Goal: Check status: Check status

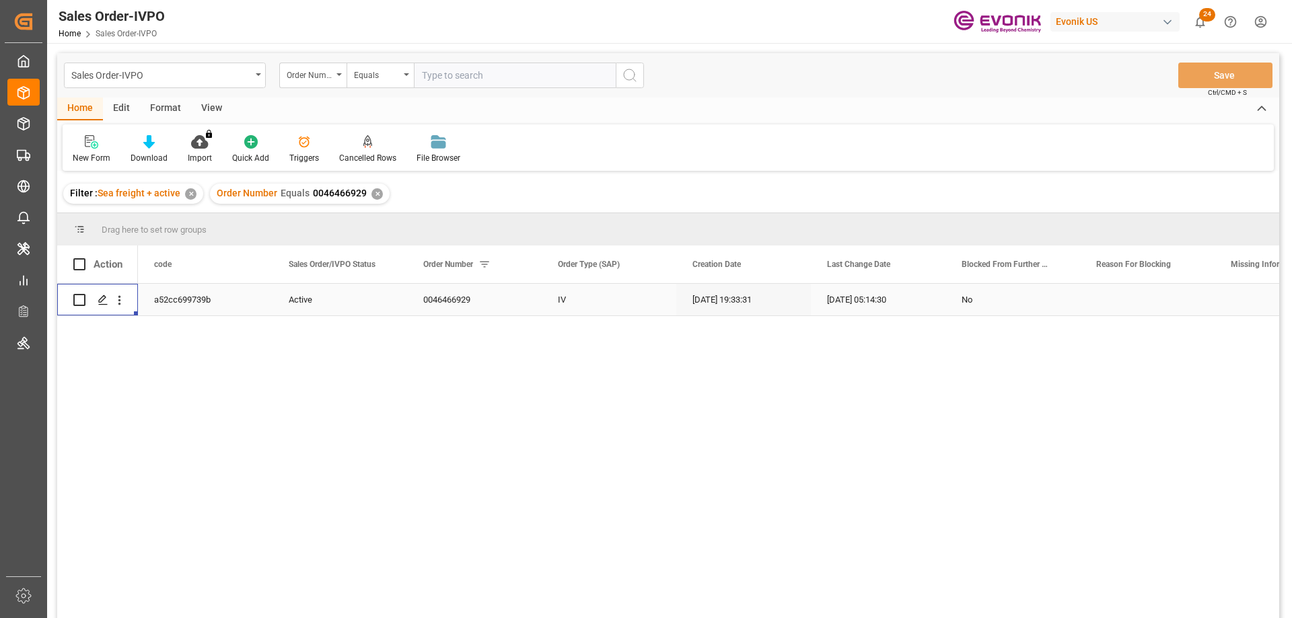
click at [463, 73] on input "text" at bounding box center [515, 76] width 202 height 26
paste input "3011845022"
type input "3011845022"
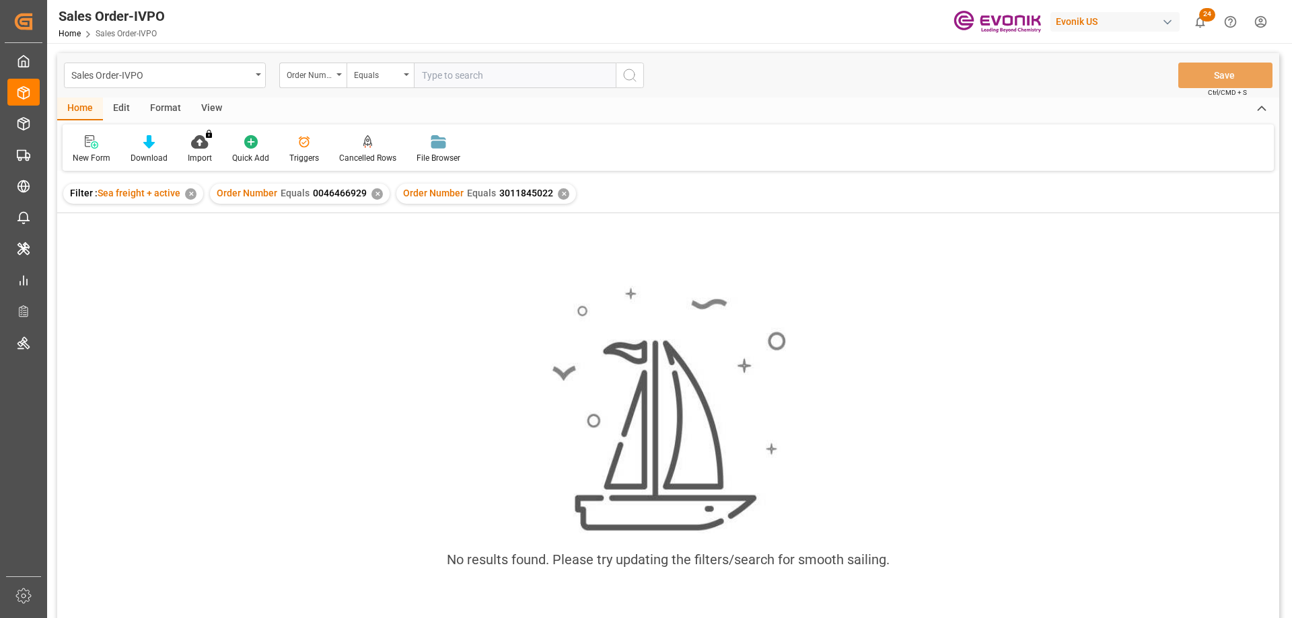
click at [373, 192] on div "✕" at bounding box center [376, 193] width 11 height 11
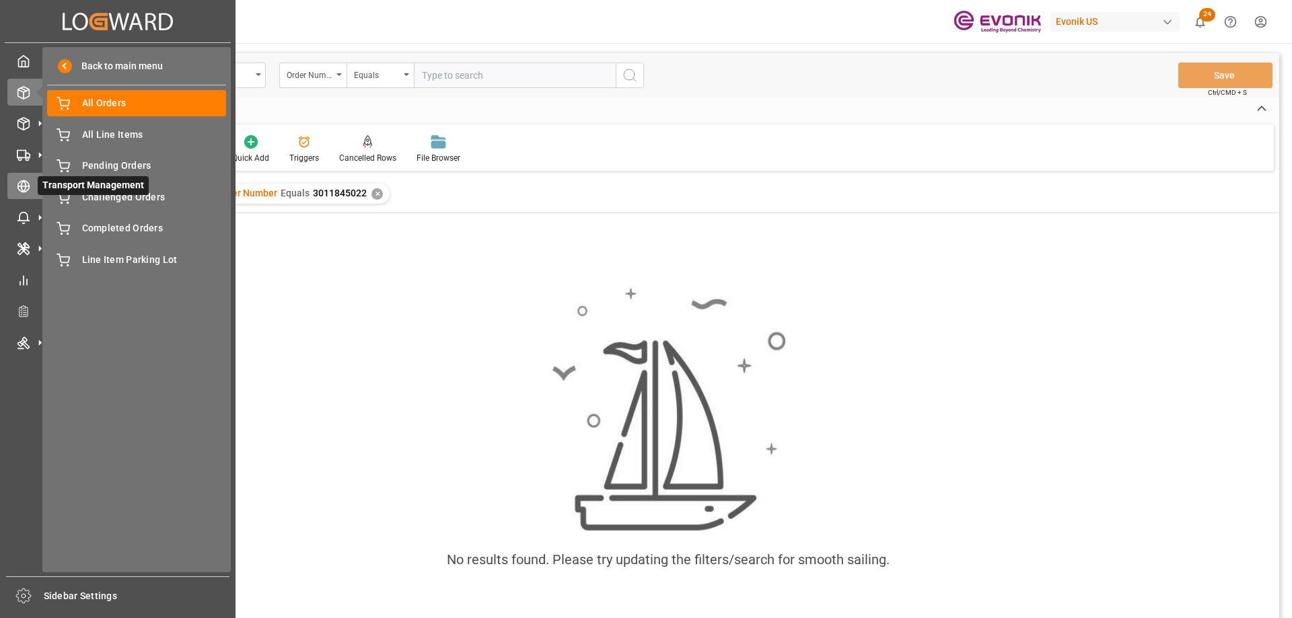
click at [30, 187] on circle at bounding box center [23, 186] width 11 height 11
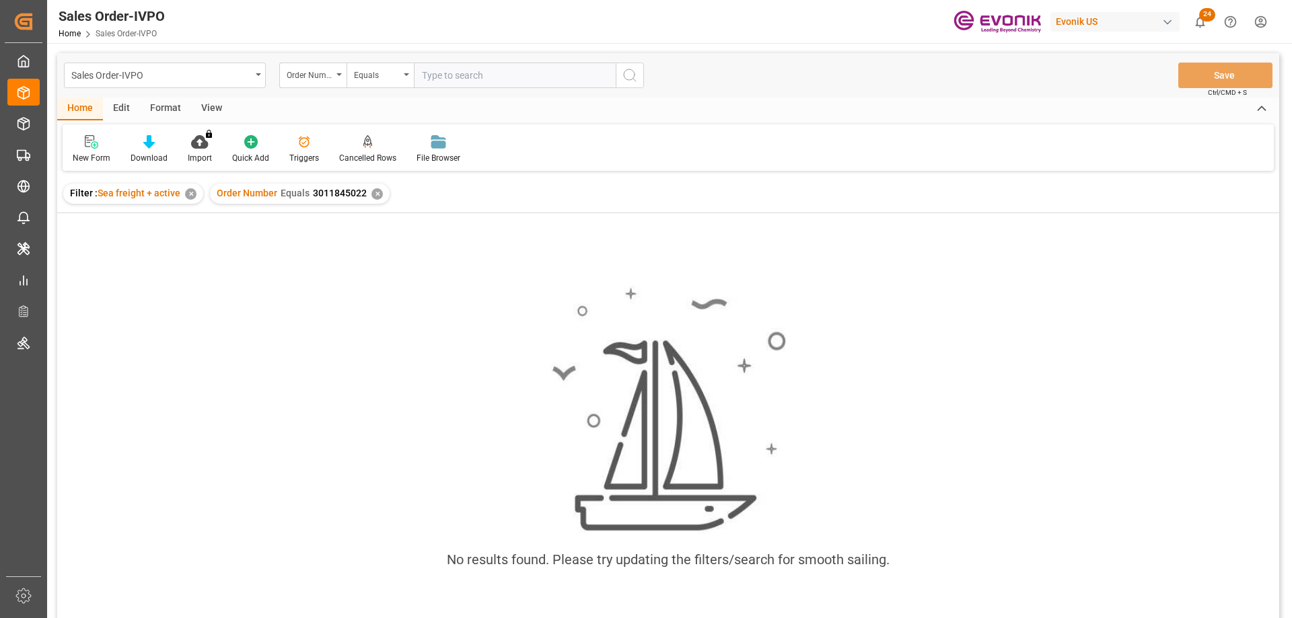
click at [464, 84] on input "text" at bounding box center [515, 76] width 202 height 26
paste input "0046453177"
type input "0046453177"
click at [379, 191] on div "✕" at bounding box center [376, 193] width 11 height 11
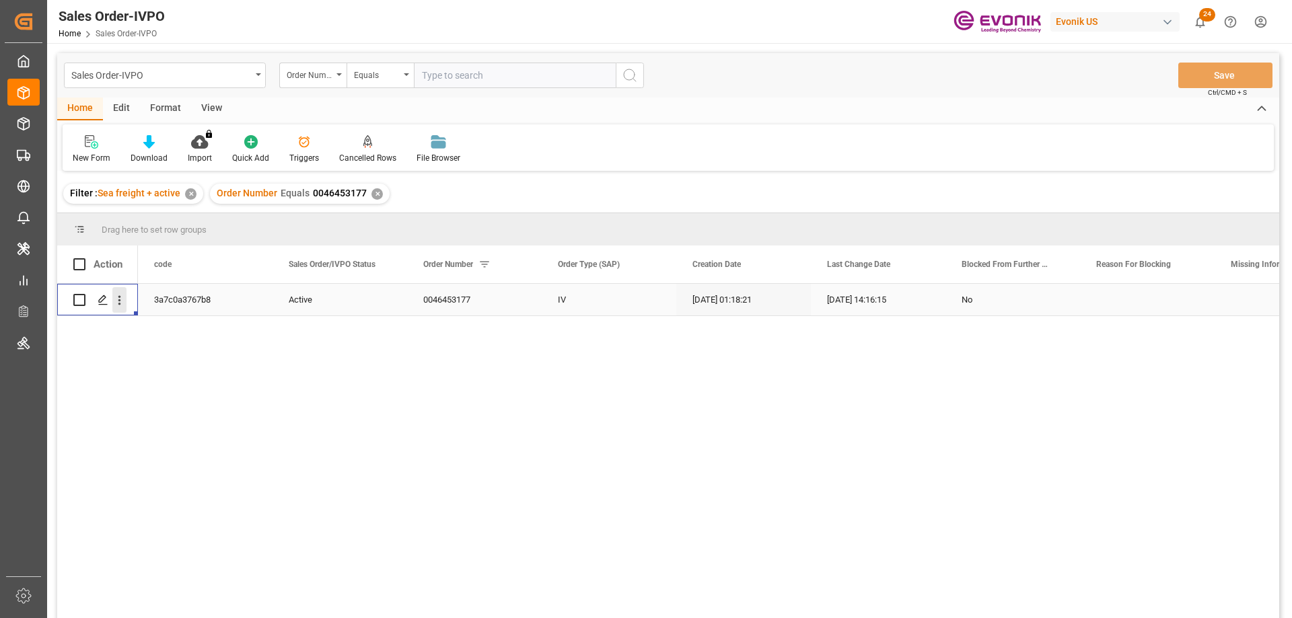
click at [114, 292] on button "open menu" at bounding box center [119, 300] width 14 height 26
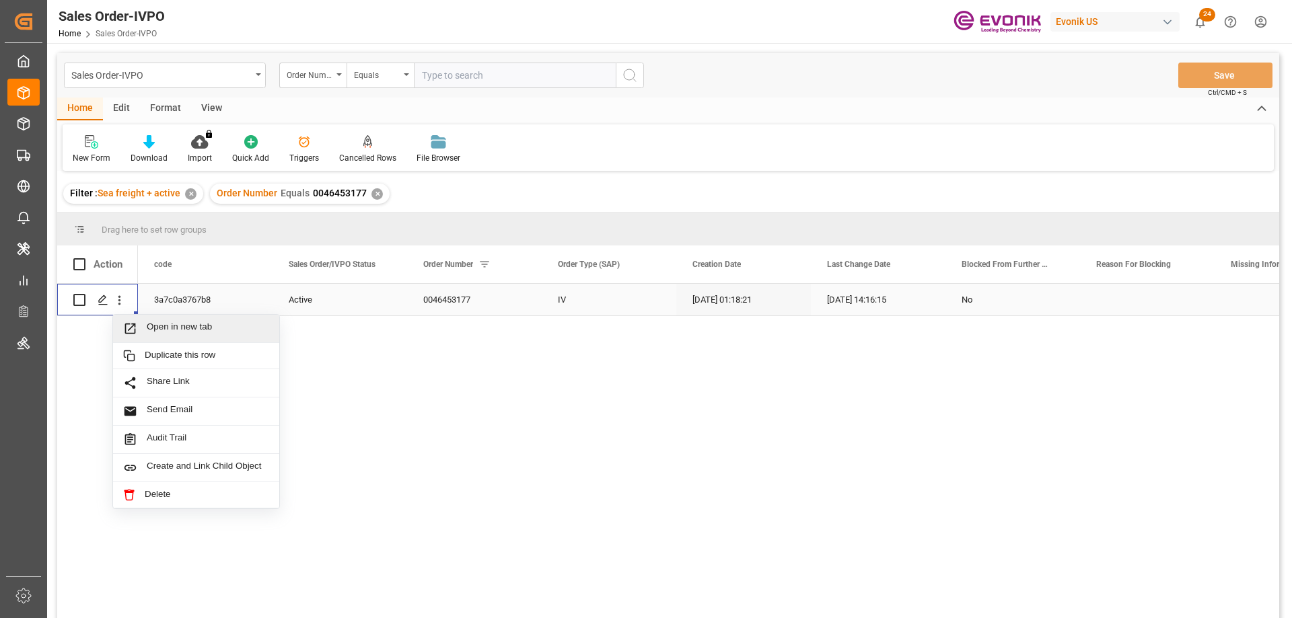
click at [153, 331] on span "Open in new tab" at bounding box center [208, 329] width 122 height 14
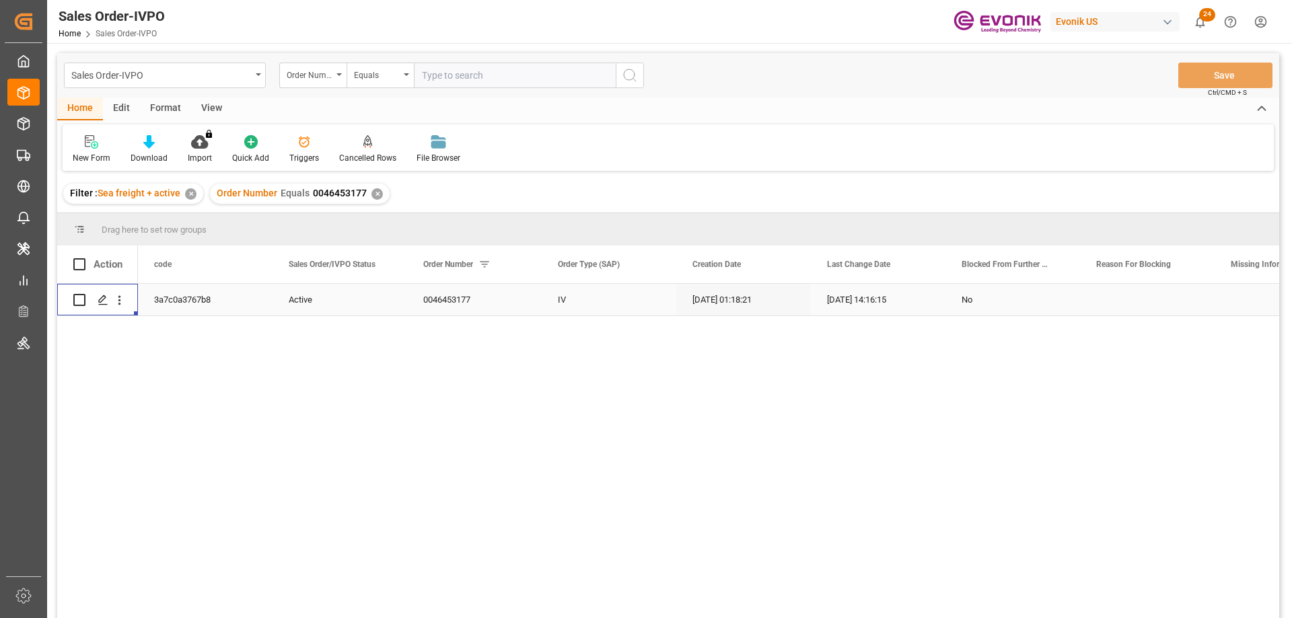
click at [481, 67] on input "text" at bounding box center [515, 76] width 202 height 26
paste input "0046463616"
type input "0046463616"
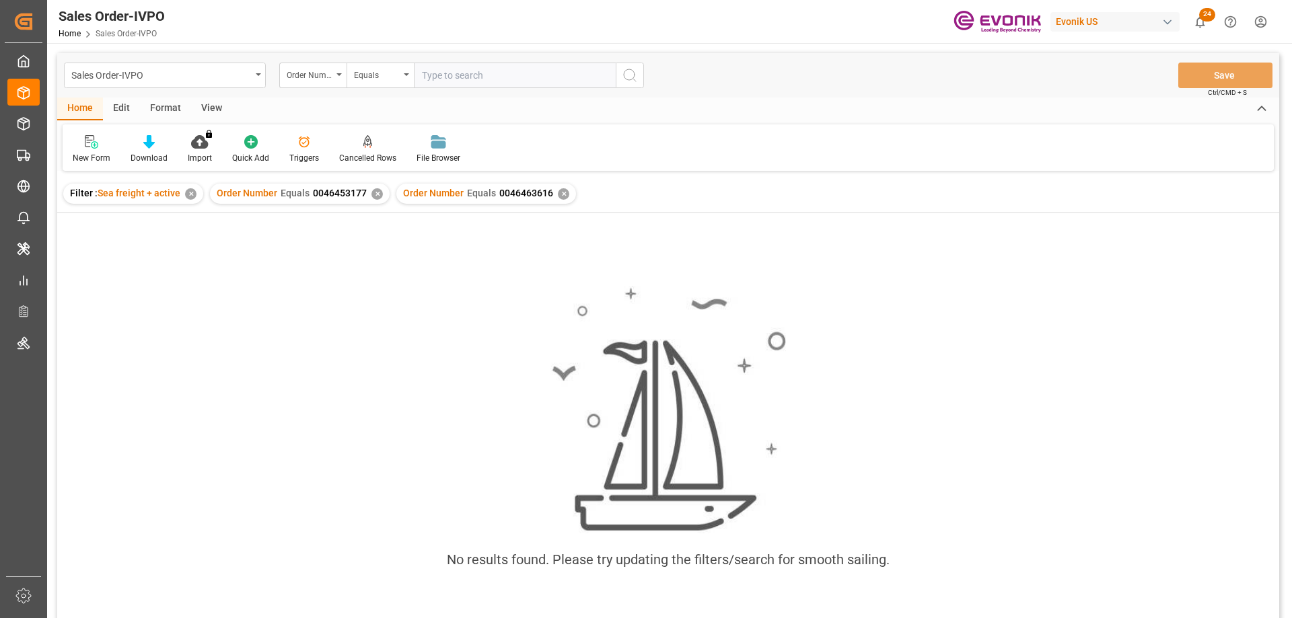
click at [379, 192] on div "✕" at bounding box center [376, 193] width 11 height 11
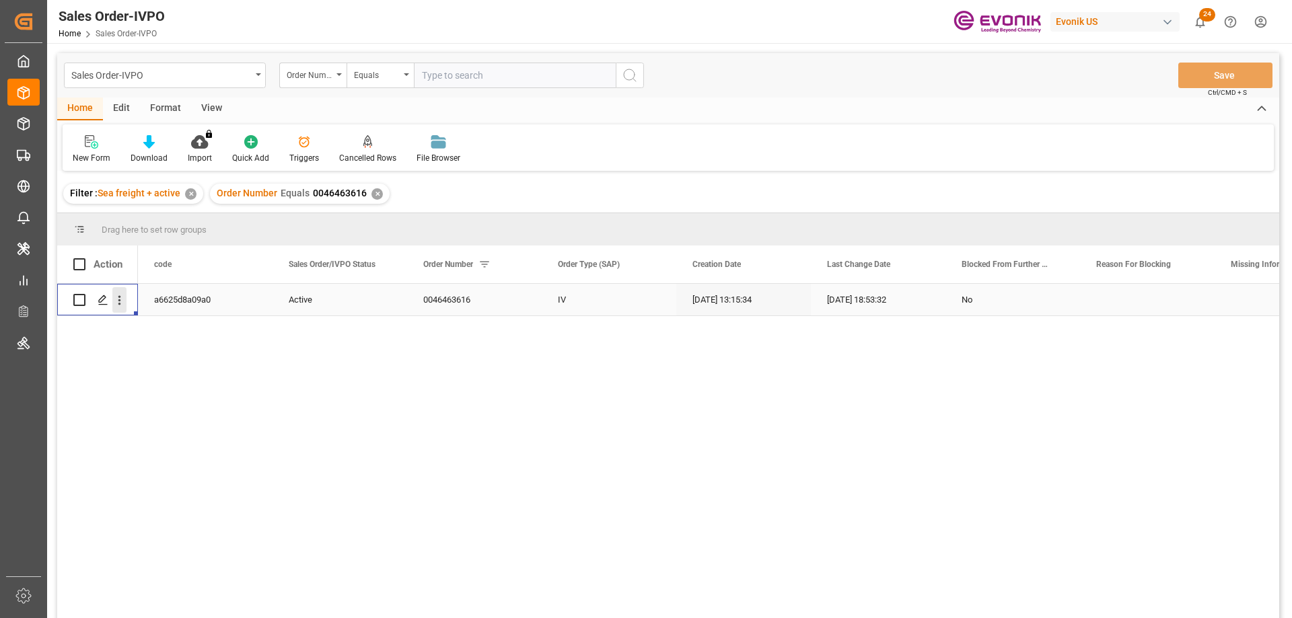
click at [117, 300] on icon "open menu" at bounding box center [119, 300] width 14 height 14
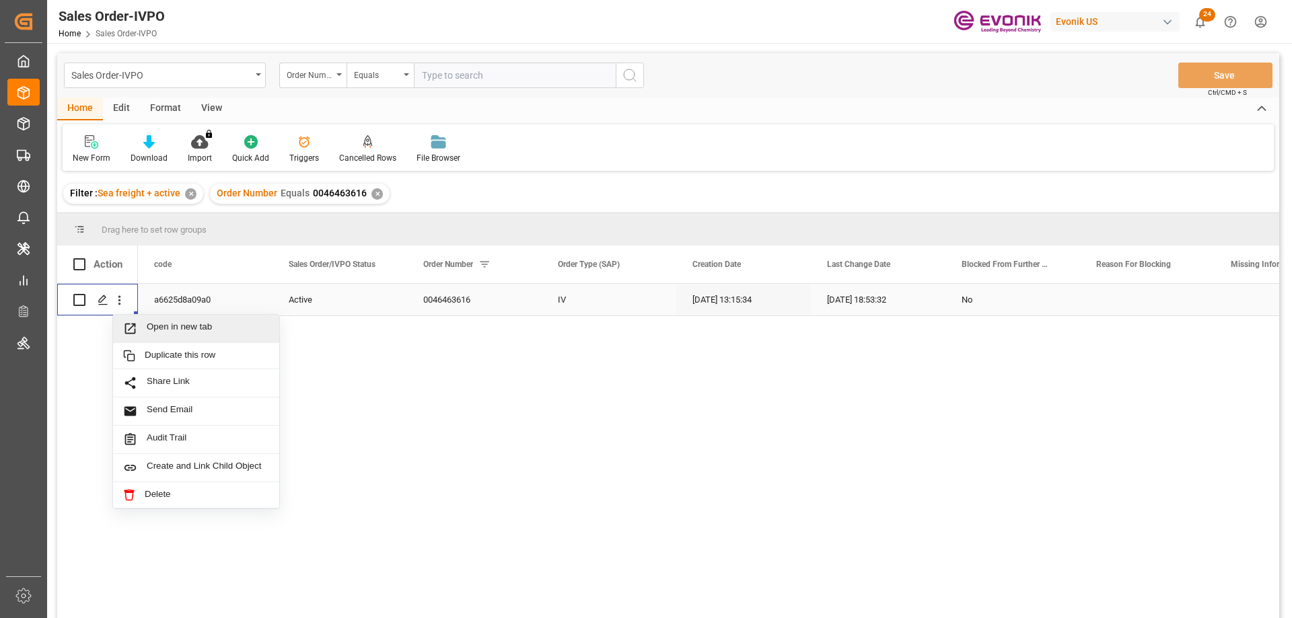
click at [175, 323] on span "Open in new tab" at bounding box center [208, 329] width 122 height 14
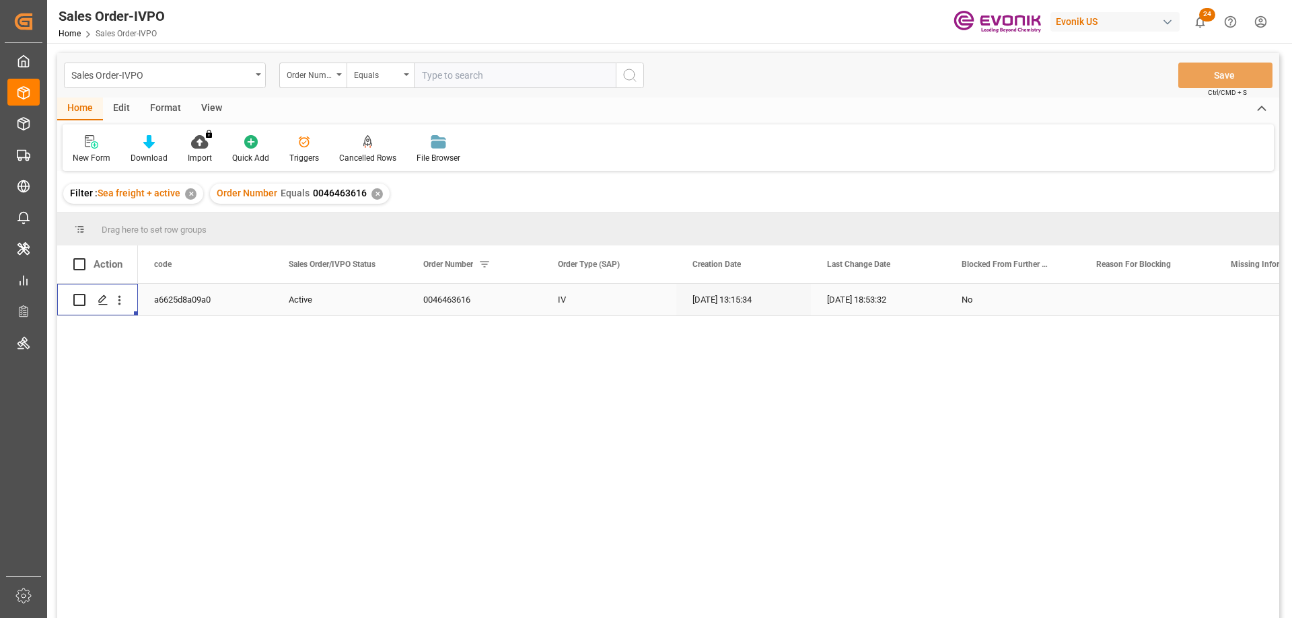
click at [507, 80] on input "text" at bounding box center [515, 76] width 202 height 26
paste input "46456392"
type input "0046456392"
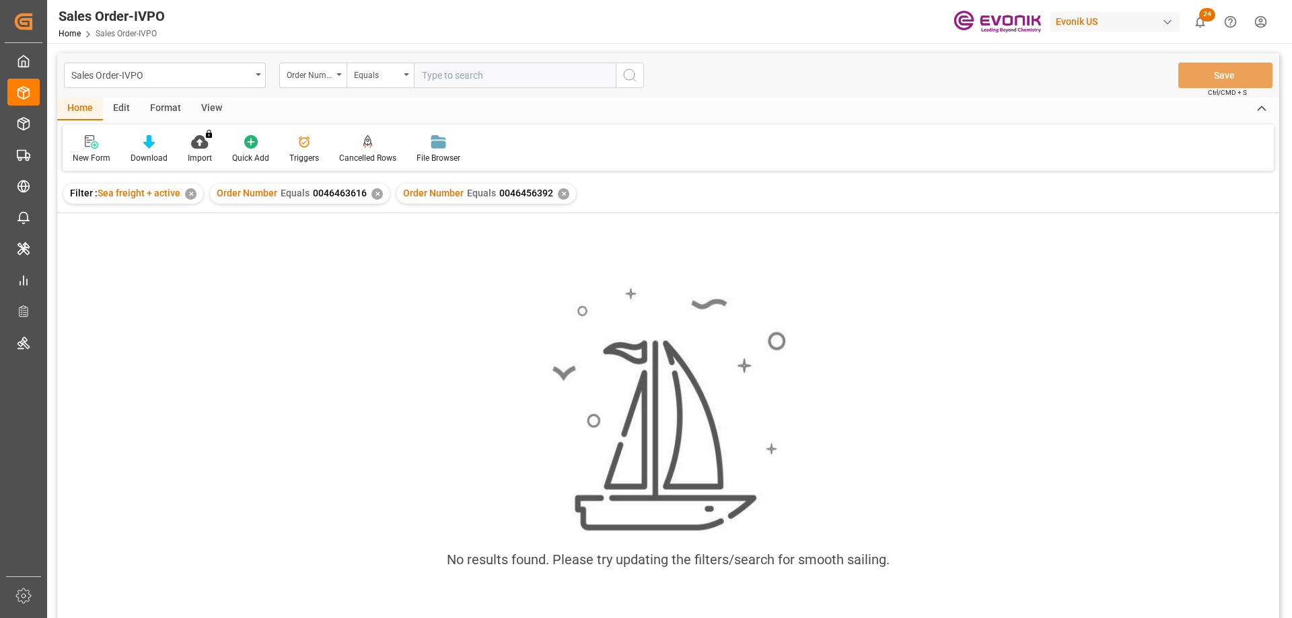
click at [371, 192] on div "✕" at bounding box center [376, 193] width 11 height 11
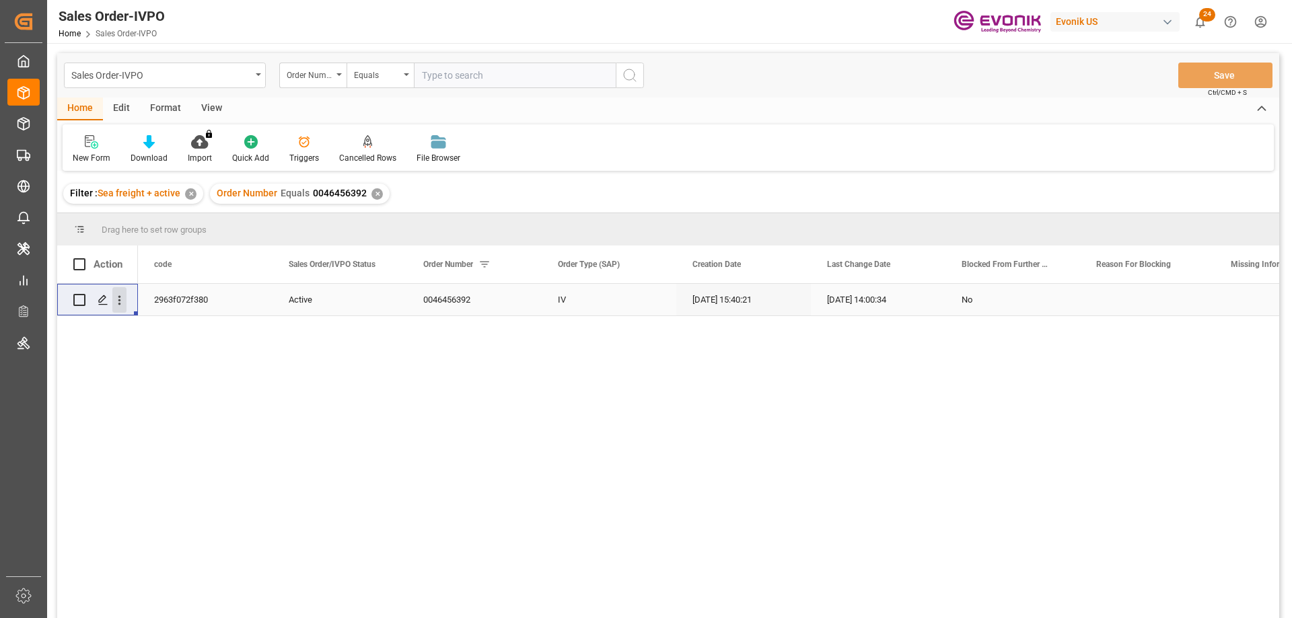
click at [121, 295] on icon "open menu" at bounding box center [119, 300] width 14 height 14
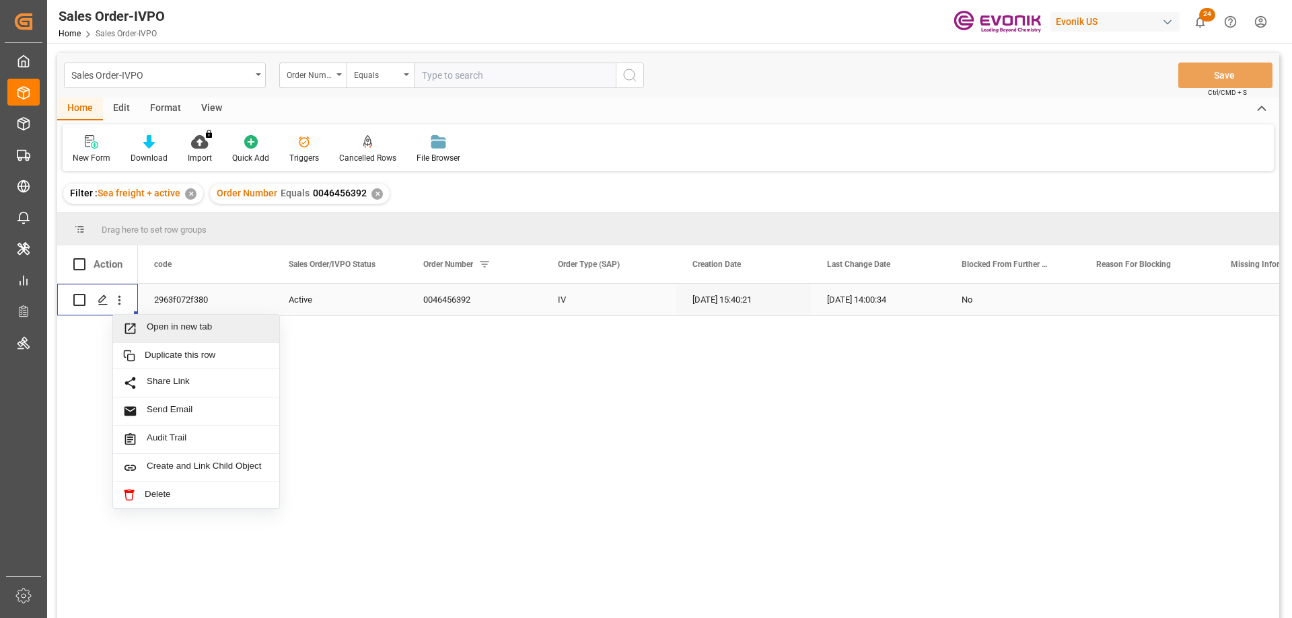
click at [176, 332] on span "Open in new tab" at bounding box center [208, 329] width 122 height 14
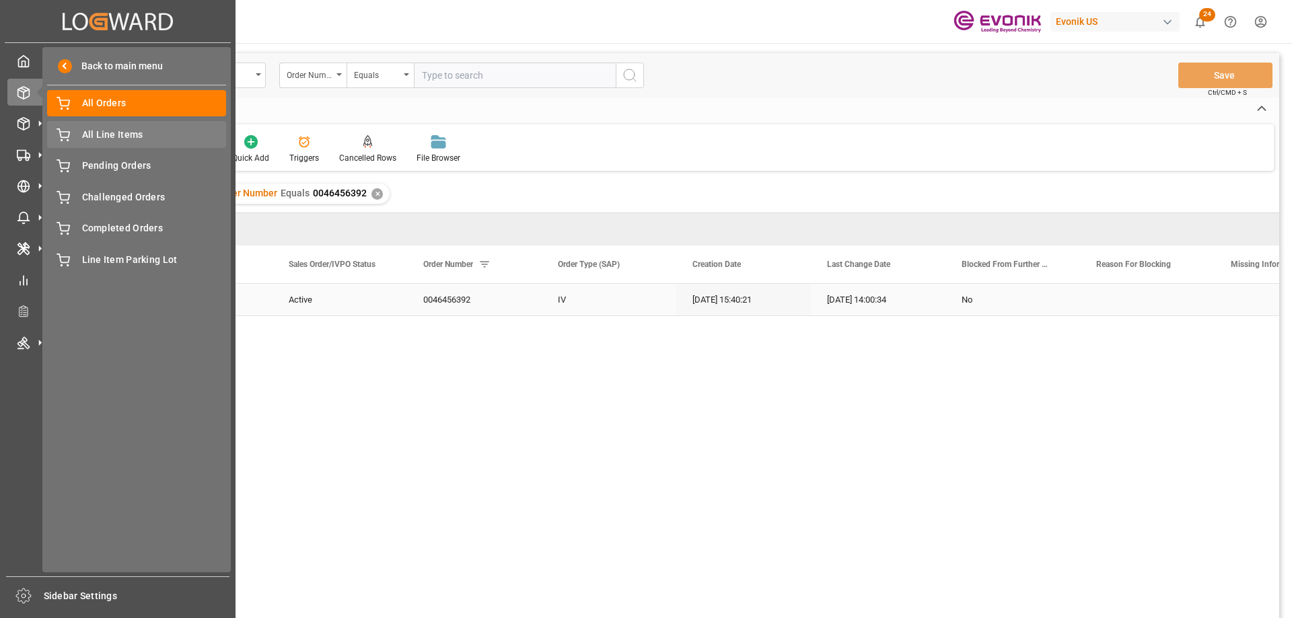
click at [118, 132] on span "All Line Items" at bounding box center [154, 135] width 145 height 14
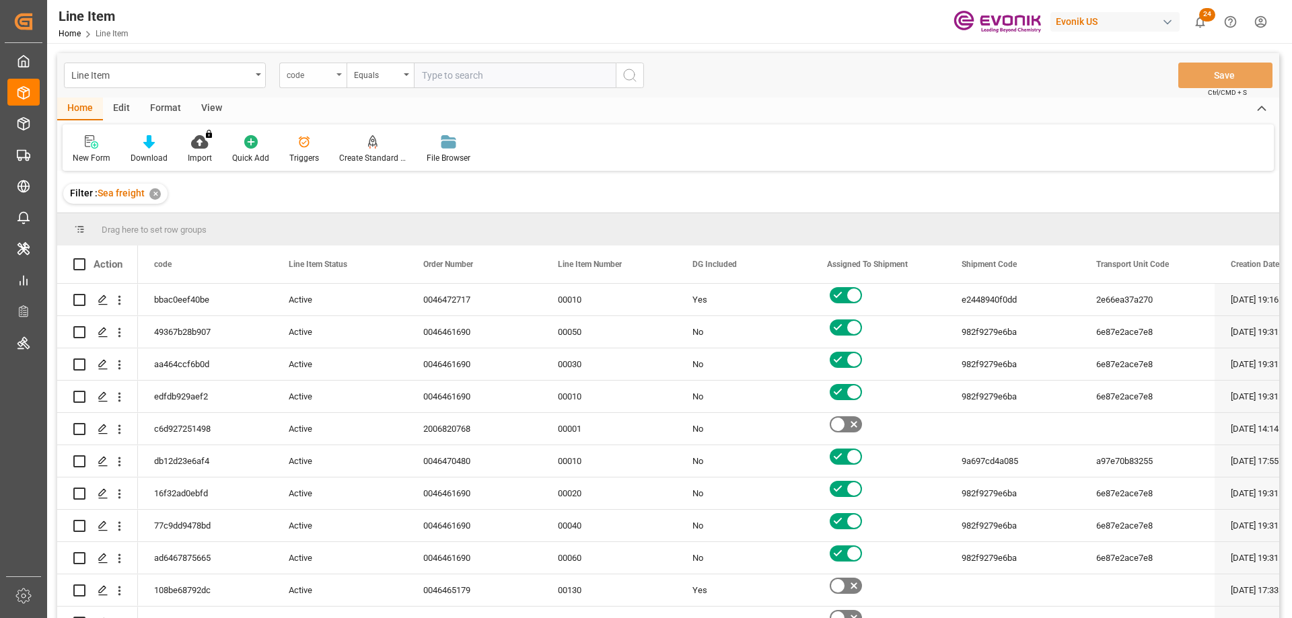
click at [324, 77] on div "code" at bounding box center [310, 73] width 46 height 15
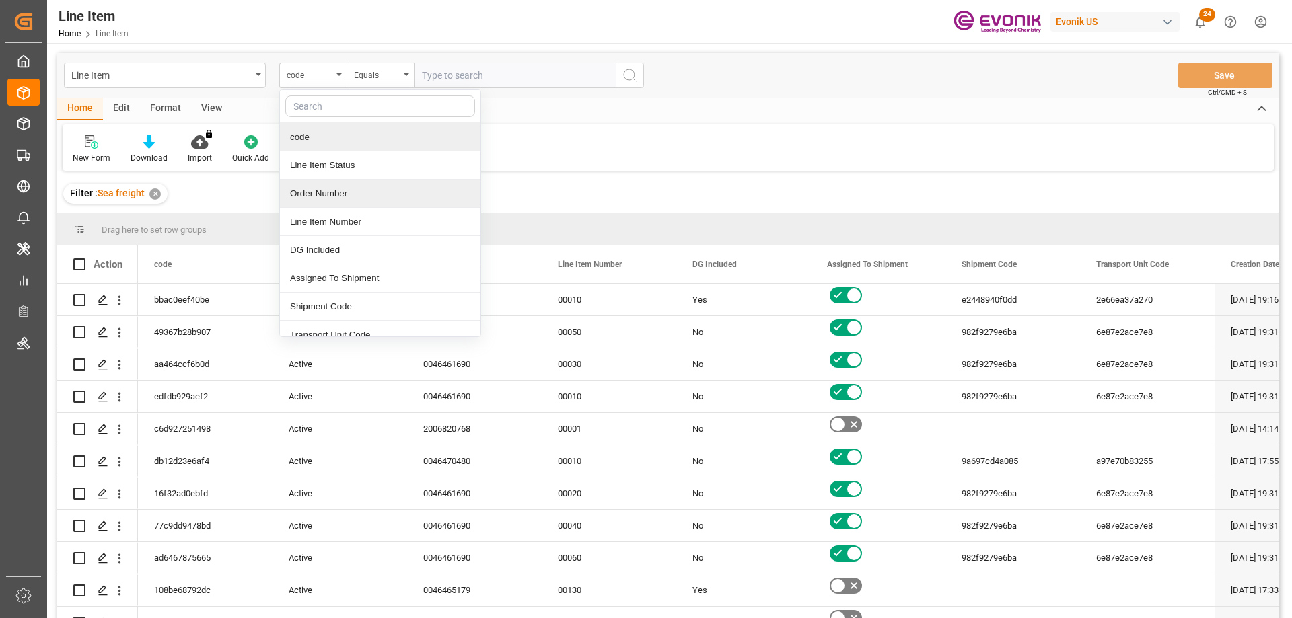
click at [333, 189] on div "Order Number" at bounding box center [380, 194] width 200 height 28
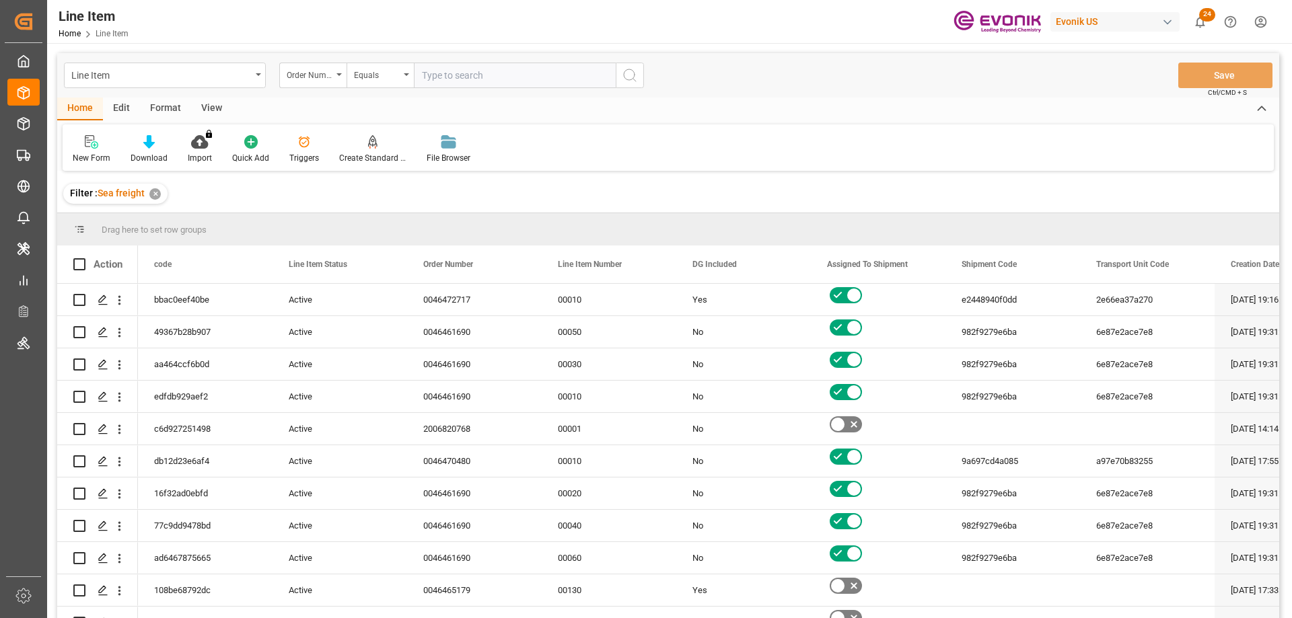
click at [206, 103] on div "View" at bounding box center [211, 109] width 41 height 23
click at [161, 145] on div at bounding box center [152, 142] width 67 height 14
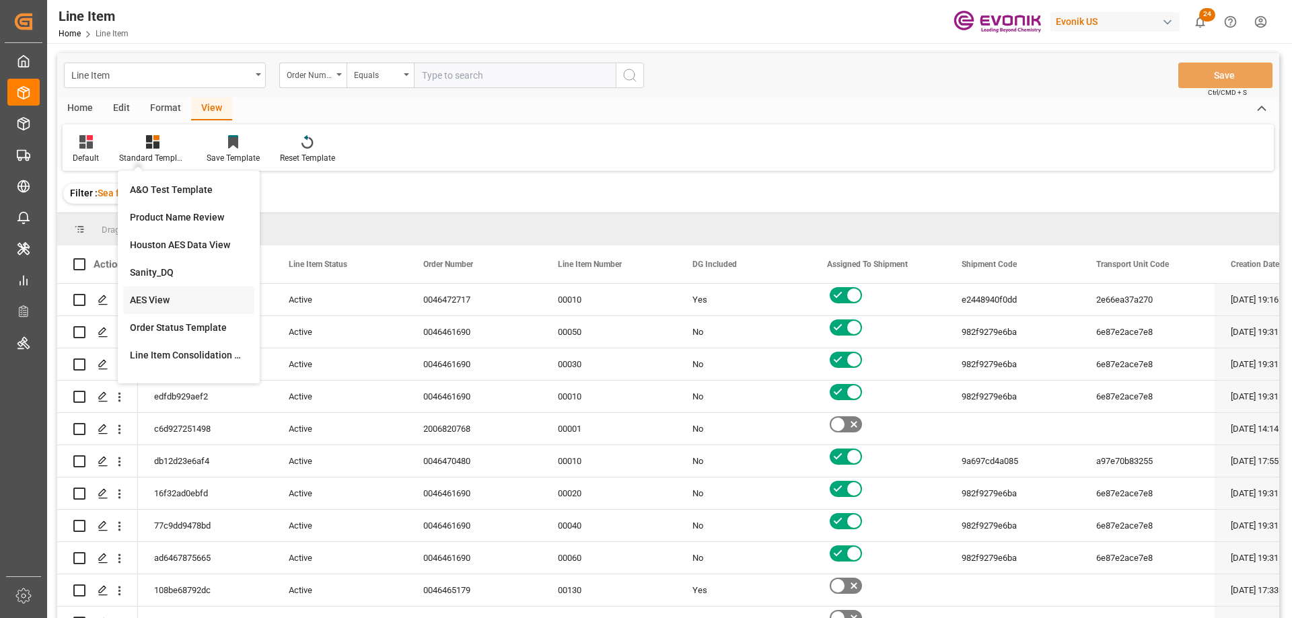
click at [168, 301] on div "AES View" at bounding box center [189, 300] width 118 height 14
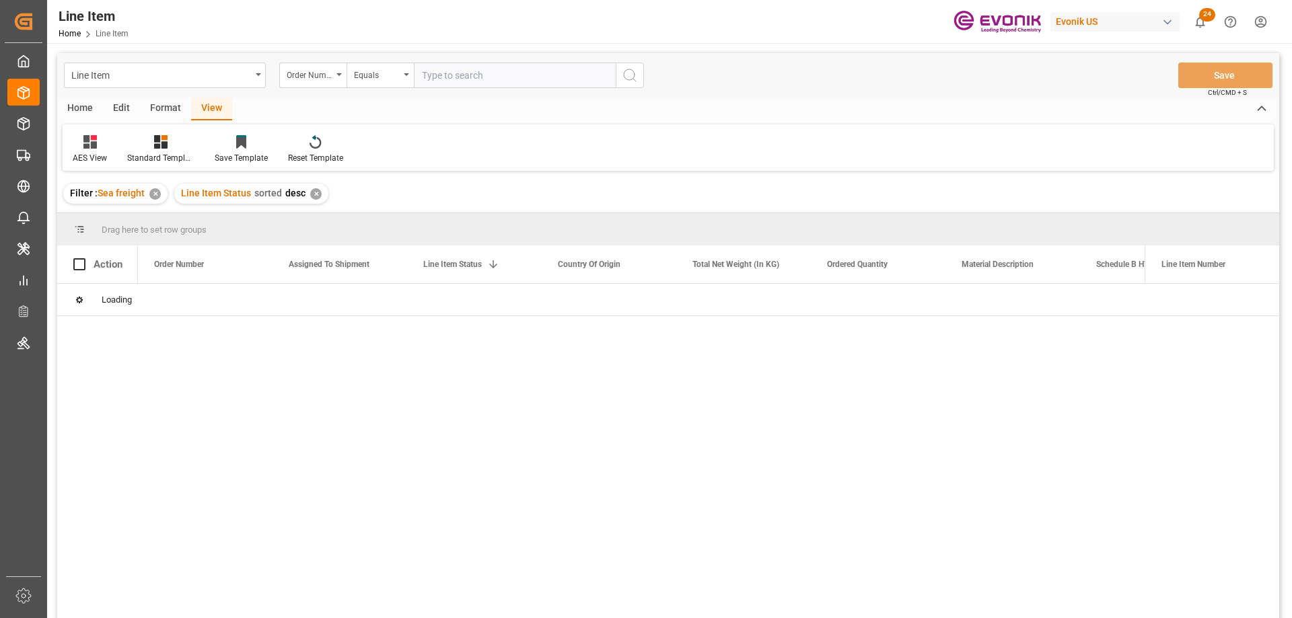
click at [463, 78] on input "text" at bounding box center [515, 76] width 202 height 26
paste input "0046470902"
type input "0046470902"
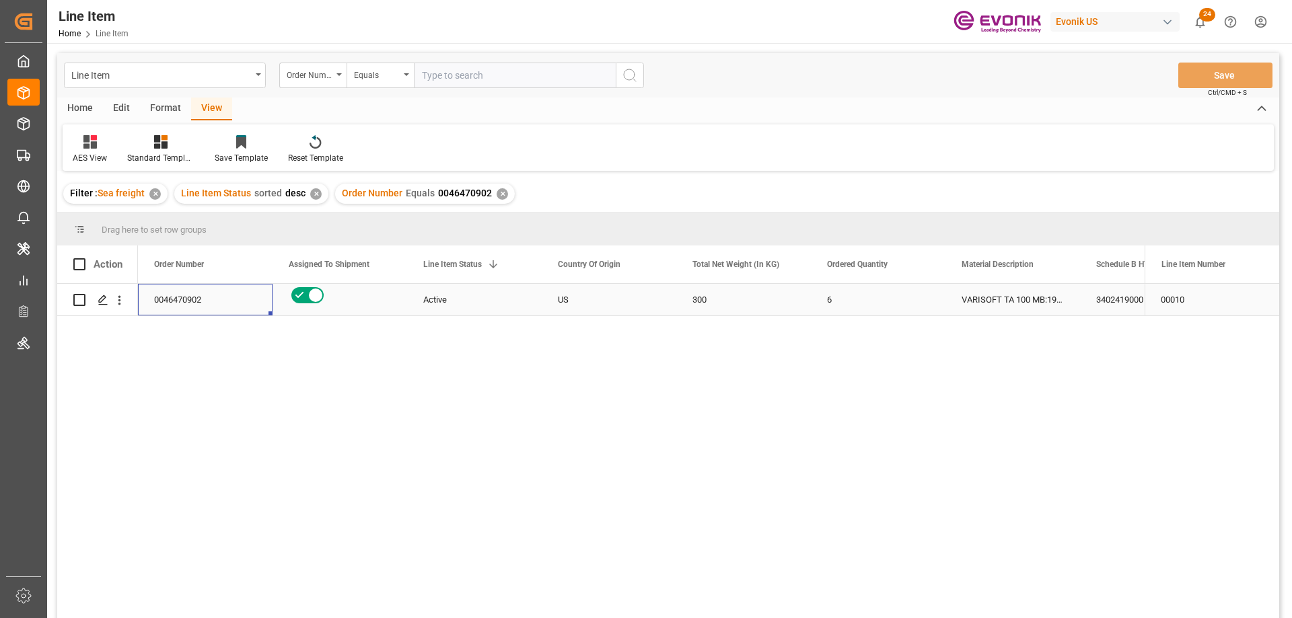
click at [203, 297] on div "0046470902" at bounding box center [205, 300] width 135 height 32
click at [1128, 303] on div "3402419000" at bounding box center [1147, 300] width 135 height 32
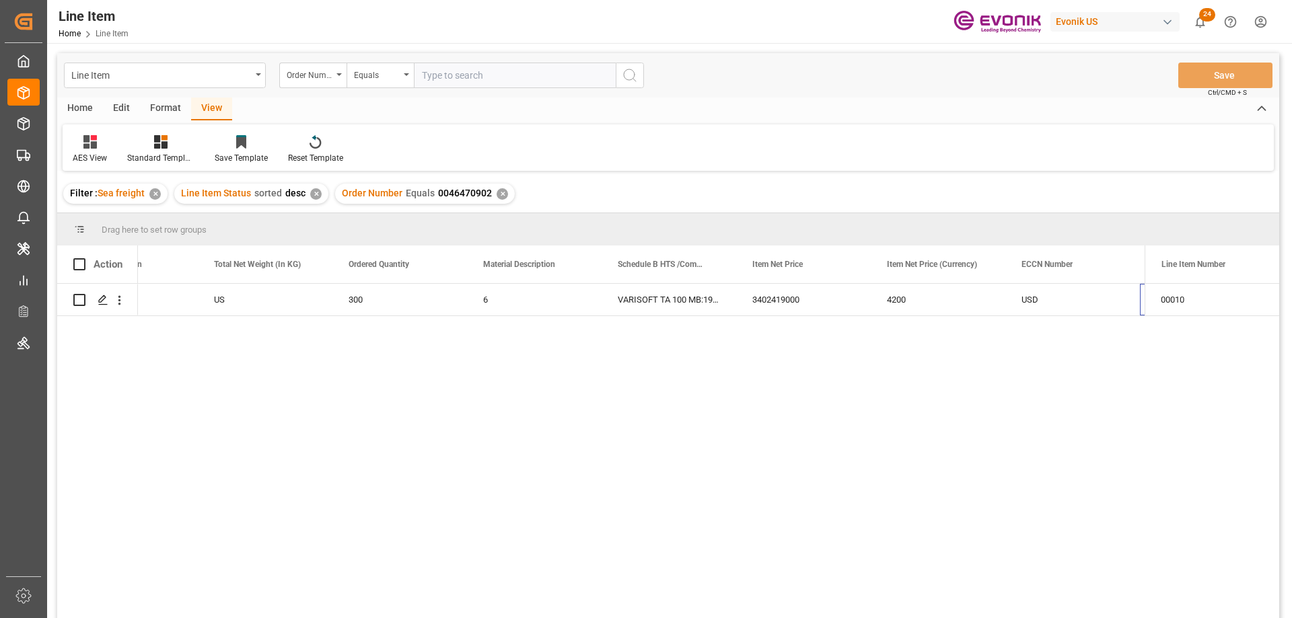
scroll to position [0, 478]
click at [603, 260] on div "Schedule B HTS /Commodity Code (HS Code)" at bounding box center [668, 265] width 135 height 38
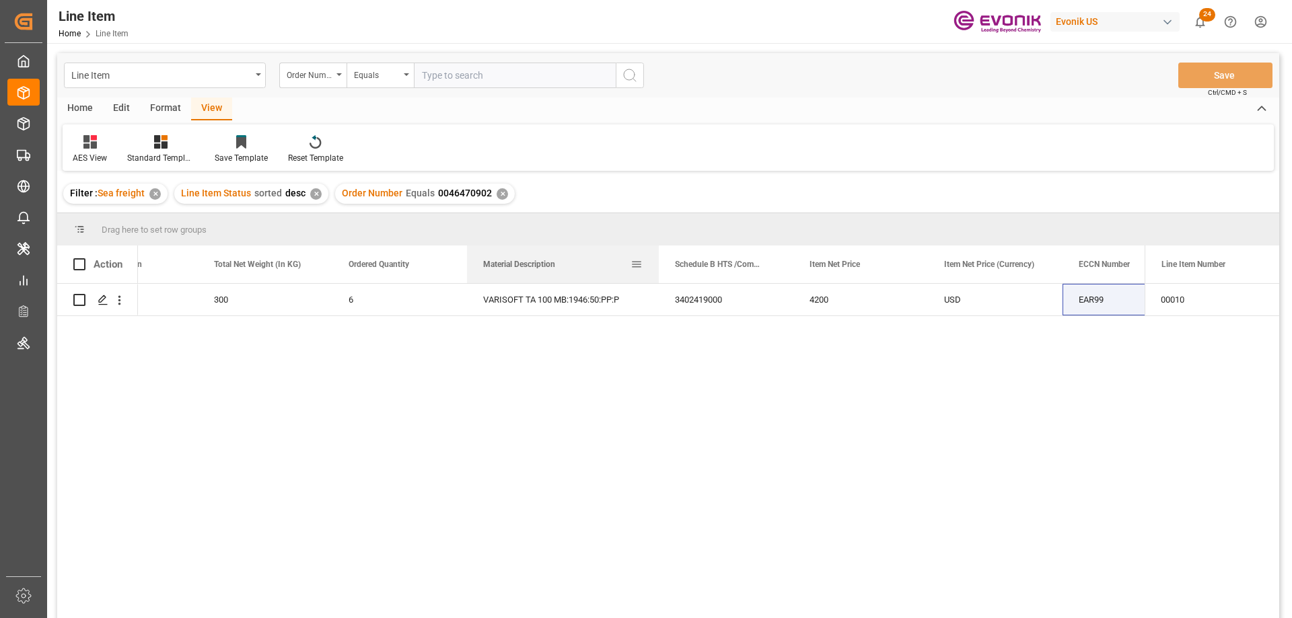
drag, startPoint x: 600, startPoint y: 258, endPoint x: 657, endPoint y: 264, distance: 57.5
click at [657, 264] on div at bounding box center [658, 265] width 5 height 38
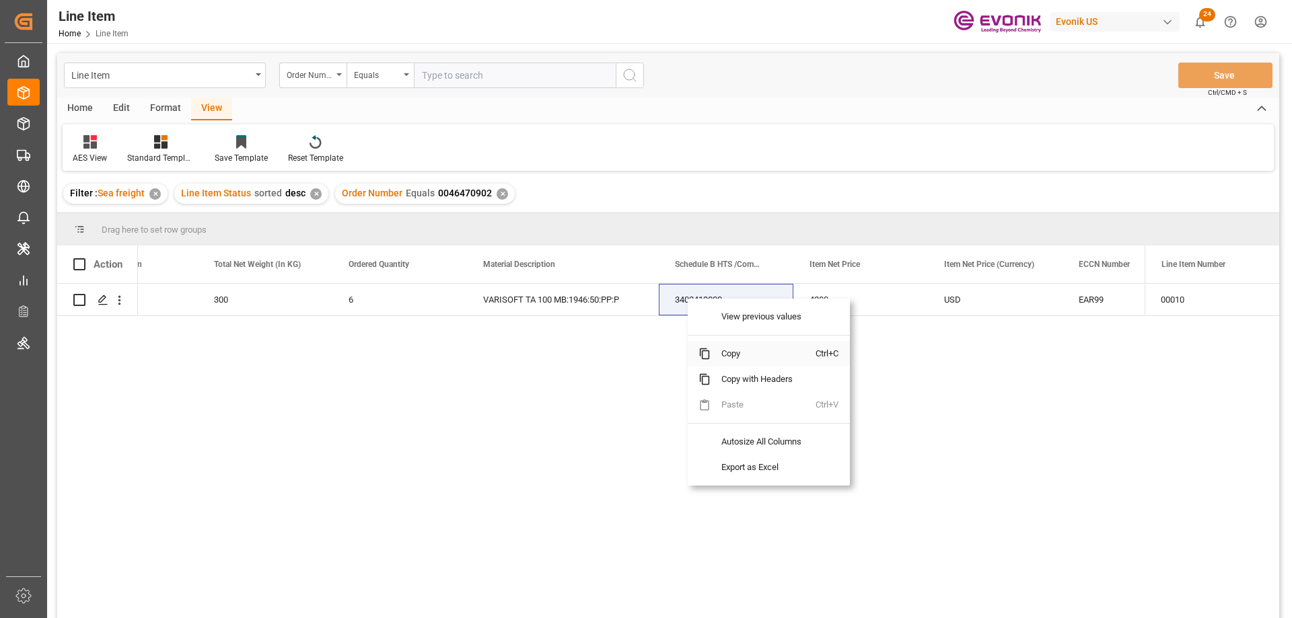
click at [747, 353] on span "Copy" at bounding box center [762, 354] width 105 height 26
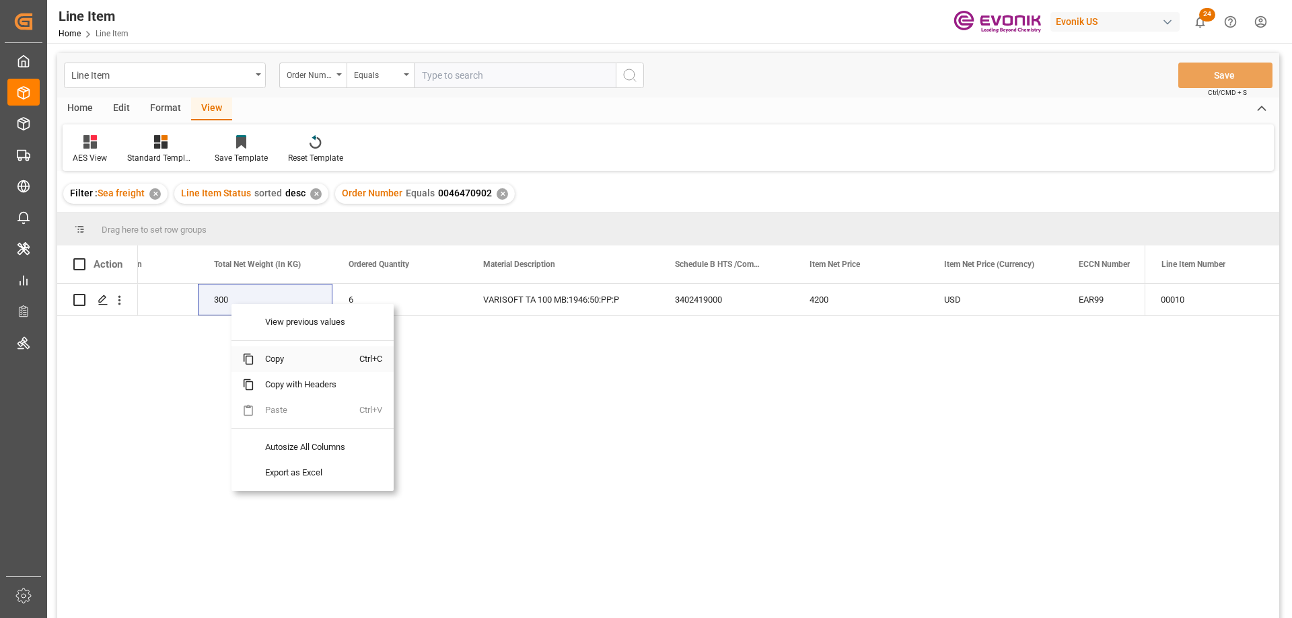
click at [281, 355] on span "Copy" at bounding box center [306, 360] width 105 height 26
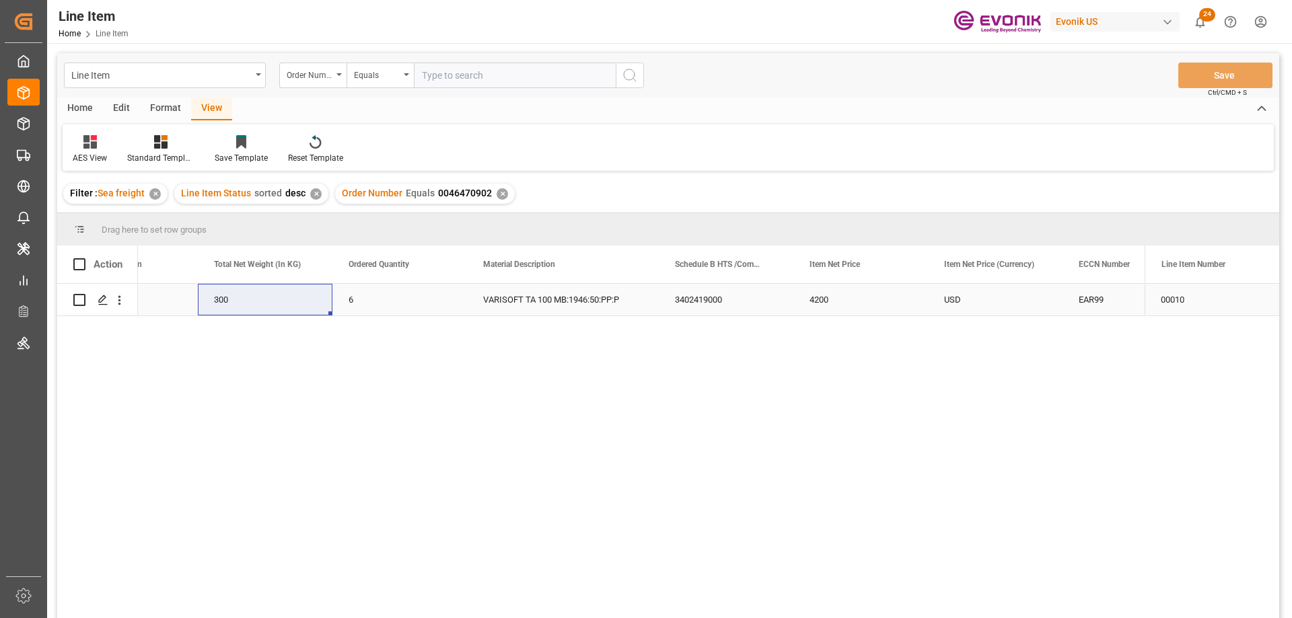
drag, startPoint x: 824, startPoint y: 297, endPoint x: 824, endPoint y: 313, distance: 15.5
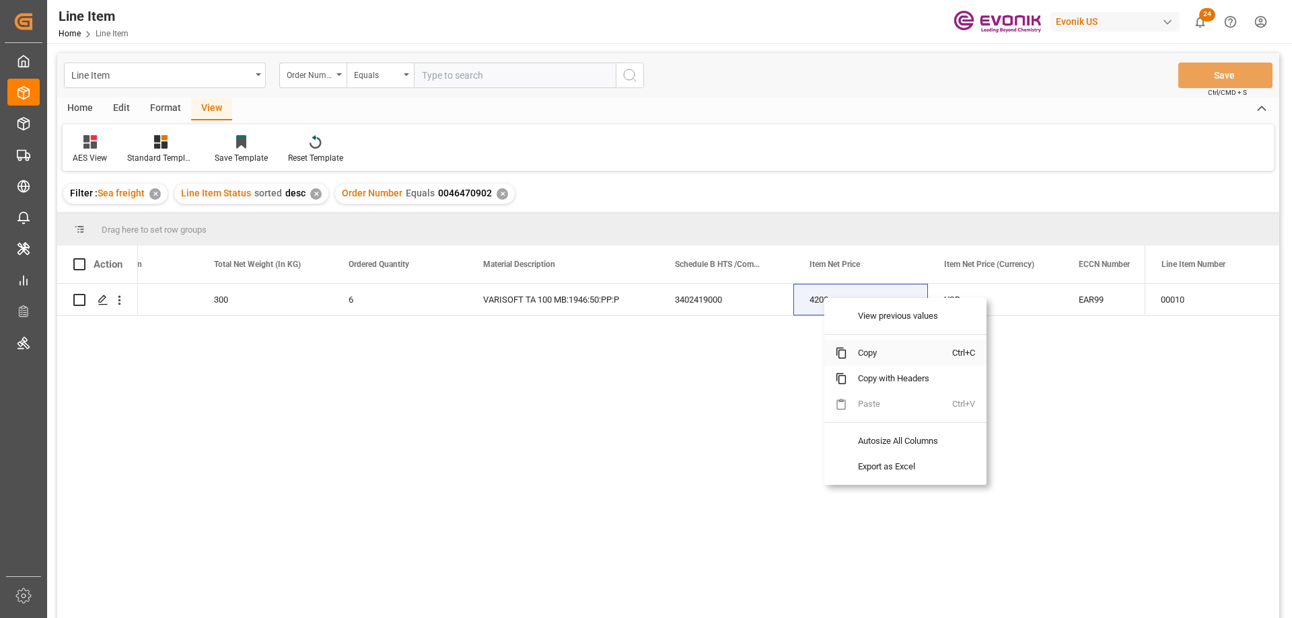
click at [860, 347] on span "Copy" at bounding box center [899, 353] width 105 height 26
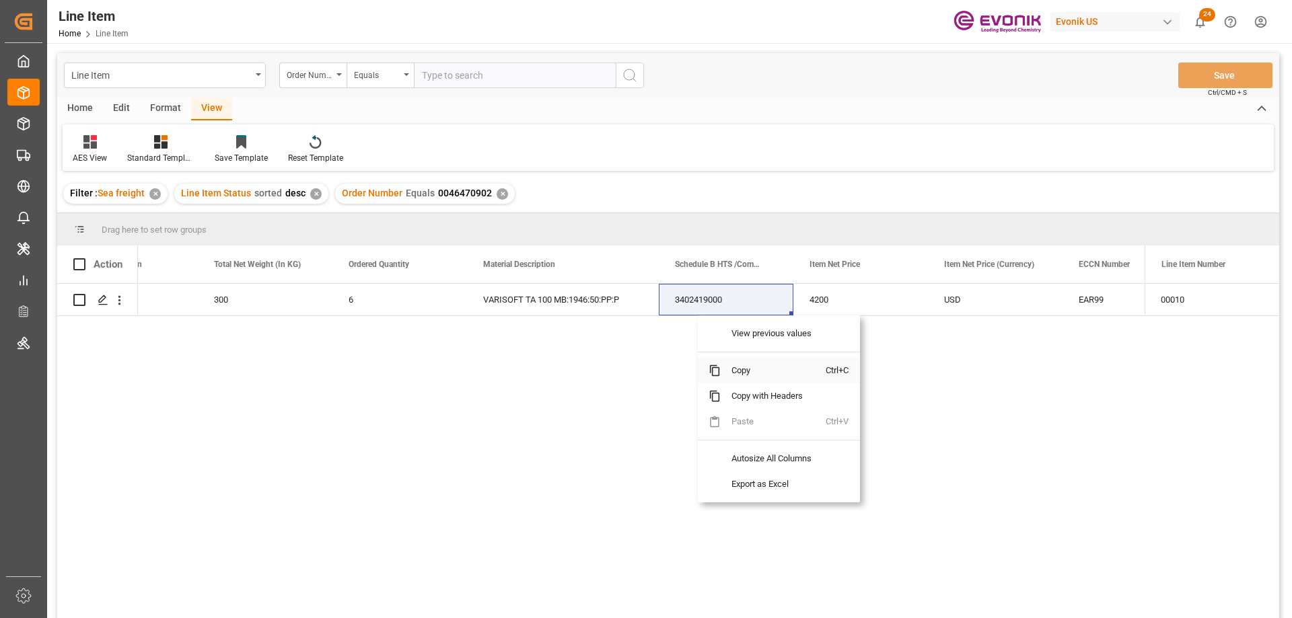
click at [751, 365] on span "Copy" at bounding box center [773, 371] width 105 height 26
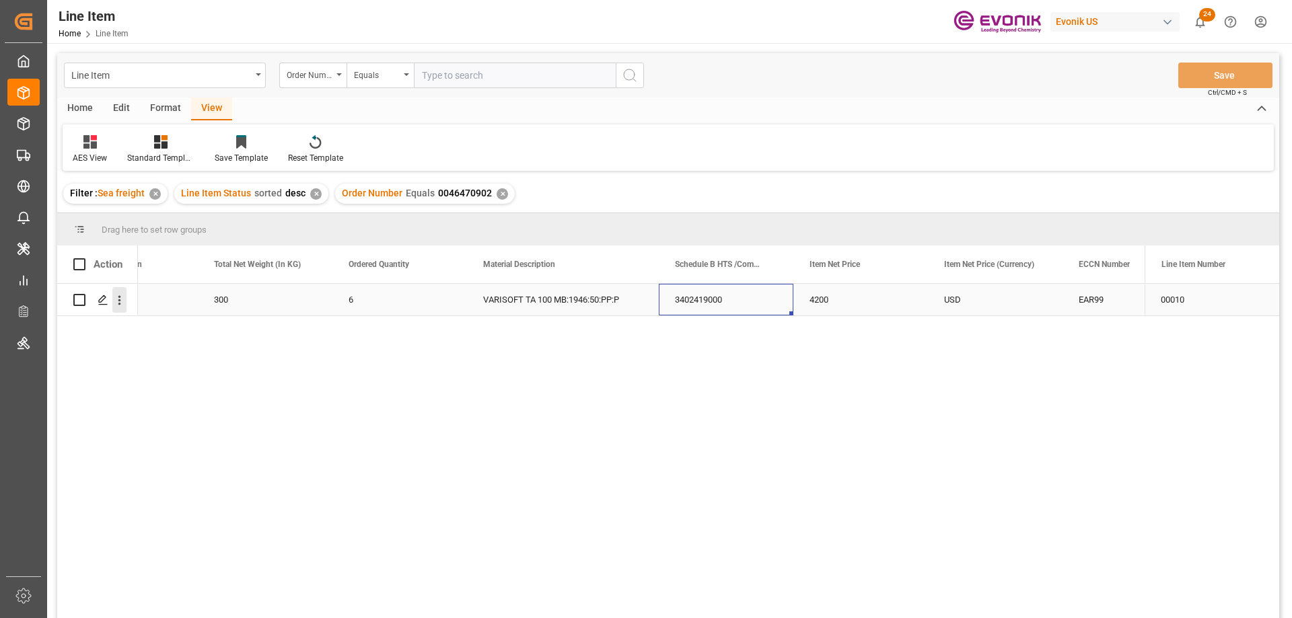
click at [120, 304] on icon "open menu" at bounding box center [119, 300] width 3 height 9
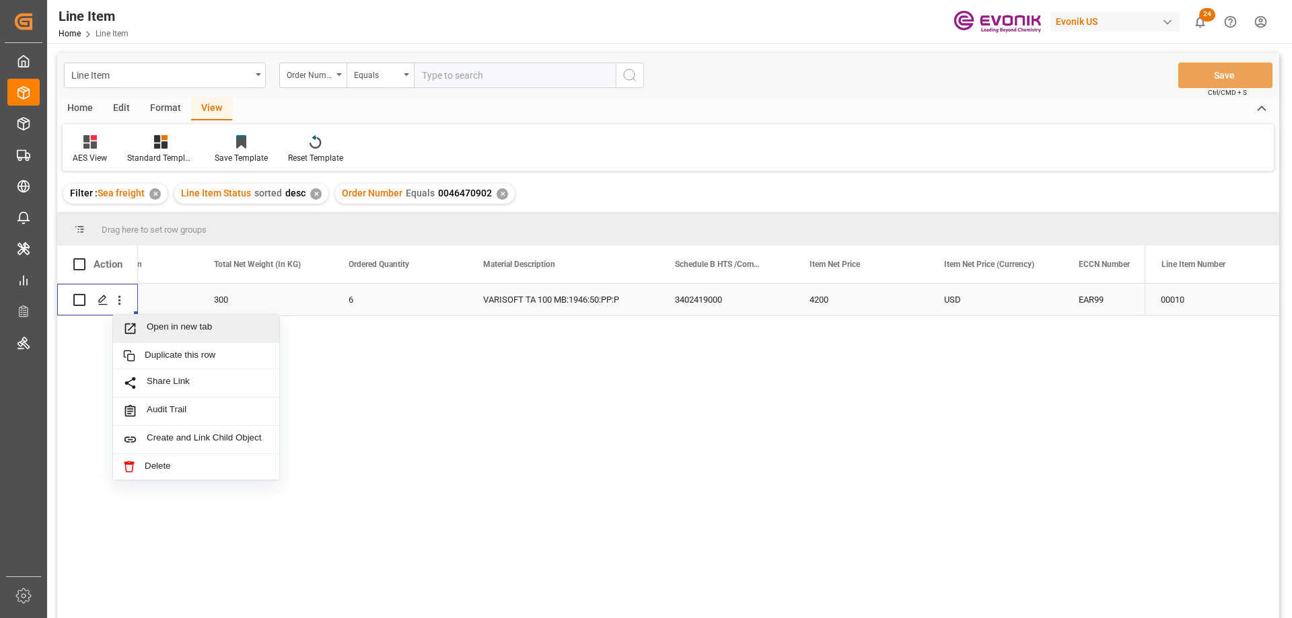
click at [143, 325] on span "Press SPACE to select this row." at bounding box center [135, 329] width 24 height 14
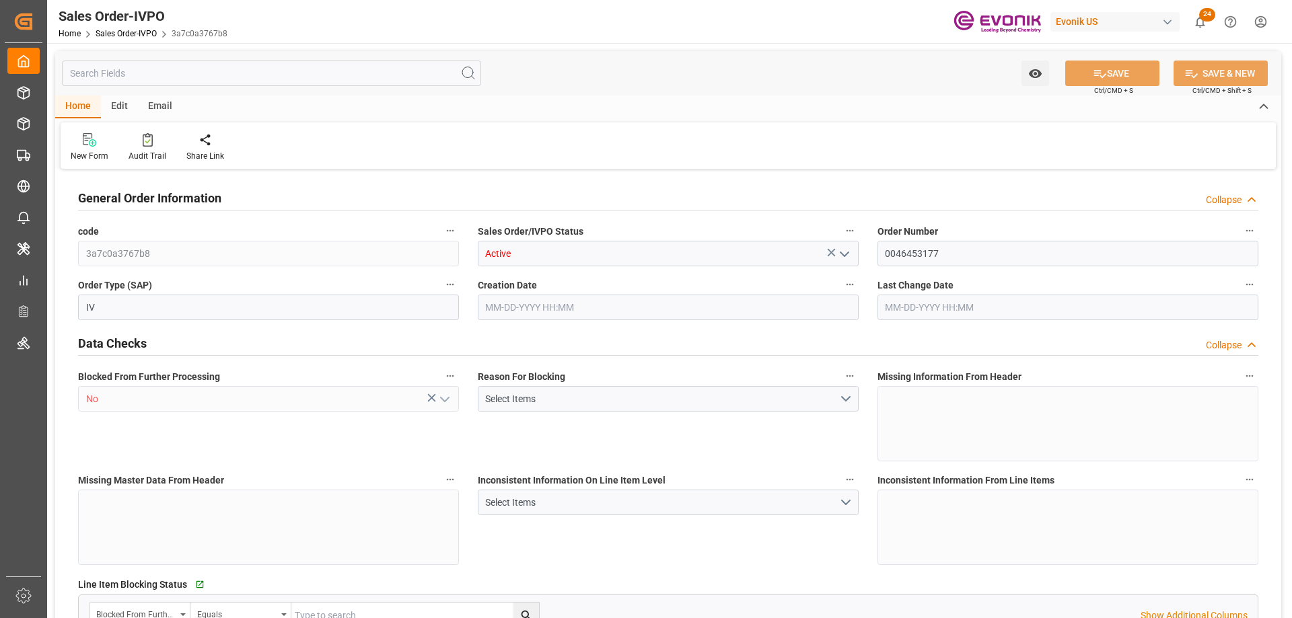
type input "NLRTM"
type input "0"
type input "1"
type input "2"
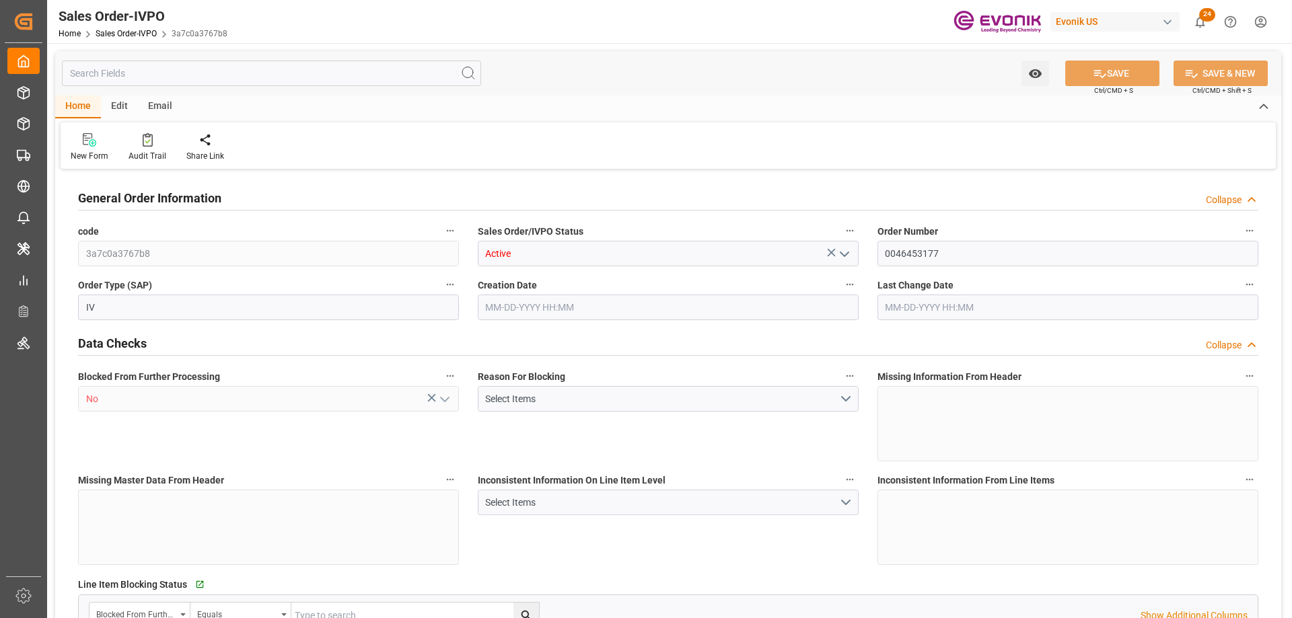
type input "16240"
type input "45.85"
type input "17000"
type input "30"
type input "06-02-2025 01:18"
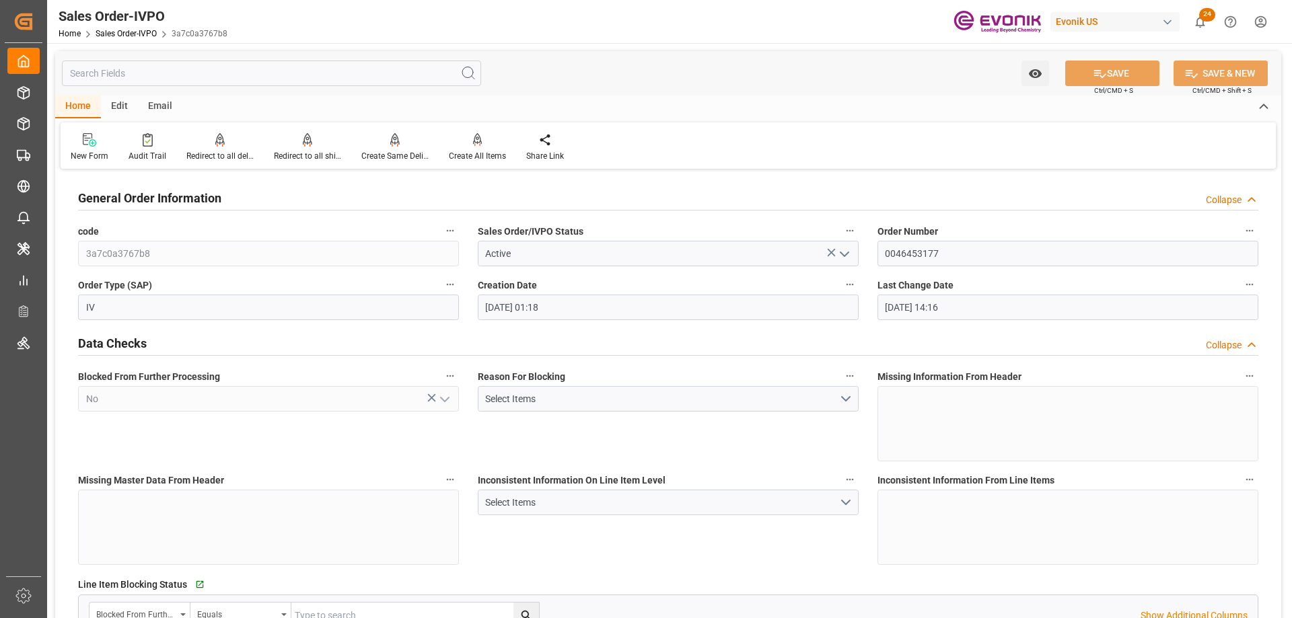
type input "06-16-2025 14:16"
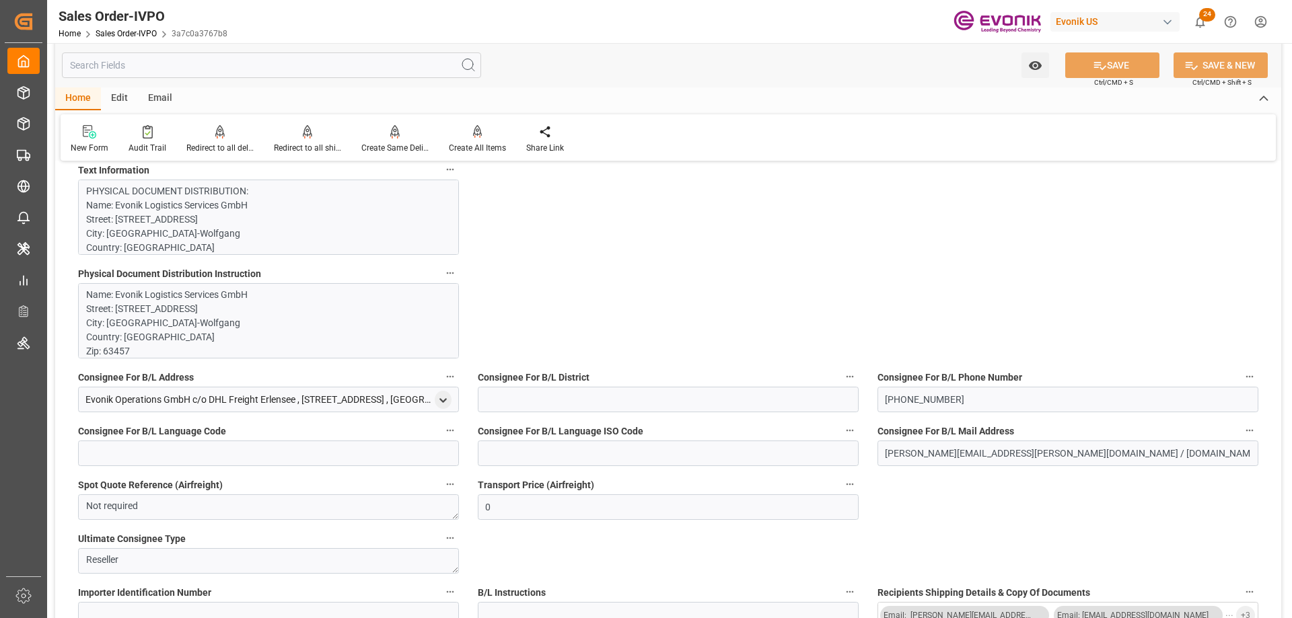
scroll to position [606, 0]
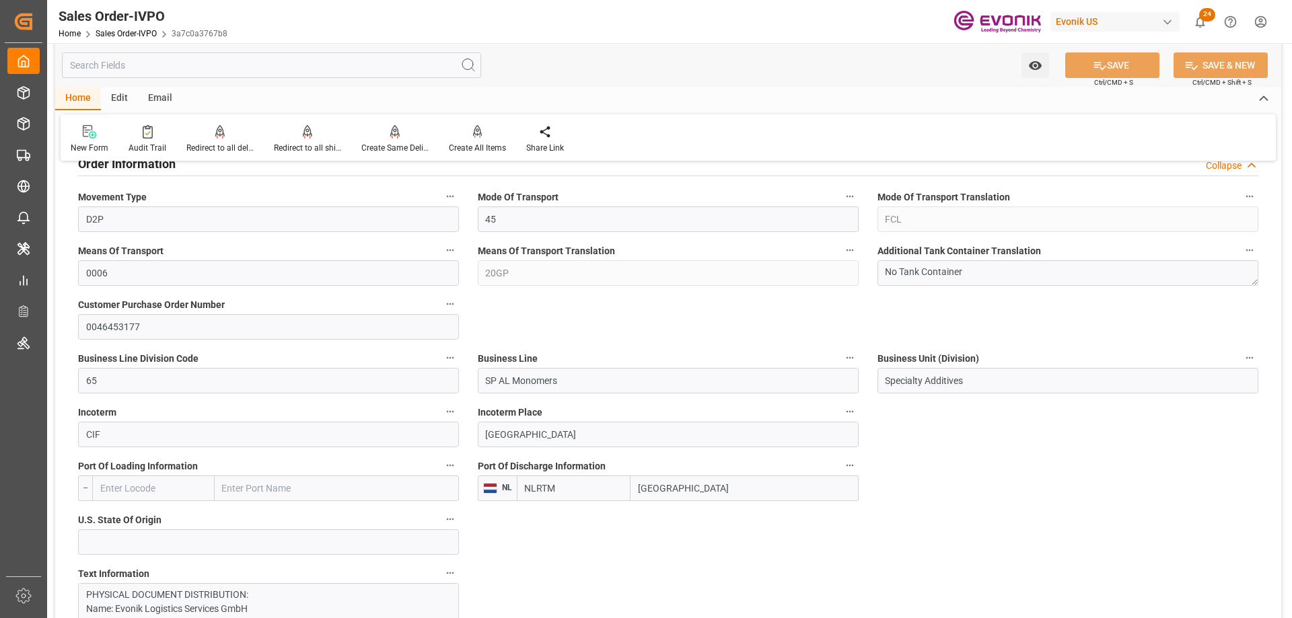
click at [244, 65] on input "text" at bounding box center [271, 65] width 419 height 26
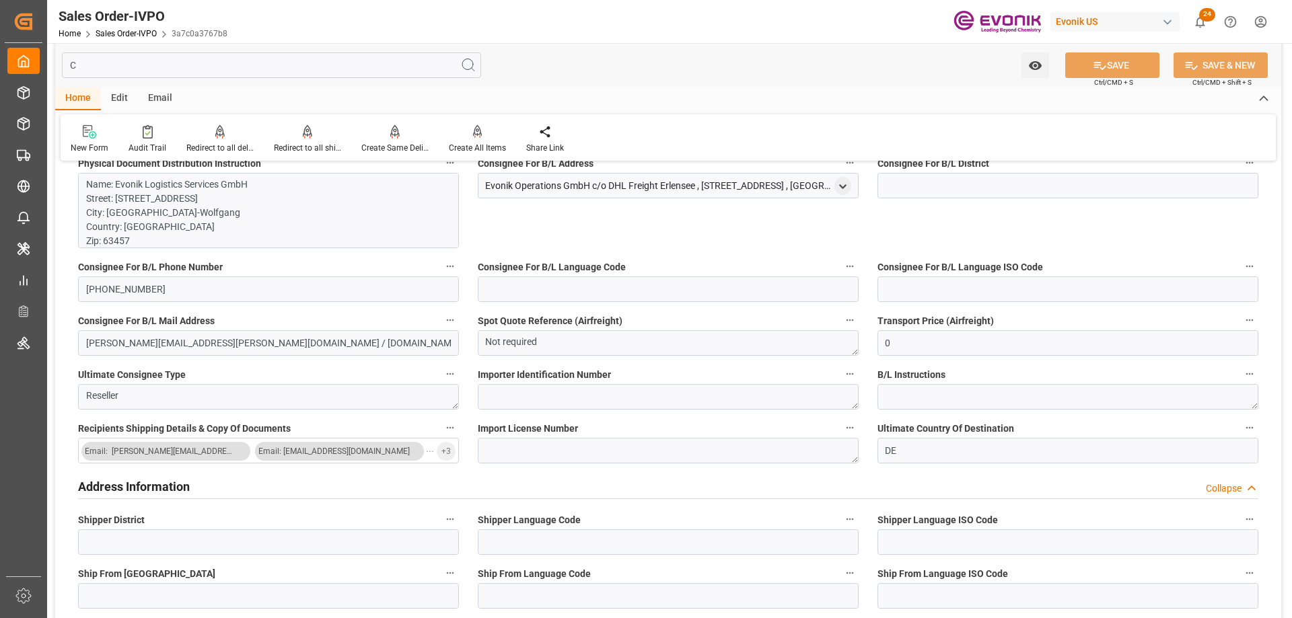
scroll to position [0, 0]
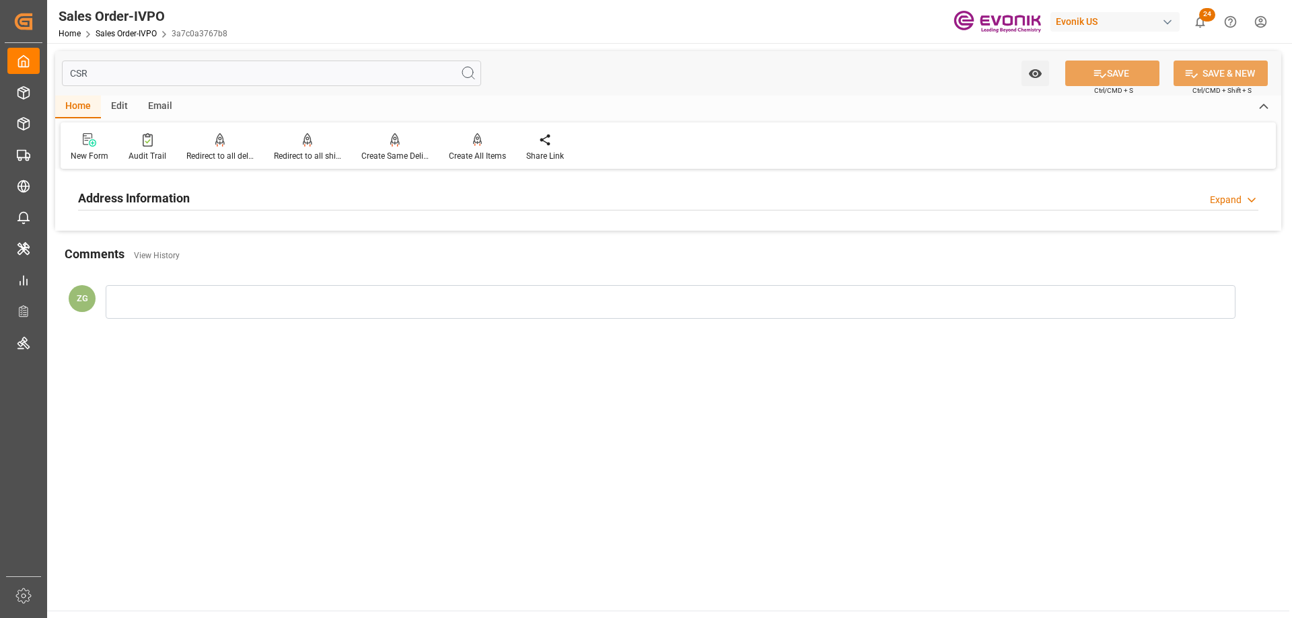
type input "CSR"
click at [163, 200] on h2 "Address Information" at bounding box center [134, 198] width 112 height 18
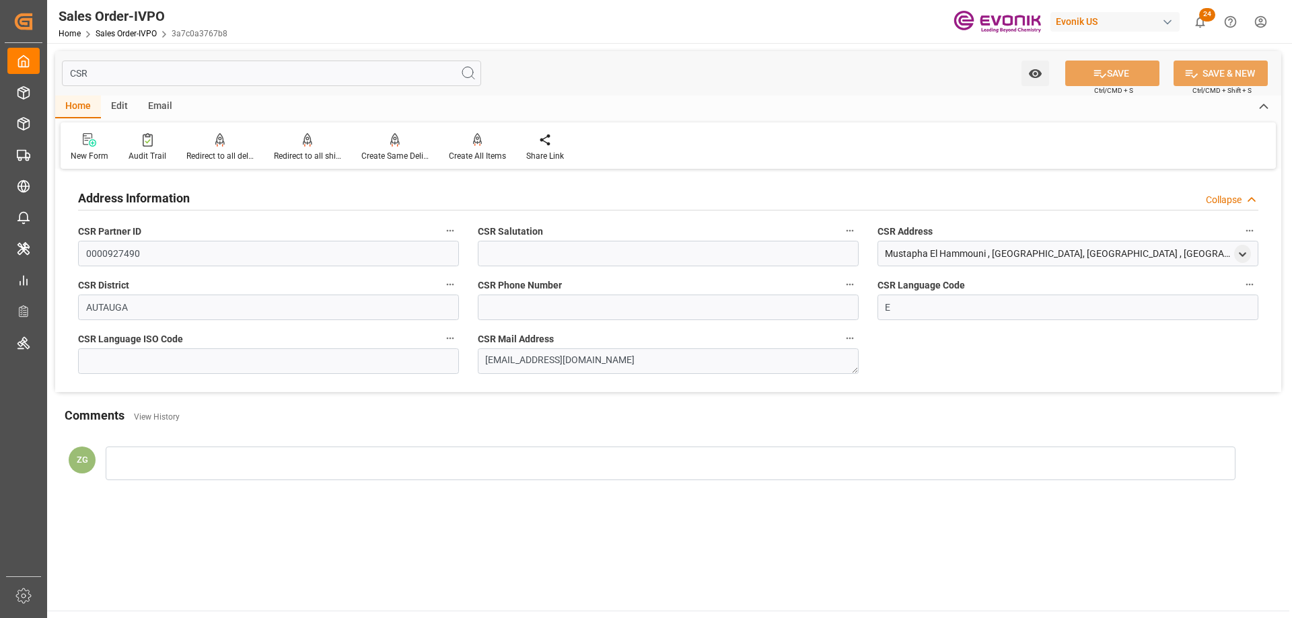
click at [107, 81] on input "CSR" at bounding box center [271, 74] width 419 height 26
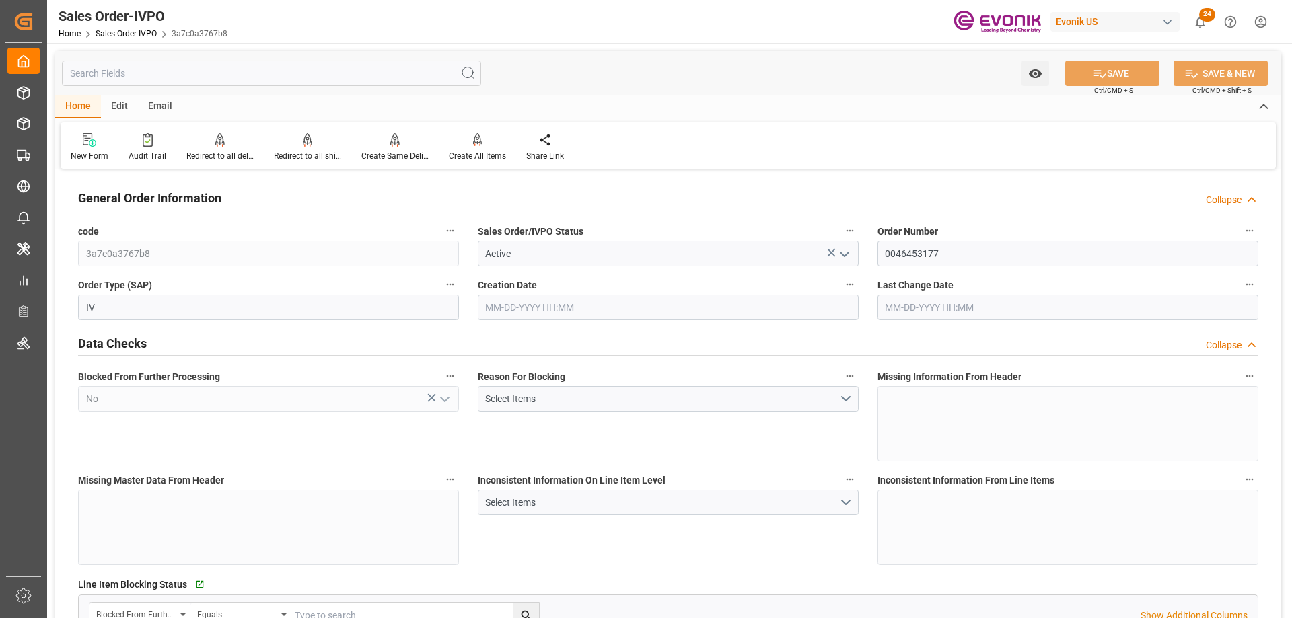
type input "NLRTM"
type input "0"
type input "1"
type input "2"
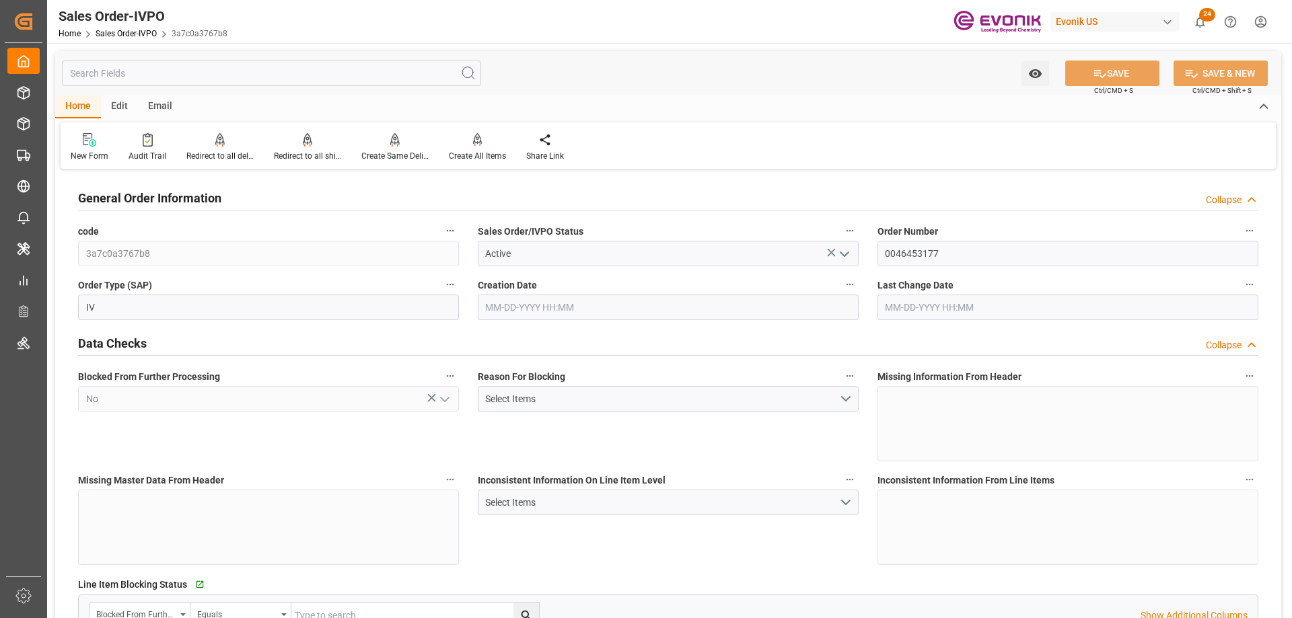
type input "16240"
type input "45.85"
type input "17000"
type input "30"
type input "06-02-2025 01:18"
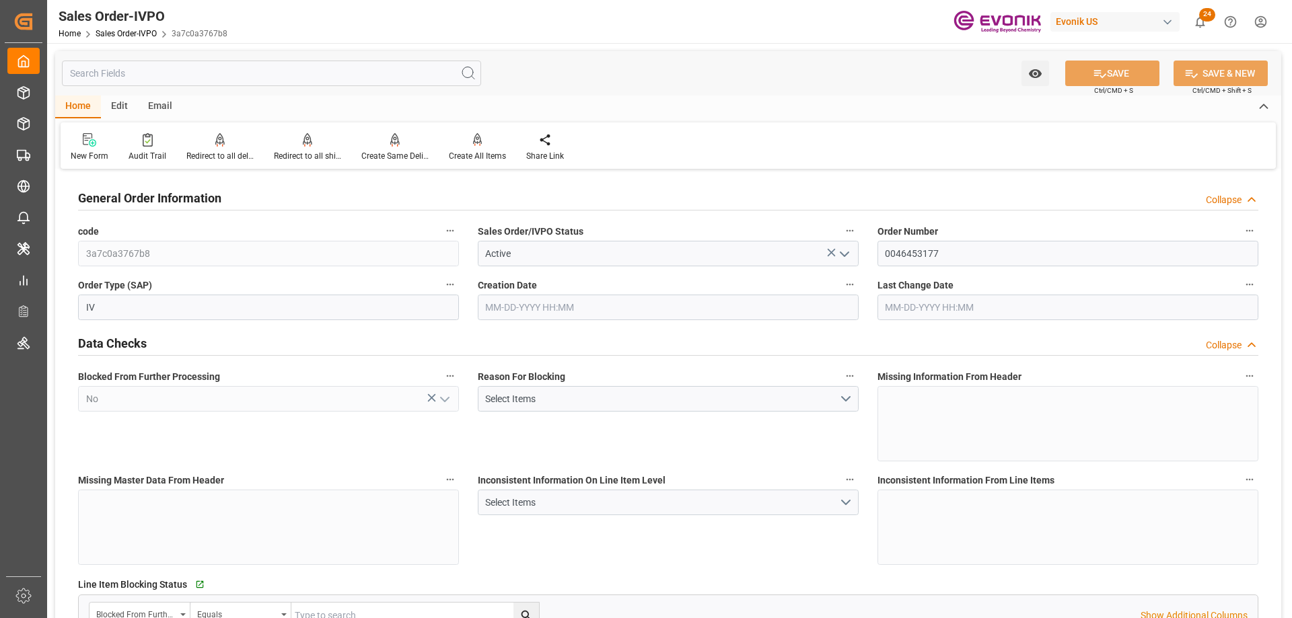
type input "06-16-2025 14:16"
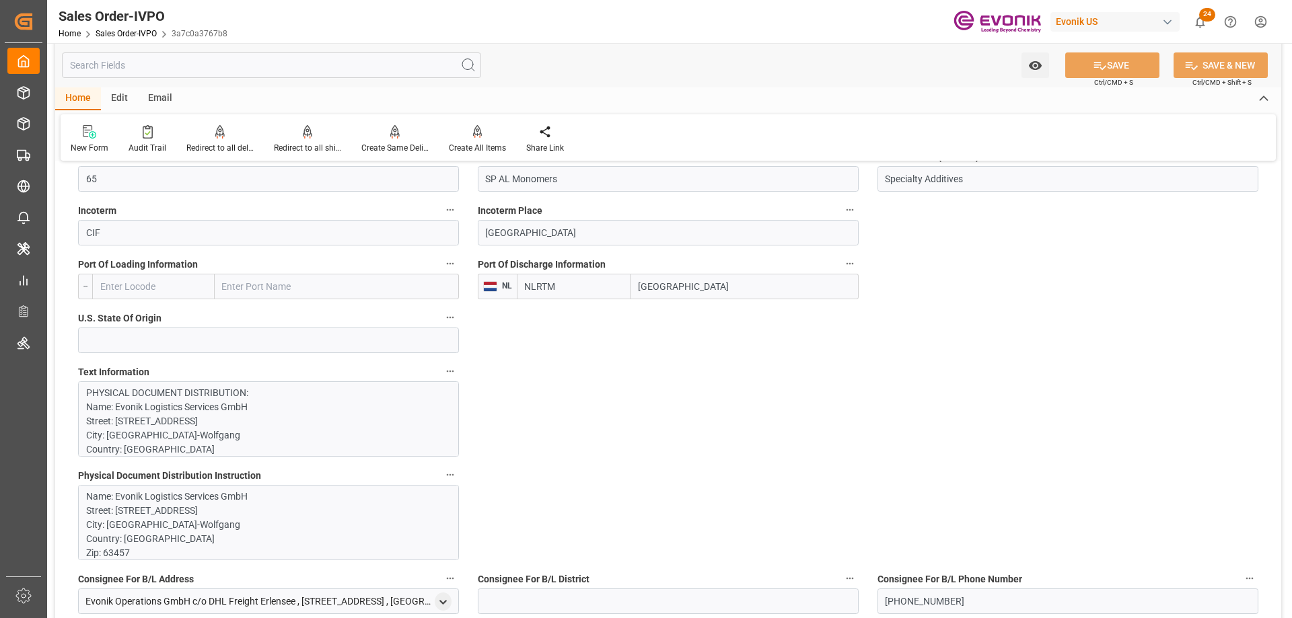
scroll to position [1009, 0]
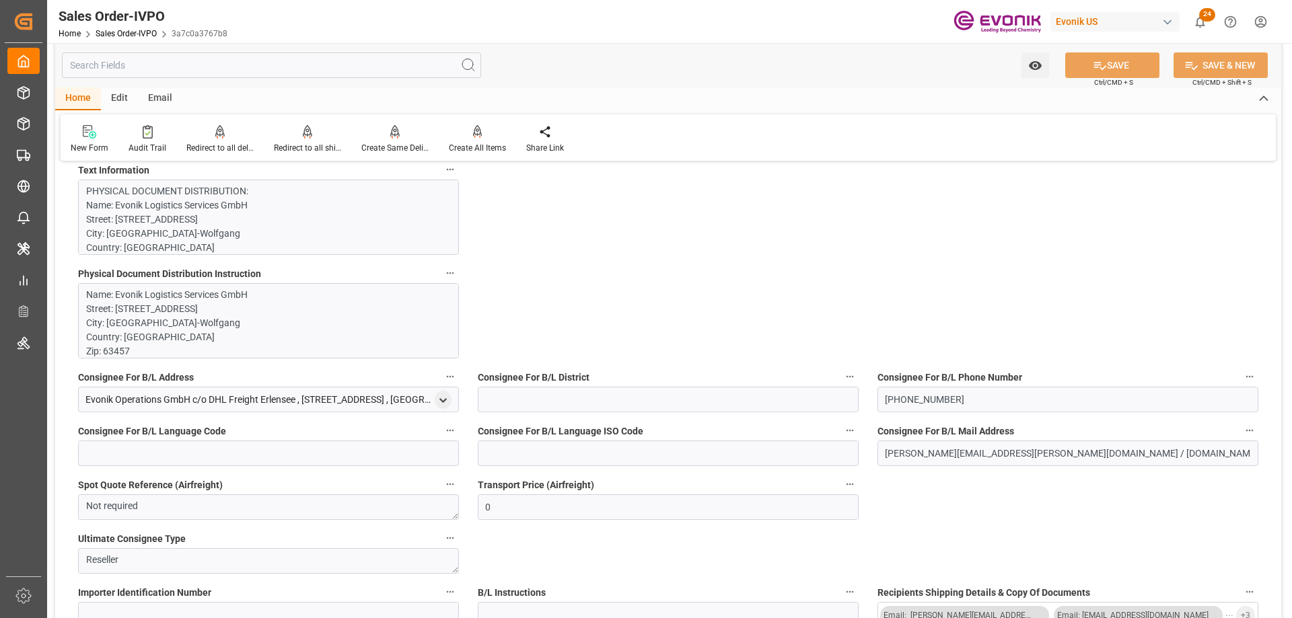
click at [196, 209] on p "PHYSICAL DOCUMENT DISTRIBUTION: Name: Evonik Logistics Services GmbH Street: Ro…" at bounding box center [263, 593] width 355 height 819
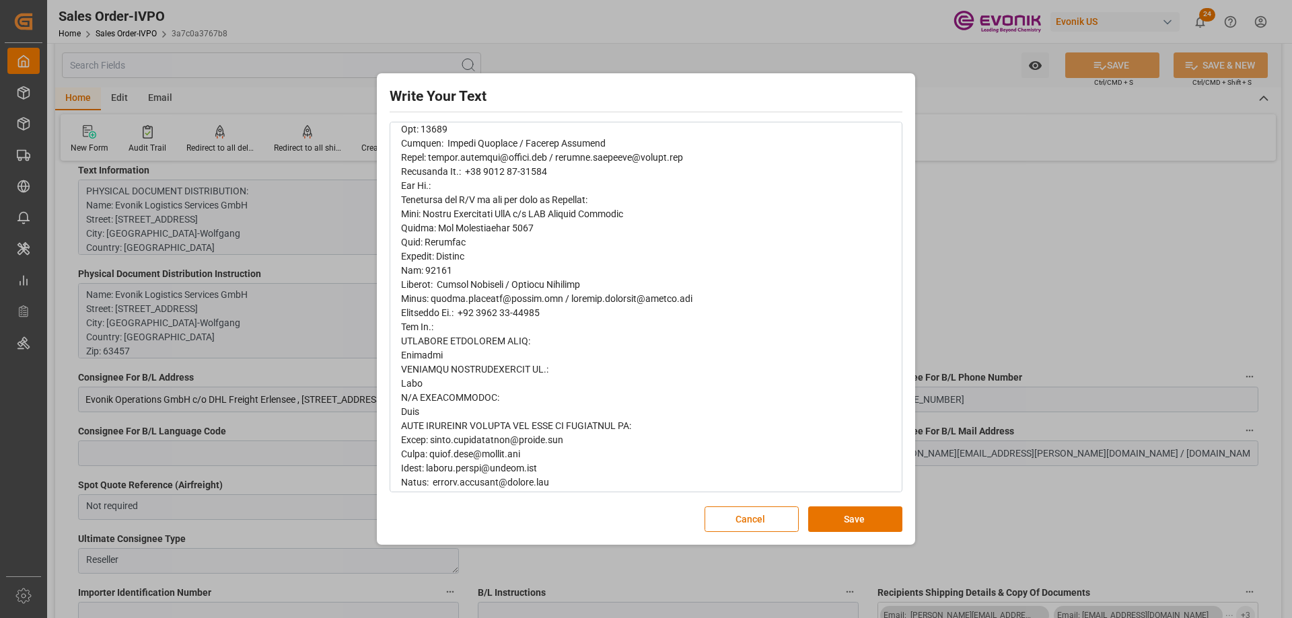
scroll to position [471, 0]
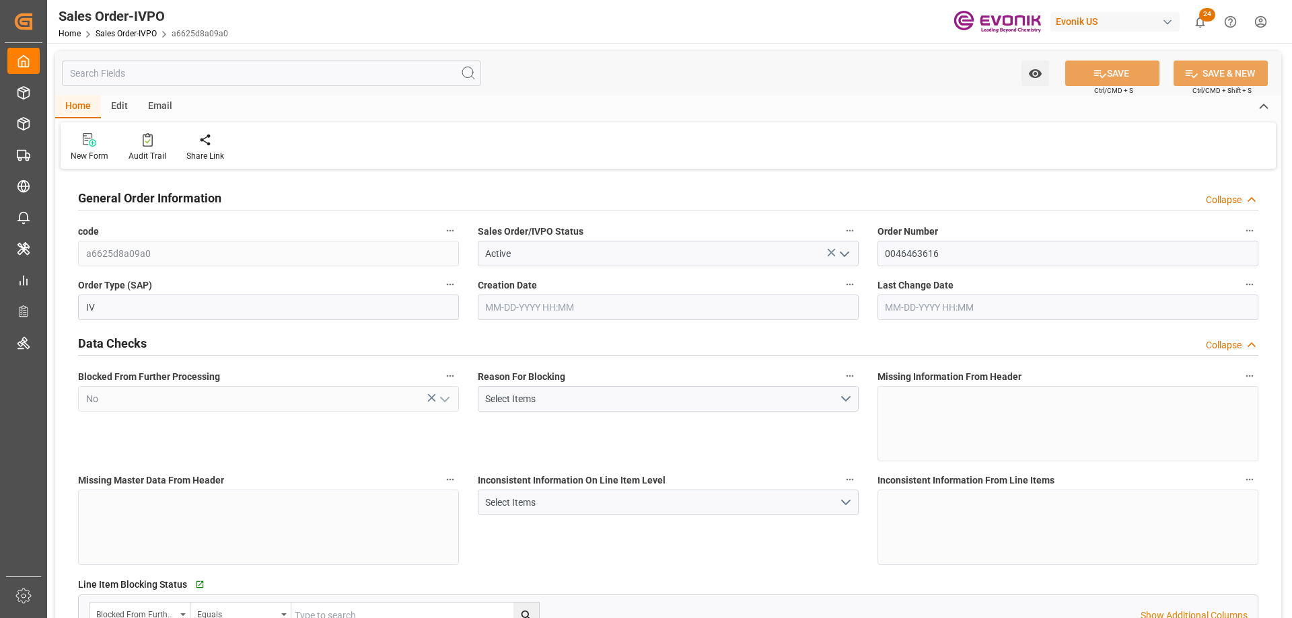
type input "CNSHA"
type input "0"
type input "1"
type input "812"
type input "[DATE] 13:15"
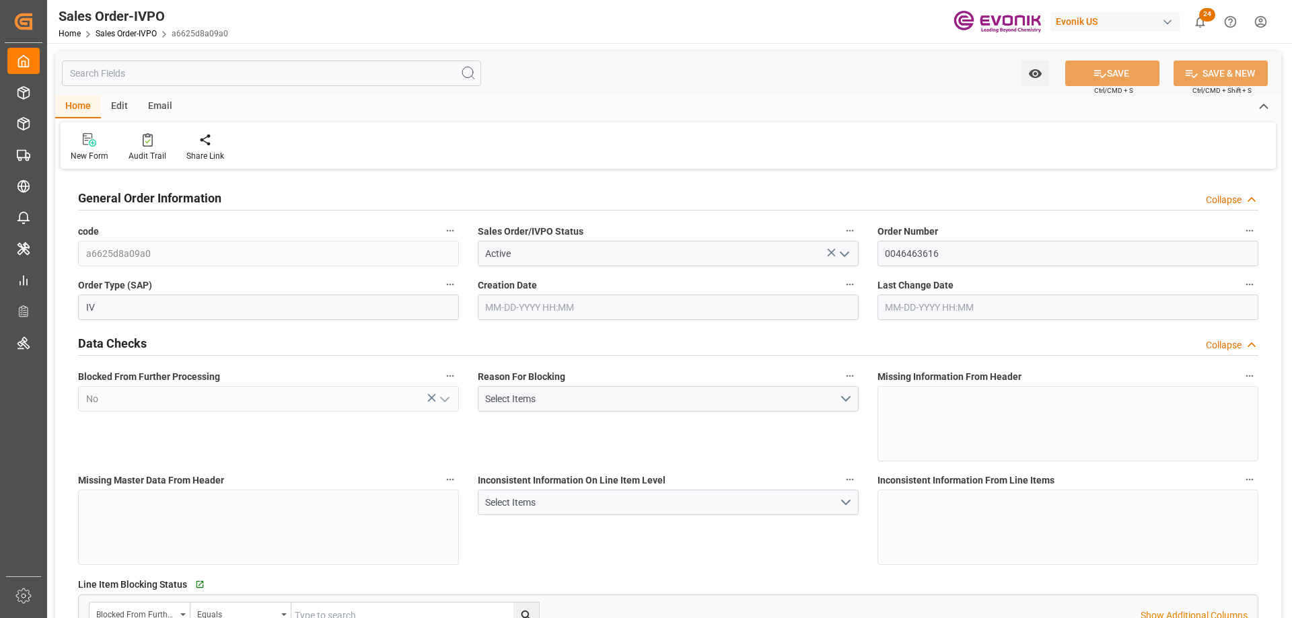
type input "[DATE] 18:53"
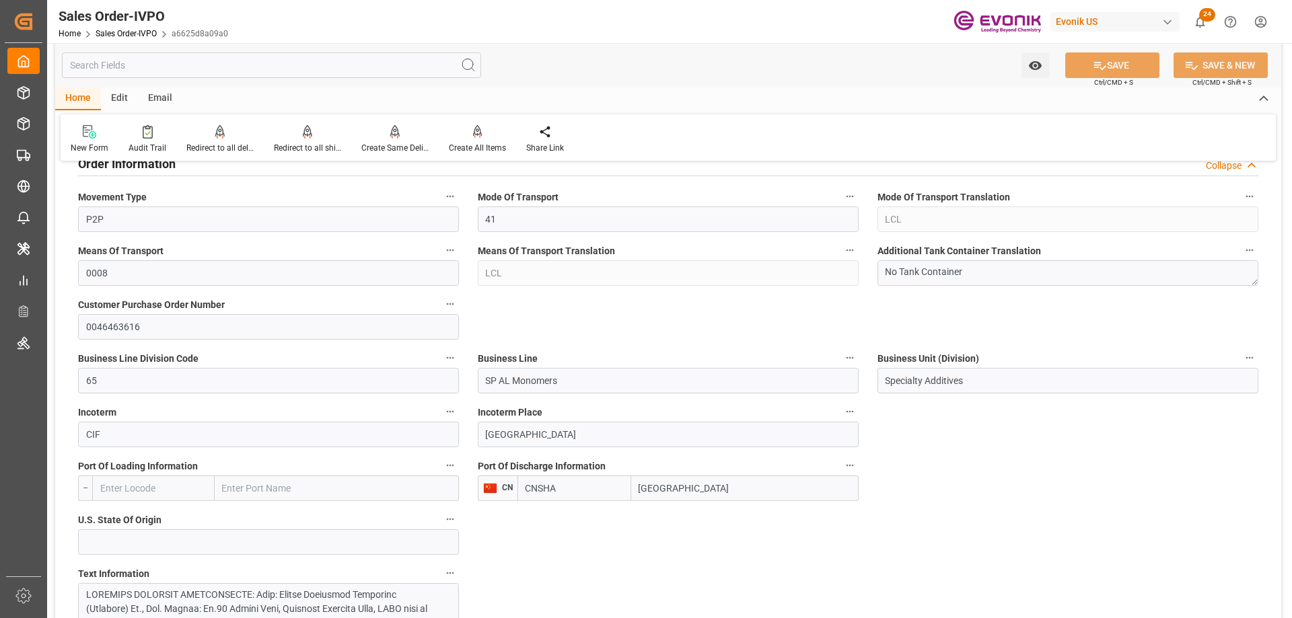
scroll to position [673, 0]
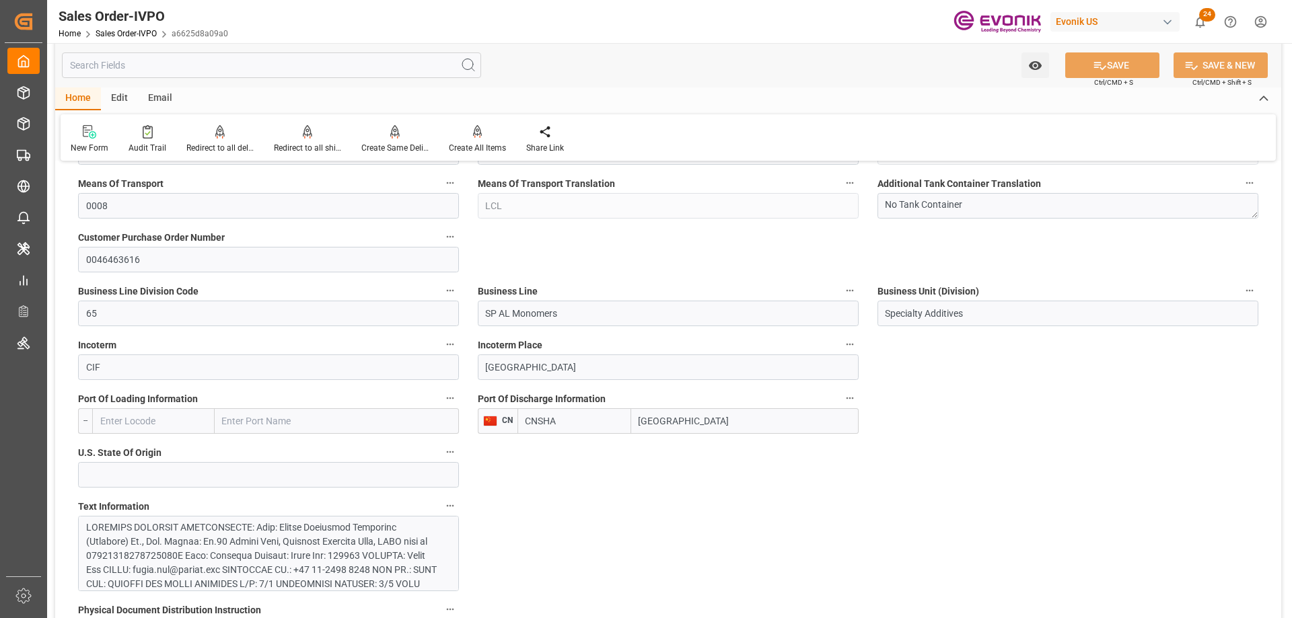
click at [184, 63] on input "text" at bounding box center [271, 65] width 419 height 26
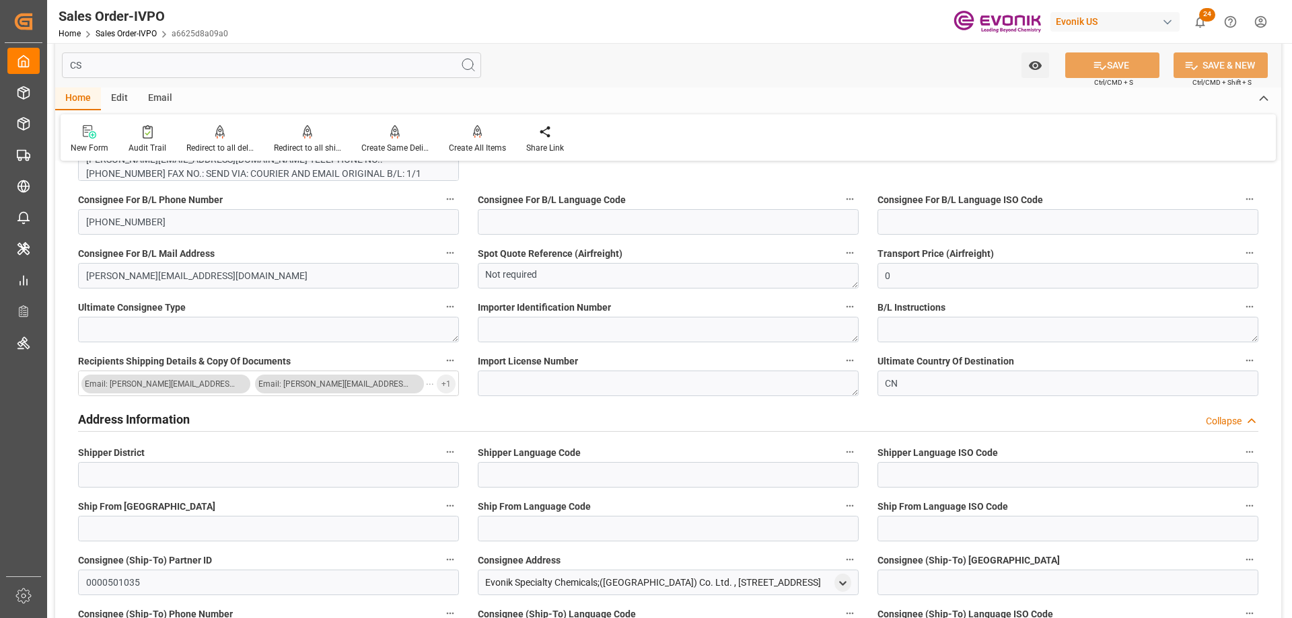
scroll to position [0, 0]
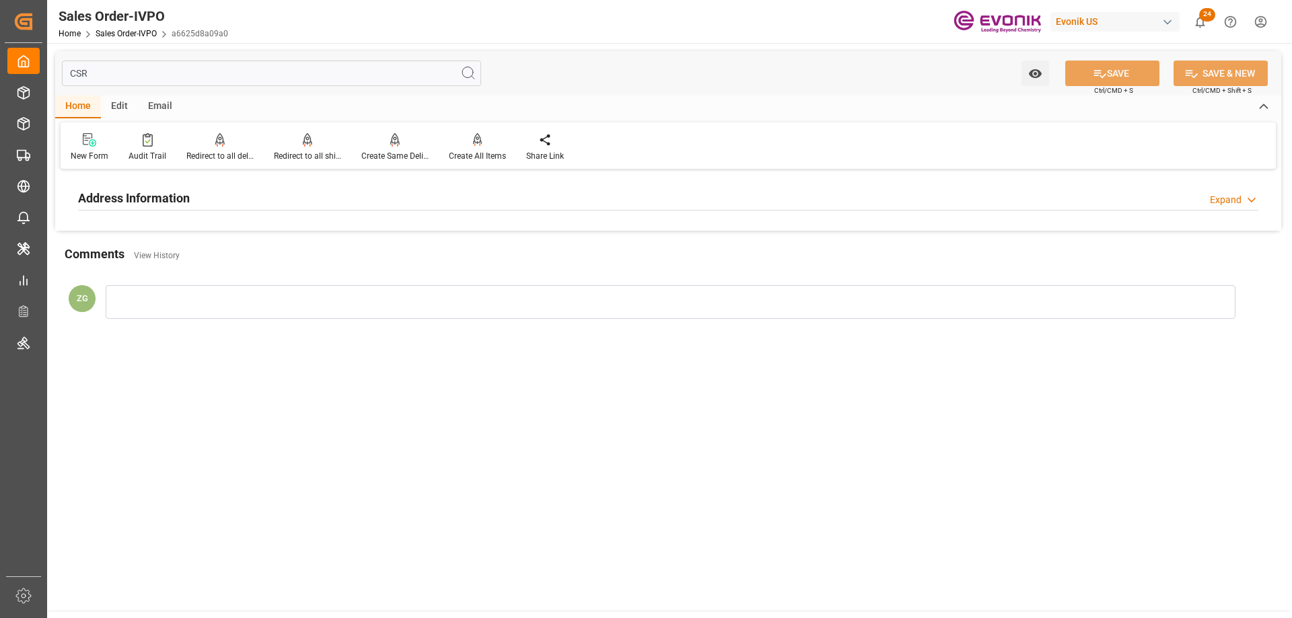
type input "CSR"
click at [148, 205] on h2 "Address Information" at bounding box center [134, 198] width 112 height 18
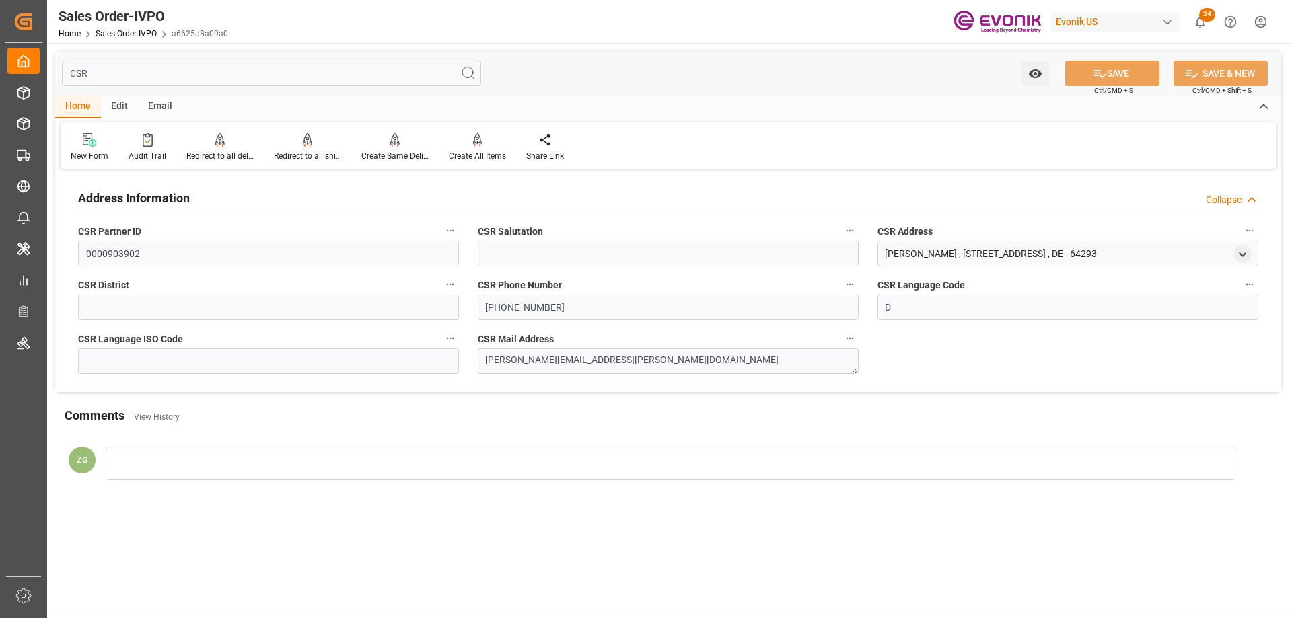
click at [129, 63] on input "CSR" at bounding box center [271, 74] width 419 height 26
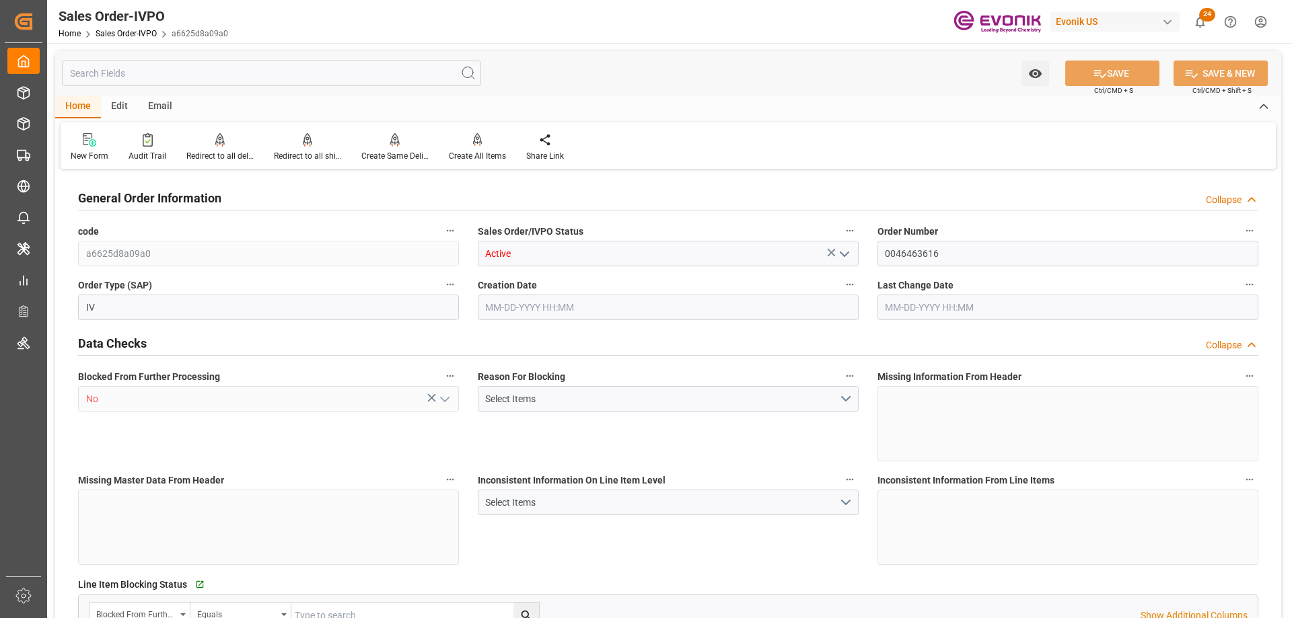
type input "CNSHA"
type input "0"
type input "1"
type input "812"
type input "07-14-2025 13:15"
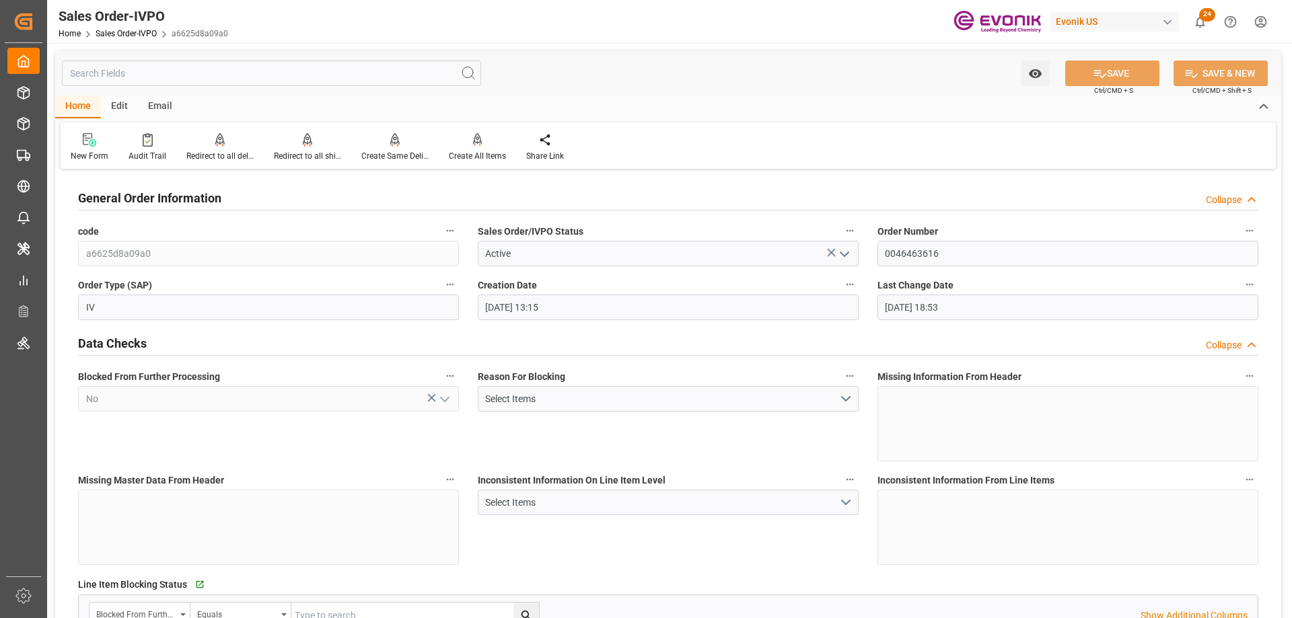
type input "07-21-2025 18:53"
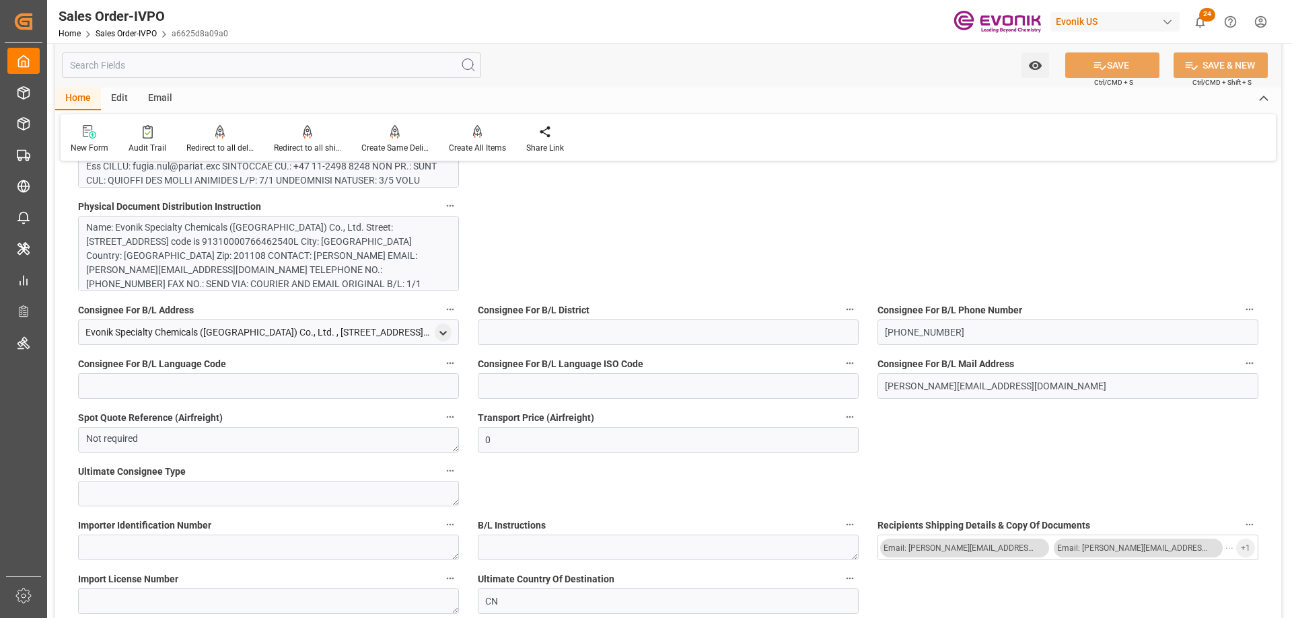
scroll to position [942, 0]
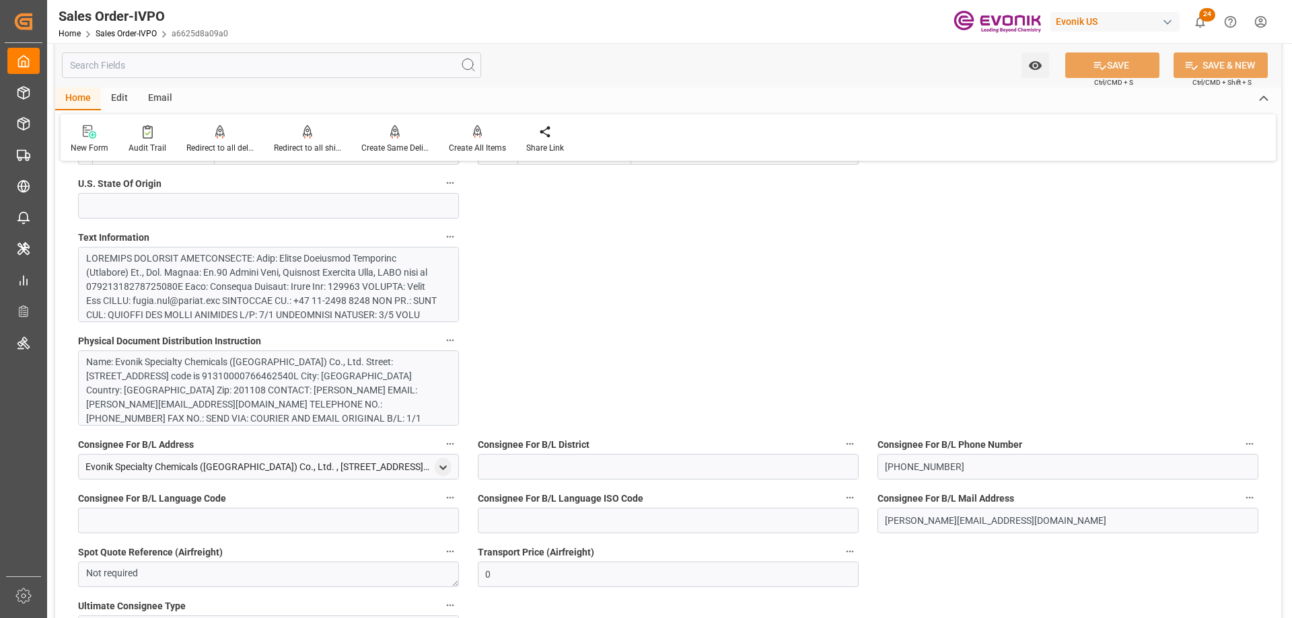
click at [266, 291] on div at bounding box center [263, 358] width 355 height 212
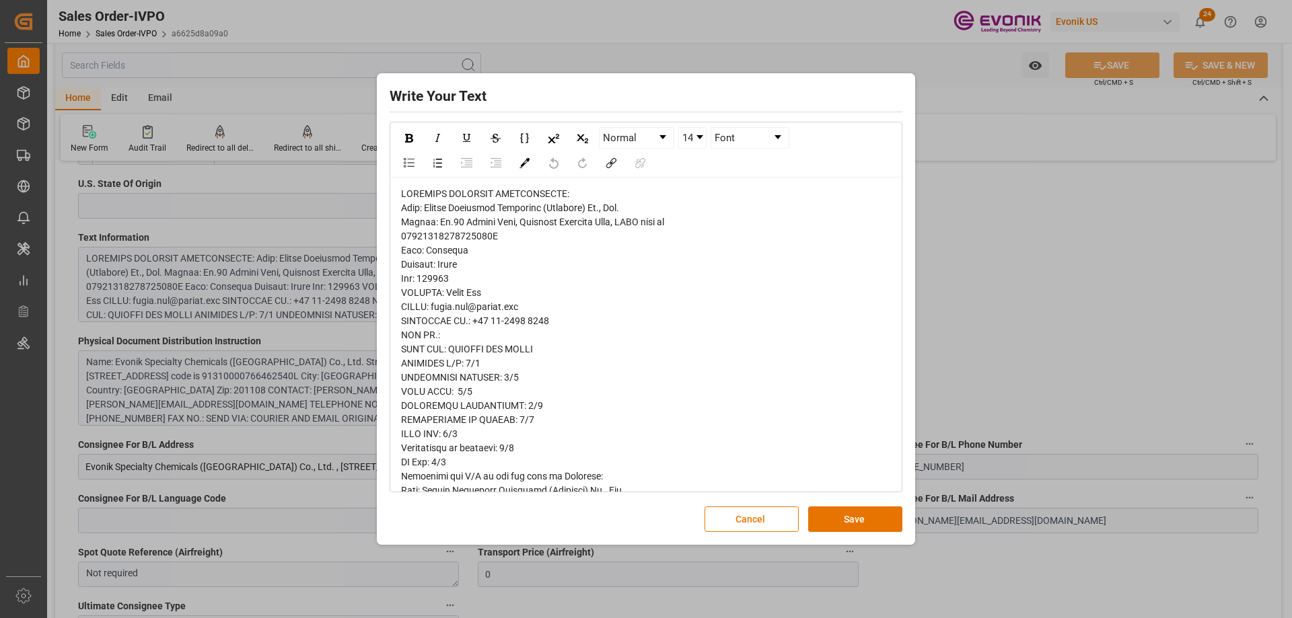
scroll to position [256, 0]
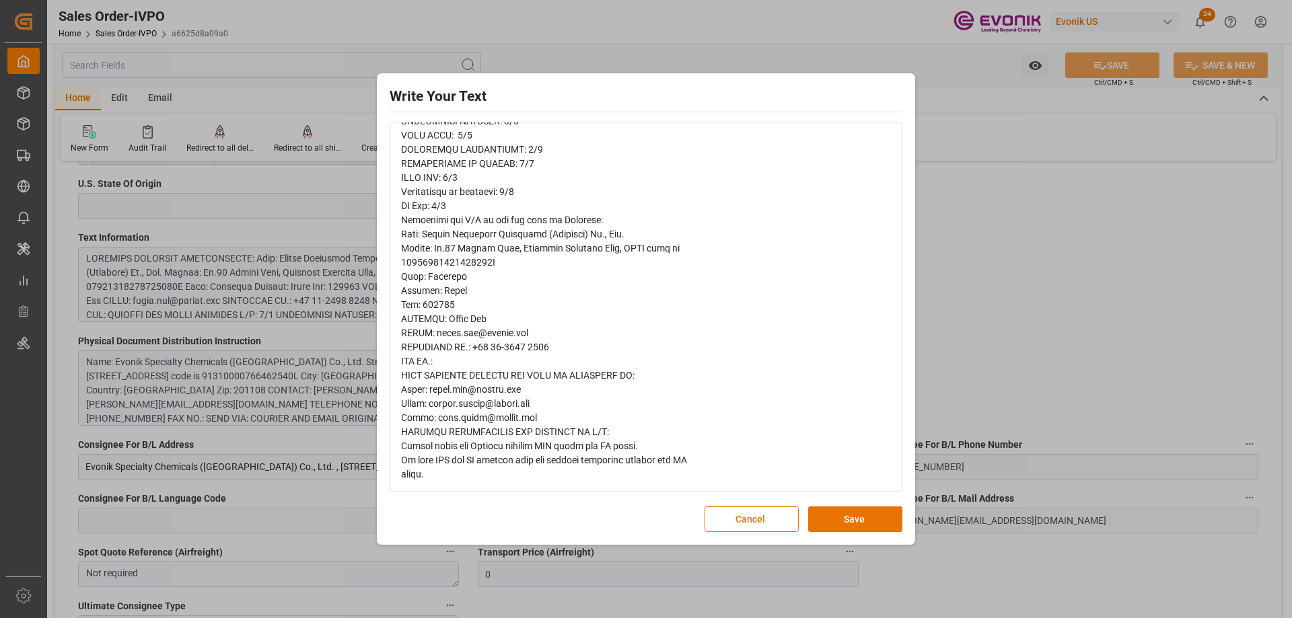
click at [963, 339] on div "Write Your Text Normal 14 Font Cancel Save" at bounding box center [646, 309] width 1292 height 618
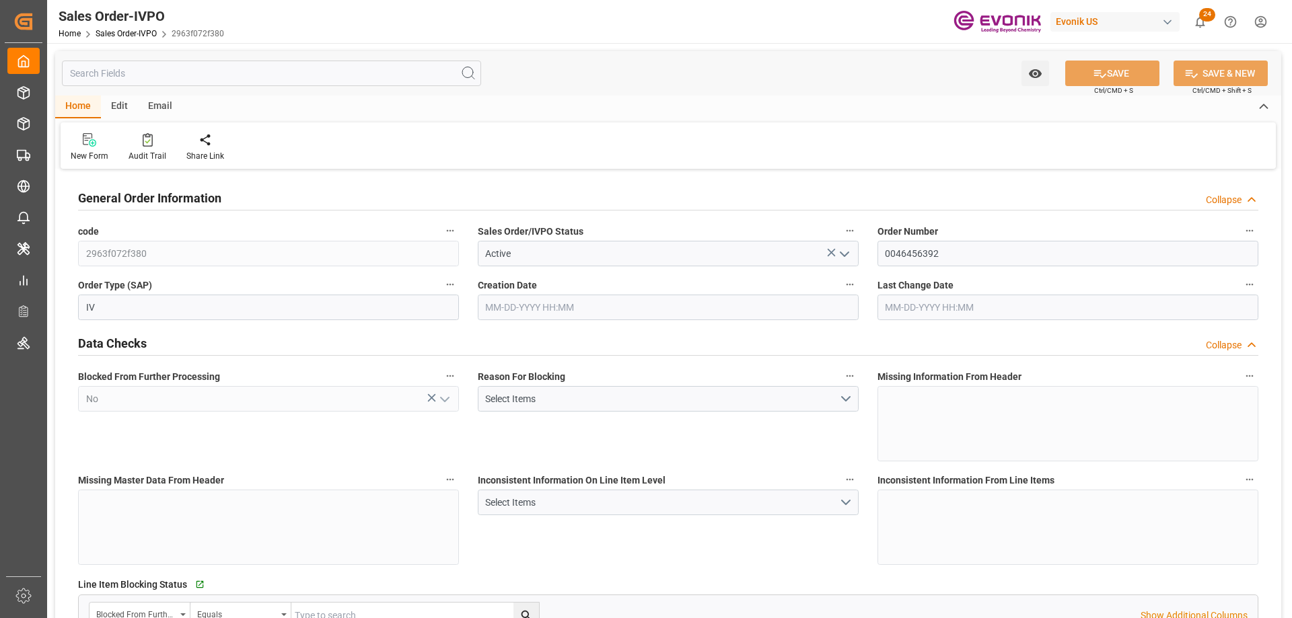
type input "NLRTM"
type input "0"
type input "1"
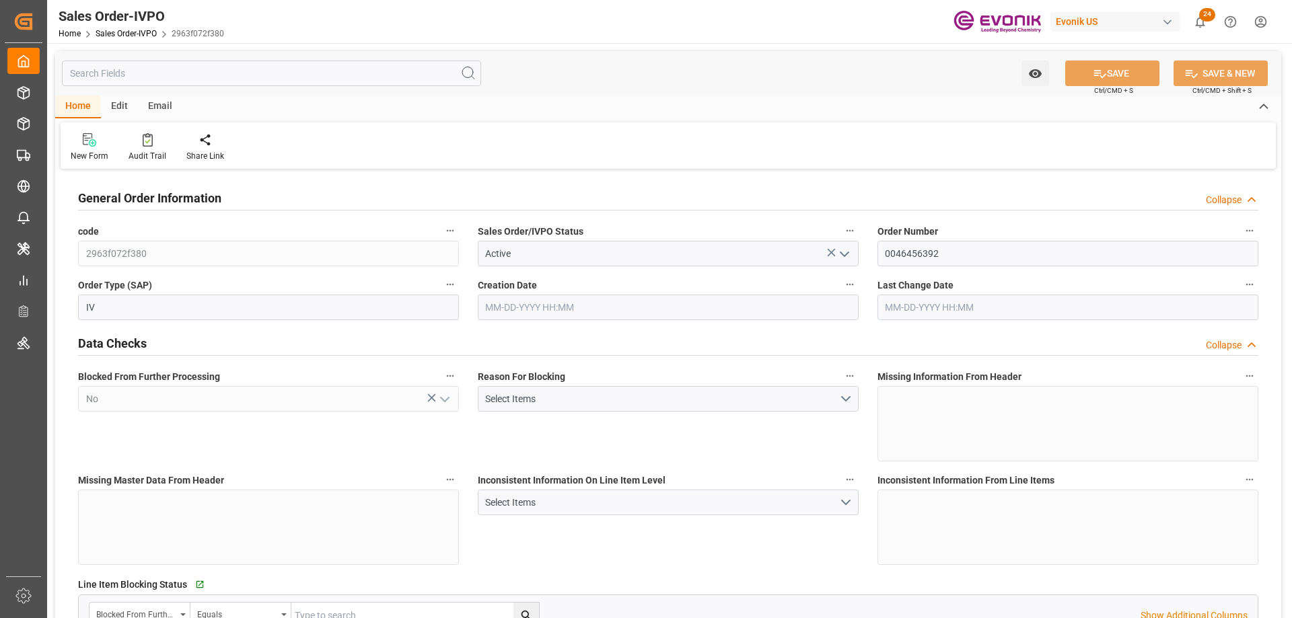
type input "8530"
type input "23.1068"
type input "17000"
type input "30"
type input "06-13-2025 15:40"
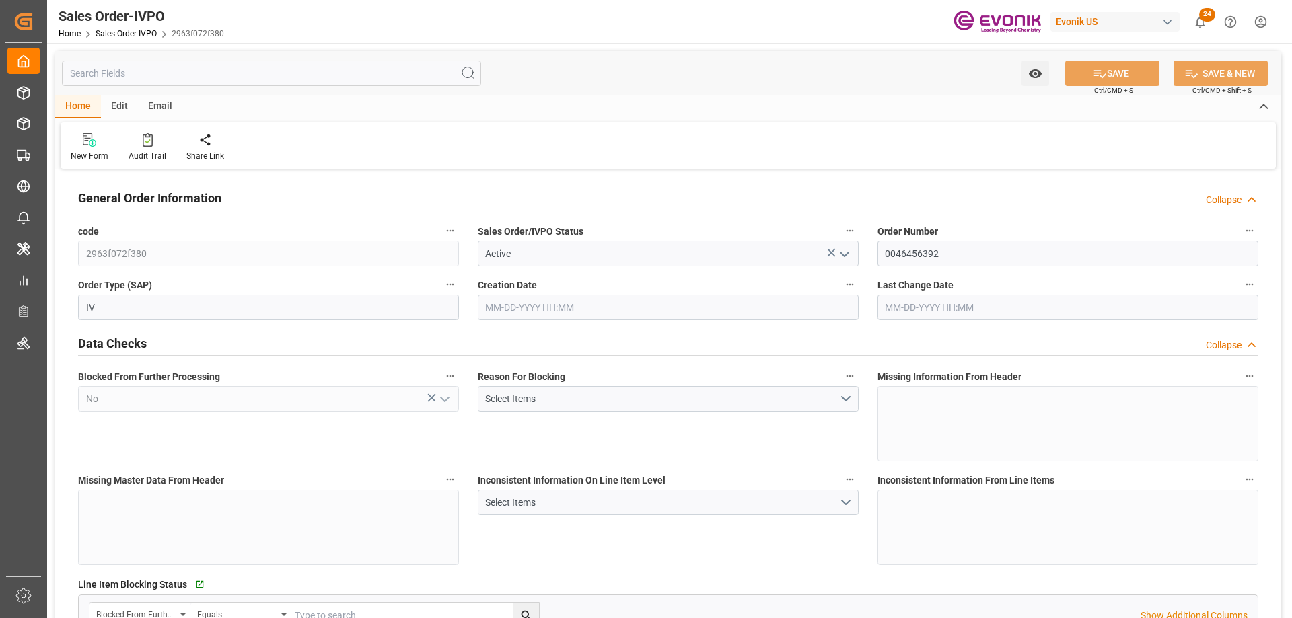
type input "07-10-2025 14:00"
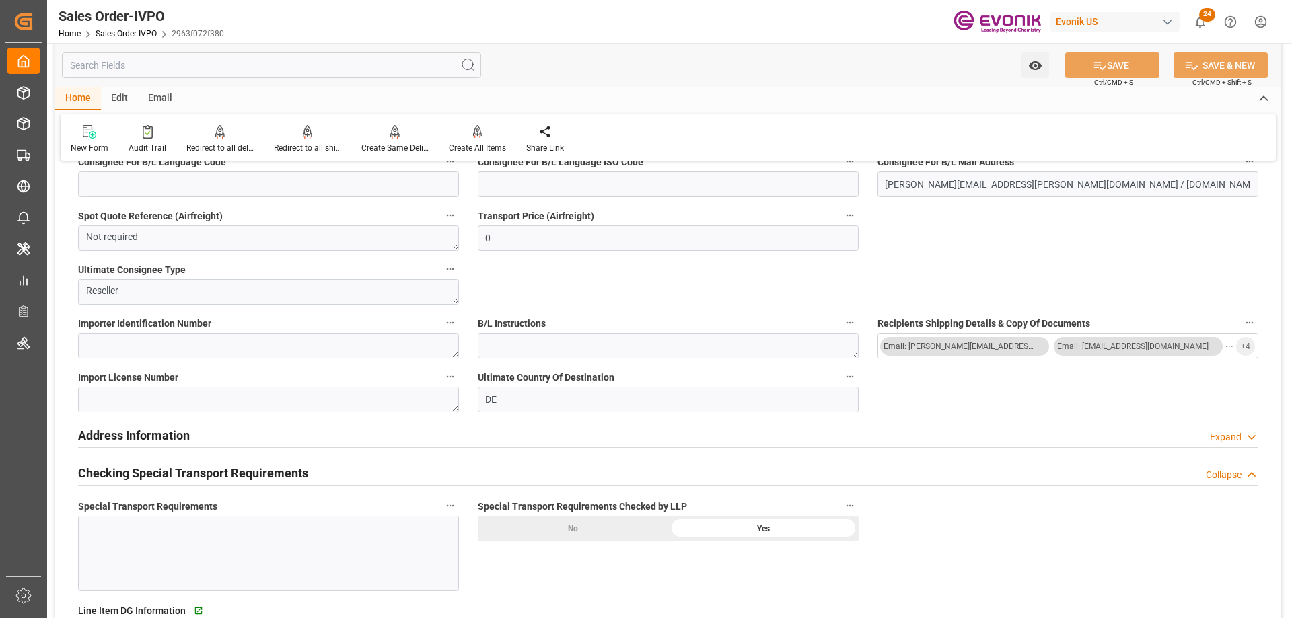
scroll to position [1346, 0]
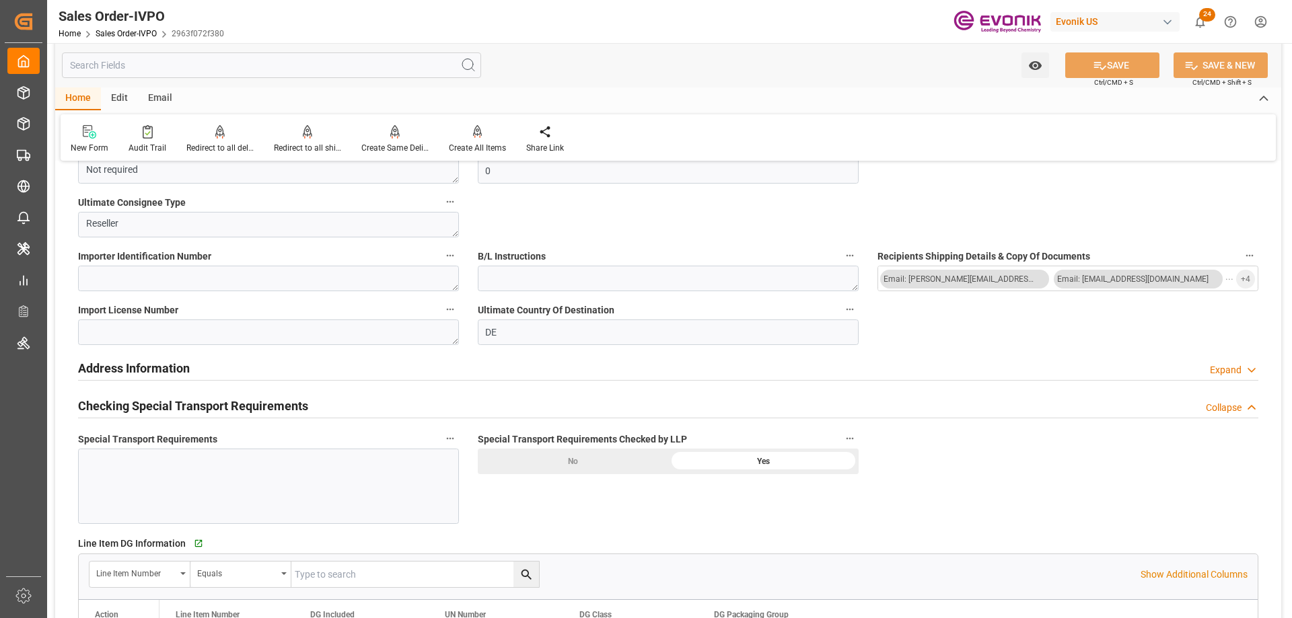
click at [272, 72] on input "text" at bounding box center [271, 65] width 419 height 26
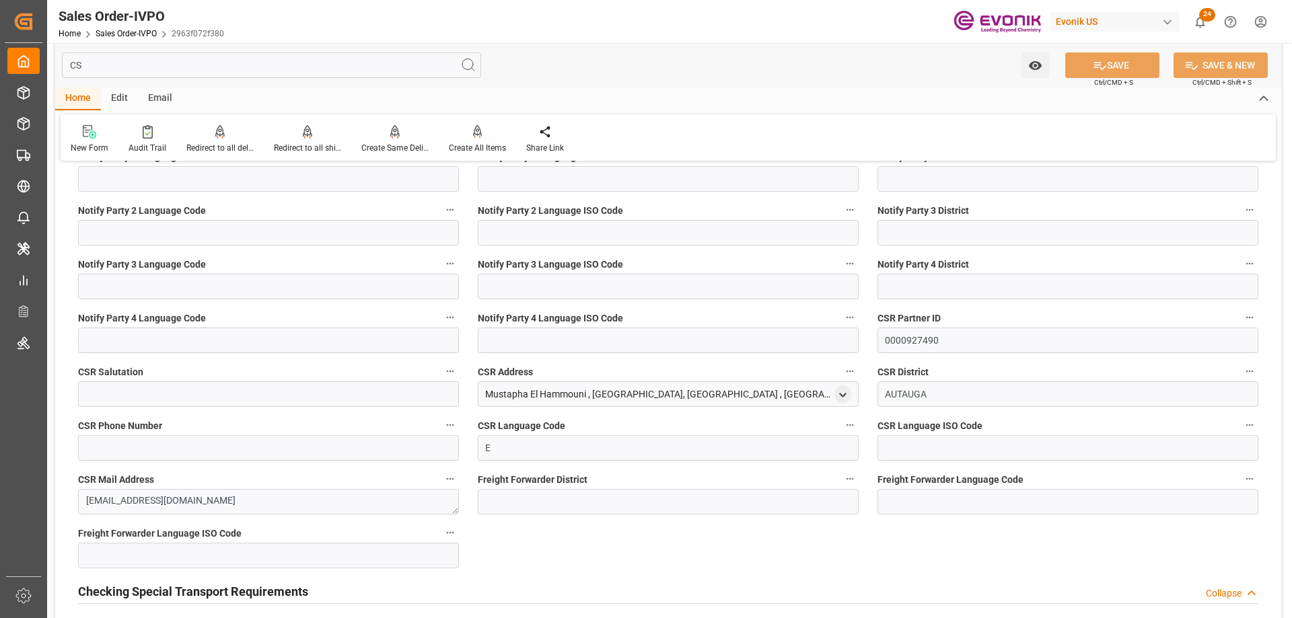
scroll to position [0, 0]
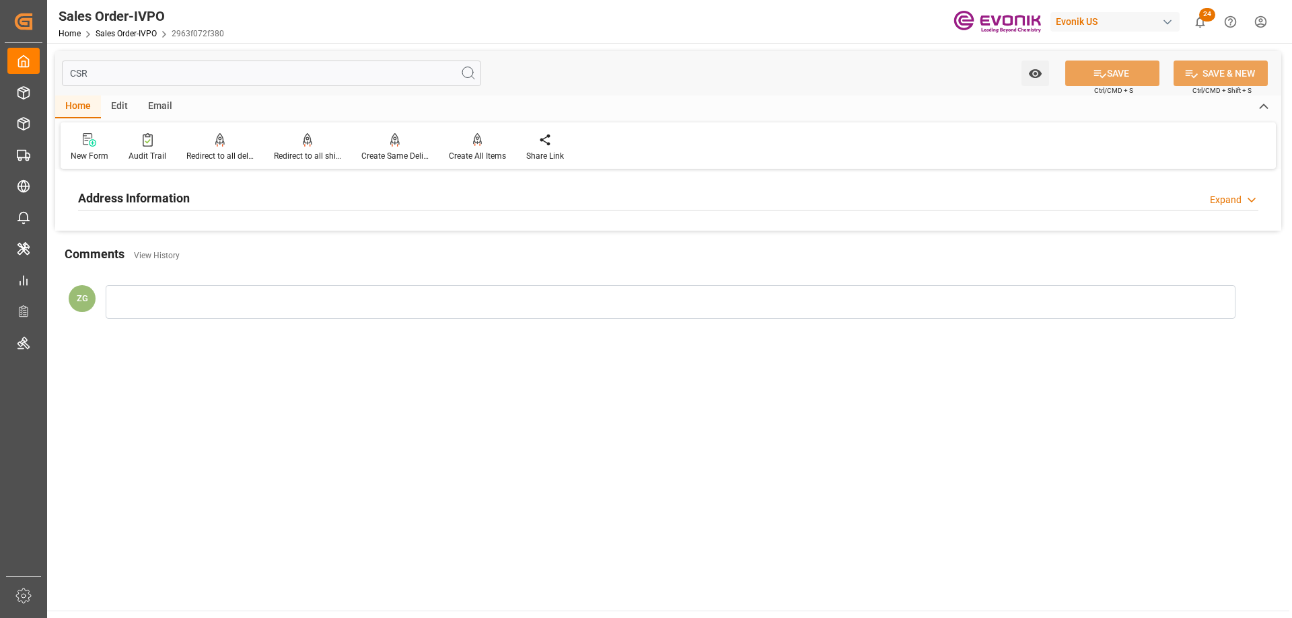
type input "CSR"
click at [143, 206] on h2 "Address Information" at bounding box center [134, 198] width 112 height 18
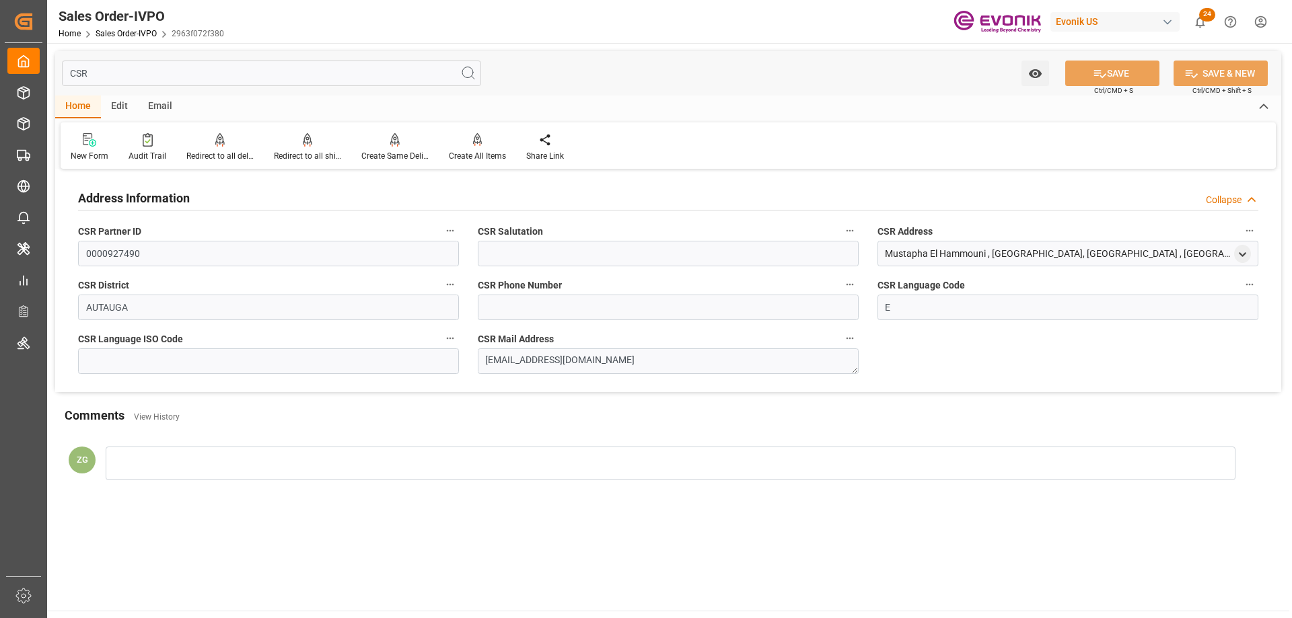
click at [108, 77] on input "CSR" at bounding box center [271, 74] width 419 height 26
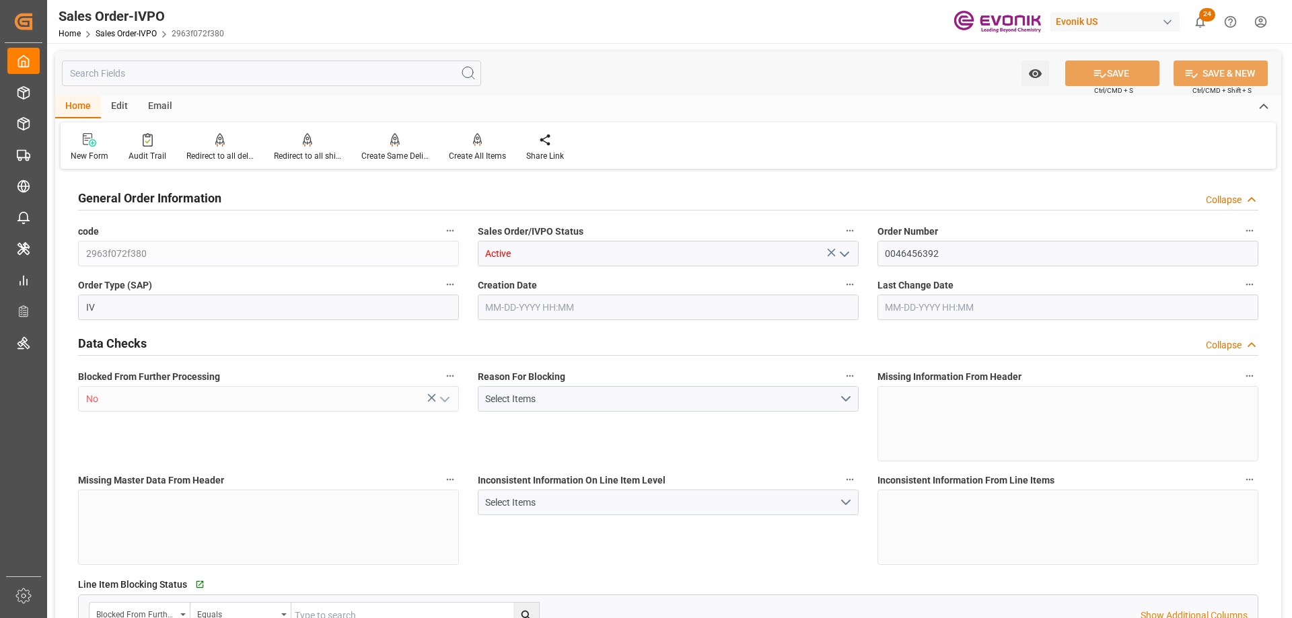
type input "NLRTM"
type input "0"
type input "1"
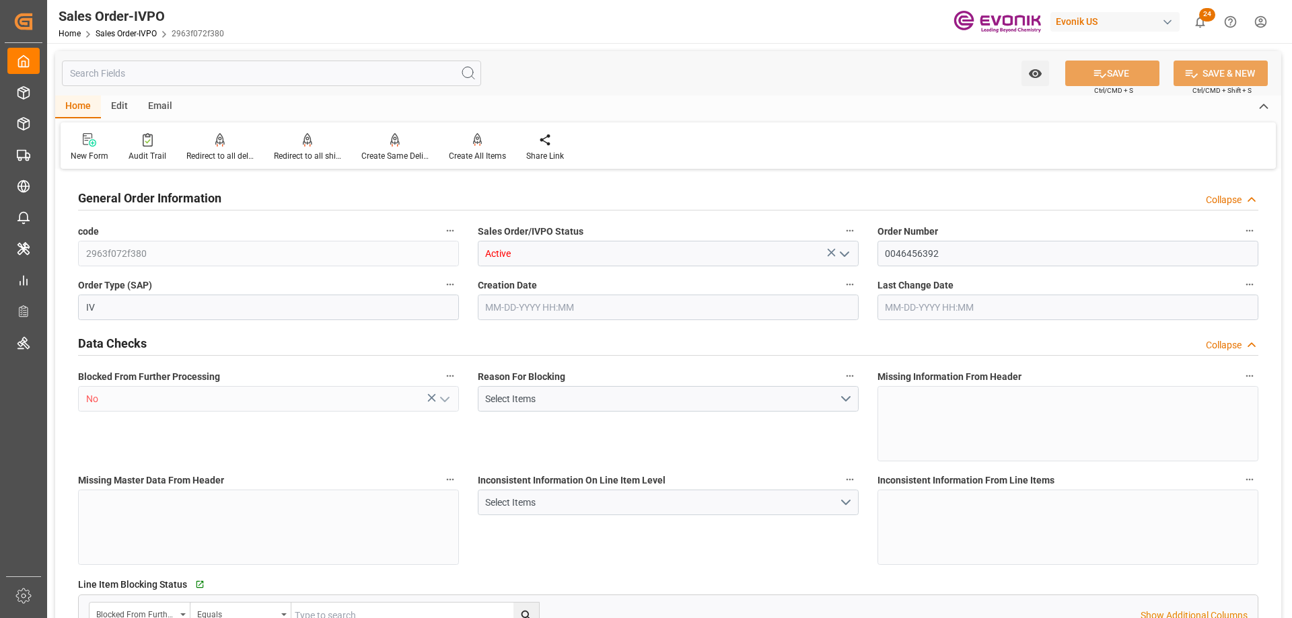
type input "8530"
type input "23.1068"
type input "17000"
type input "30"
type input "06-13-2025 15:40"
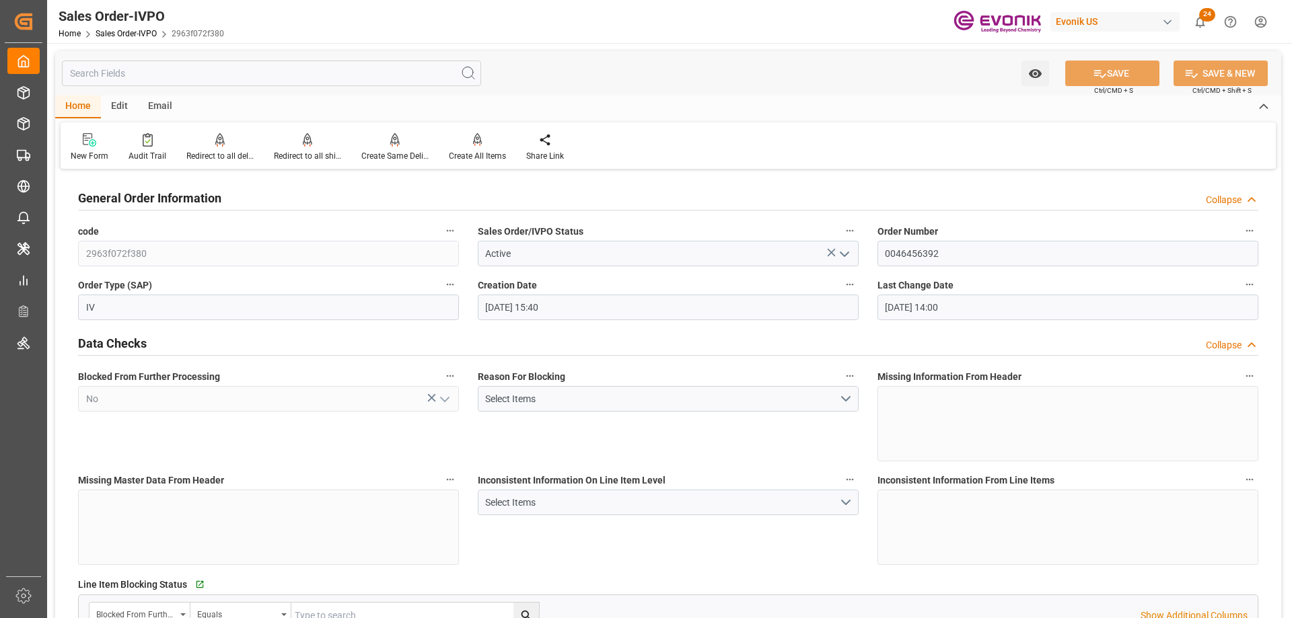
type input "07-10-2025 14:00"
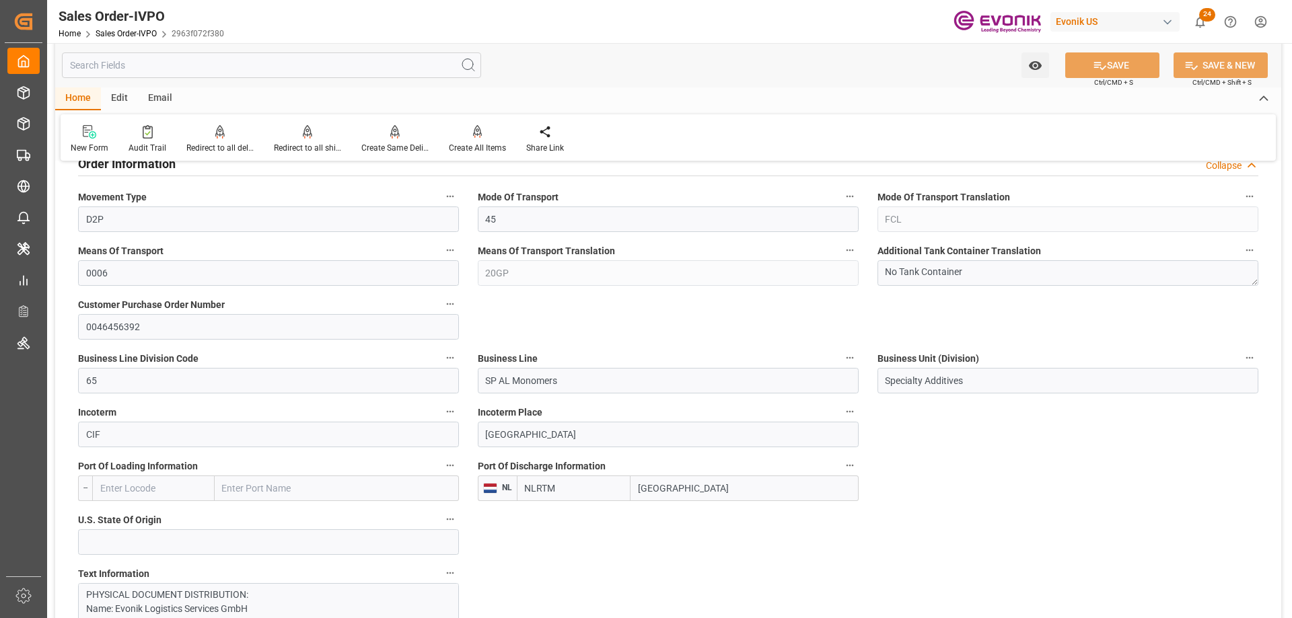
scroll to position [942, 0]
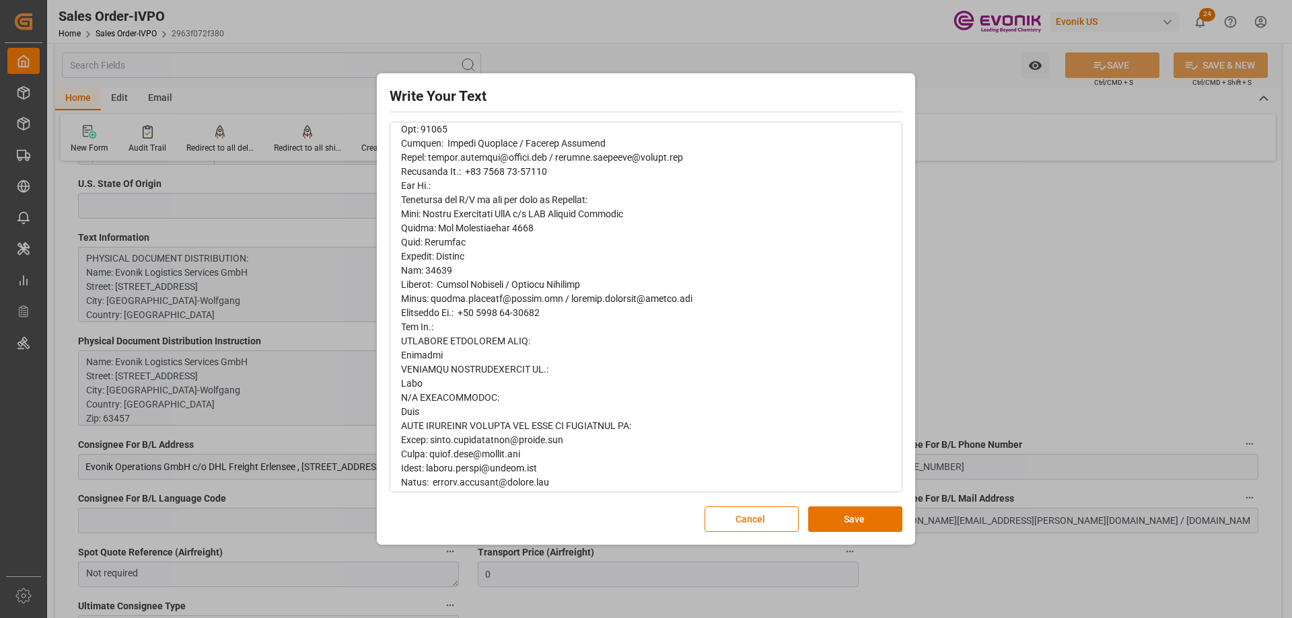
scroll to position [497, 0]
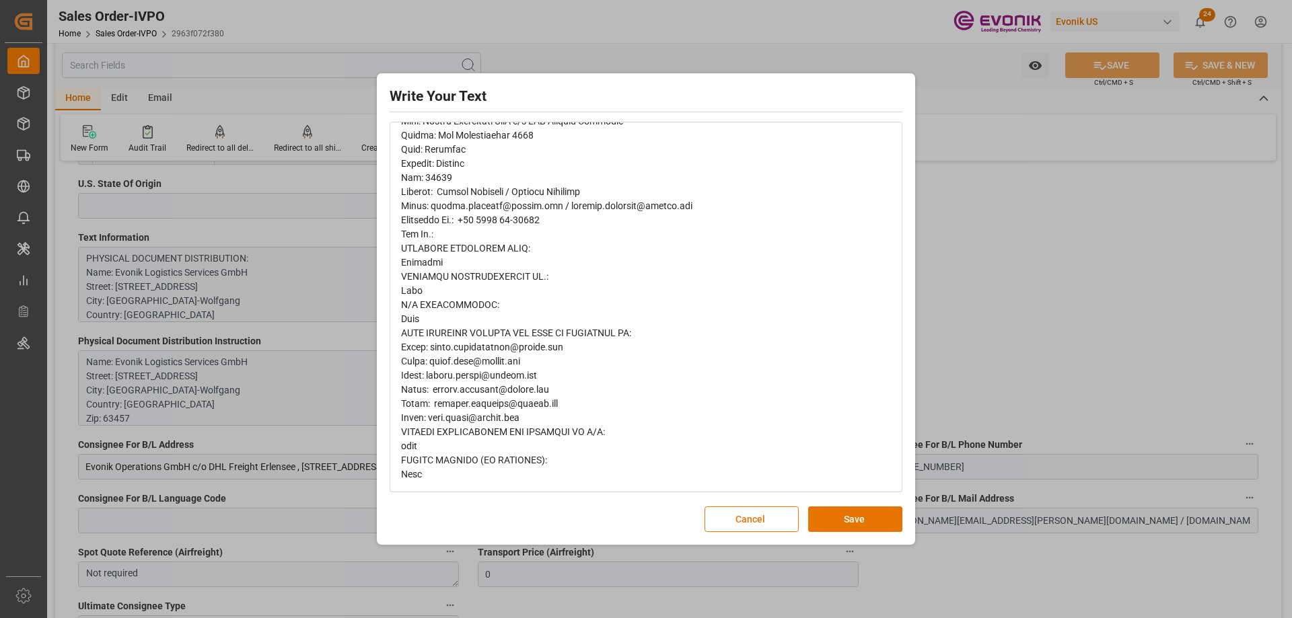
click at [1005, 349] on div "Write Your Text Normal 14 Font Cancel Save" at bounding box center [646, 309] width 1292 height 618
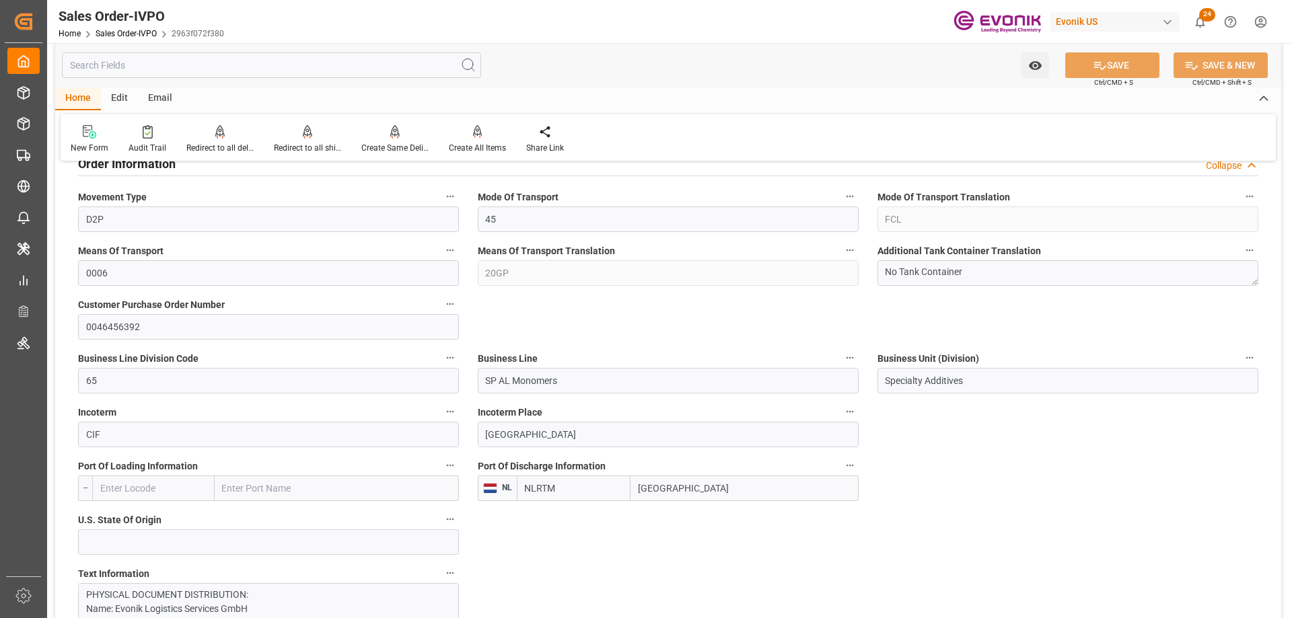
scroll to position [538, 0]
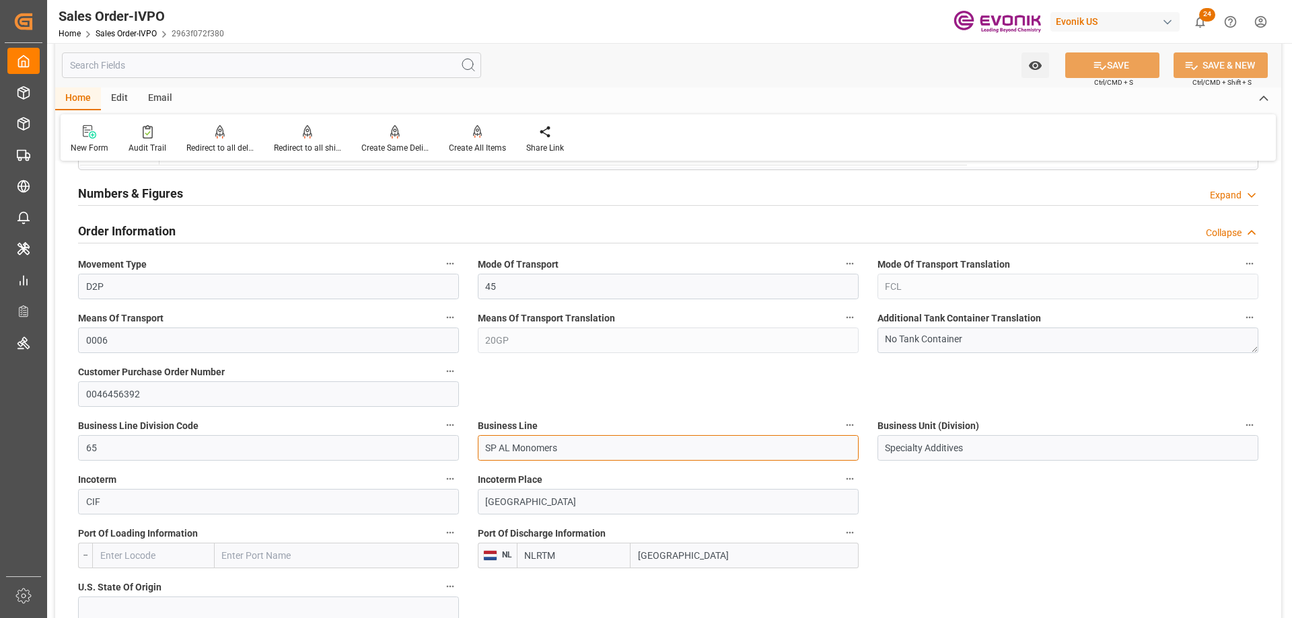
drag, startPoint x: 571, startPoint y: 451, endPoint x: 501, endPoint y: 449, distance: 70.7
click at [501, 449] on input "SP AL Monomers" at bounding box center [668, 448] width 381 height 26
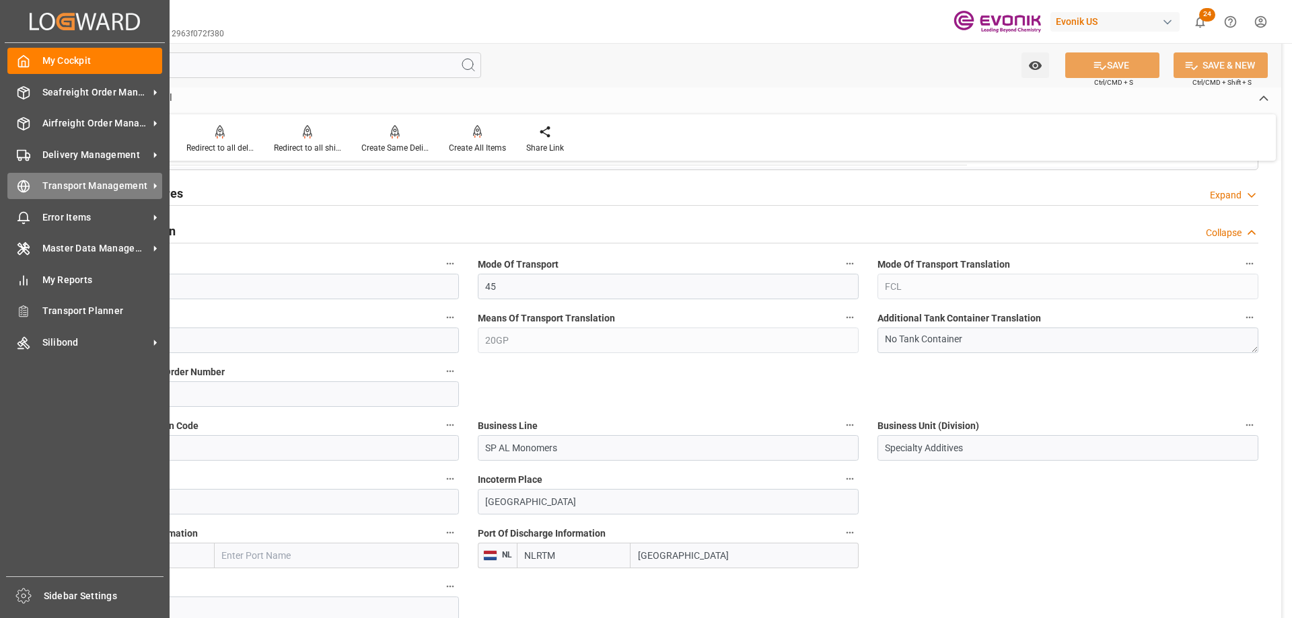
click at [143, 183] on span "Transport Management" at bounding box center [95, 186] width 106 height 14
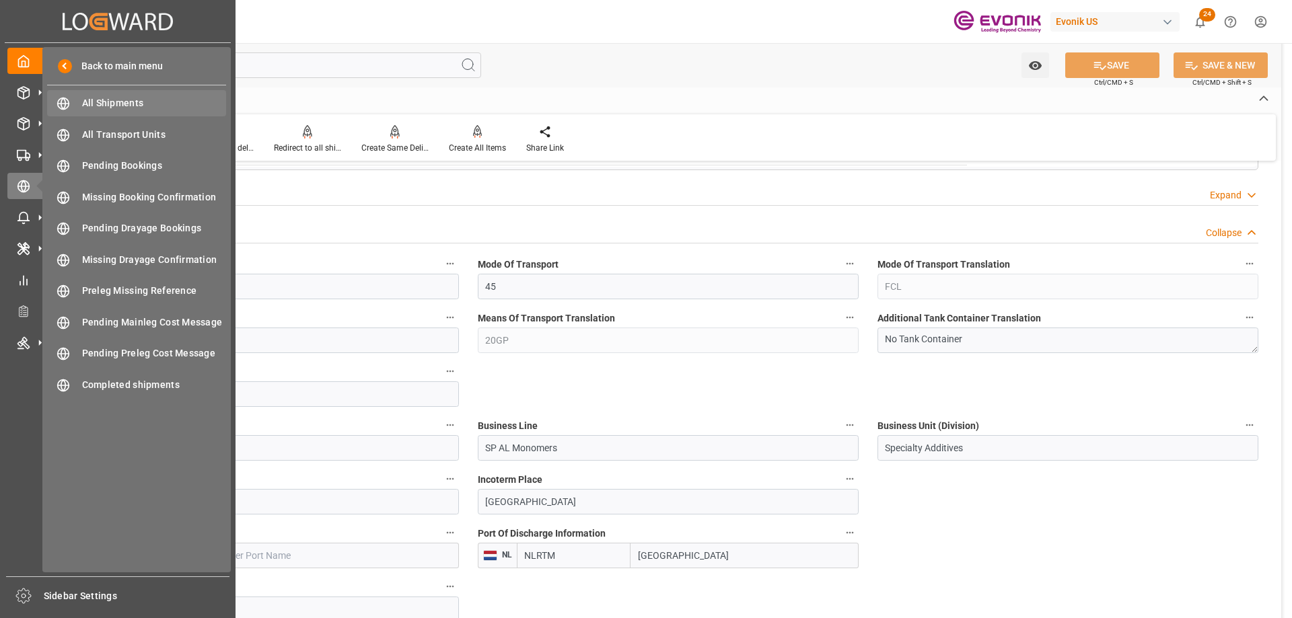
click at [123, 109] on span "All Shipments" at bounding box center [154, 103] width 145 height 14
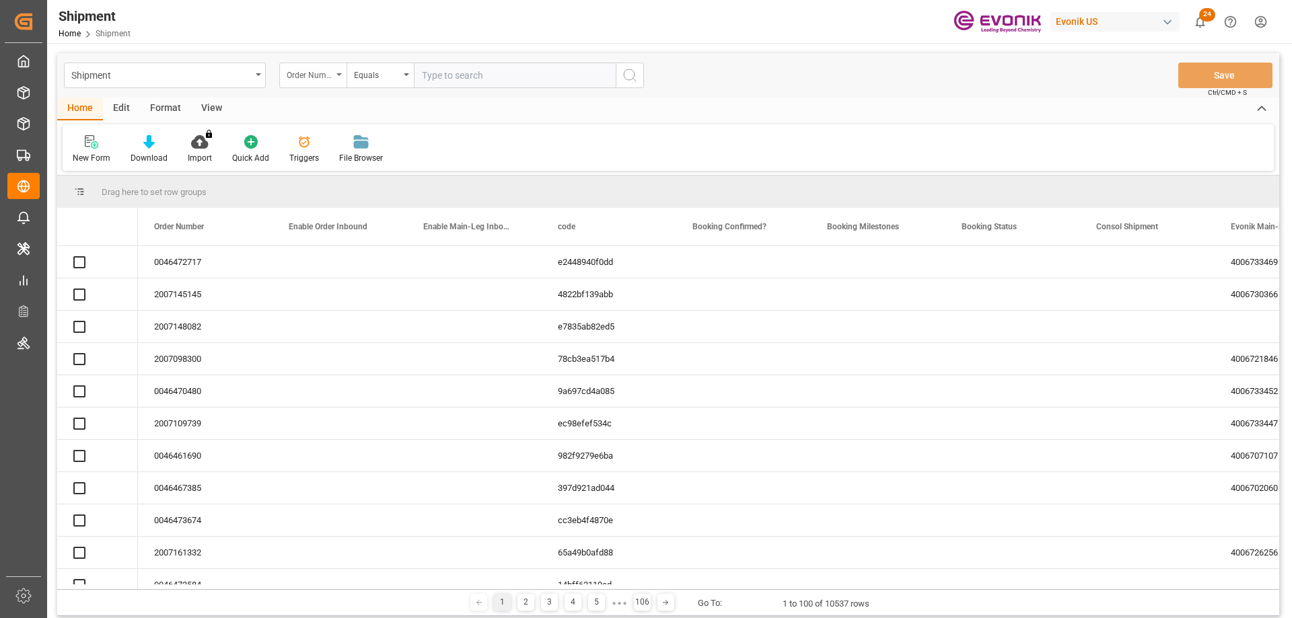
click at [323, 80] on div "Order Number" at bounding box center [310, 73] width 46 height 15
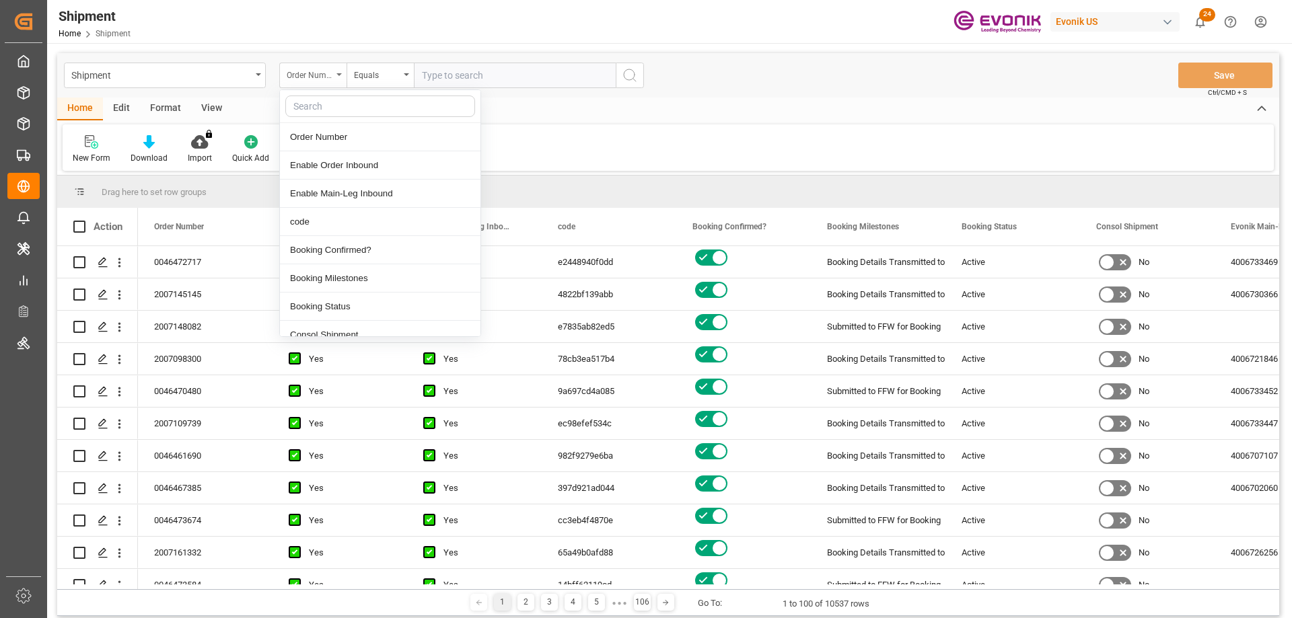
click at [336, 77] on div "Order Number" at bounding box center [312, 76] width 67 height 26
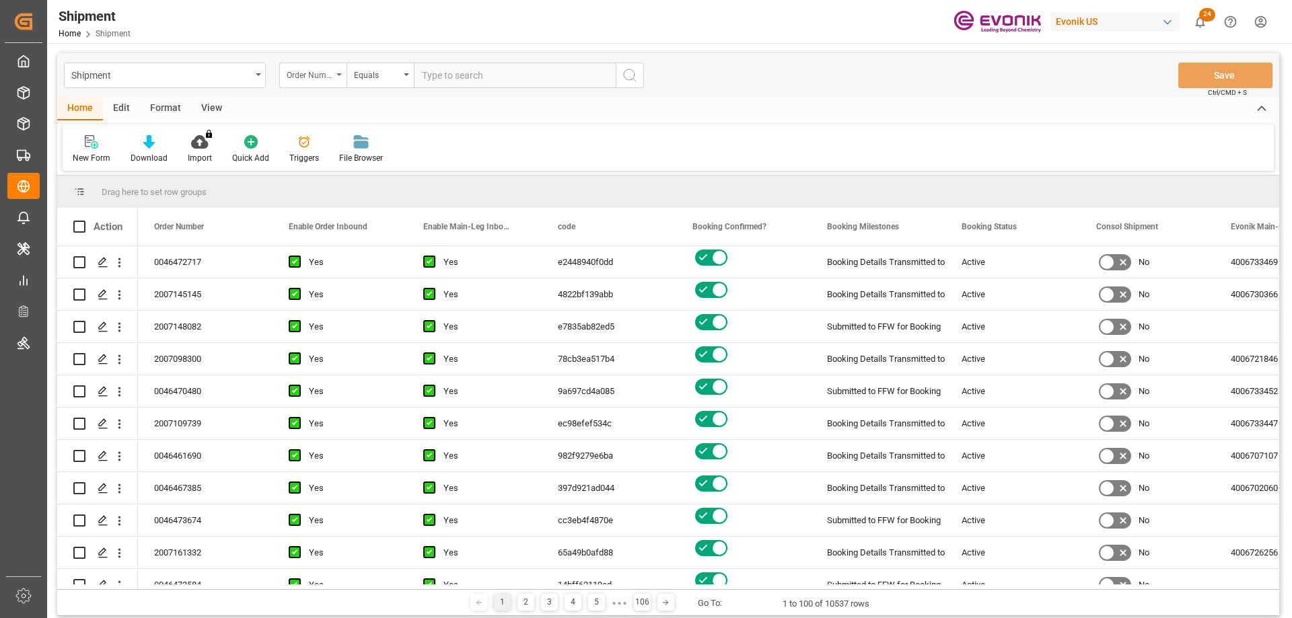
click at [327, 81] on div "Order Number" at bounding box center [312, 76] width 67 height 26
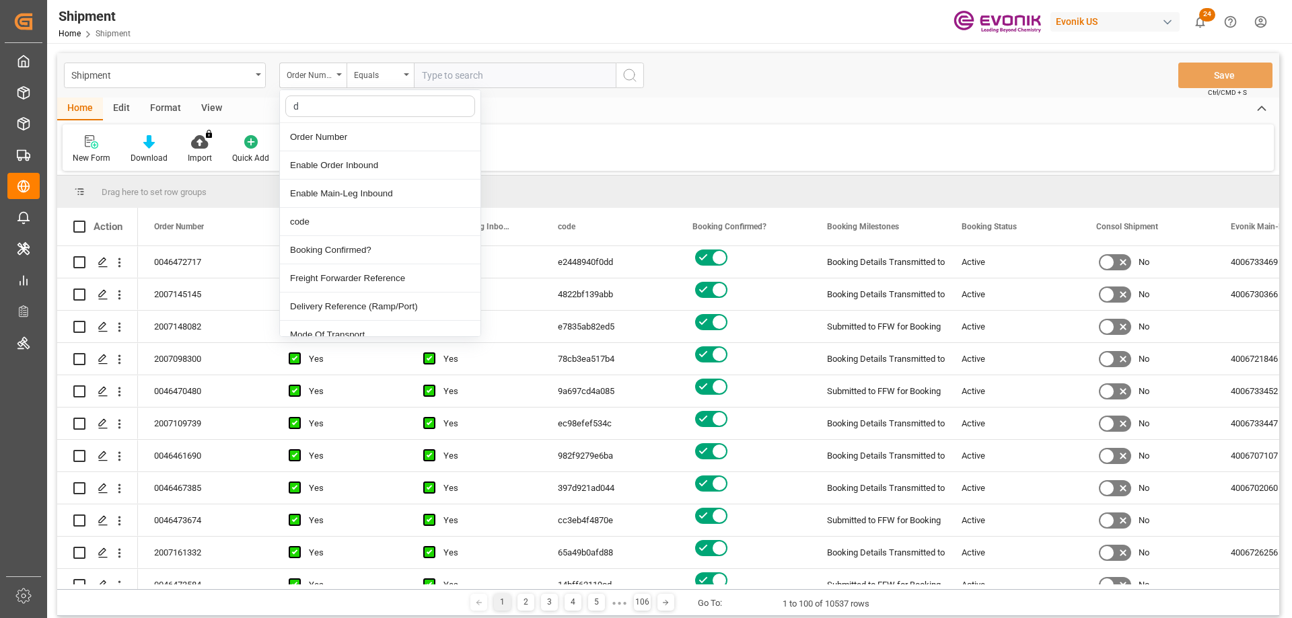
type input "de"
click at [336, 326] on div "Delivery Number" at bounding box center [380, 335] width 200 height 28
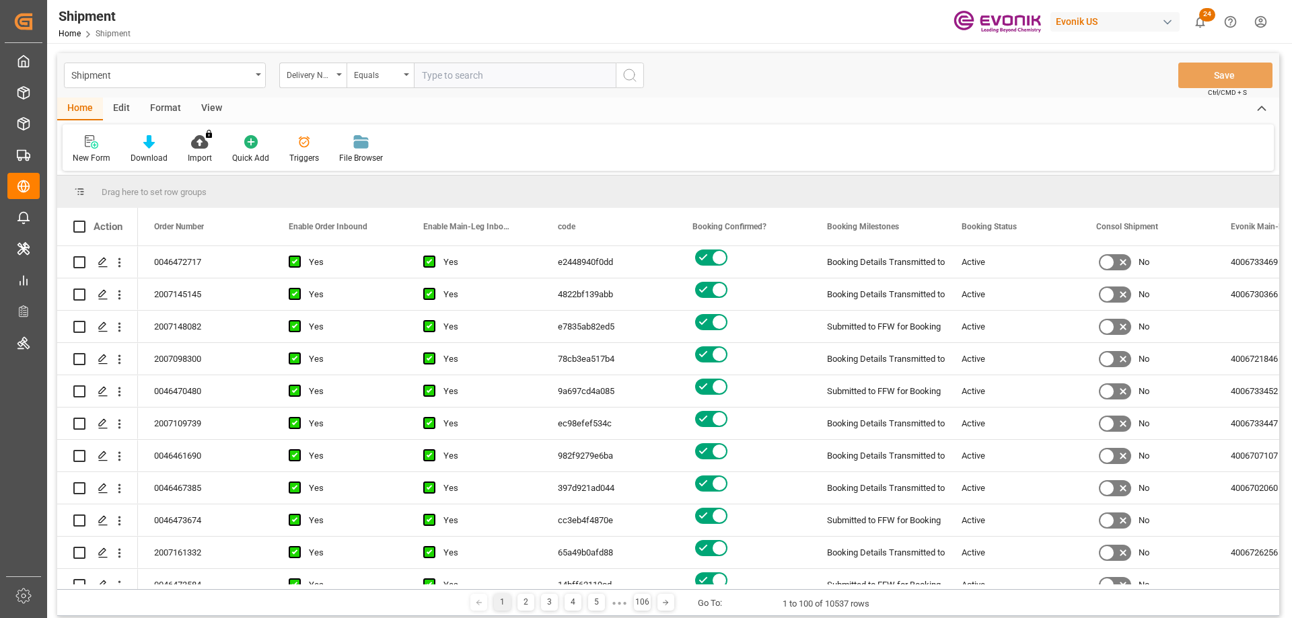
click at [454, 86] on input "text" at bounding box center [515, 76] width 202 height 26
paste input "3011845022"
type input "3011845022"
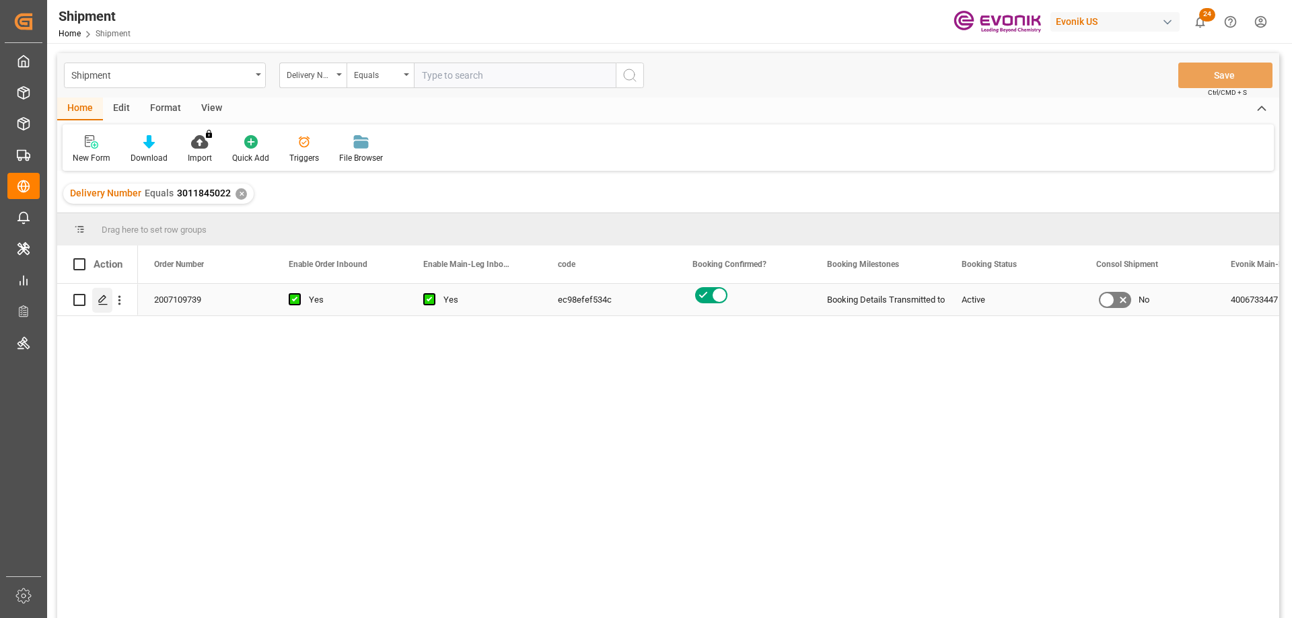
click at [102, 297] on polygon "Press SPACE to select this row." at bounding box center [102, 299] width 7 height 7
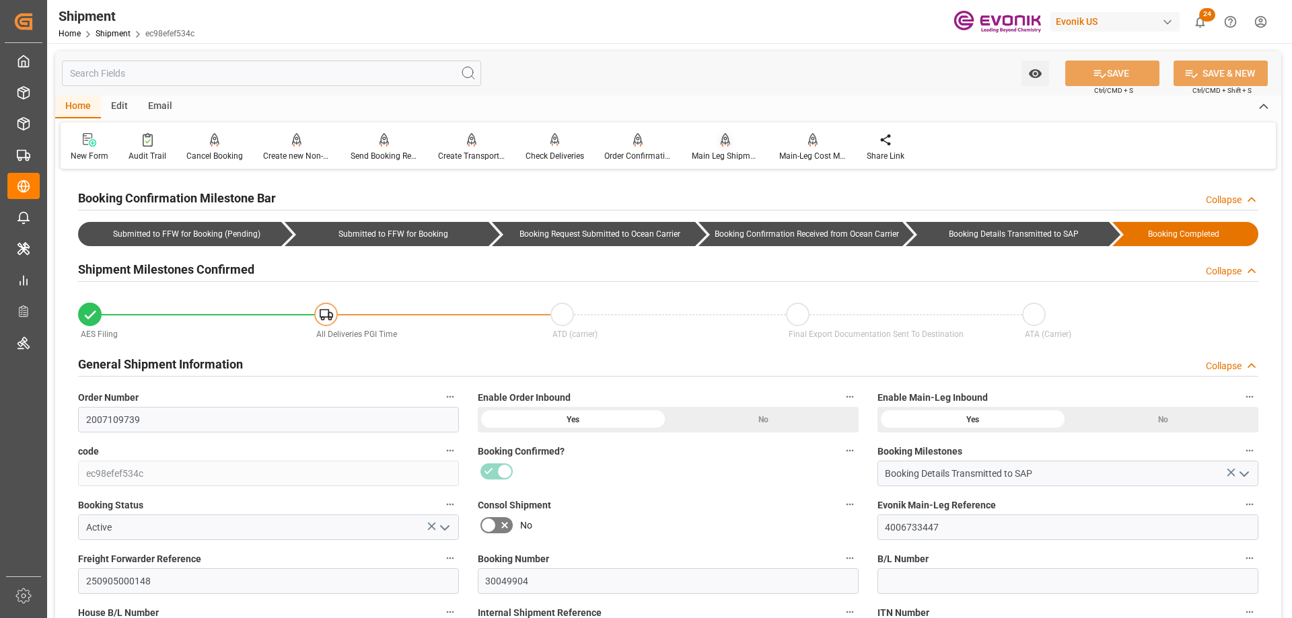
click at [730, 149] on div "Main Leg Shipment" at bounding box center [725, 148] width 87 height 30
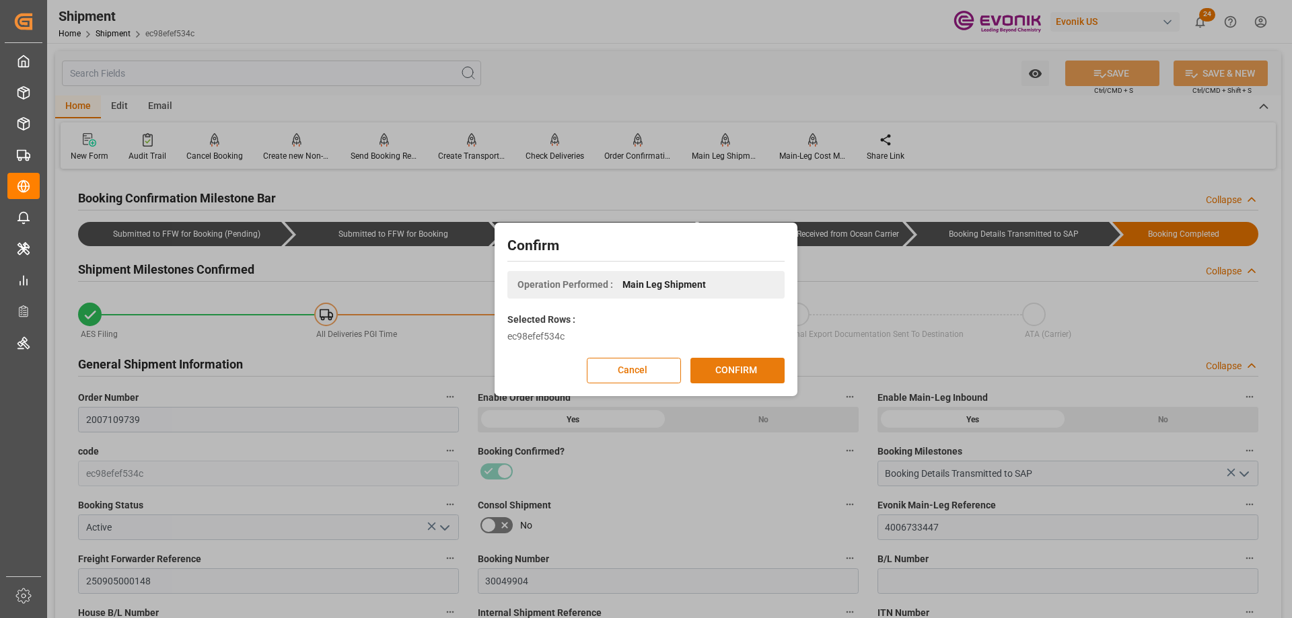
click at [738, 372] on button "CONFIRM" at bounding box center [737, 371] width 94 height 26
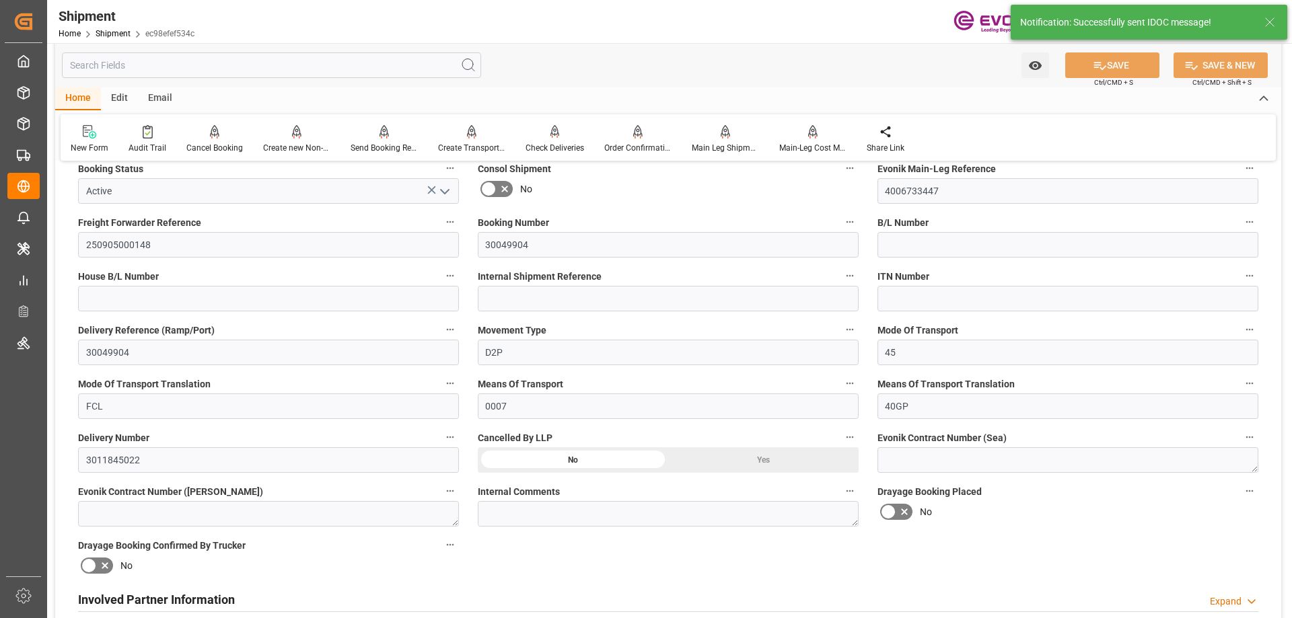
scroll to position [673, 0]
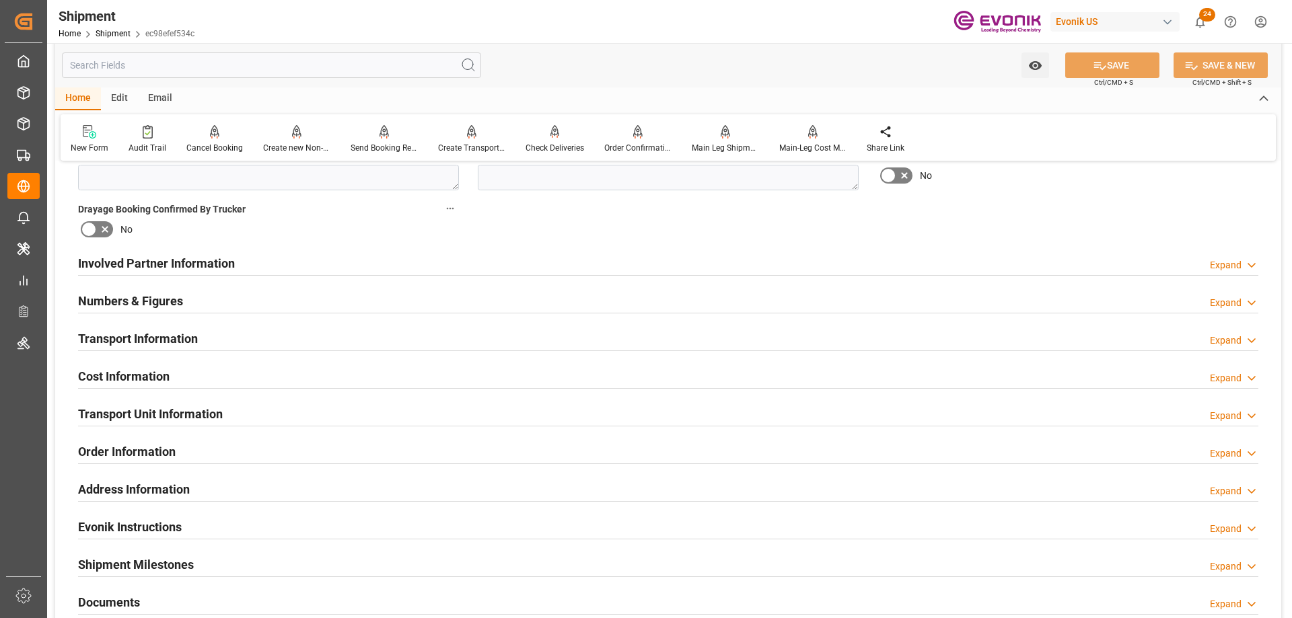
click at [220, 408] on h2 "Transport Unit Information" at bounding box center [150, 414] width 145 height 18
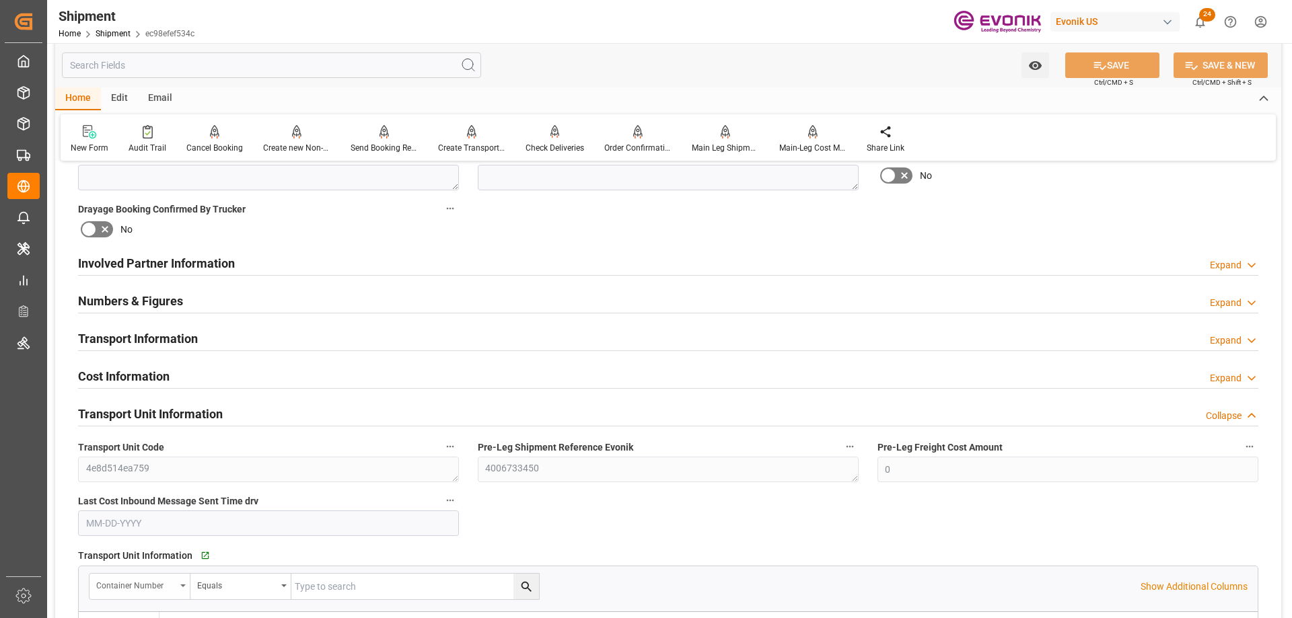
scroll to position [807, 0]
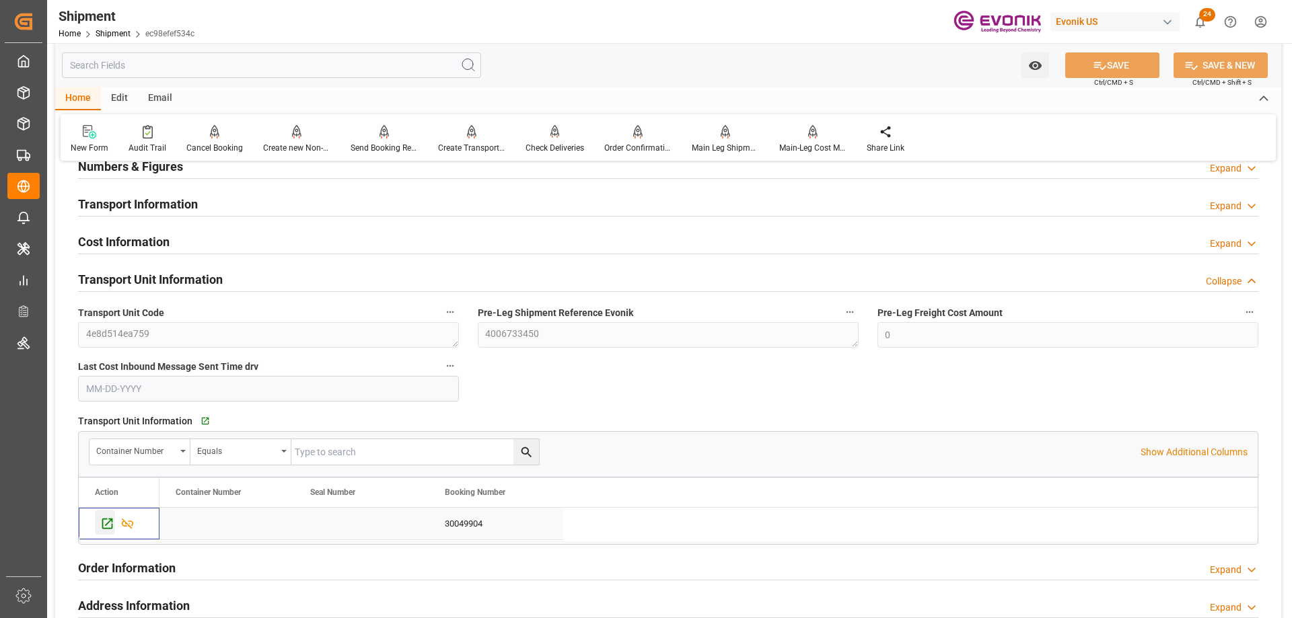
click at [102, 515] on div "Press SPACE to select this row." at bounding box center [105, 522] width 20 height 25
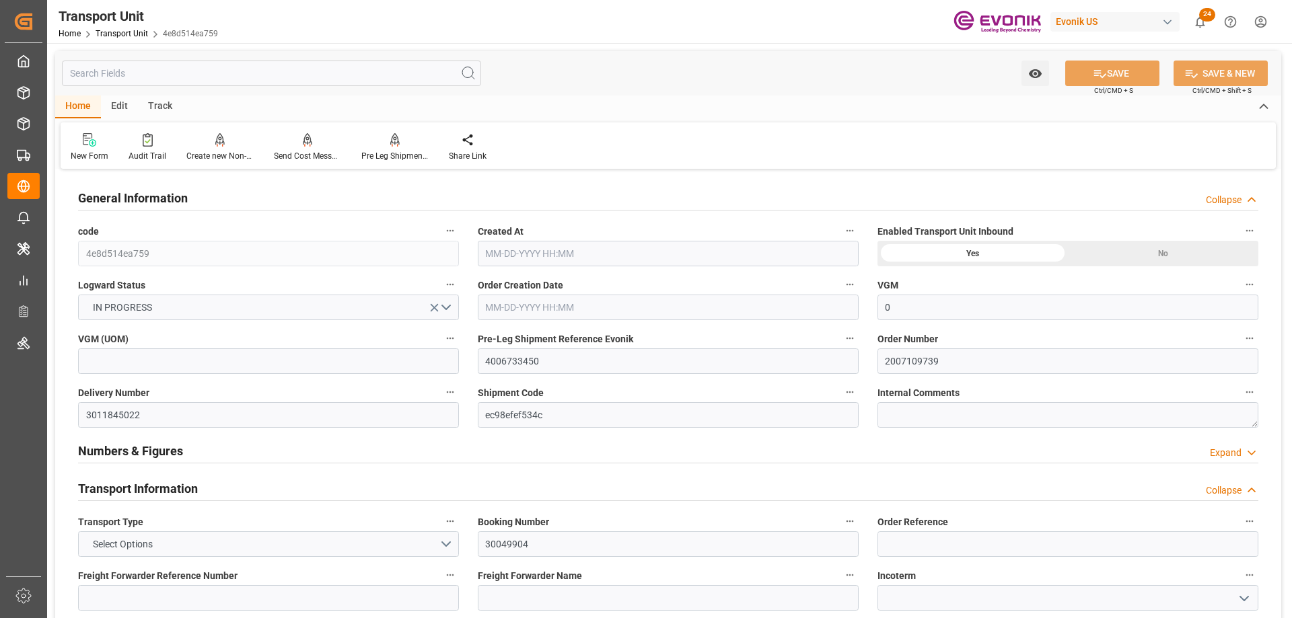
type input "0"
type input "Hapag [PERSON_NAME]"
type input "Hapag Lloyd Aktiengesellschaft"
type input "USSAV"
type input "BEANR"
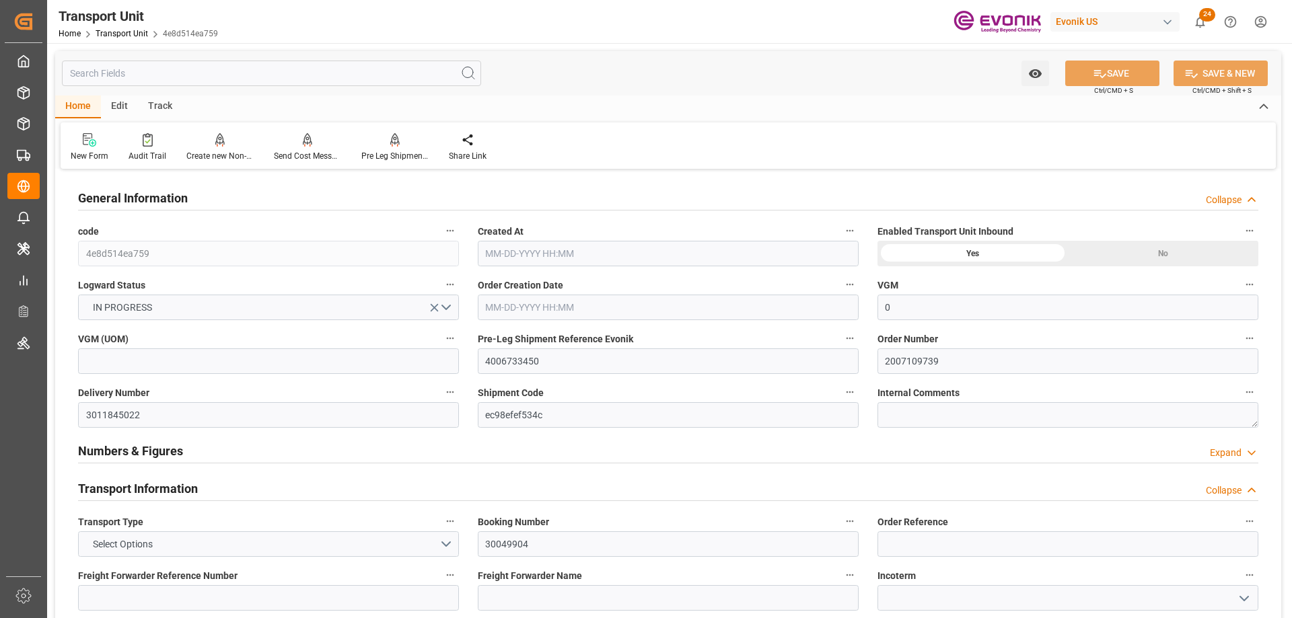
type input "19499.7"
type input "08-07-2025 03:50"
type input "10-29-2025"
type input "09-28-2025 00:00"
type input "09-21-2025 00:00"
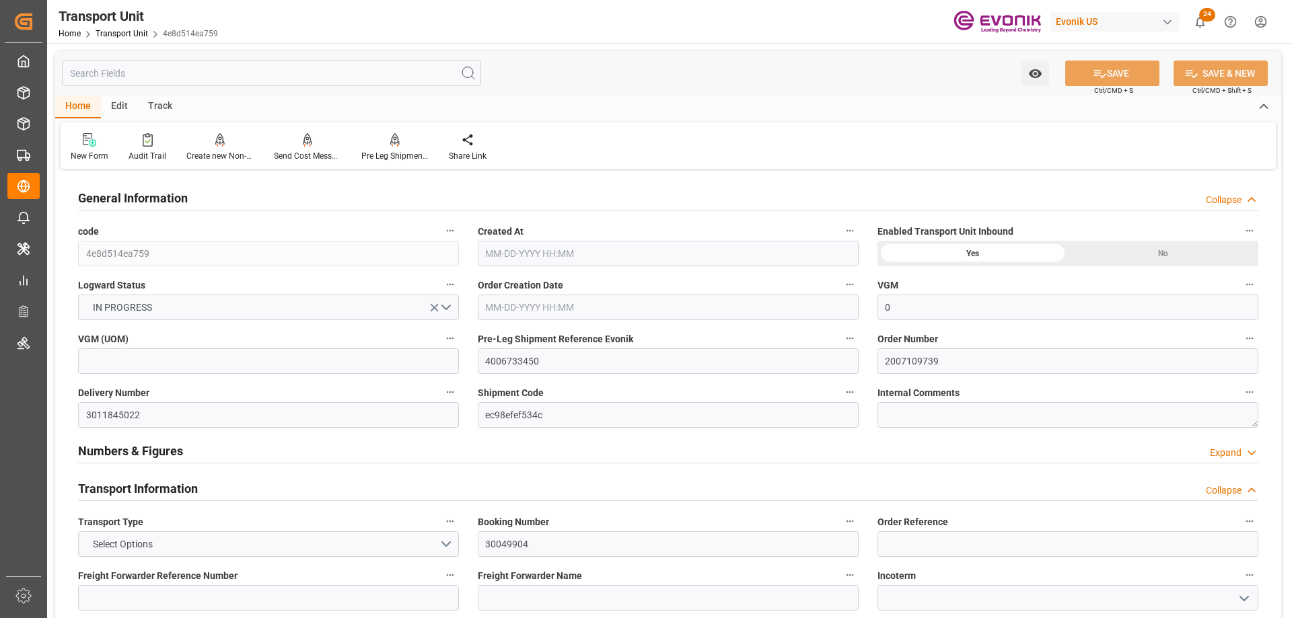
type input "10-13-2025 00:00"
type input "10-06-2025 00:00"
type input "09-24-2025 17:00"
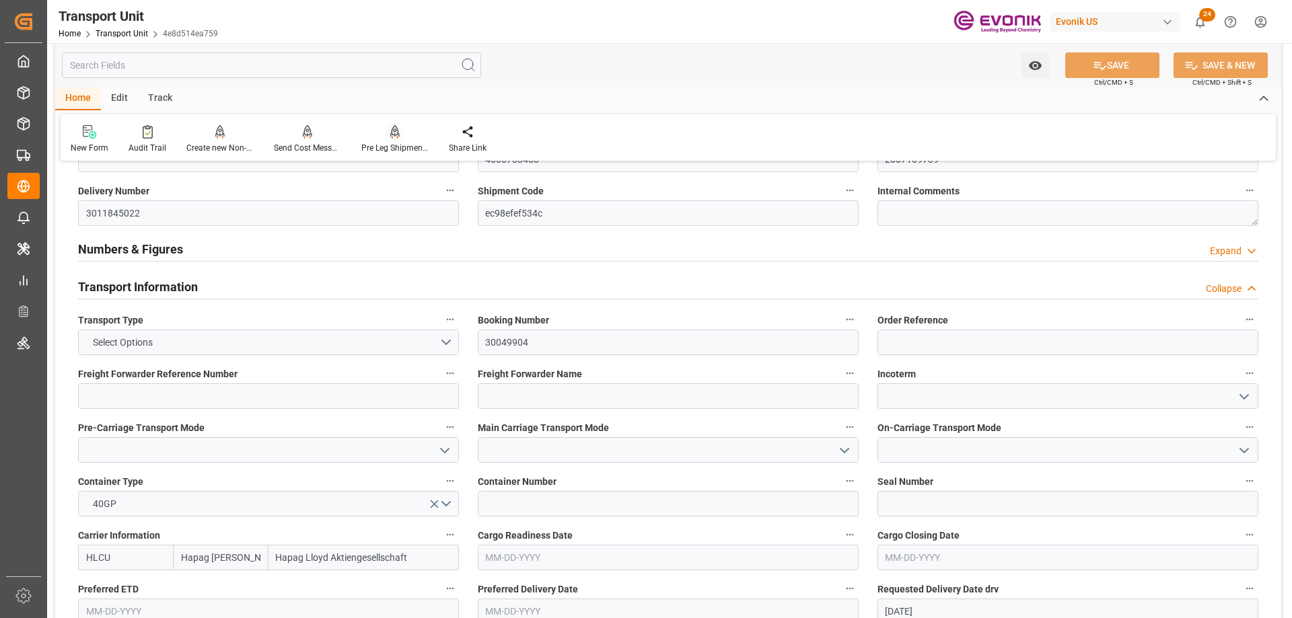
click at [392, 133] on icon at bounding box center [394, 131] width 9 height 13
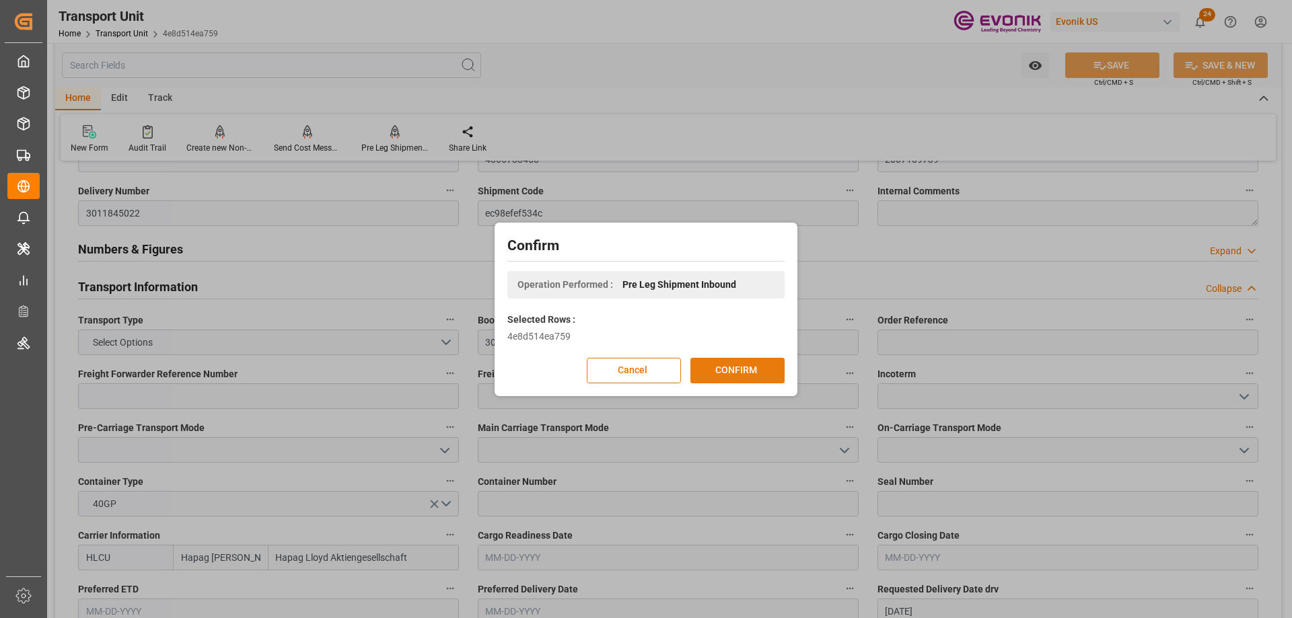
click at [732, 370] on button "CONFIRM" at bounding box center [737, 371] width 94 height 26
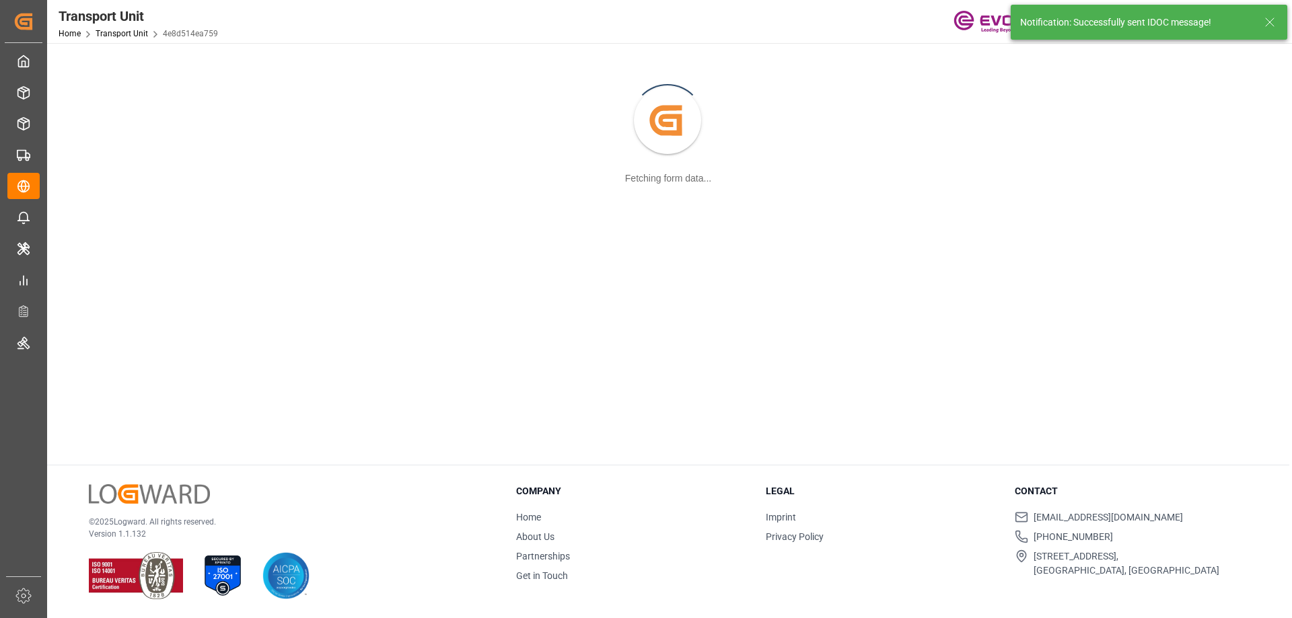
scroll to position [146, 0]
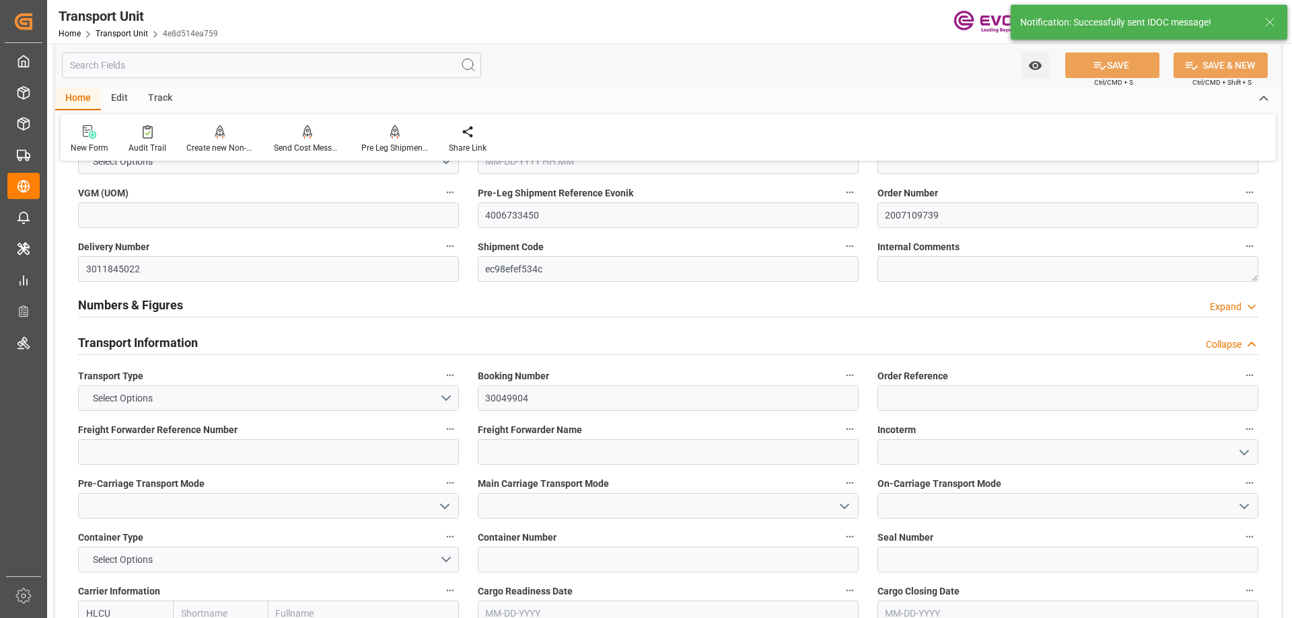
type input "0"
type input "Hapag Lloyd"
type input "Hapag Lloyd Aktiengesellschaft"
type input "USSAV"
type input "BEANR"
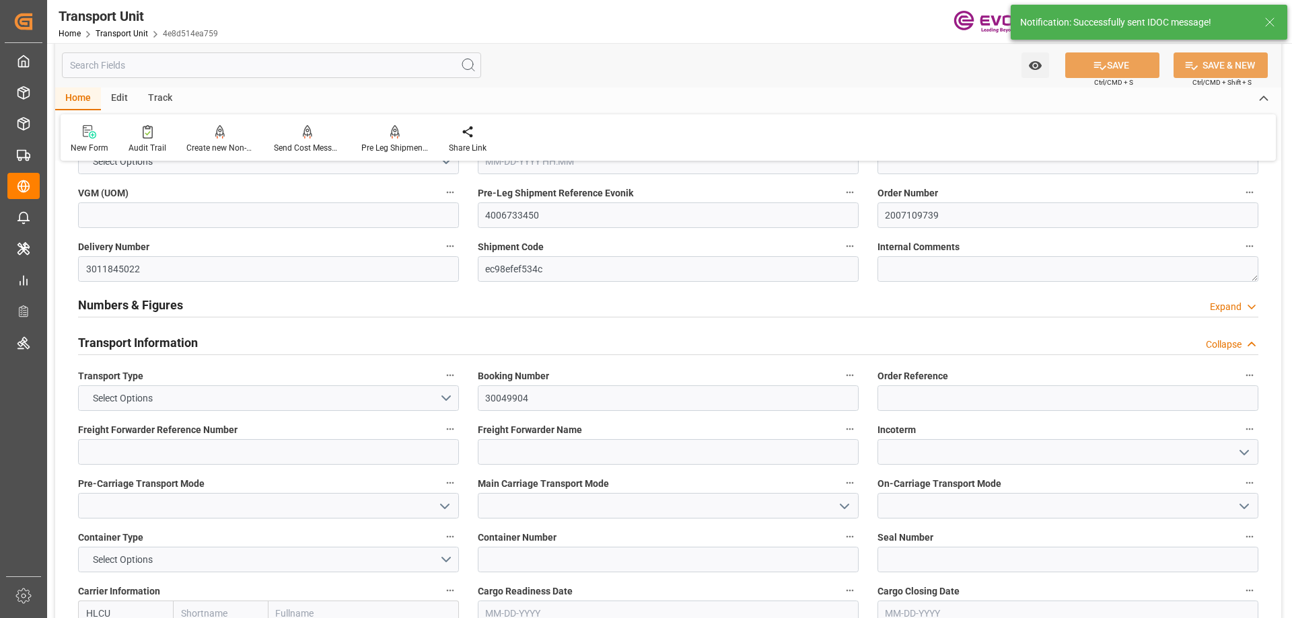
type input "19499.7"
type input "08-07-2025 03:50"
type input "10-29-2025"
type input "09-28-2025 00:00"
type input "09-21-2025 00:00"
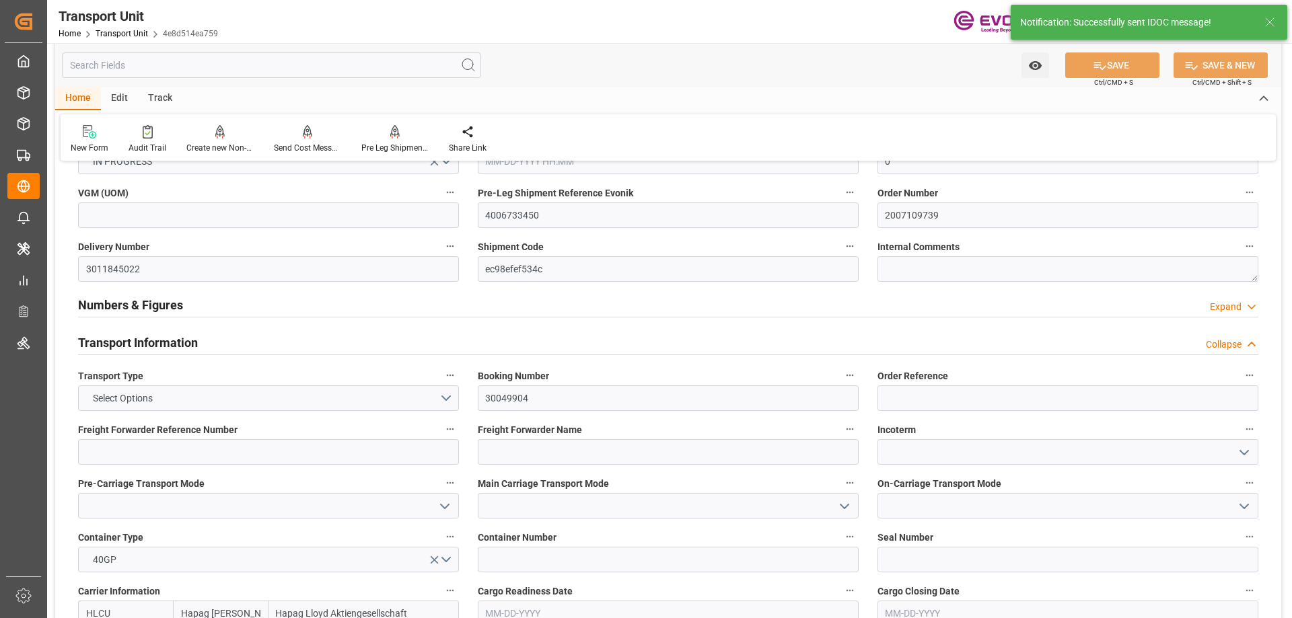
type input "10-13-2025 00:00"
type input "10-06-2025 00:00"
type input "09-24-2025 17:00"
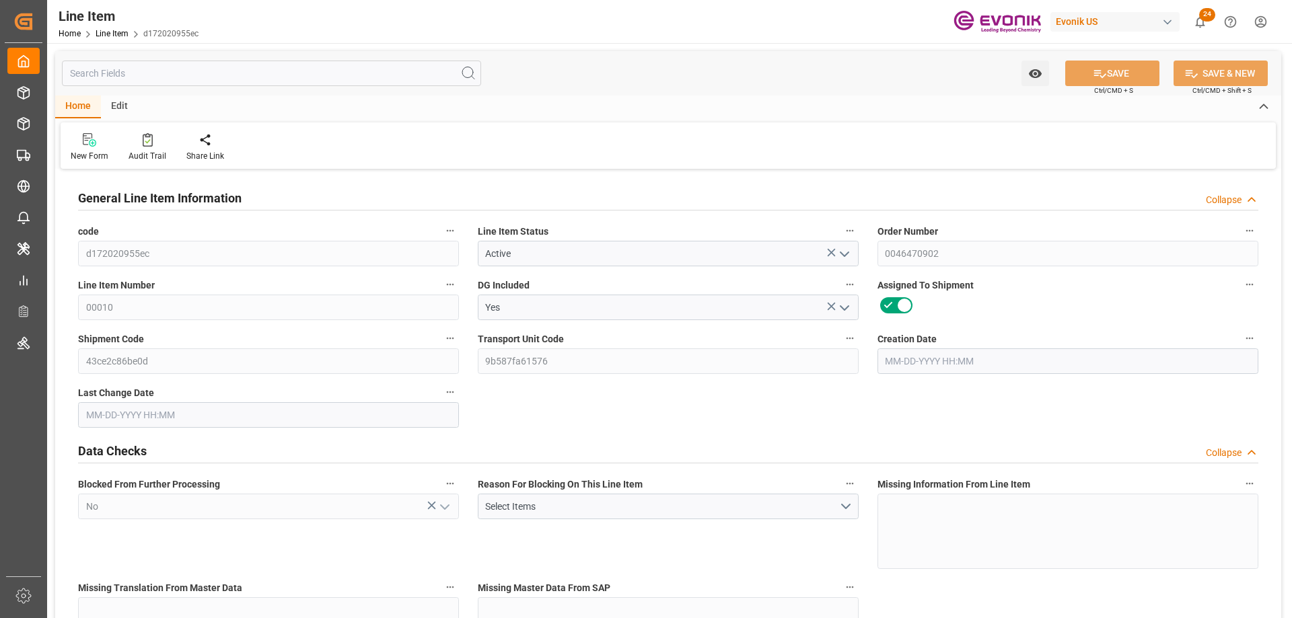
type input "1"
type input "327"
type input "300"
type input "1.0614"
type input "6"
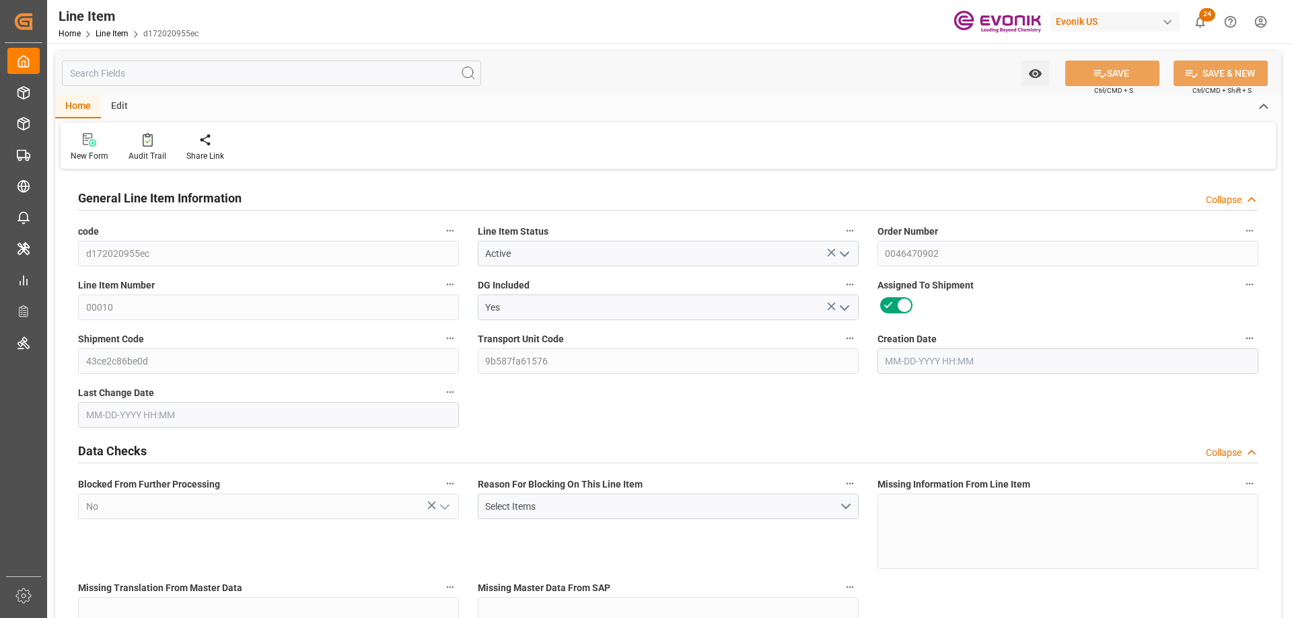
type input "4200"
type input "6"
type input "327"
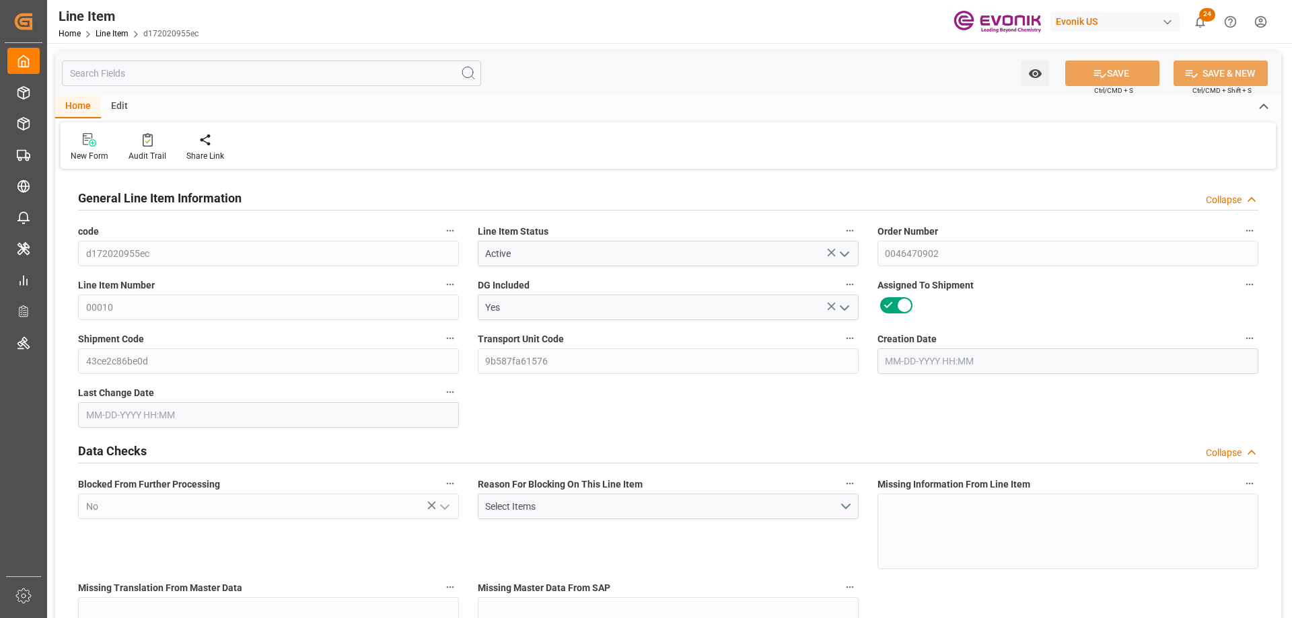
type input "354.2"
type input "300"
type input "1.0614"
type input "1061.4"
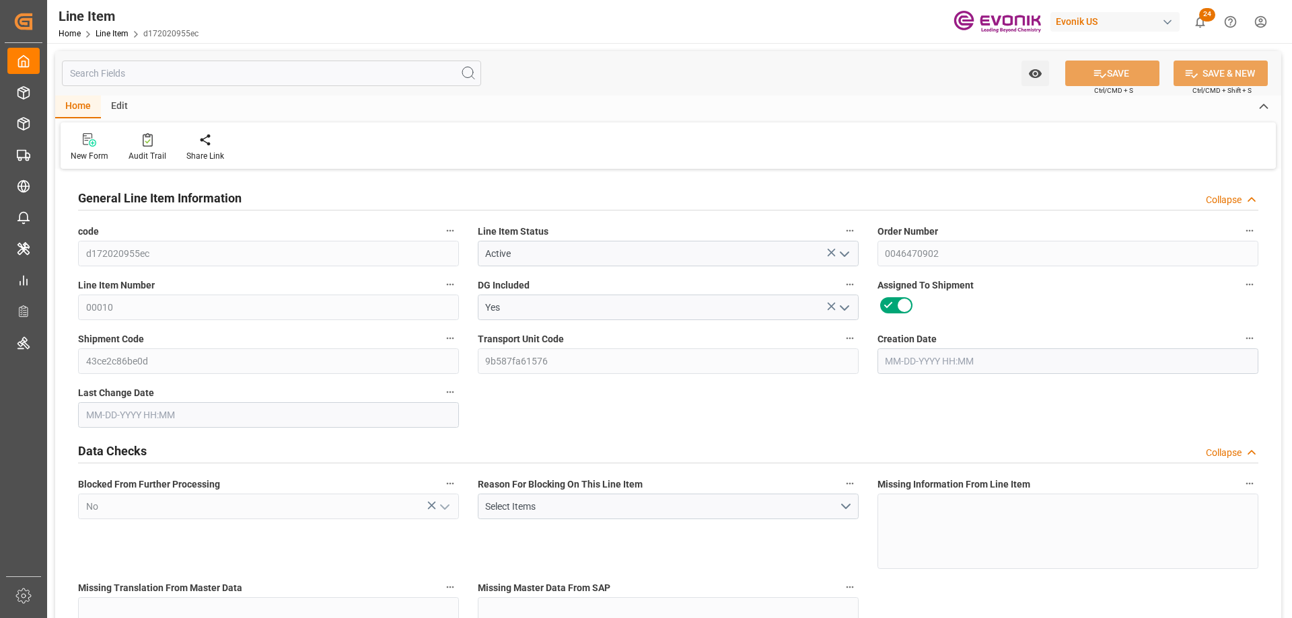
type input "6"
type input "327"
type input "300"
type input "1.0614"
type input "[DATE] 12:17"
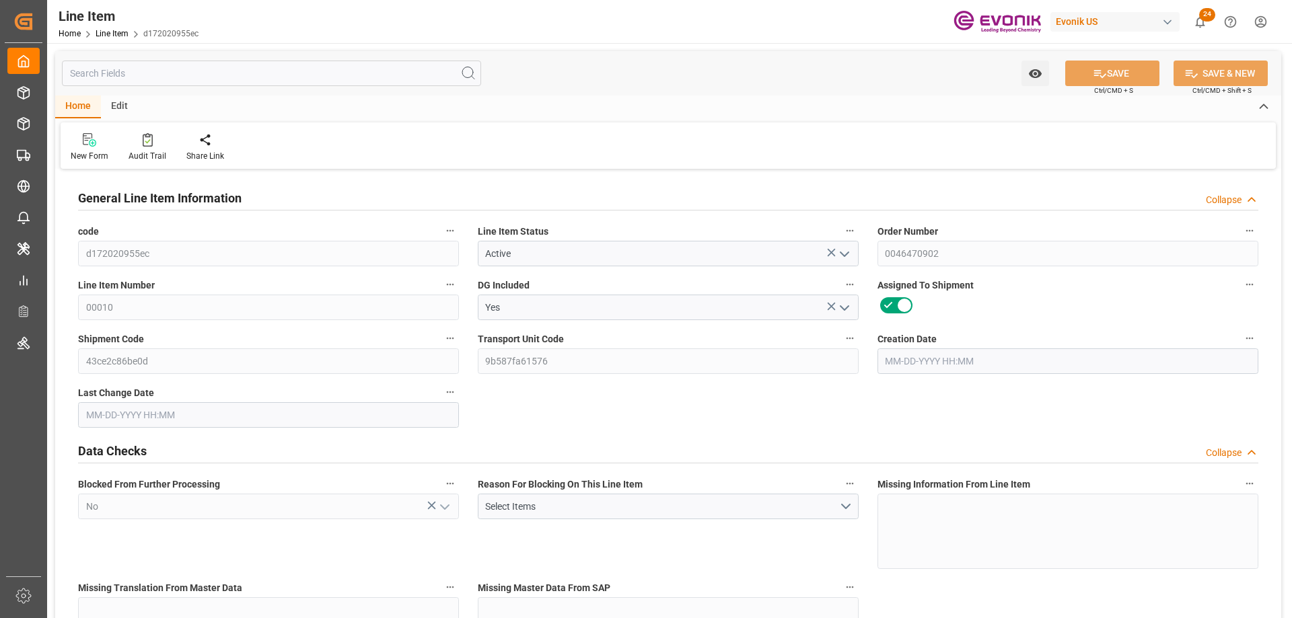
type input "[DATE] 15:00"
type input "[DATE]"
type input "09-22-2025"
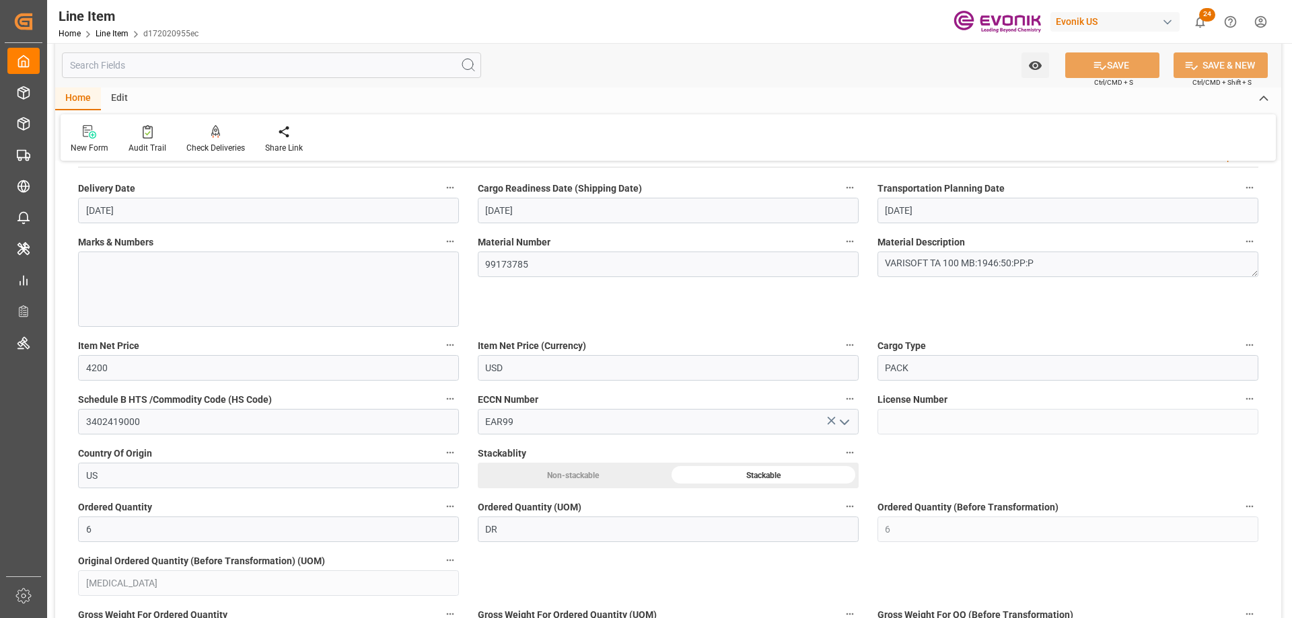
scroll to position [404, 0]
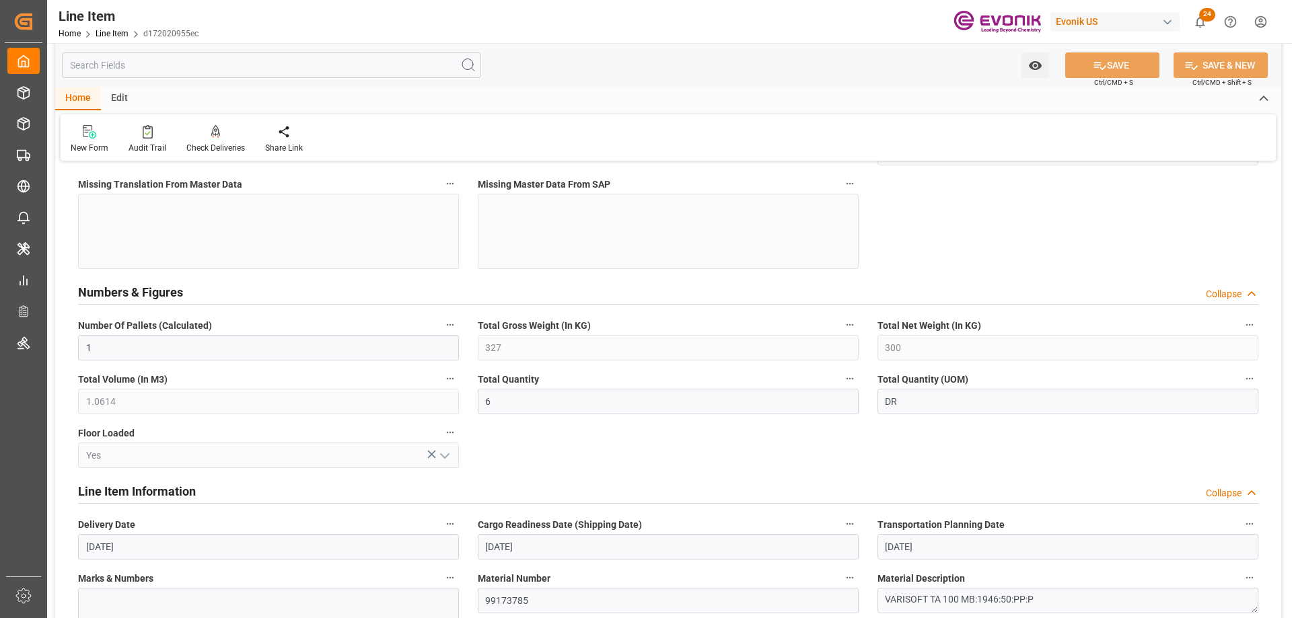
click at [295, 77] on input "text" at bounding box center [271, 65] width 419 height 26
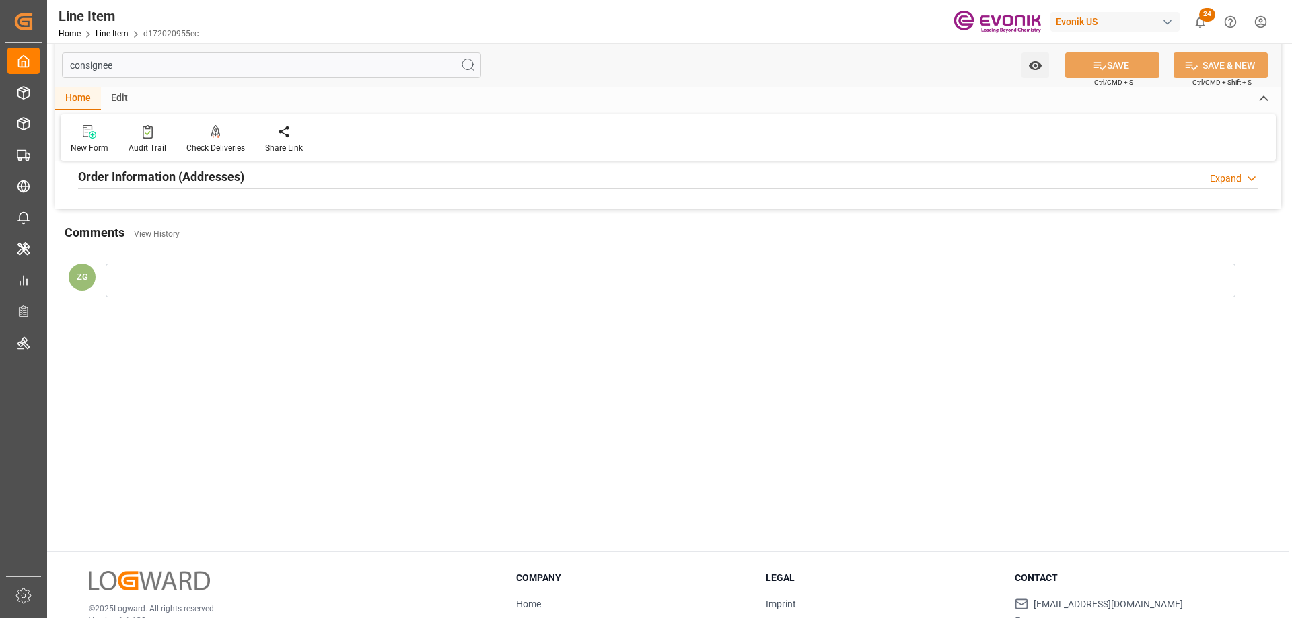
scroll to position [0, 0]
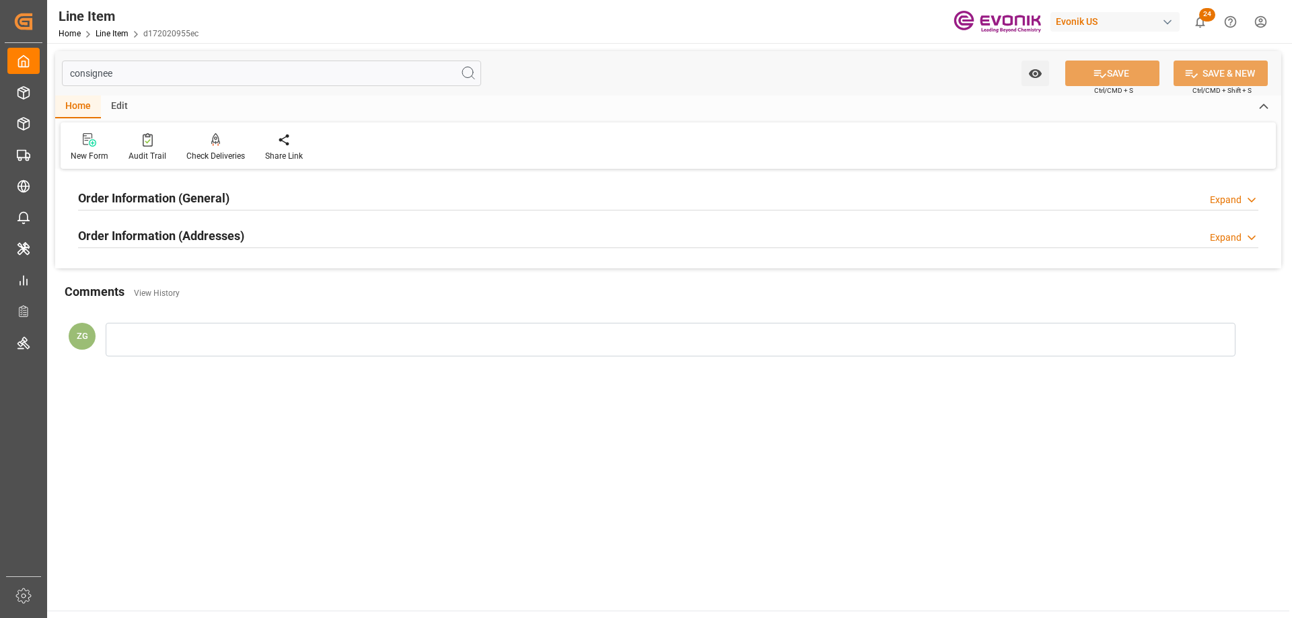
type input "consignee"
click at [205, 227] on h2 "Order Information (Addresses)" at bounding box center [161, 236] width 166 height 18
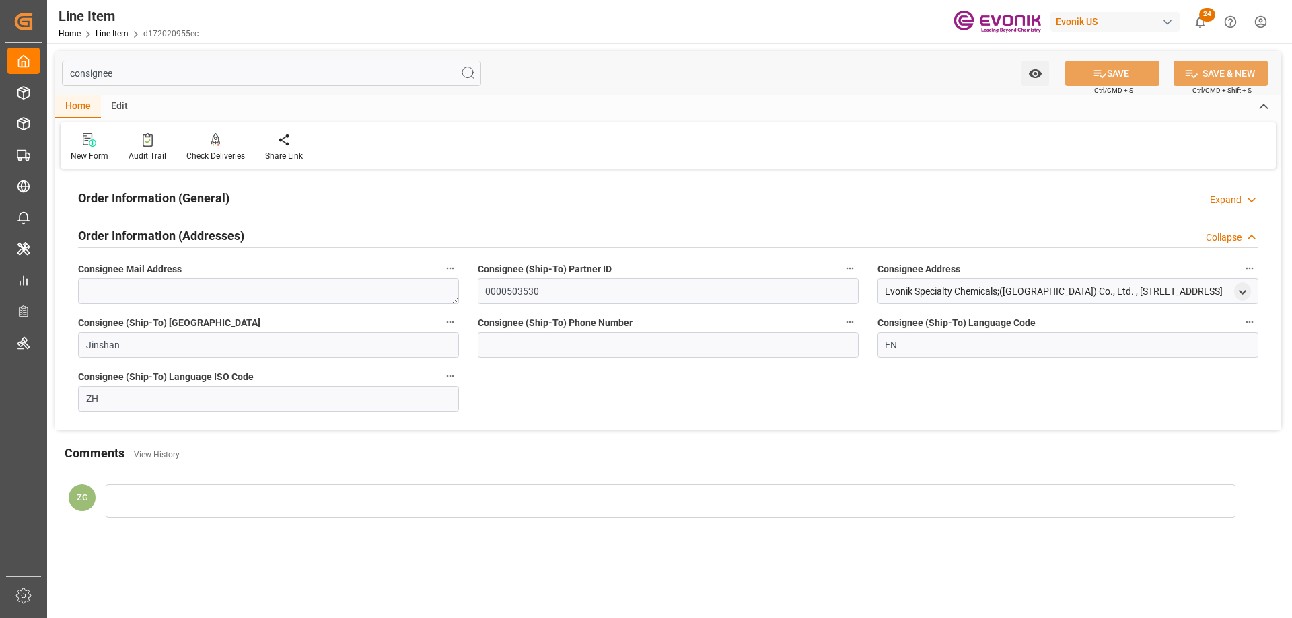
click at [178, 200] on h2 "Order Information (General)" at bounding box center [153, 198] width 151 height 18
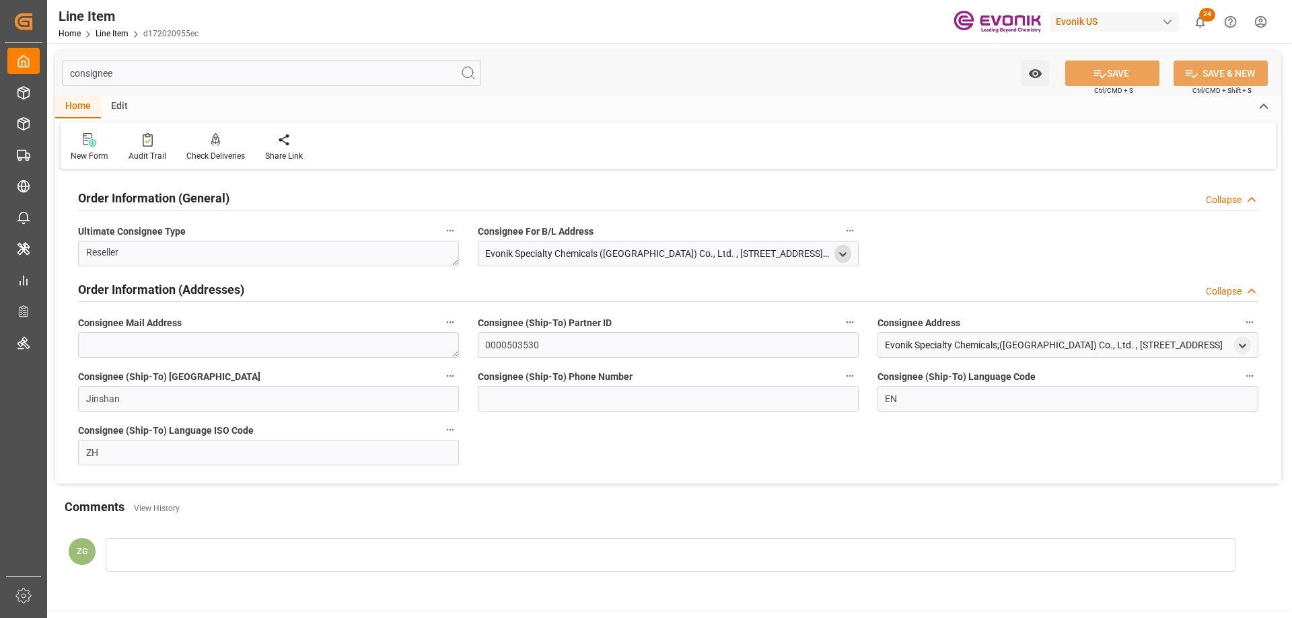
click at [837, 255] on icon "open menu" at bounding box center [842, 254] width 11 height 11
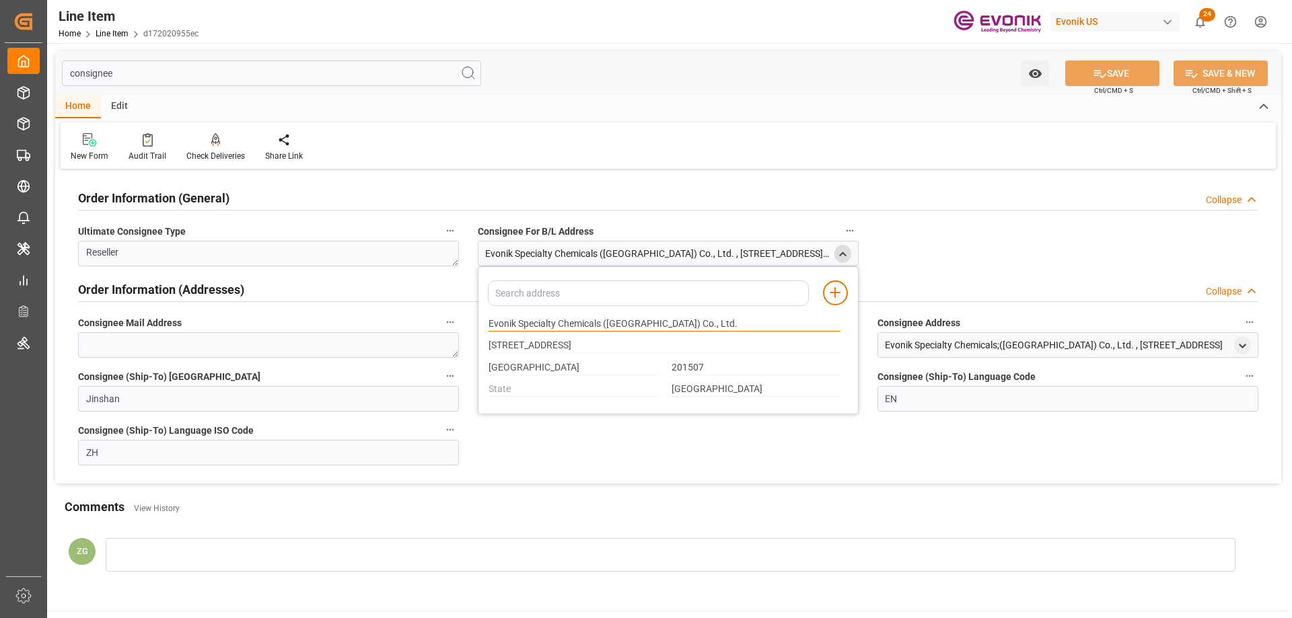
drag, startPoint x: 489, startPoint y: 324, endPoint x: 604, endPoint y: 322, distance: 114.4
click at [604, 322] on input "Evonik Specialty Chemicals (Shanghai) Co., Ltd." at bounding box center [664, 324] width 352 height 15
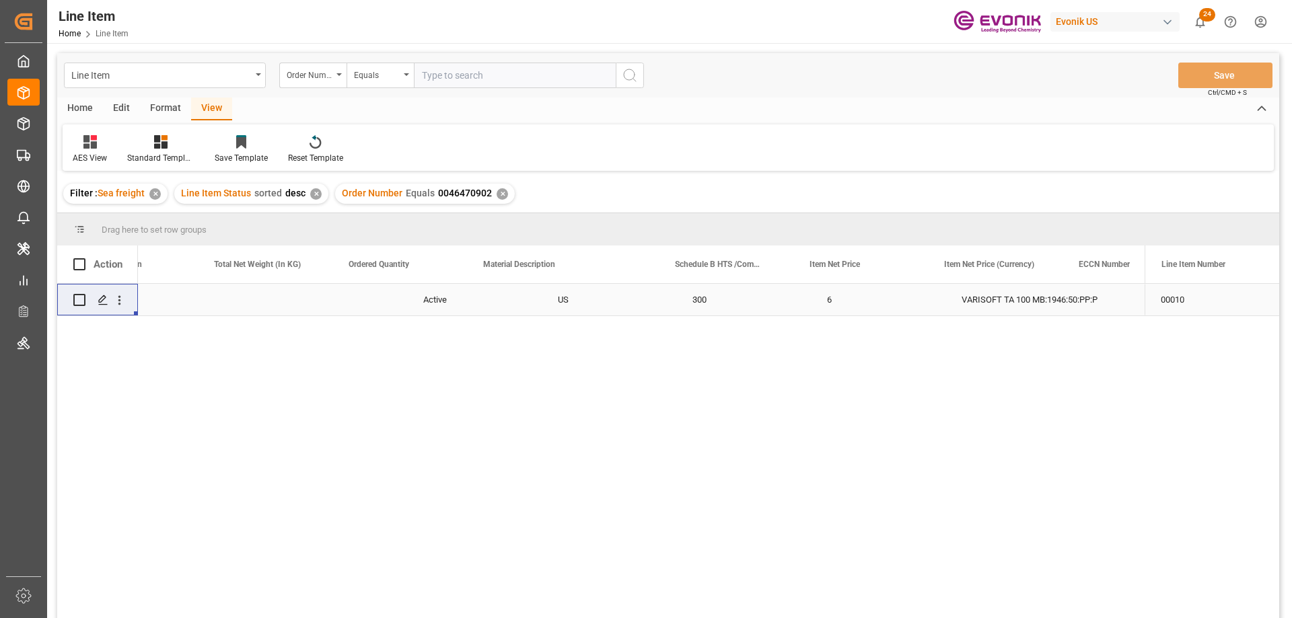
scroll to position [0, 478]
type input "2007137140"
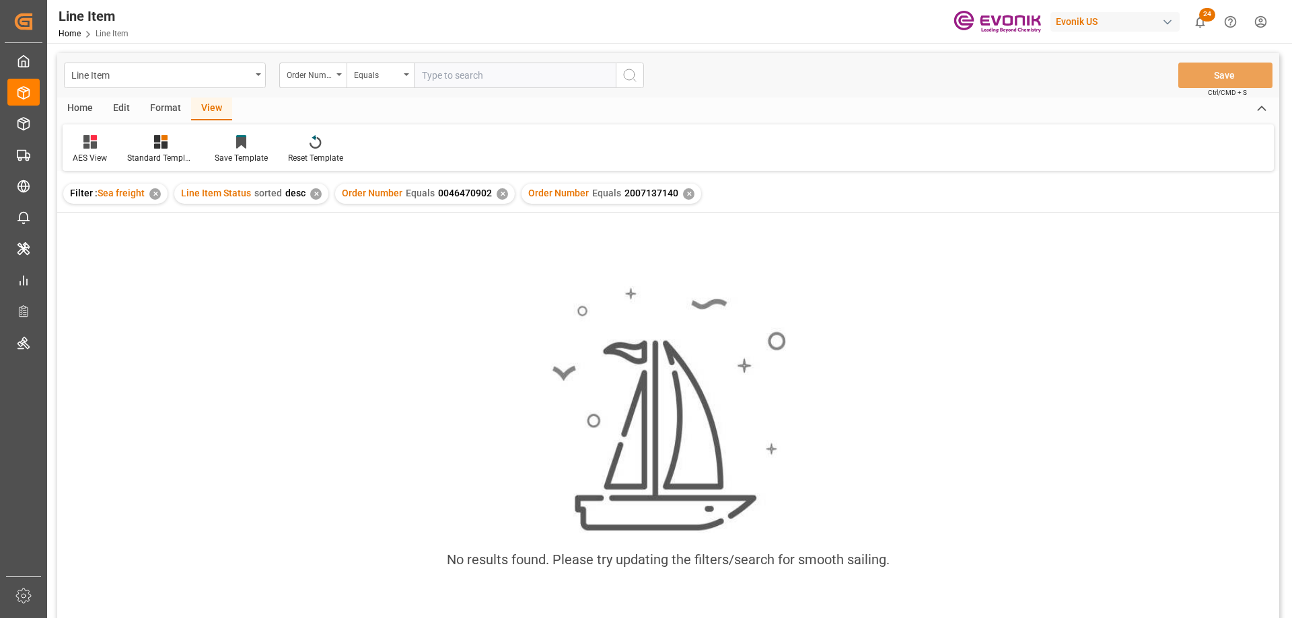
click at [497, 192] on div "✕" at bounding box center [502, 193] width 11 height 11
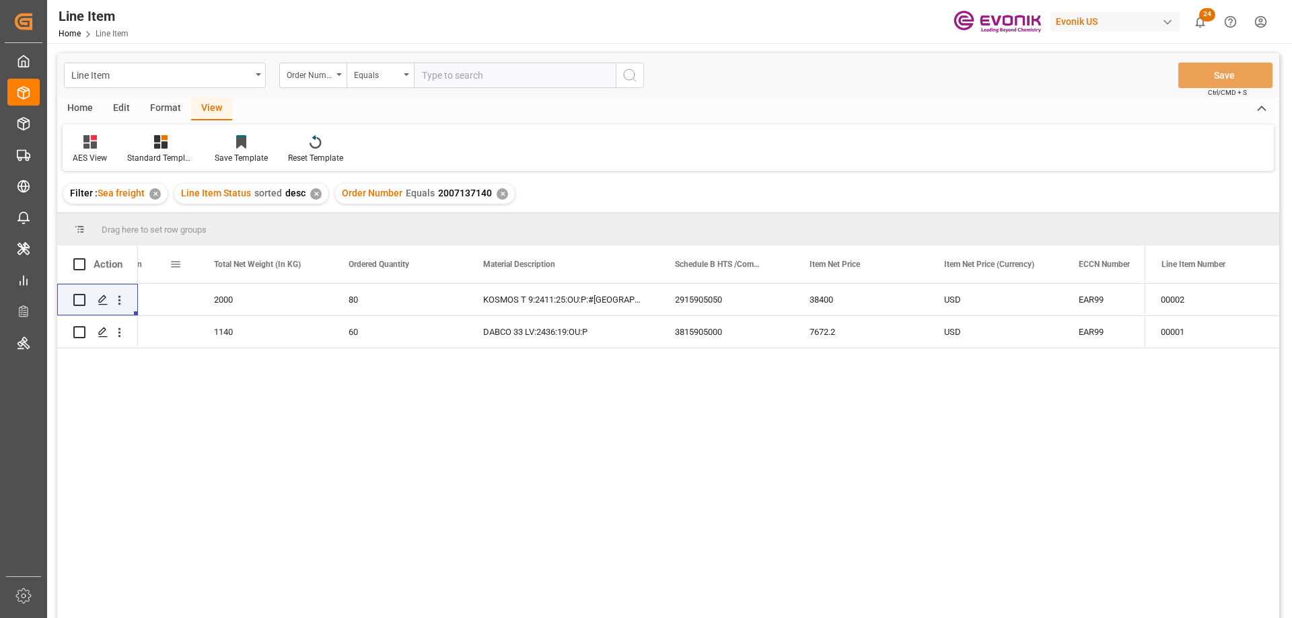
click at [191, 281] on div "Country Of Origin" at bounding box center [130, 265] width 135 height 38
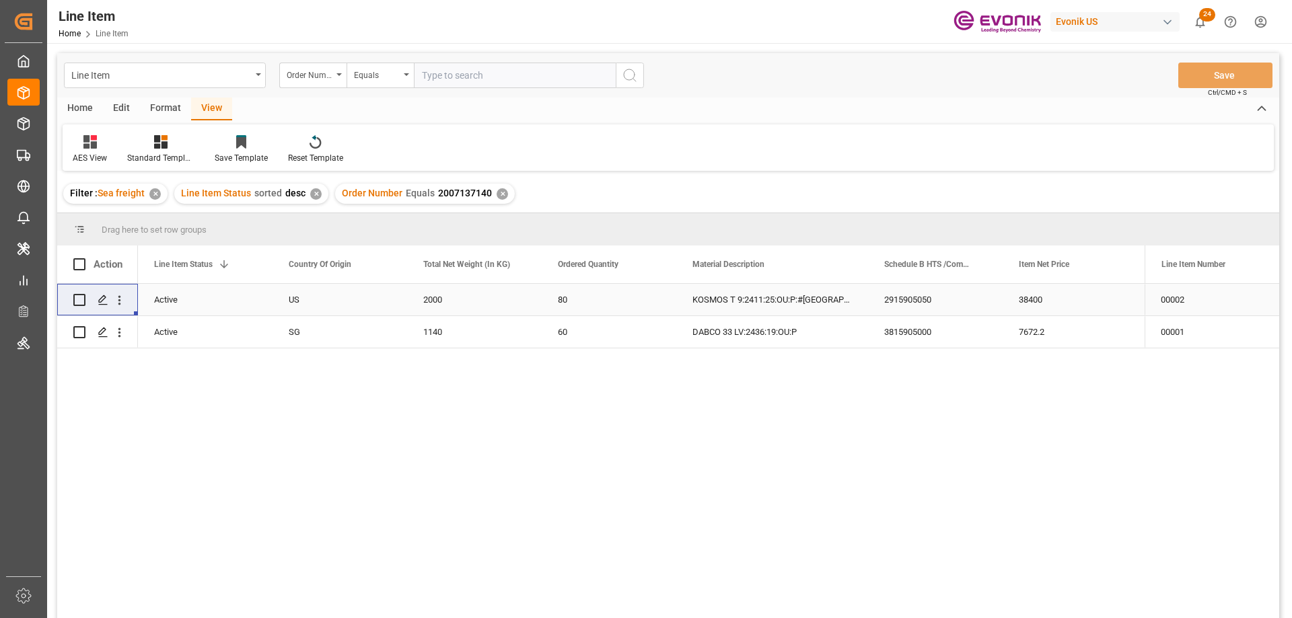
click at [1114, 297] on div "38400" at bounding box center [1069, 300] width 135 height 32
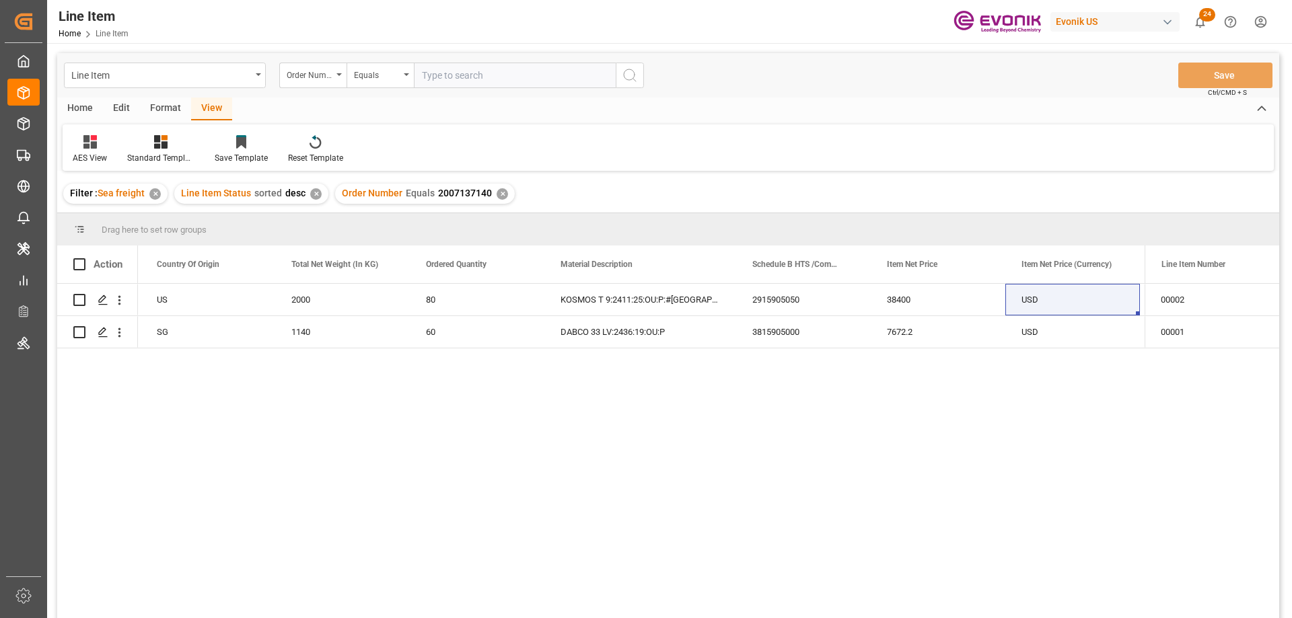
click at [449, 81] on input "text" at bounding box center [515, 76] width 202 height 26
paste input "0046468239"
type input "0046468239"
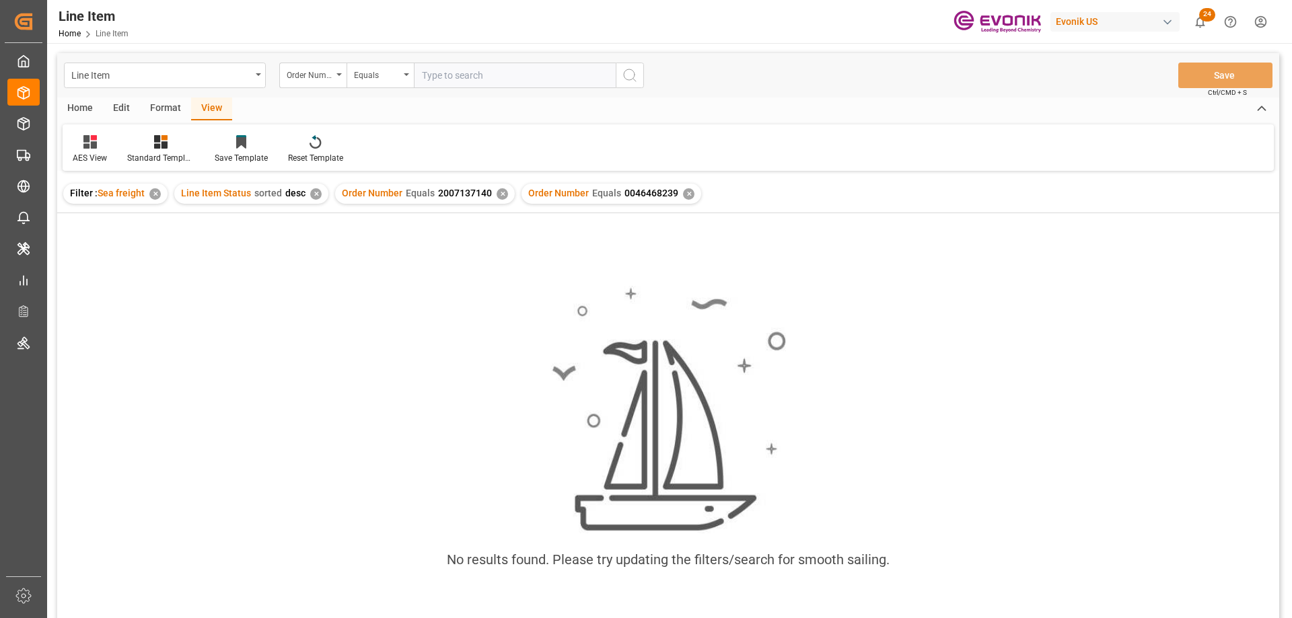
click at [497, 192] on div "✕" at bounding box center [502, 193] width 11 height 11
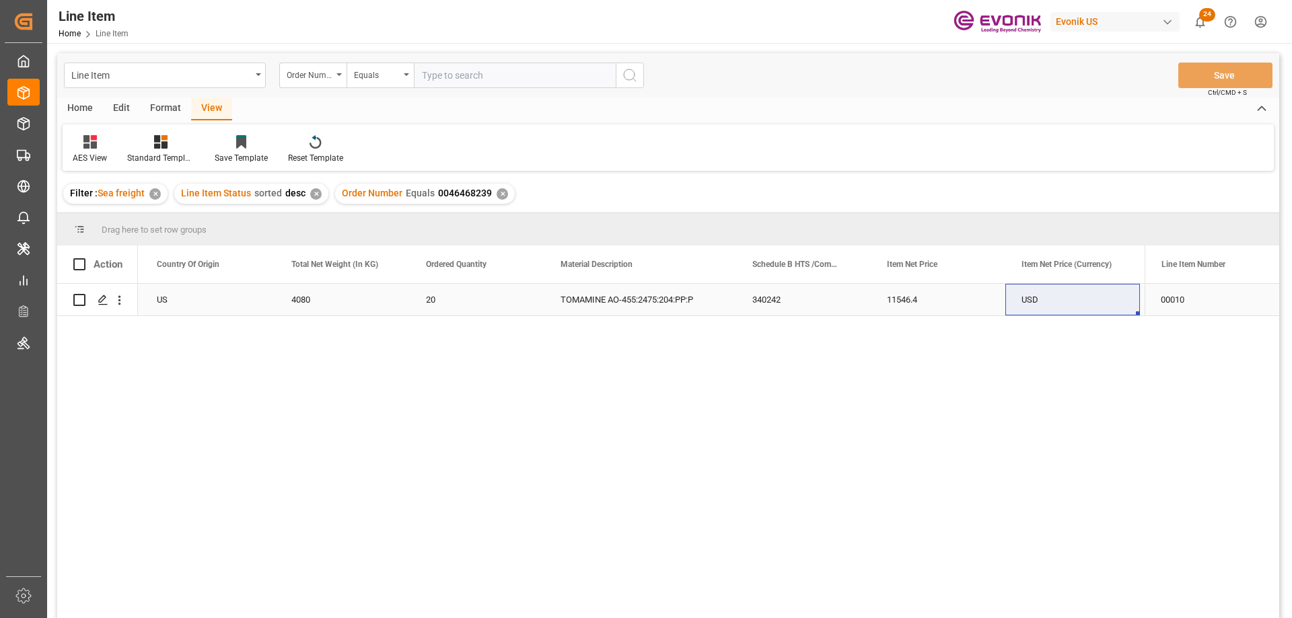
click at [187, 305] on div "US" at bounding box center [208, 300] width 135 height 32
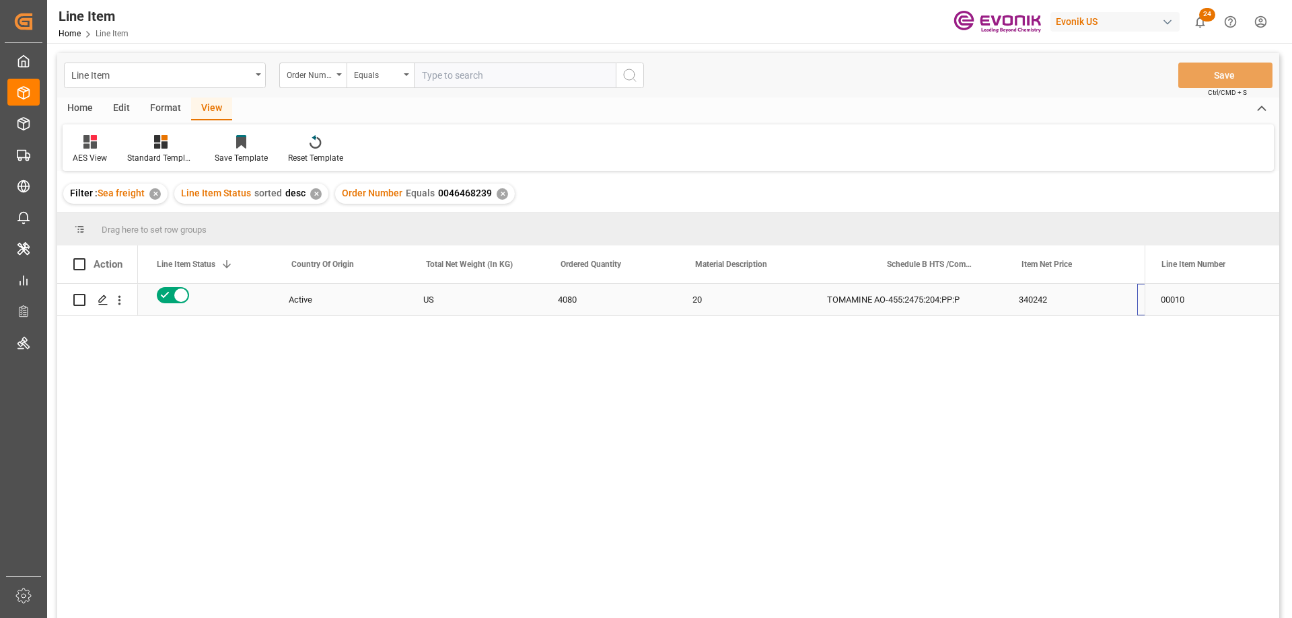
scroll to position [0, 266]
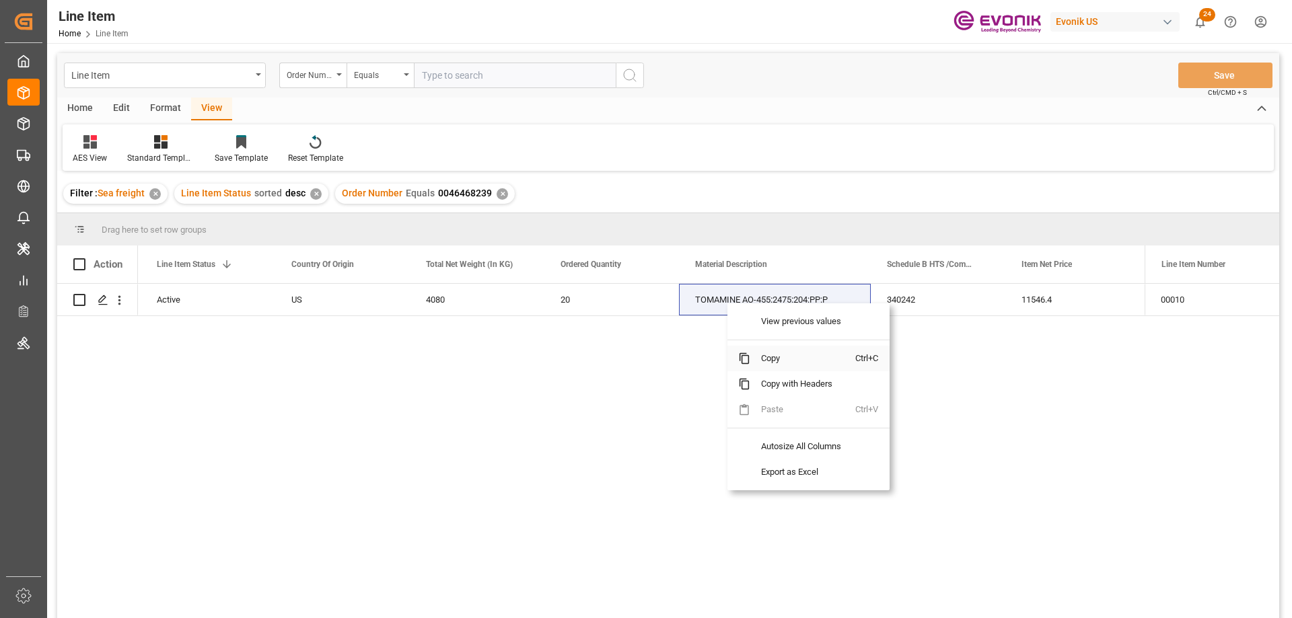
click at [770, 361] on span "Copy" at bounding box center [802, 359] width 105 height 26
click at [774, 356] on span "Copy" at bounding box center [795, 355] width 105 height 26
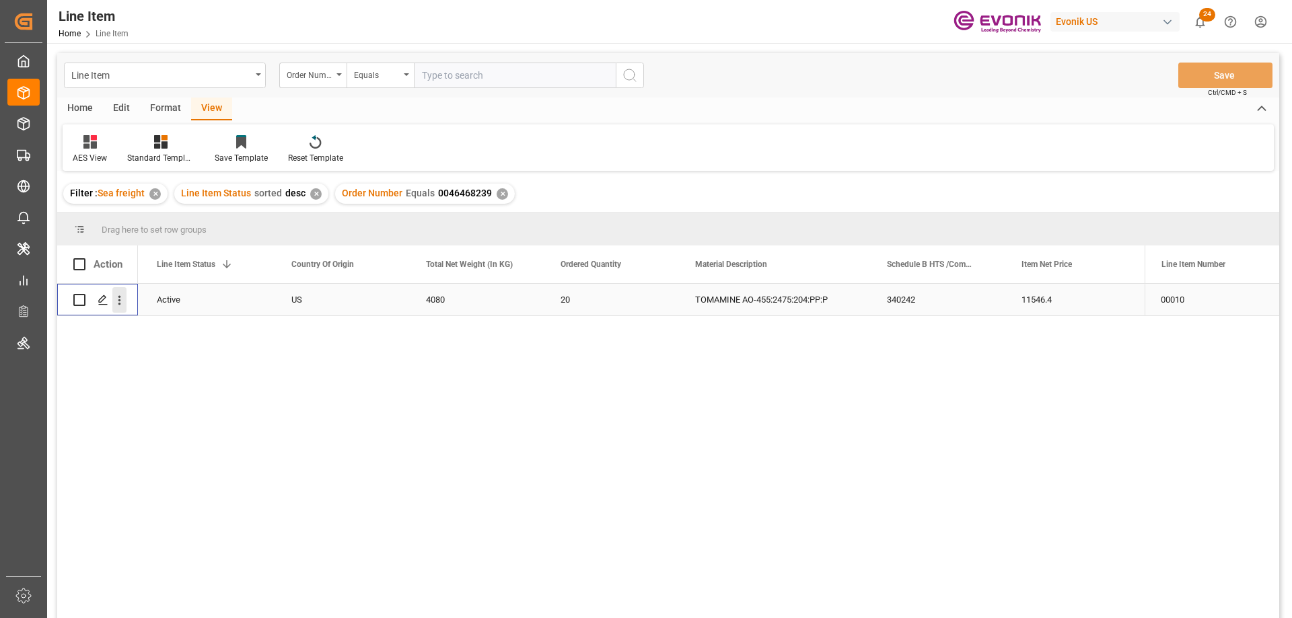
click at [117, 292] on button "open menu" at bounding box center [119, 300] width 14 height 26
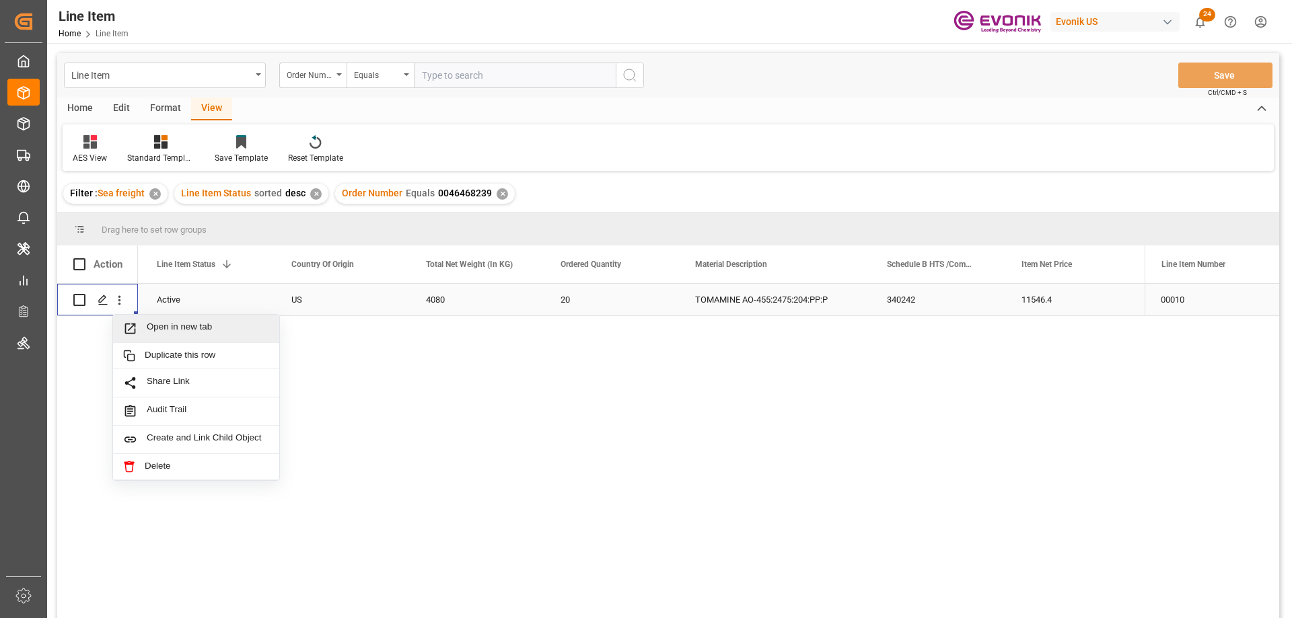
click at [165, 328] on span "Open in new tab" at bounding box center [208, 329] width 122 height 14
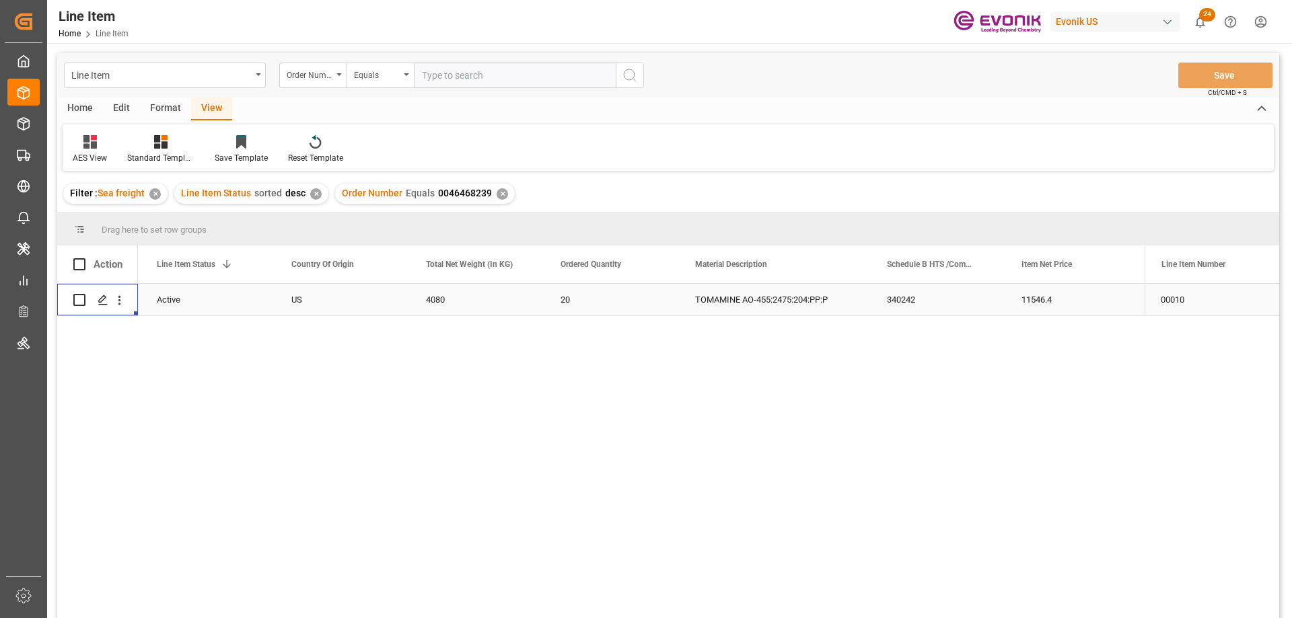
click at [439, 78] on input "text" at bounding box center [515, 76] width 202 height 26
paste input "0046464923"
type input "0046464923"
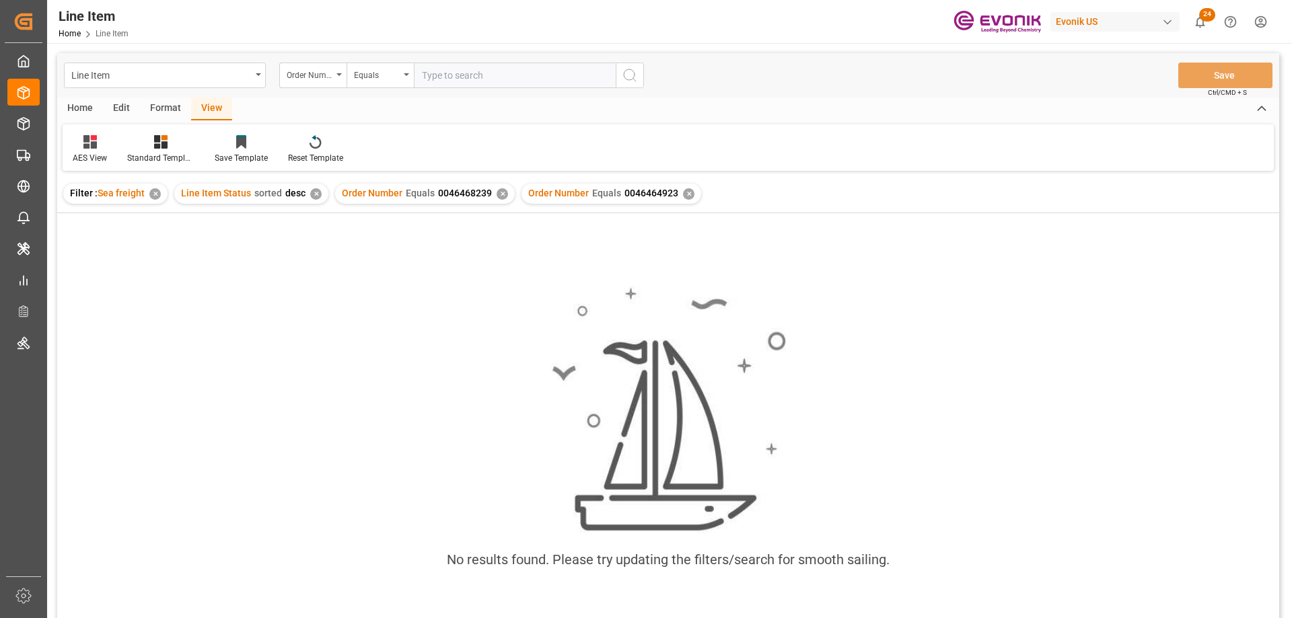
click at [498, 194] on div "✕" at bounding box center [502, 193] width 11 height 11
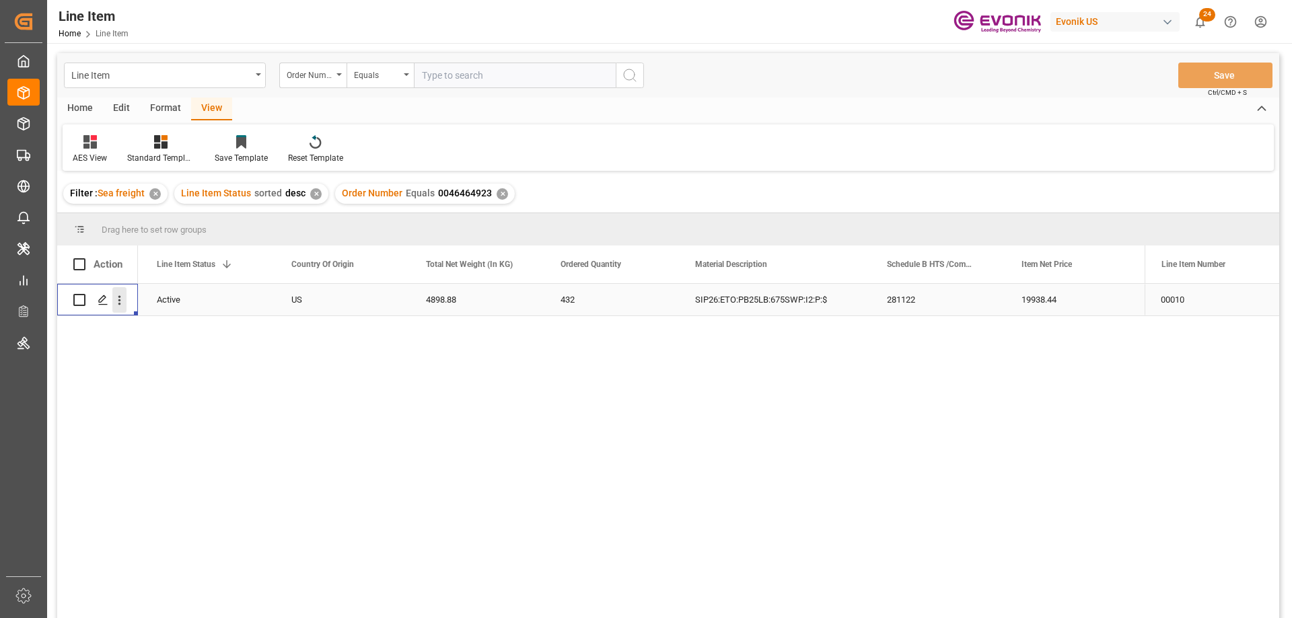
click at [124, 295] on icon "open menu" at bounding box center [119, 300] width 14 height 14
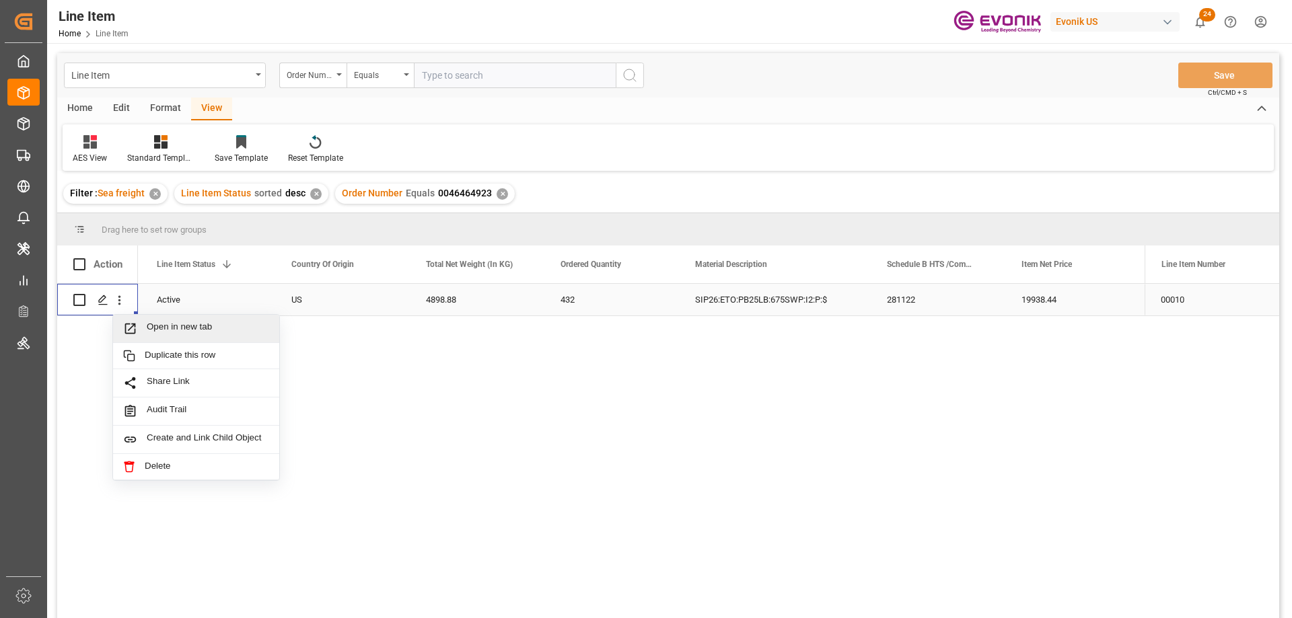
click at [186, 332] on span "Open in new tab" at bounding box center [208, 329] width 122 height 14
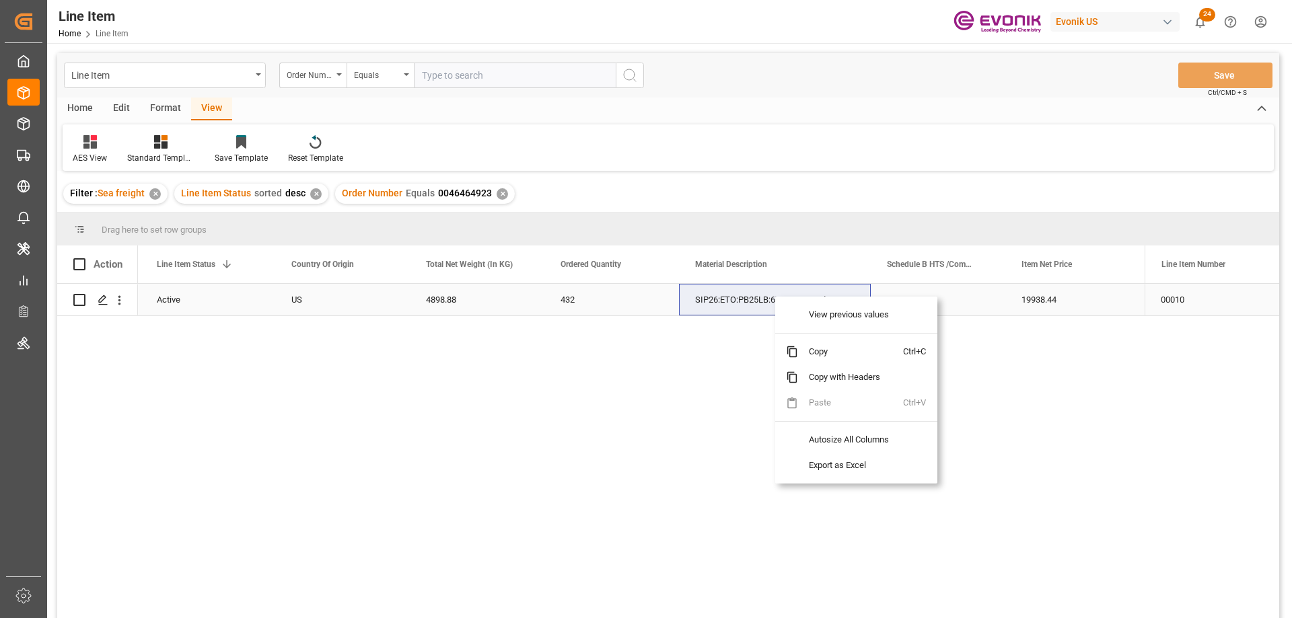
click at [752, 307] on div "SIP26:ETO:PB25LB:675SWP:I2:P:$" at bounding box center [775, 300] width 192 height 32
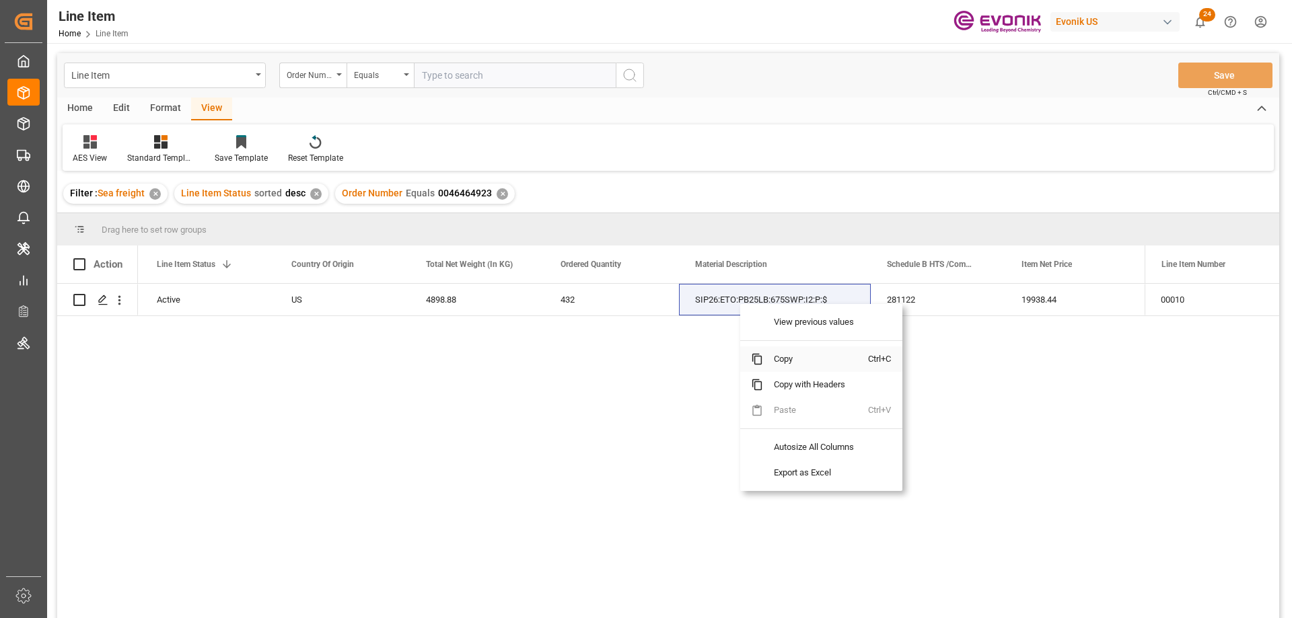
click at [793, 357] on span "Copy" at bounding box center [815, 360] width 105 height 26
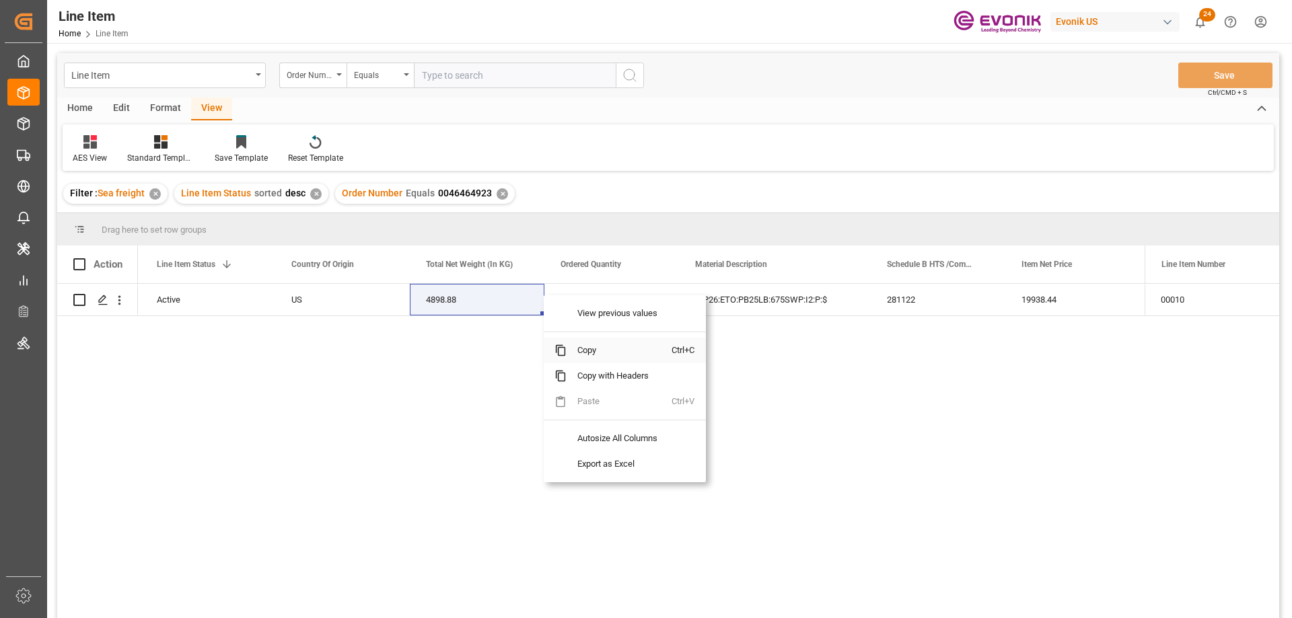
click at [581, 347] on span "Copy" at bounding box center [619, 351] width 105 height 26
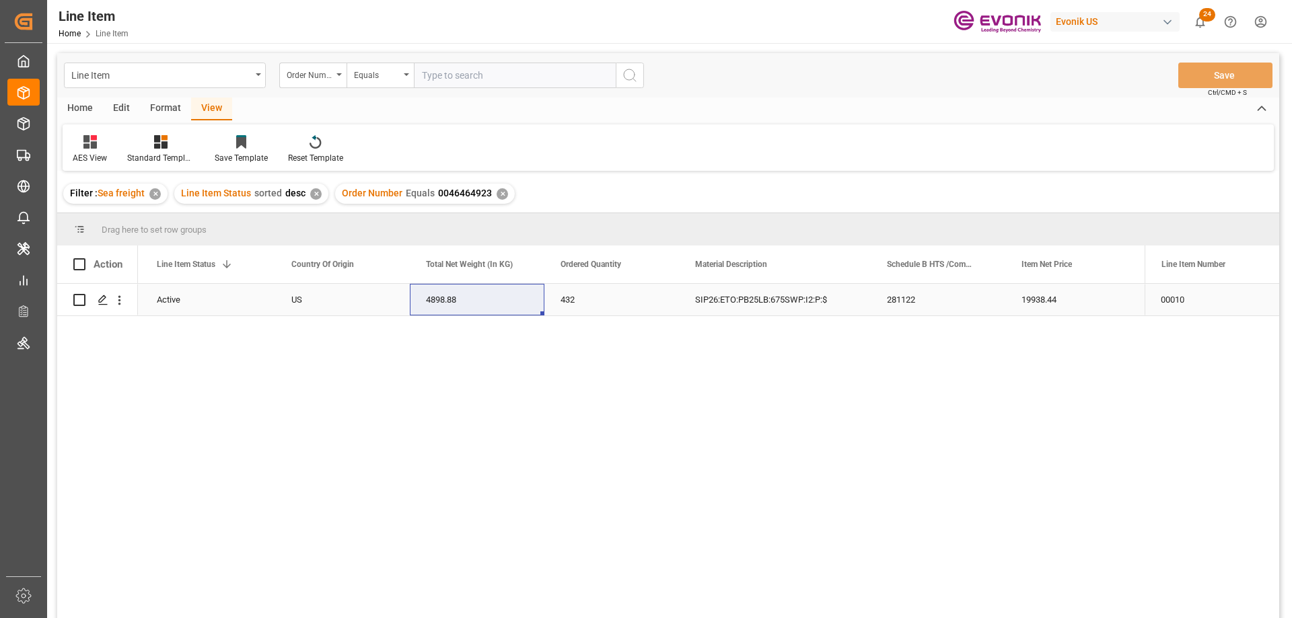
click at [1080, 304] on div "19938.44" at bounding box center [1072, 300] width 135 height 32
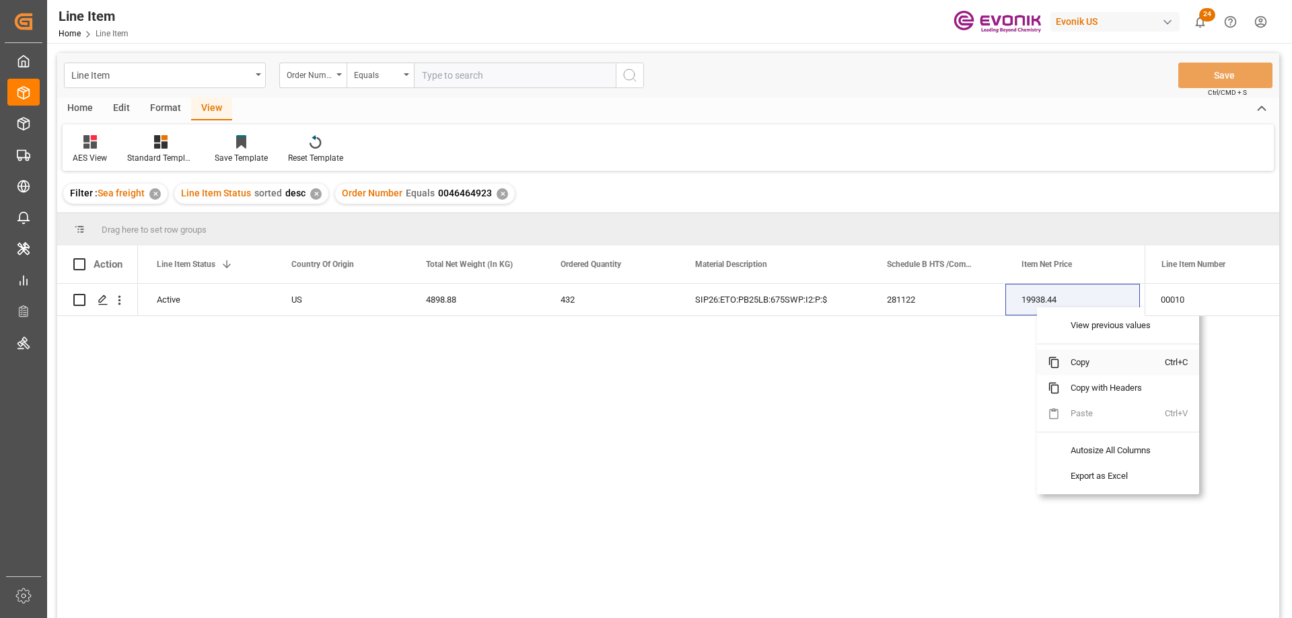
click at [1069, 365] on span "Copy" at bounding box center [1112, 363] width 105 height 26
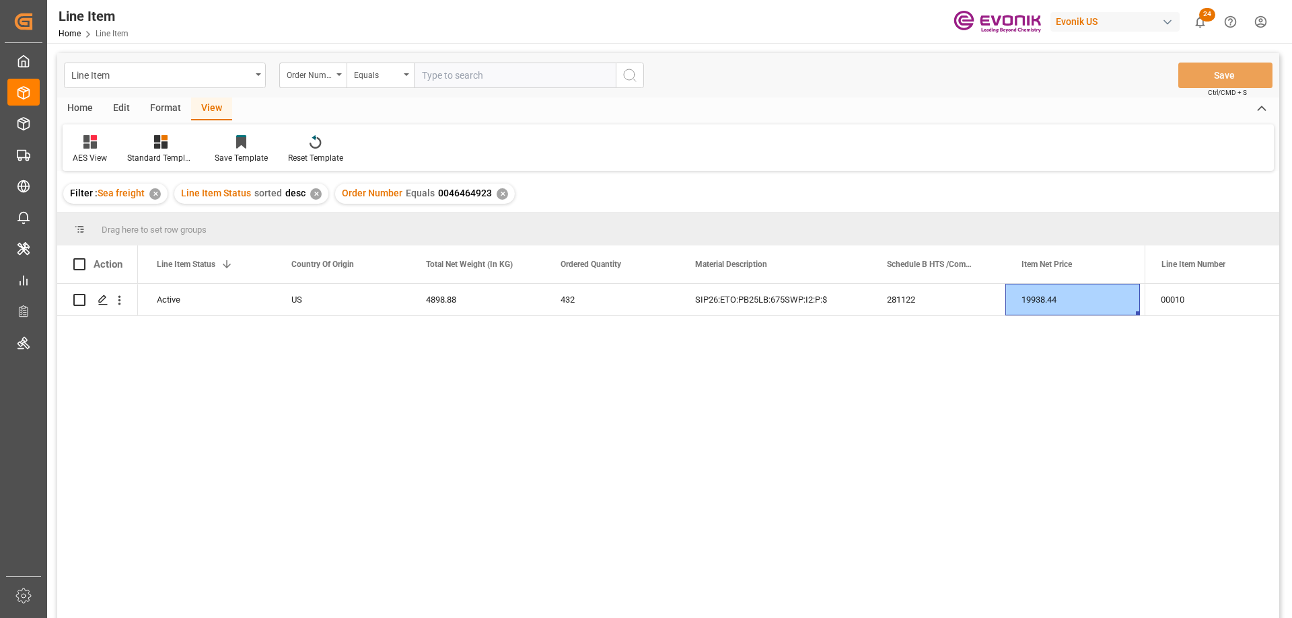
scroll to position [0, 401]
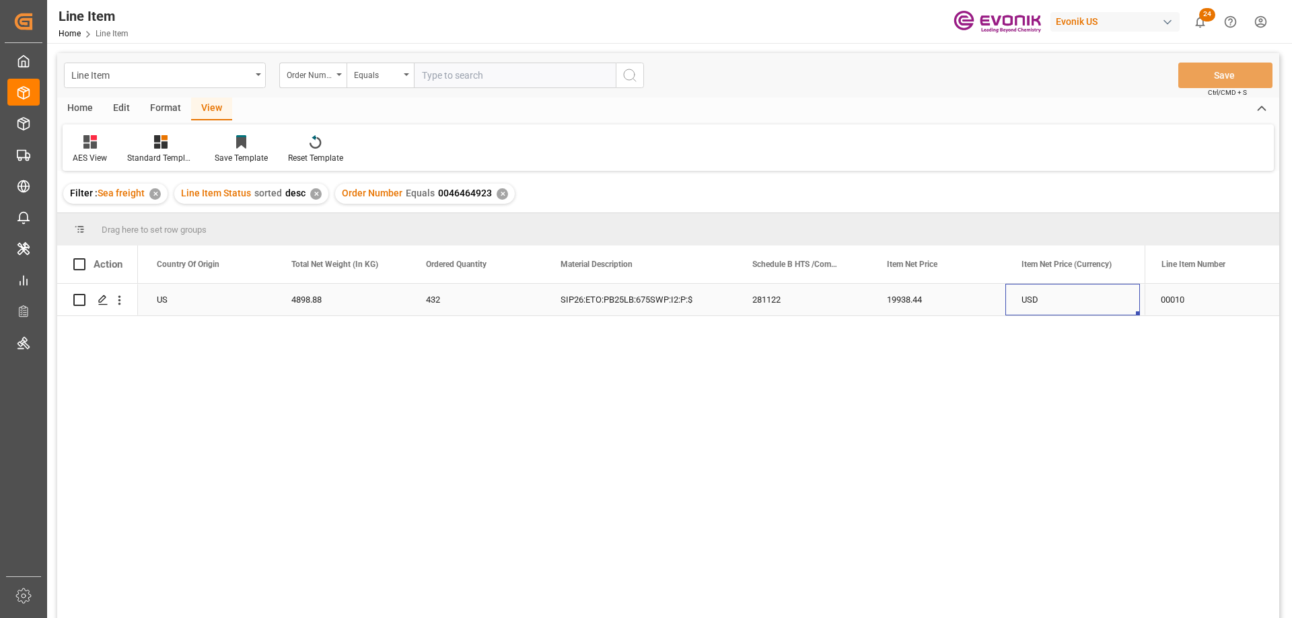
click at [172, 289] on div "US" at bounding box center [208, 300] width 135 height 32
click at [1007, 302] on div "19938.44" at bounding box center [1069, 300] width 135 height 32
click at [513, 75] on input "text" at bounding box center [515, 76] width 202 height 26
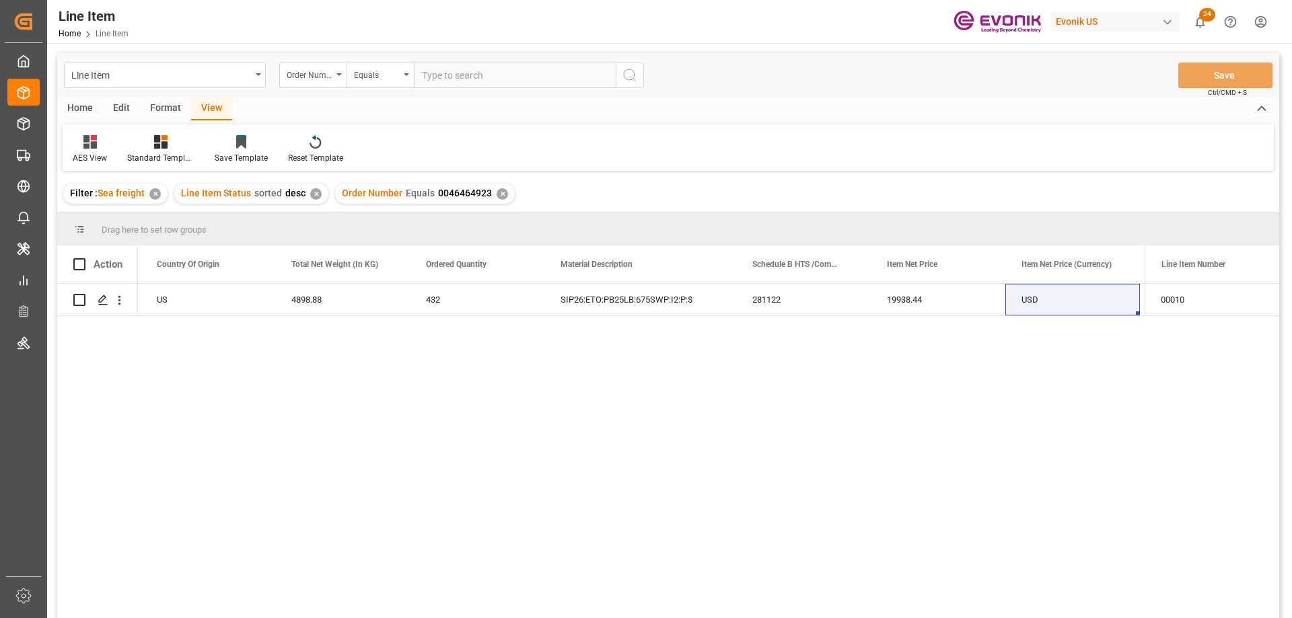
paste input "0046466243"
type input "0046466243"
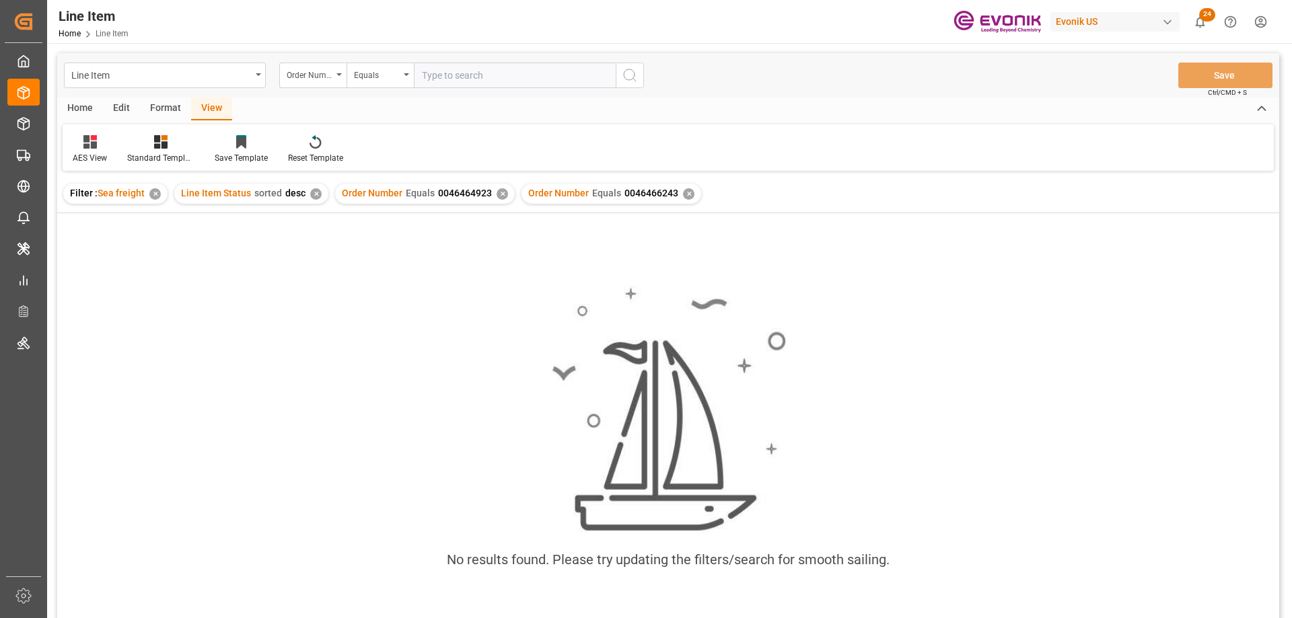
click at [497, 194] on div "✕" at bounding box center [502, 193] width 11 height 11
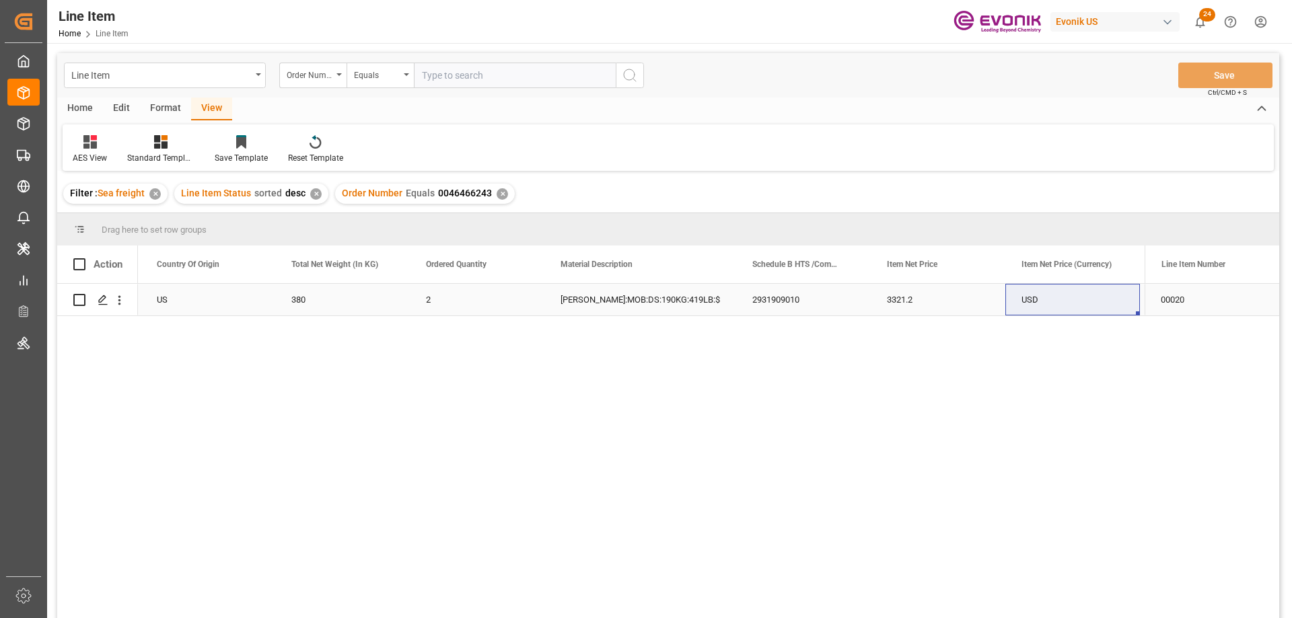
click at [250, 309] on div "US" at bounding box center [208, 300] width 135 height 32
click at [118, 301] on icon "open menu" at bounding box center [119, 300] width 14 height 14
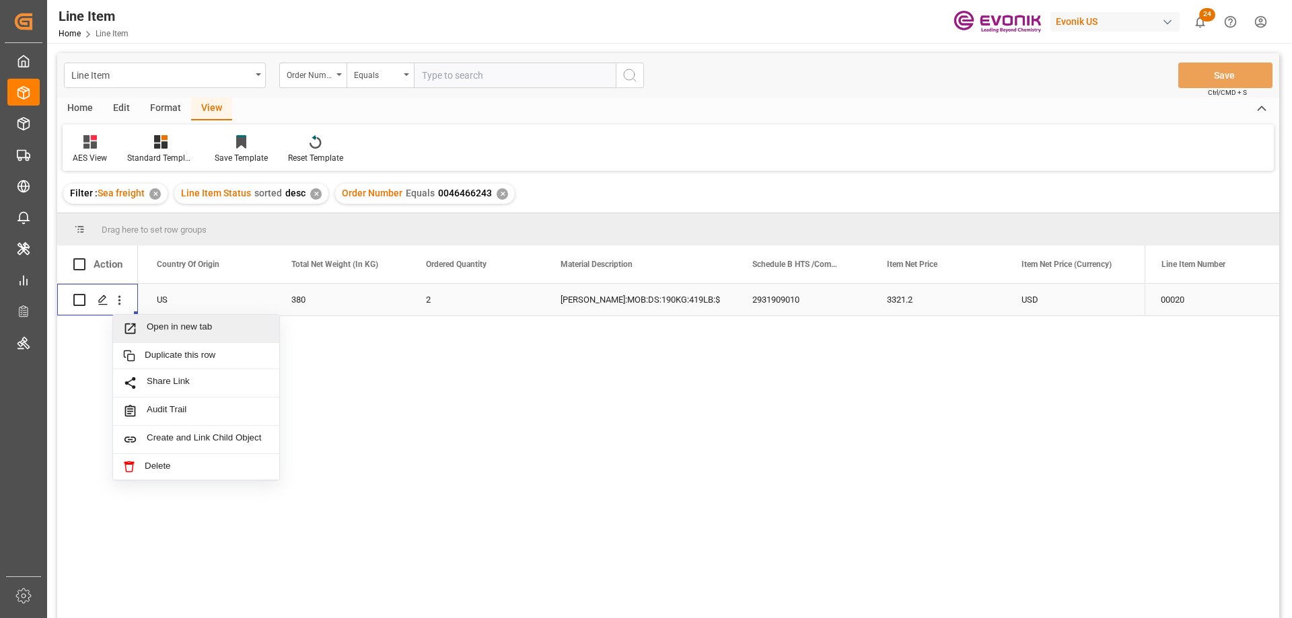
click at [163, 332] on span "Open in new tab" at bounding box center [208, 329] width 122 height 14
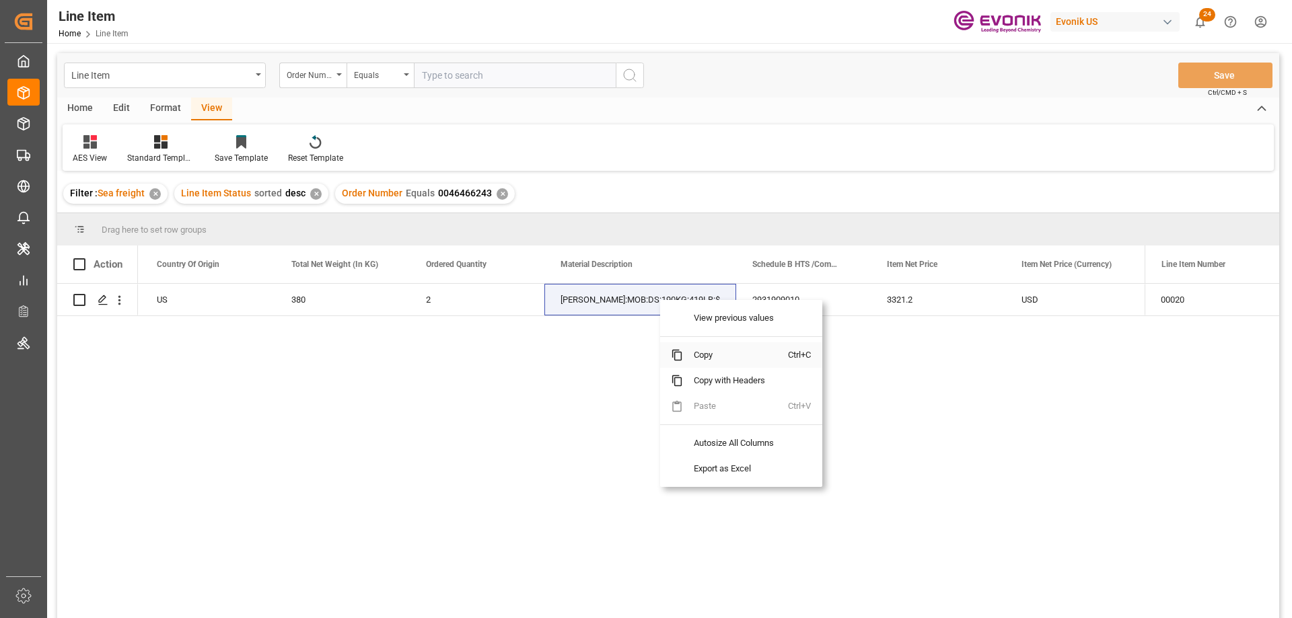
click at [702, 349] on span "Copy" at bounding box center [735, 355] width 105 height 26
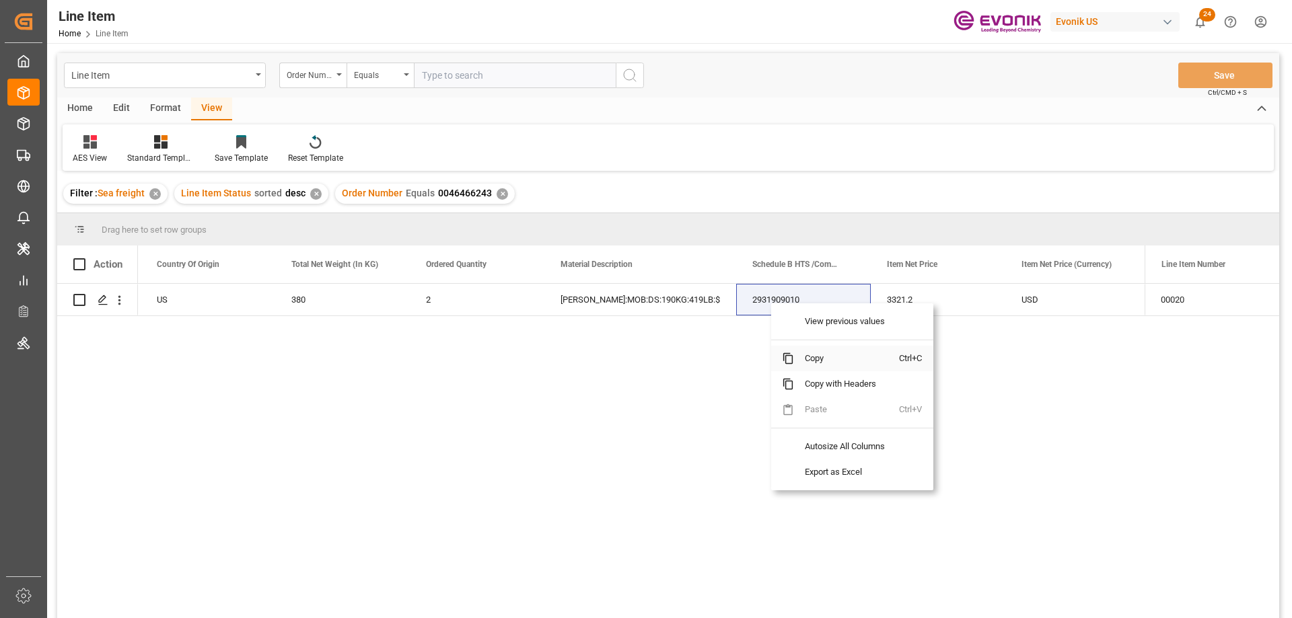
click at [807, 355] on span "Copy" at bounding box center [846, 359] width 105 height 26
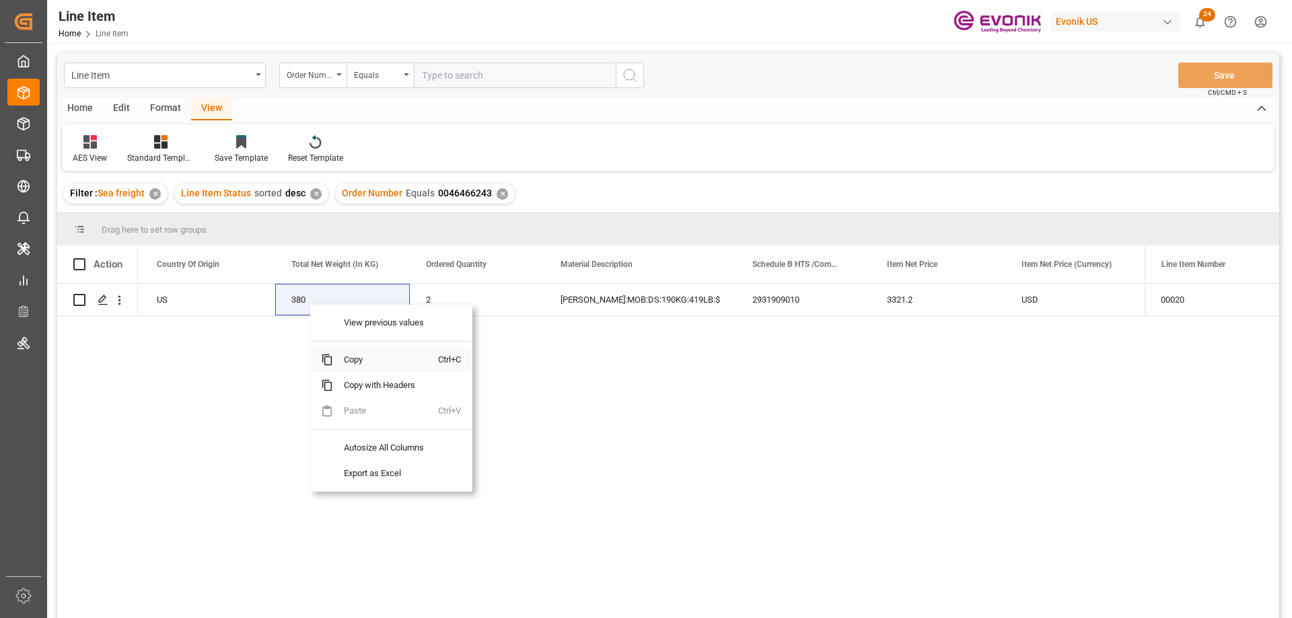
click at [357, 366] on span "Copy" at bounding box center [385, 360] width 105 height 26
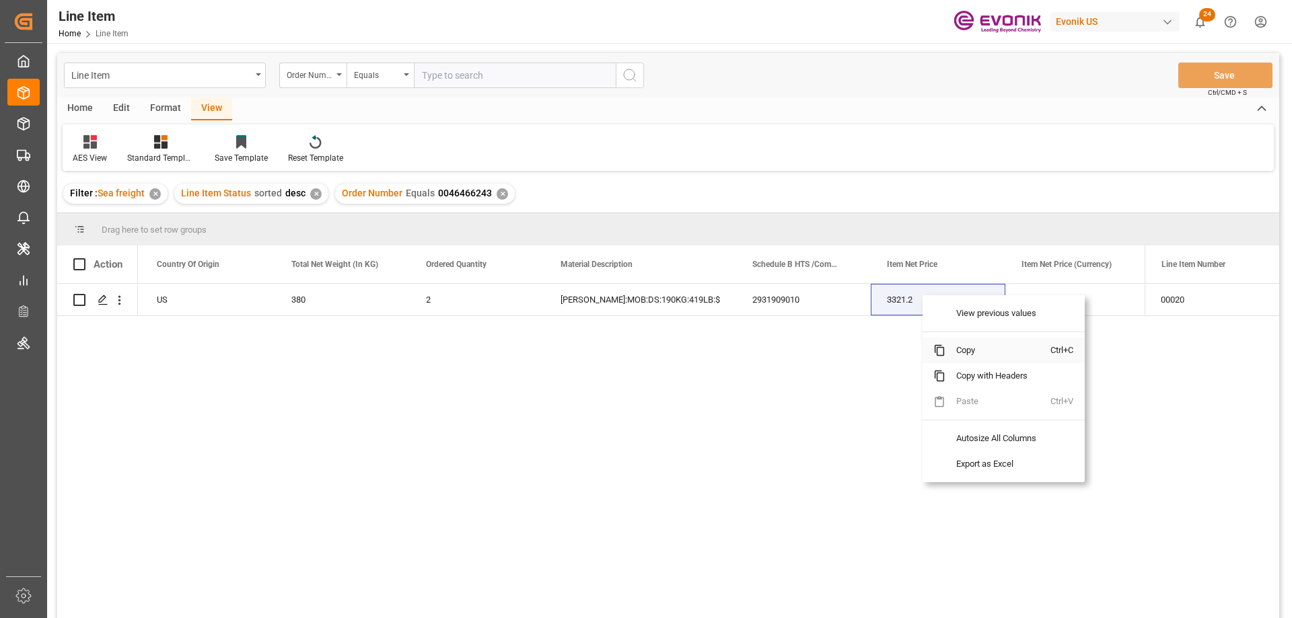
click at [968, 342] on span "Copy" at bounding box center [997, 351] width 105 height 26
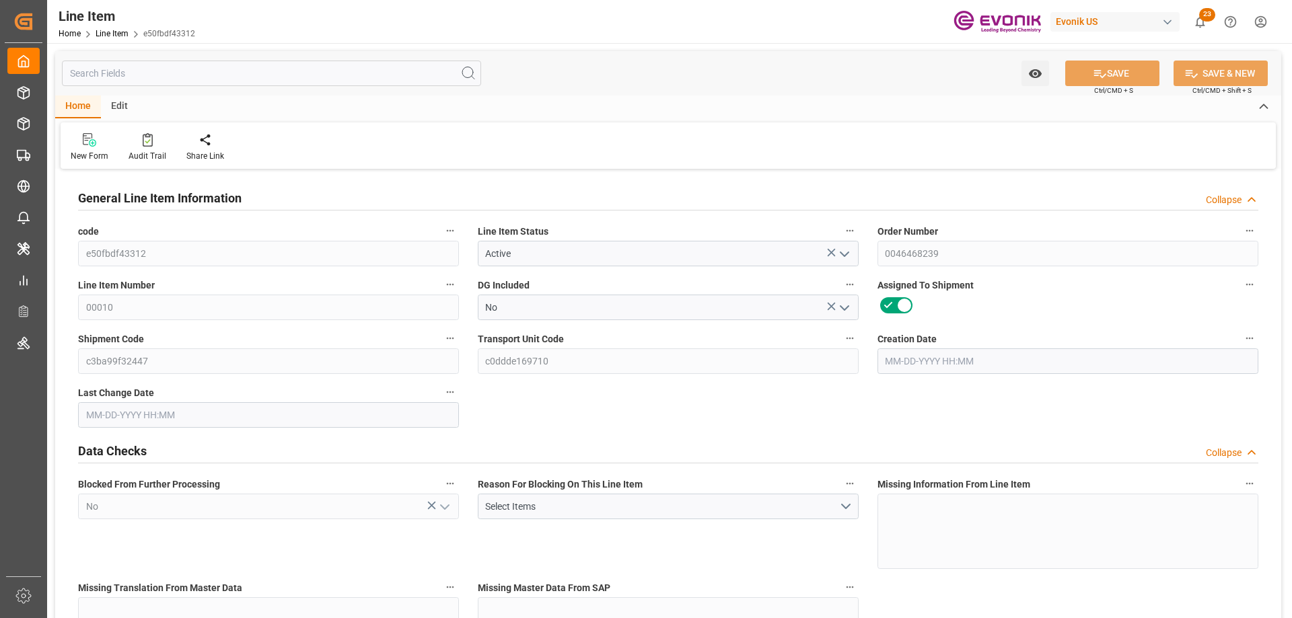
type input "5"
type input "4270"
type input "4080"
type input "5.7745"
type input "20"
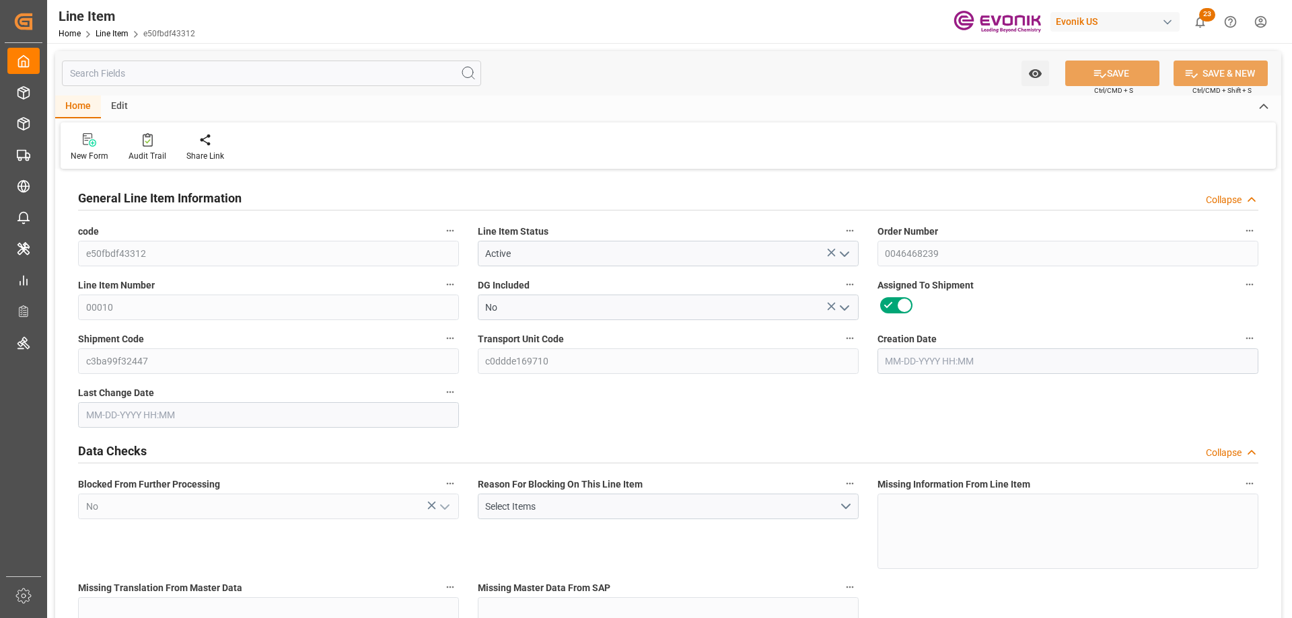
type input "11546.4"
type input "20"
type input "4270"
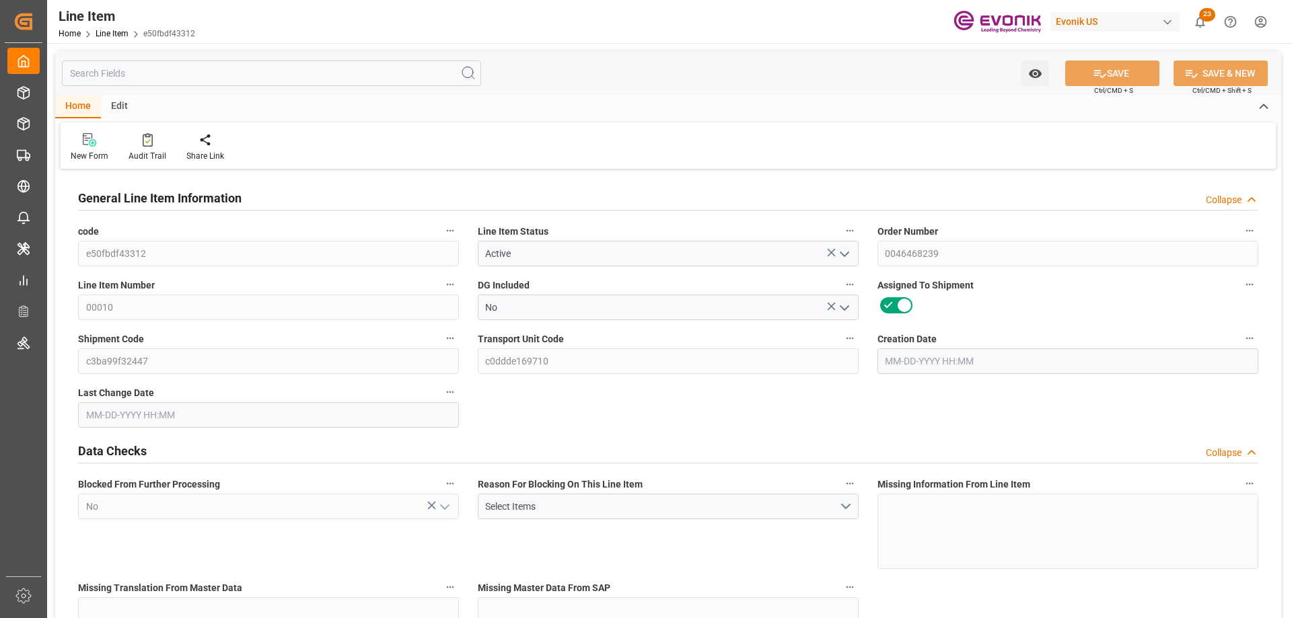
type input "4383.5"
type input "4080"
type input "5.7745"
type input "5774.5"
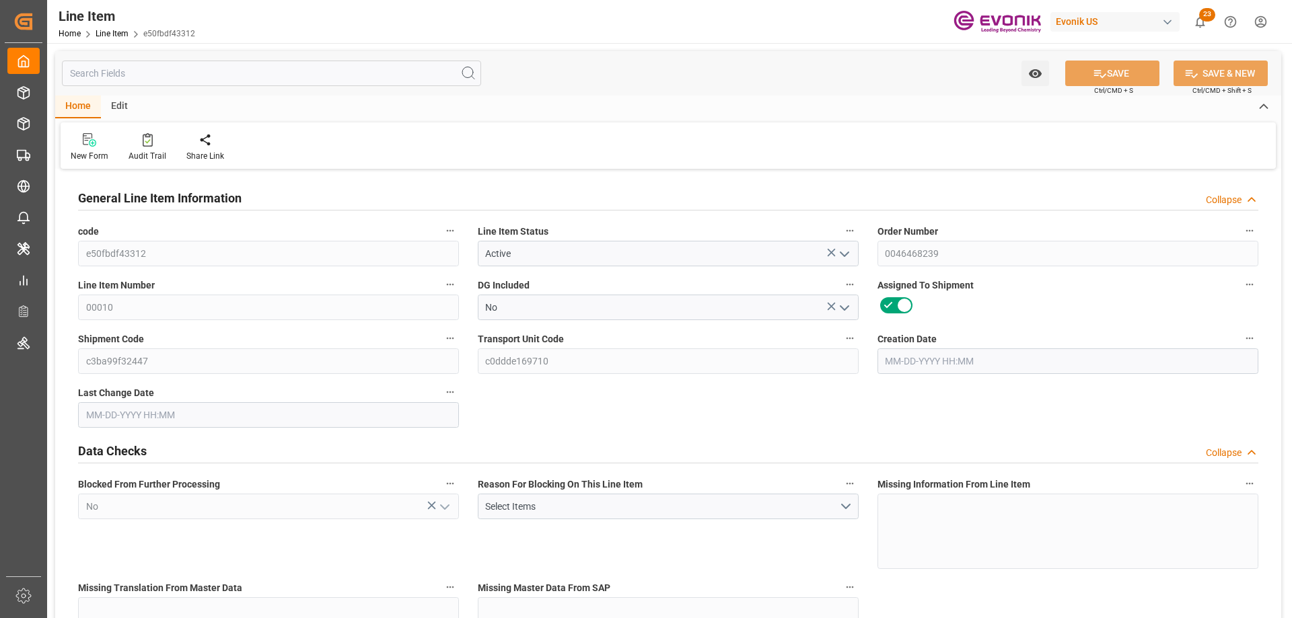
type input "0"
type input "08-18-2025 14:42"
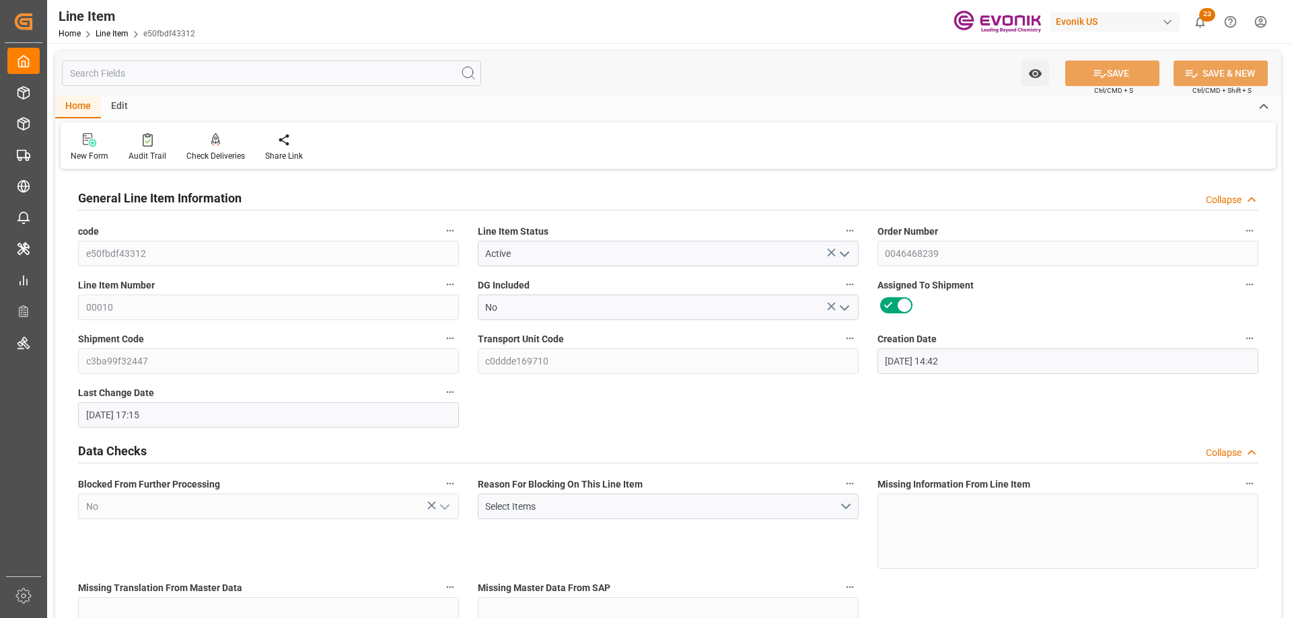
type input "09-04-2025 17:15"
type input "11-15-2025"
type input "[DATE]"
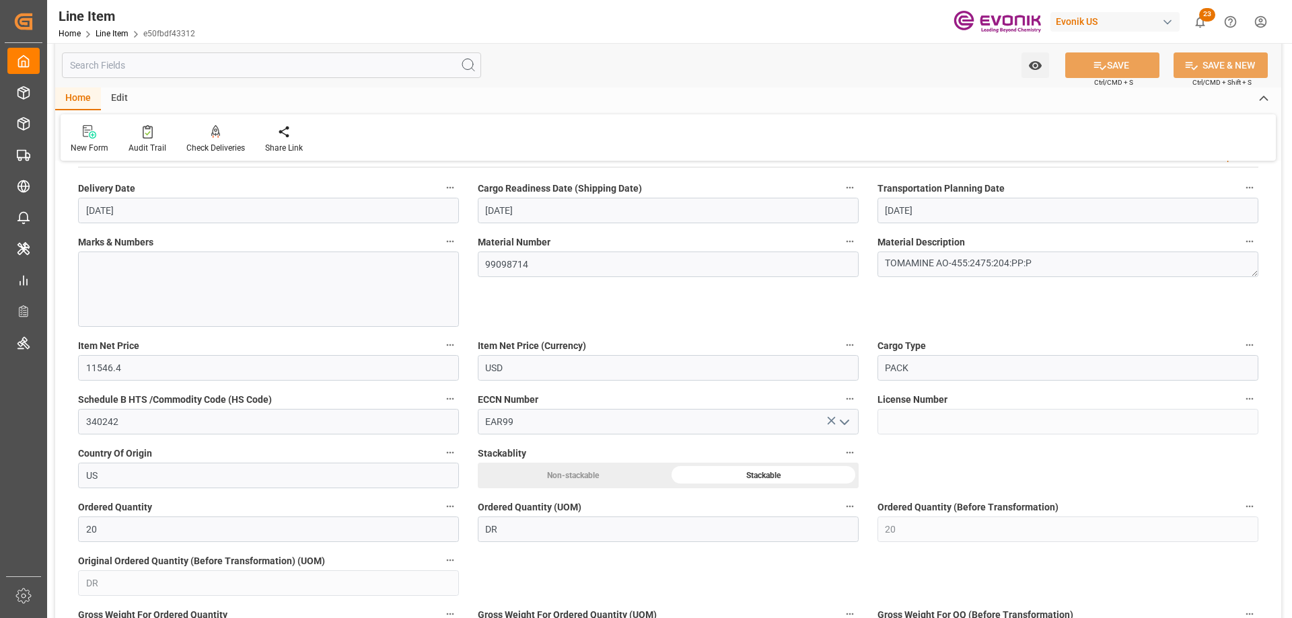
scroll to position [875, 0]
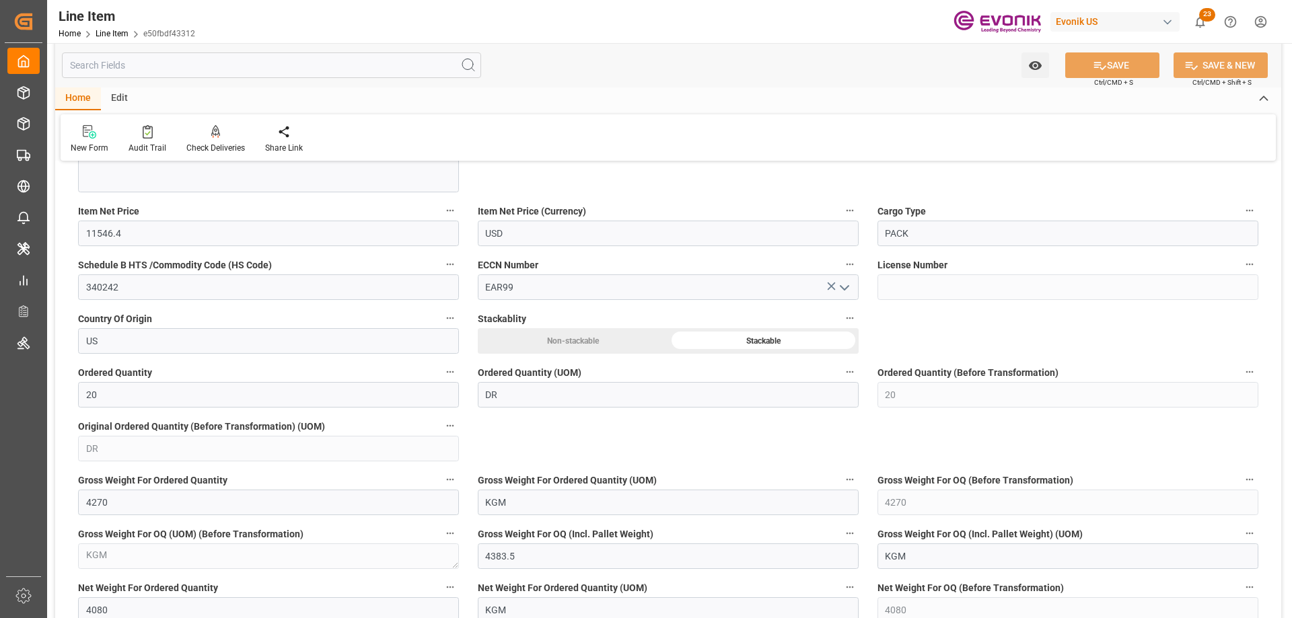
click at [159, 66] on input "text" at bounding box center [271, 65] width 419 height 26
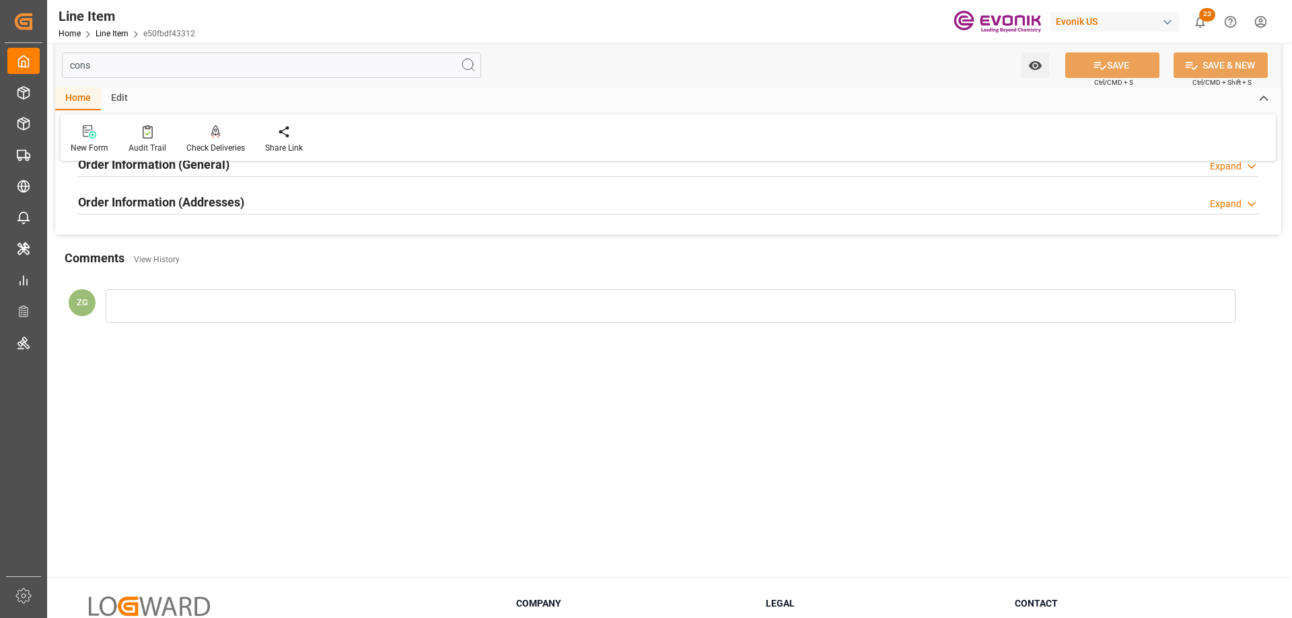
scroll to position [0, 0]
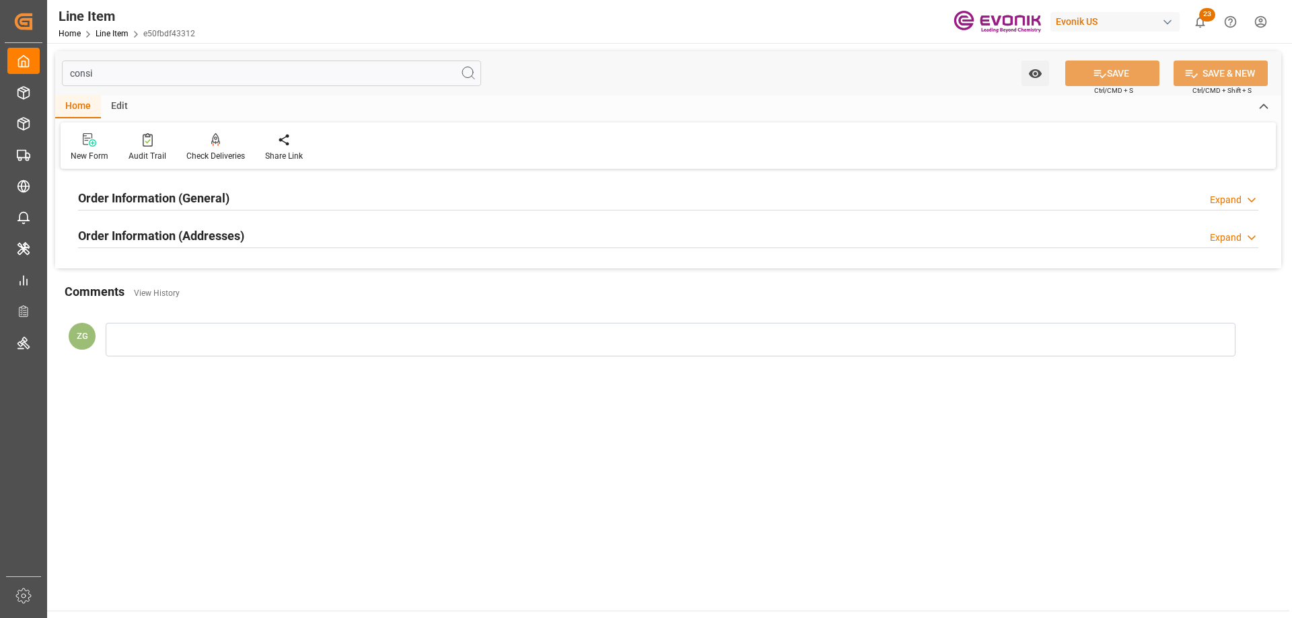
type input "consi"
click at [141, 239] on h2 "Order Information (Addresses)" at bounding box center [161, 236] width 166 height 18
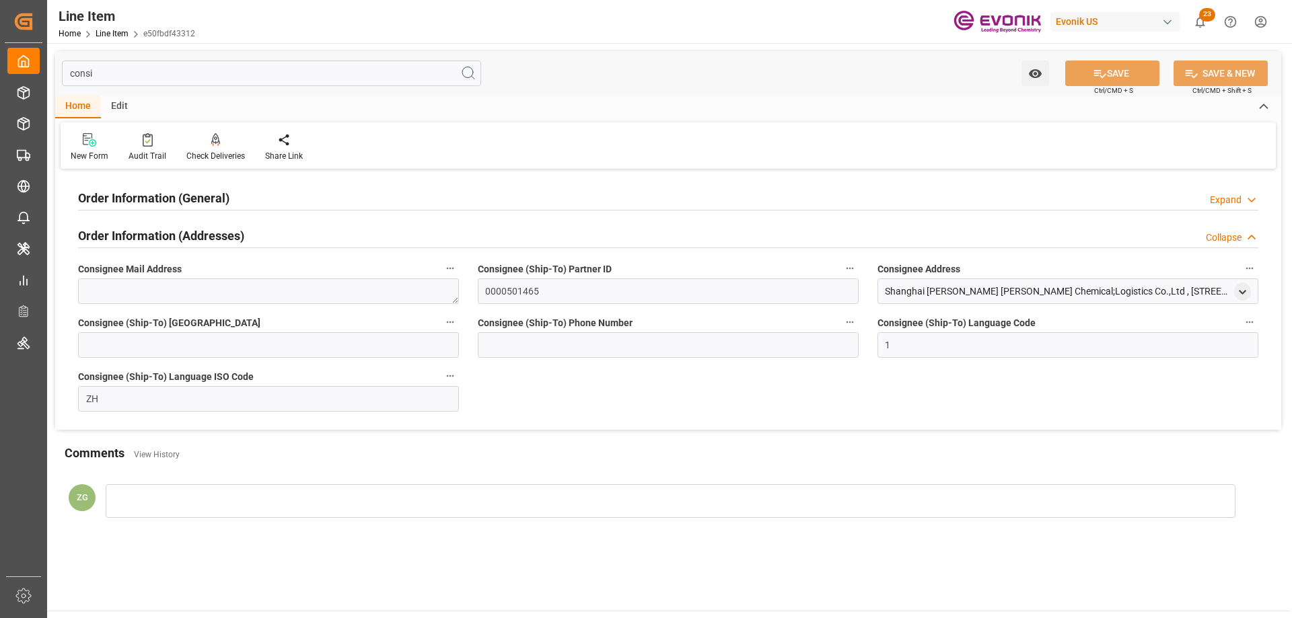
click at [145, 201] on h2 "Order Information (General)" at bounding box center [153, 198] width 151 height 18
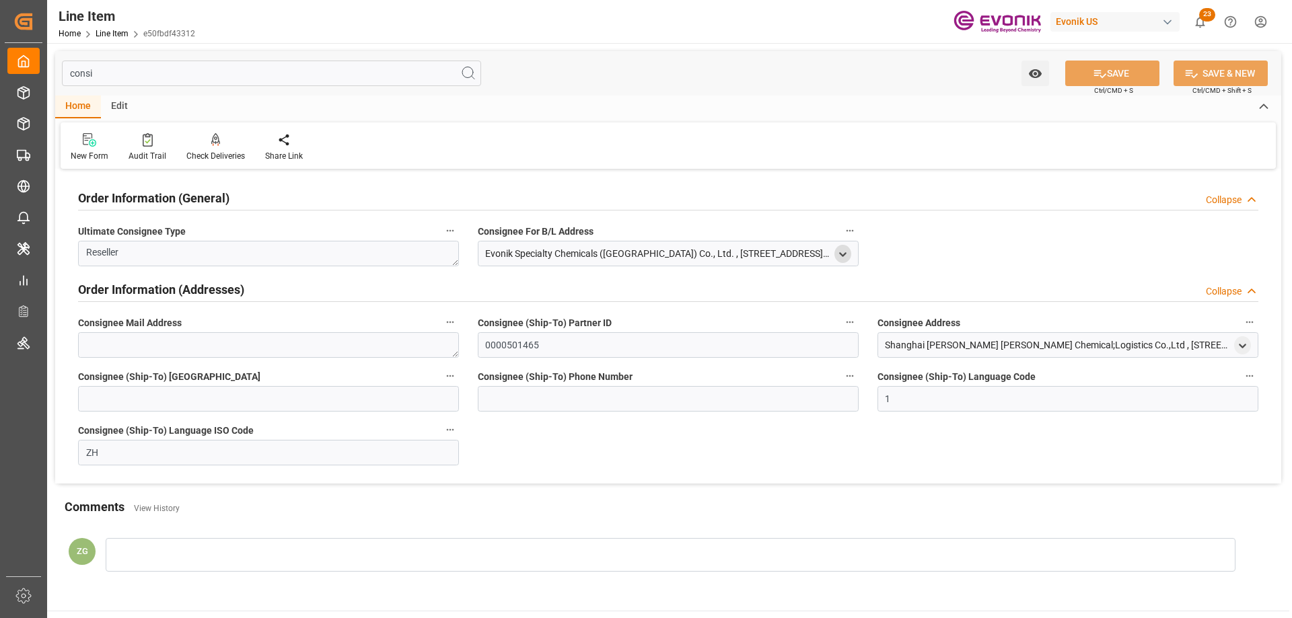
click at [847, 252] on icon "open menu" at bounding box center [842, 254] width 11 height 11
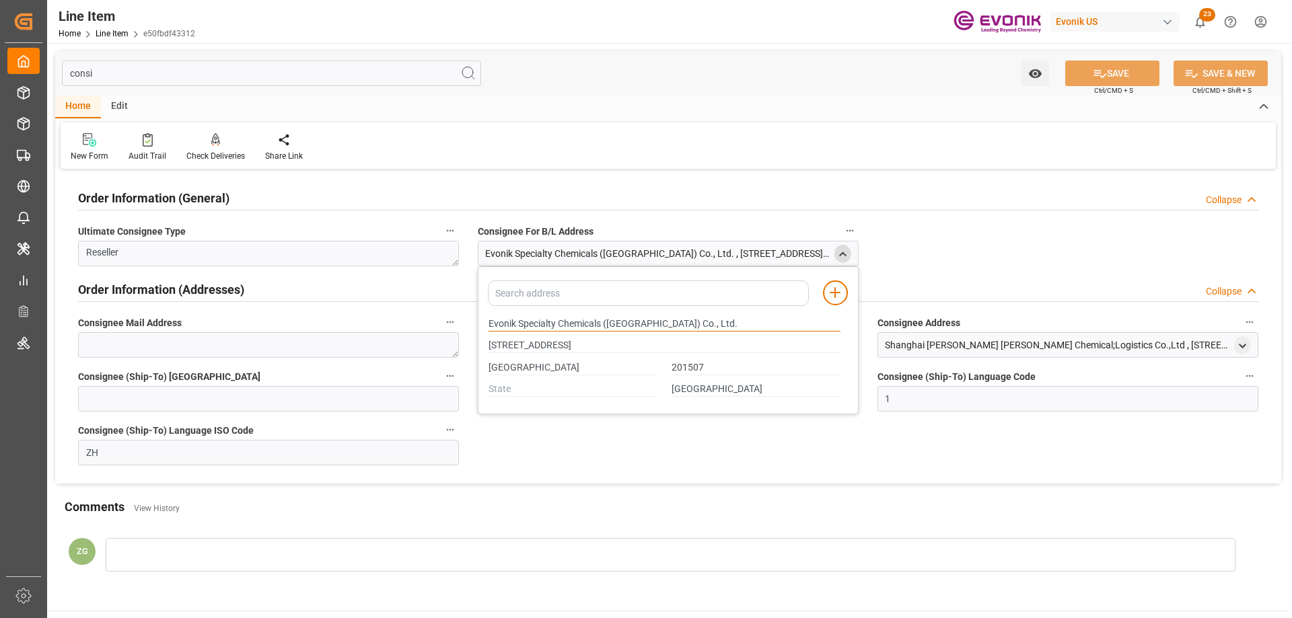
drag, startPoint x: 490, startPoint y: 322, endPoint x: 604, endPoint y: 322, distance: 113.0
click at [604, 322] on input "Evonik Specialty Chemicals (Shanghai) Co., Ltd." at bounding box center [664, 324] width 352 height 15
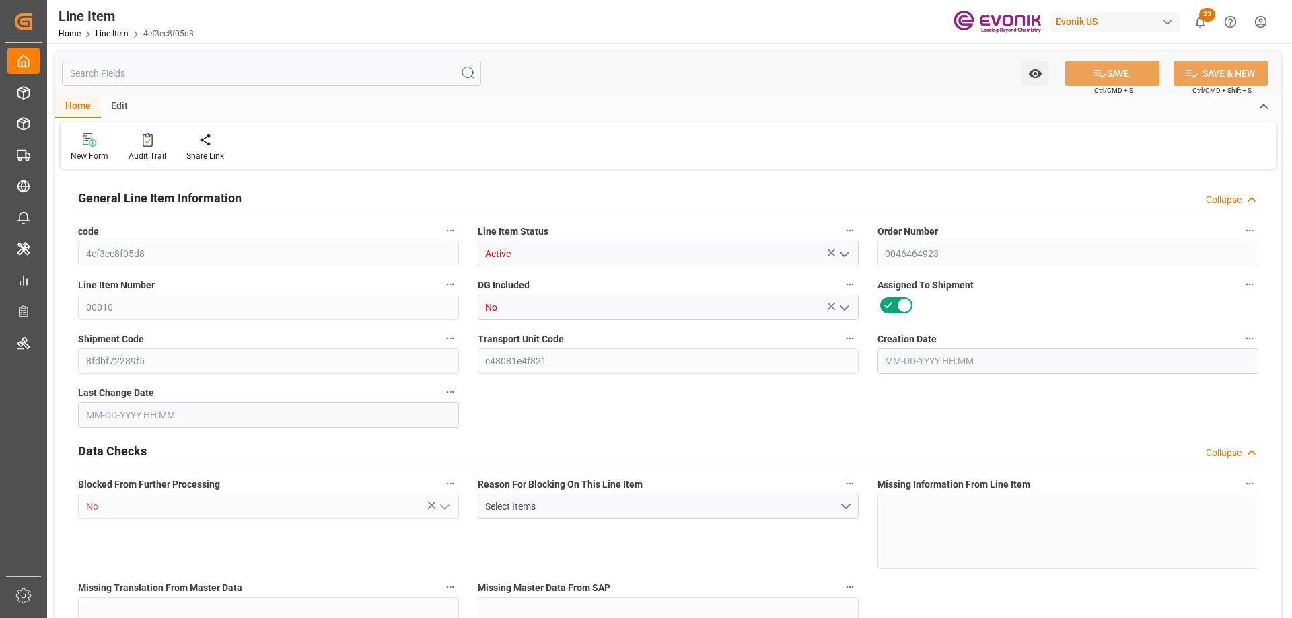
type input "16"
type input "5062.176"
type input "4898.88"
type input "36.6574"
type input "432"
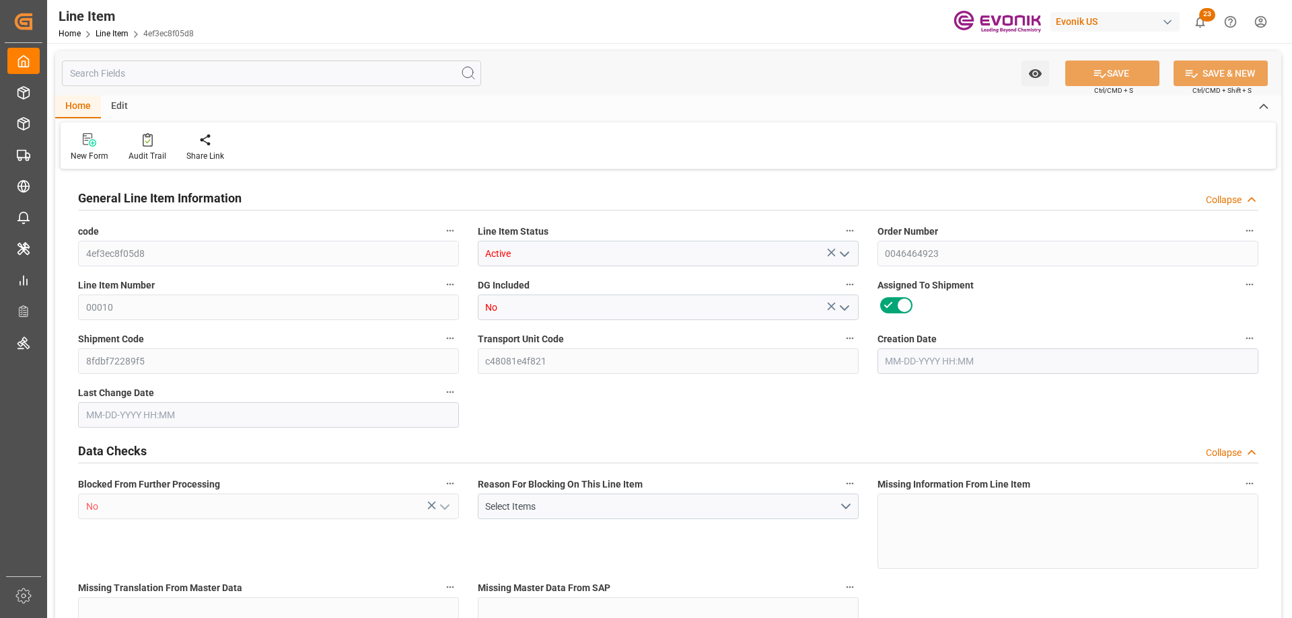
type input "19938.44"
type input "432"
type input "5062.176"
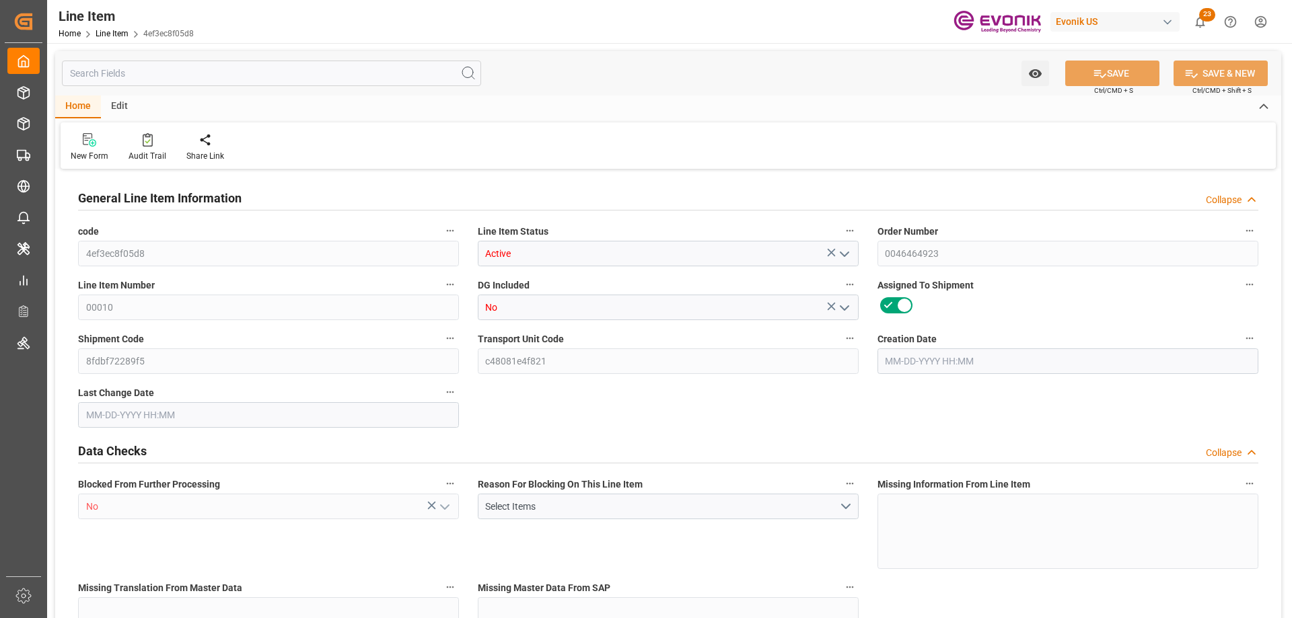
type input "5316.576"
type input "4898.88"
type input "36.6574"
type input "36657.36"
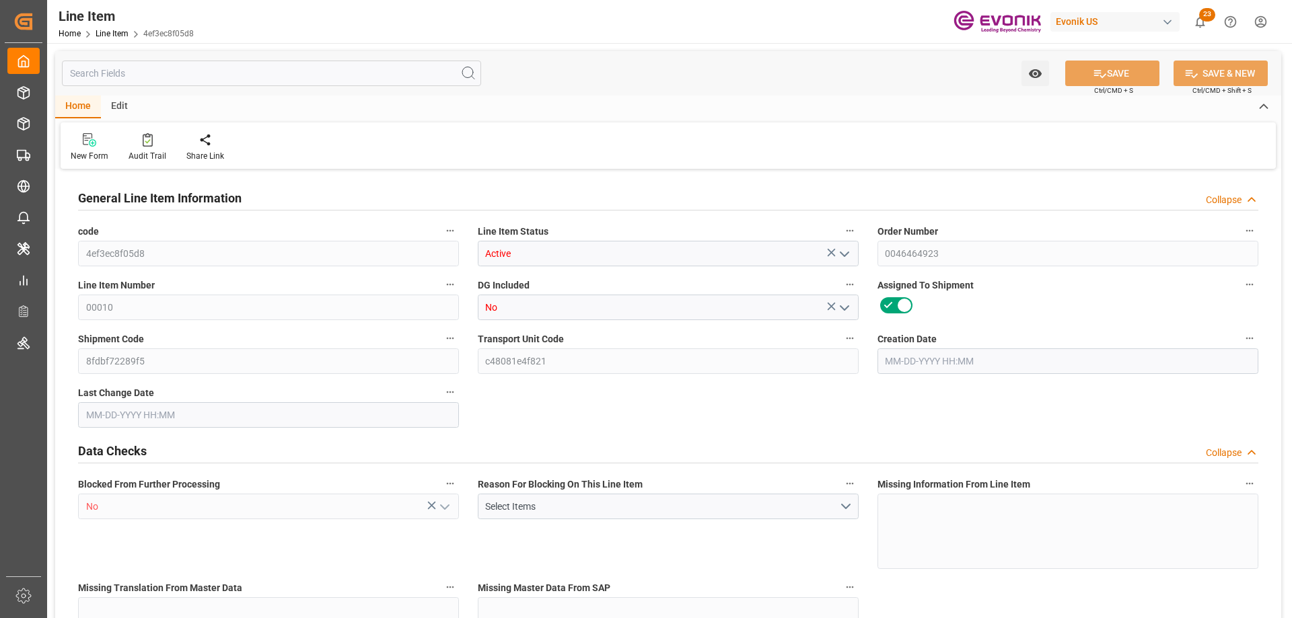
type input "0"
type input "[DATE] 18:25"
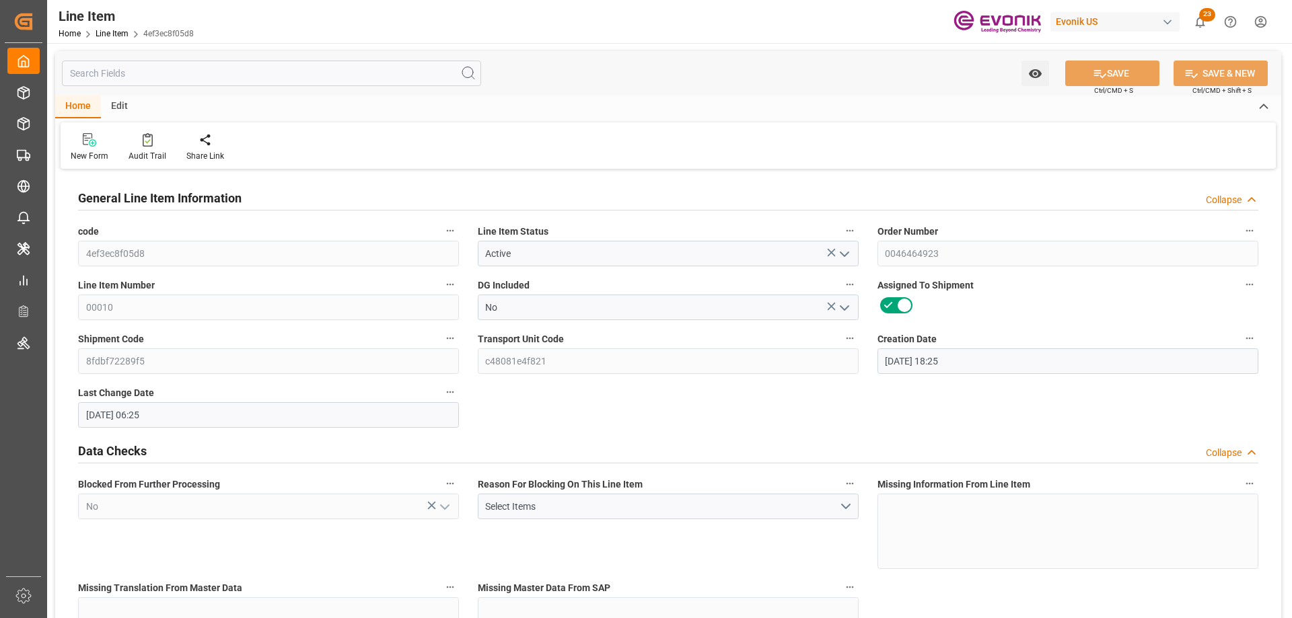
type input "[DATE] 06:25"
type input "[DATE]"
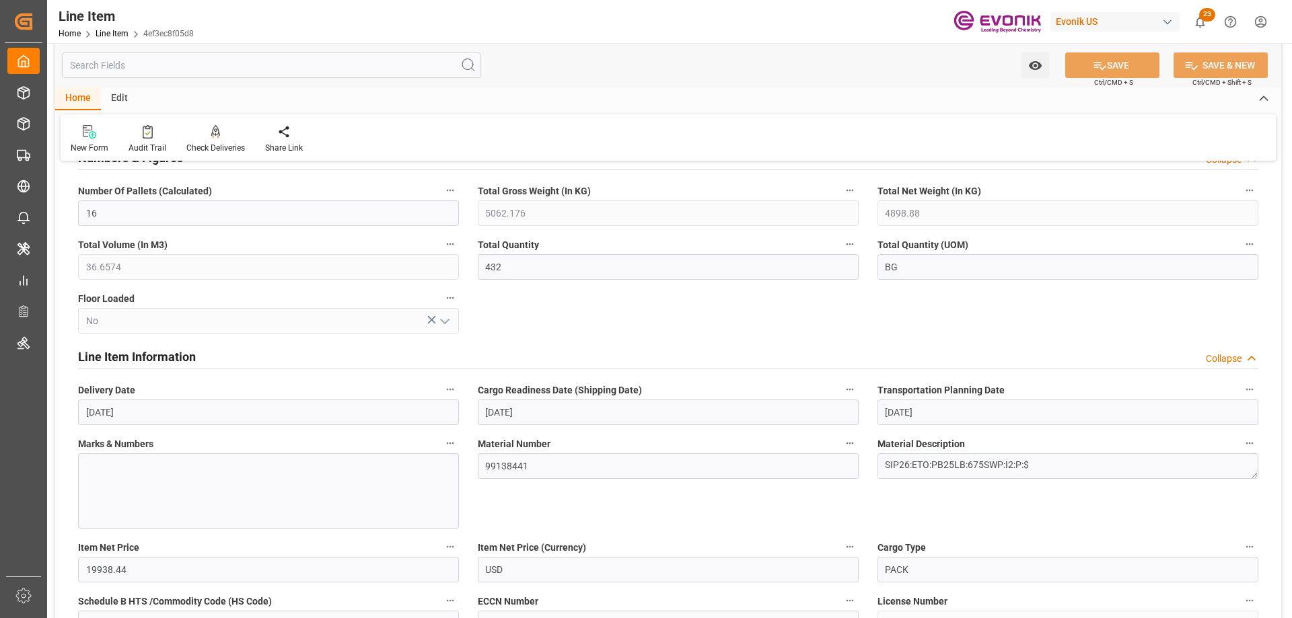
scroll to position [673, 0]
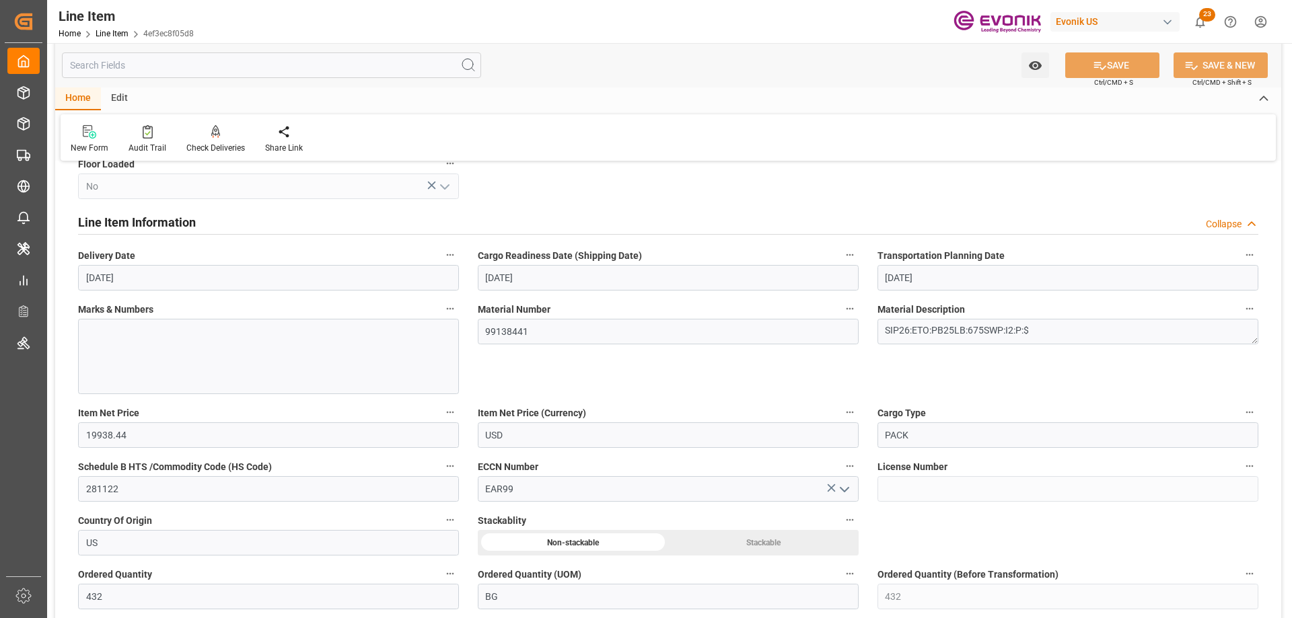
click at [203, 57] on input "text" at bounding box center [271, 65] width 419 height 26
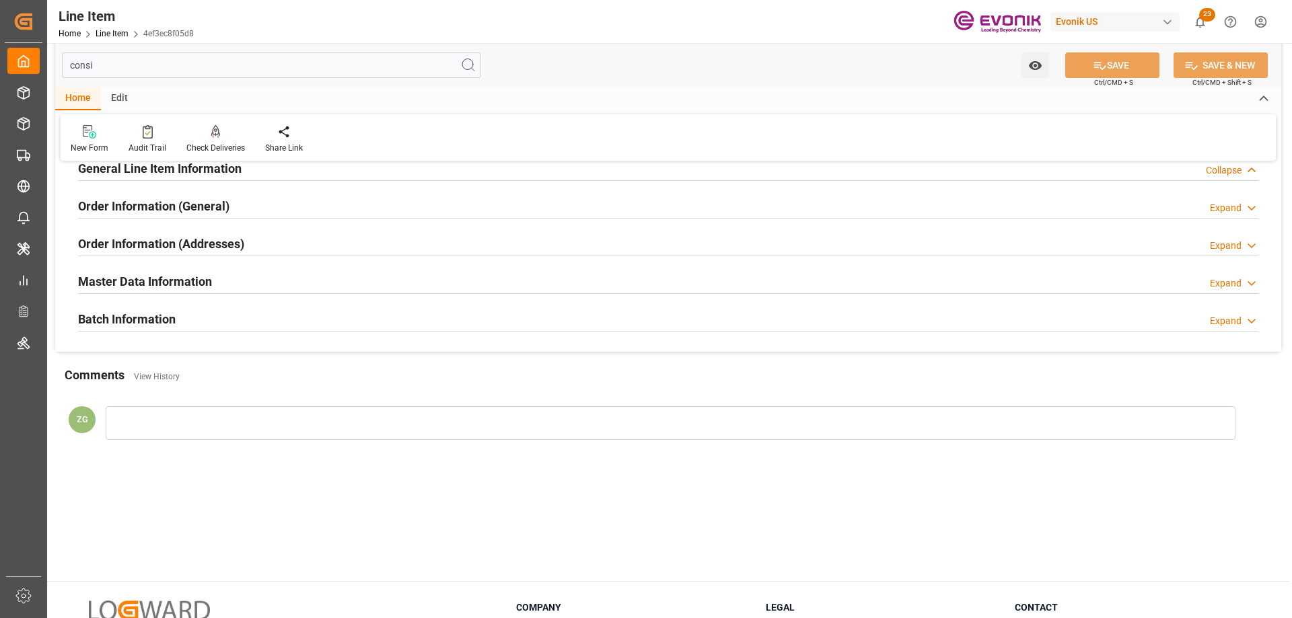
scroll to position [0, 0]
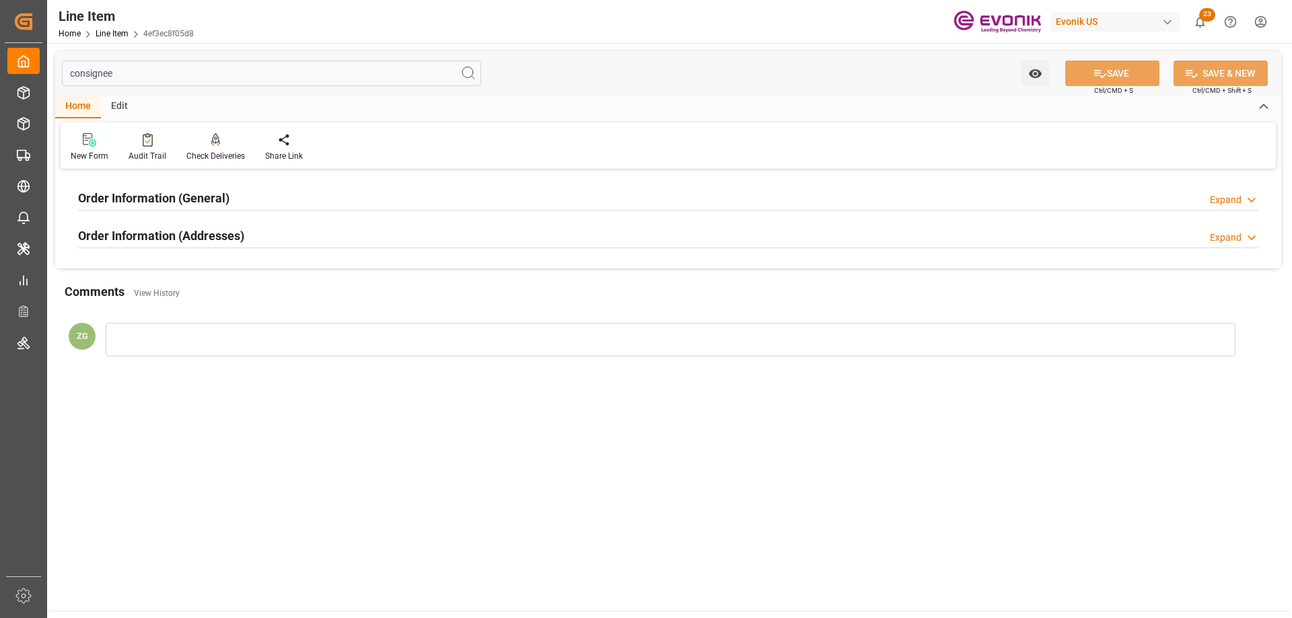
type input "consignee"
click at [198, 231] on h2 "Order Information (Addresses)" at bounding box center [161, 236] width 166 height 18
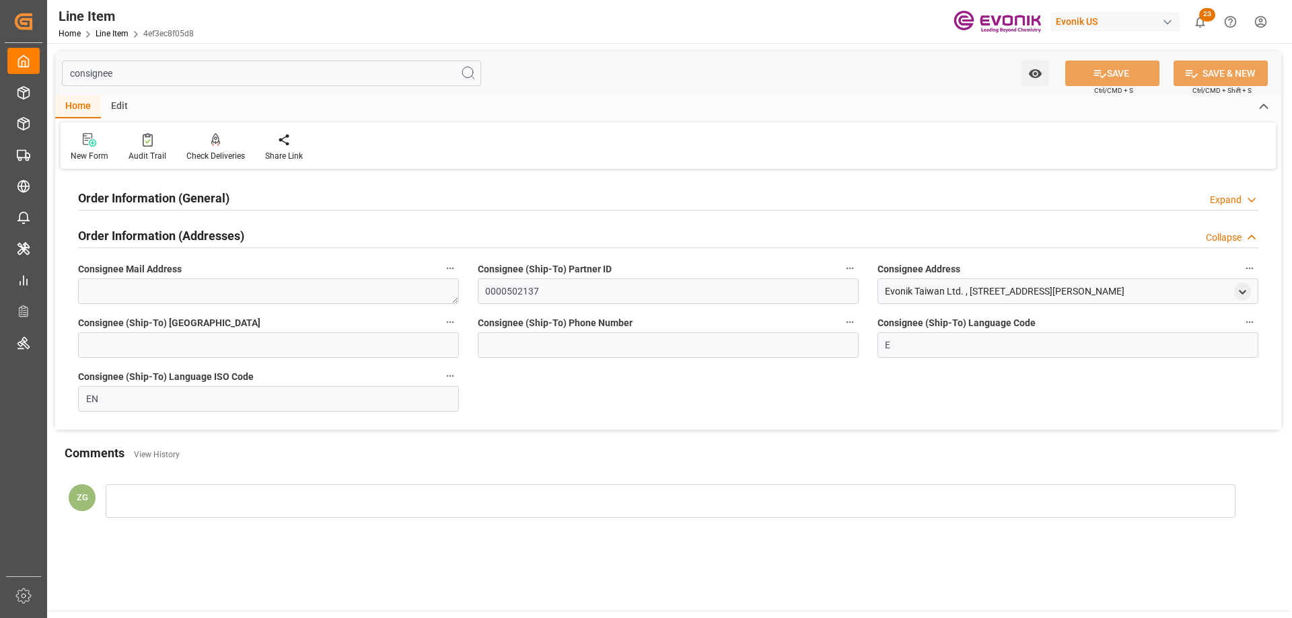
click at [192, 206] on h2 "Order Information (General)" at bounding box center [153, 198] width 151 height 18
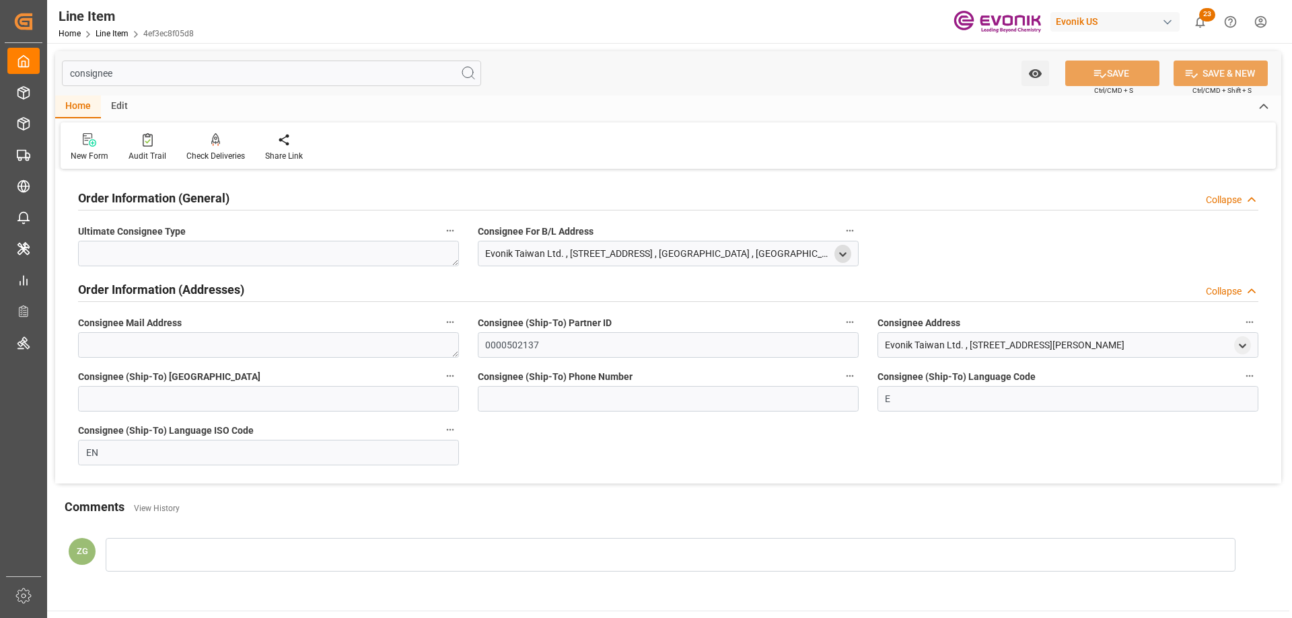
click at [838, 254] on icon "open menu" at bounding box center [842, 254] width 11 height 11
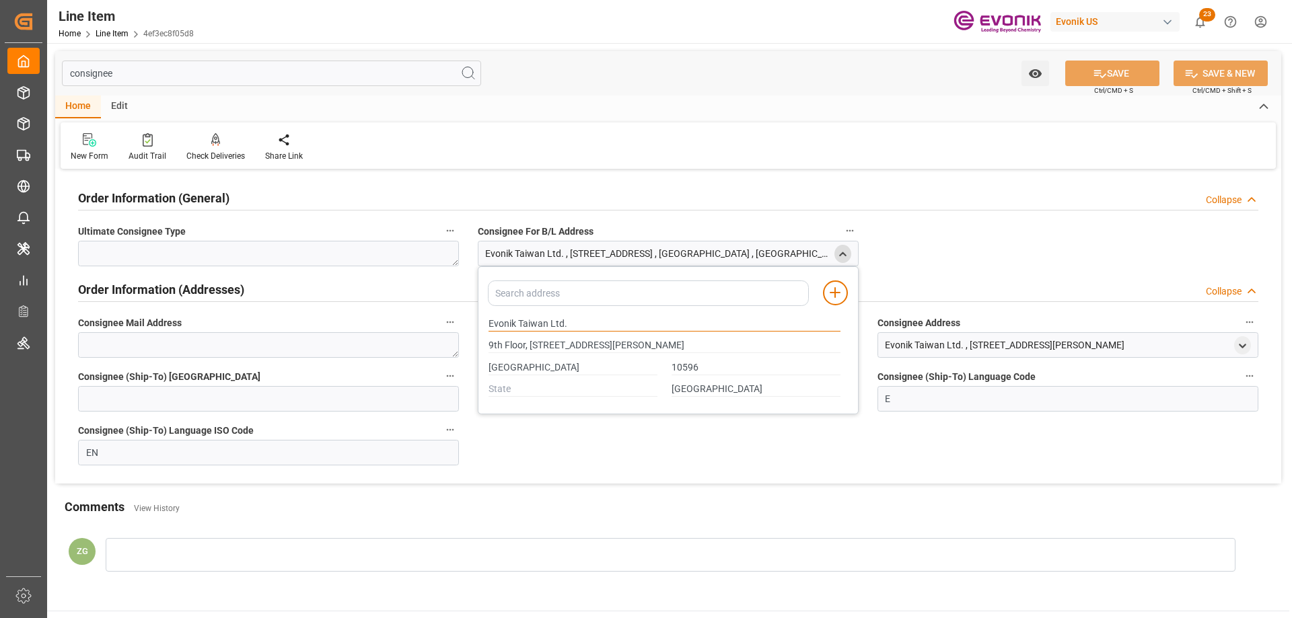
click at [490, 323] on input "Evonik Taiwan Ltd." at bounding box center [664, 324] width 352 height 15
click at [489, 323] on input "Evonik Taiwan Ltd." at bounding box center [664, 324] width 352 height 15
drag, startPoint x: 488, startPoint y: 322, endPoint x: 562, endPoint y: 322, distance: 73.3
click at [562, 322] on input "Evonik Taiwan Ltd." at bounding box center [664, 324] width 352 height 15
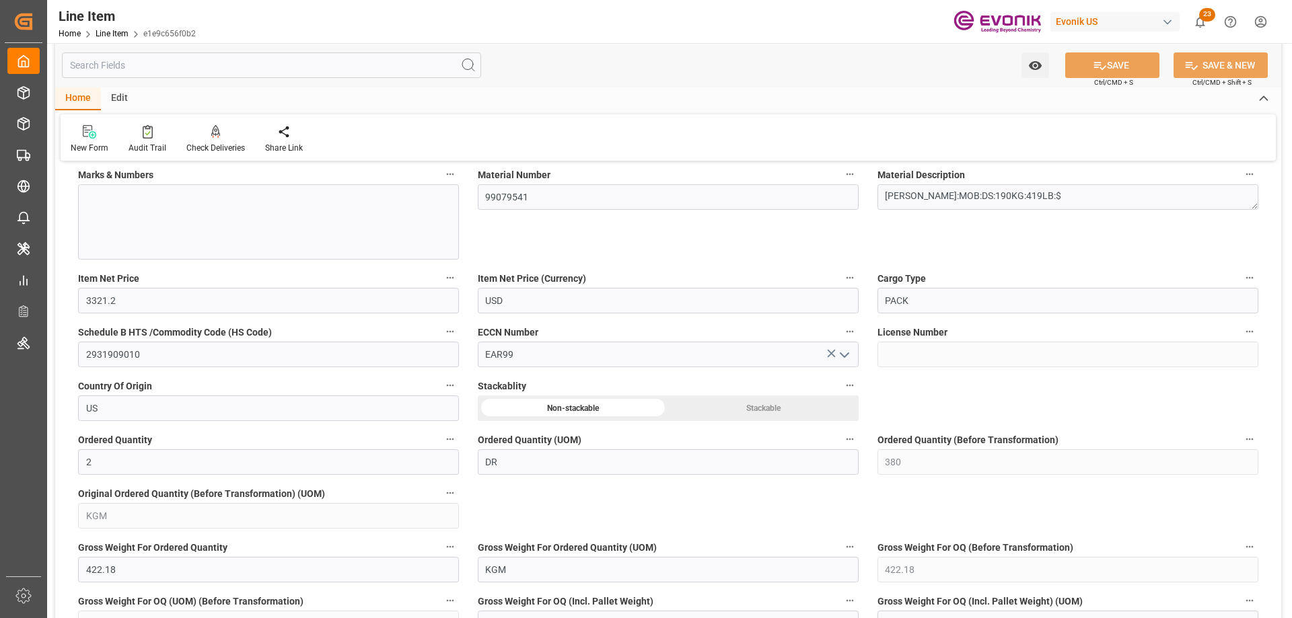
scroll to position [942, 0]
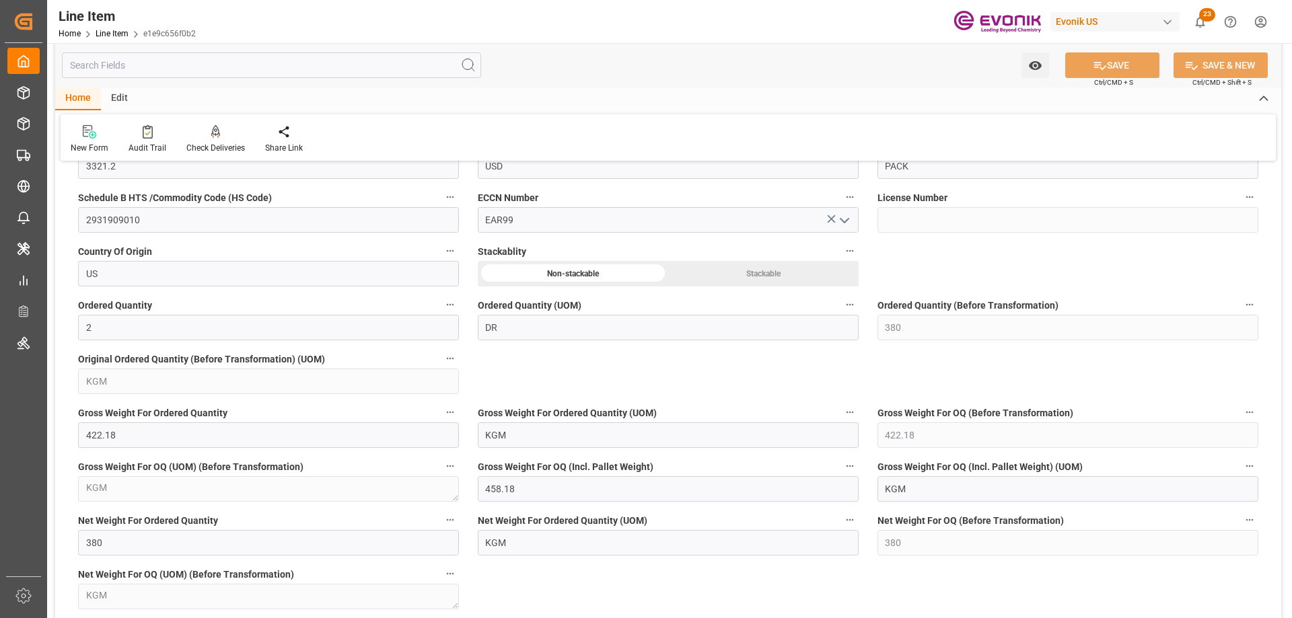
click at [172, 71] on input "text" at bounding box center [271, 65] width 419 height 26
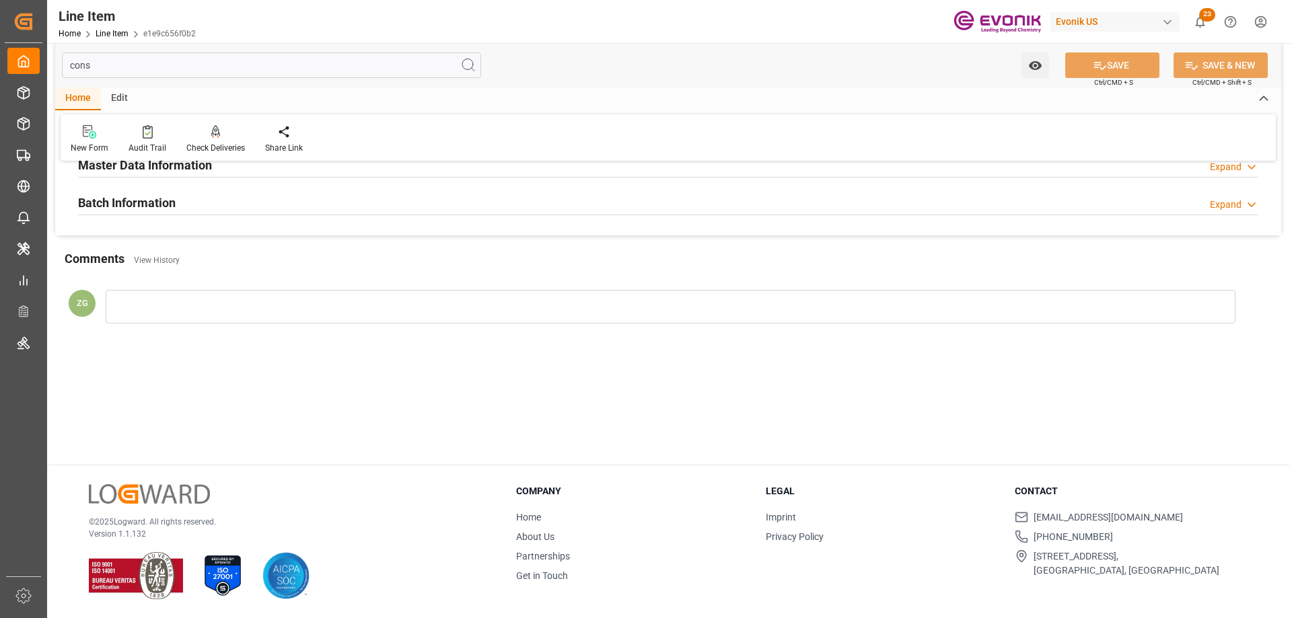
scroll to position [0, 0]
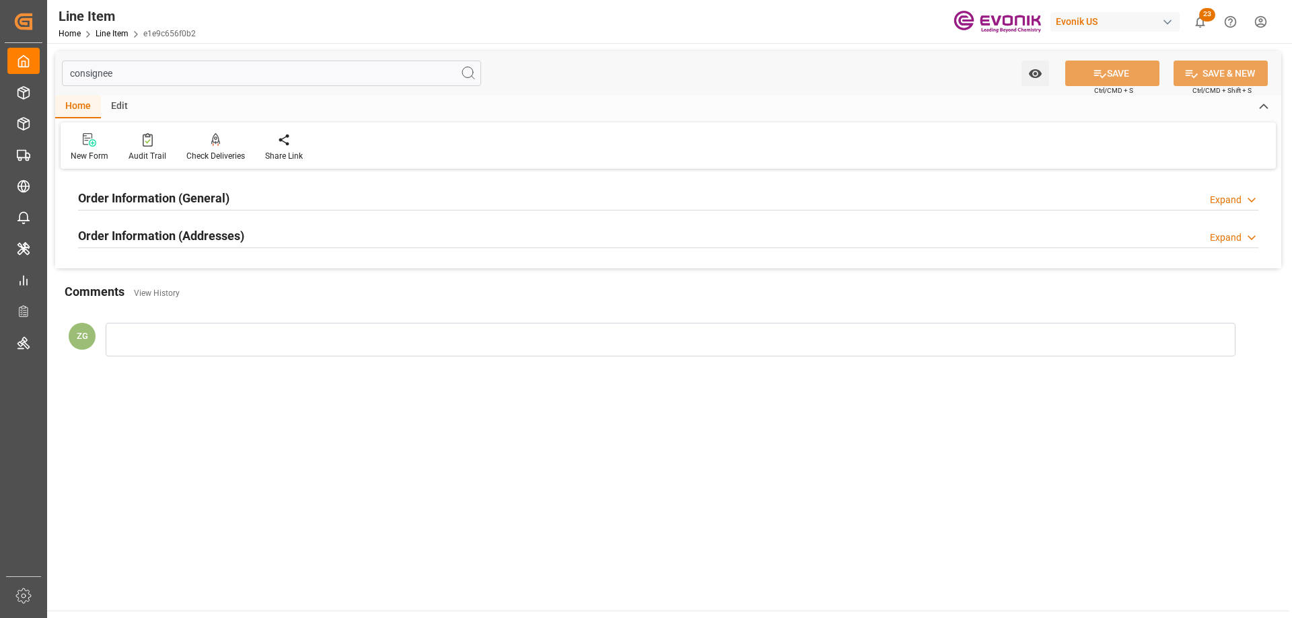
type input "consignee"
click at [147, 250] on div "Order Information (Addresses) Expand" at bounding box center [668, 236] width 1199 height 38
click at [149, 246] on div "Order Information (Addresses)" at bounding box center [161, 235] width 166 height 26
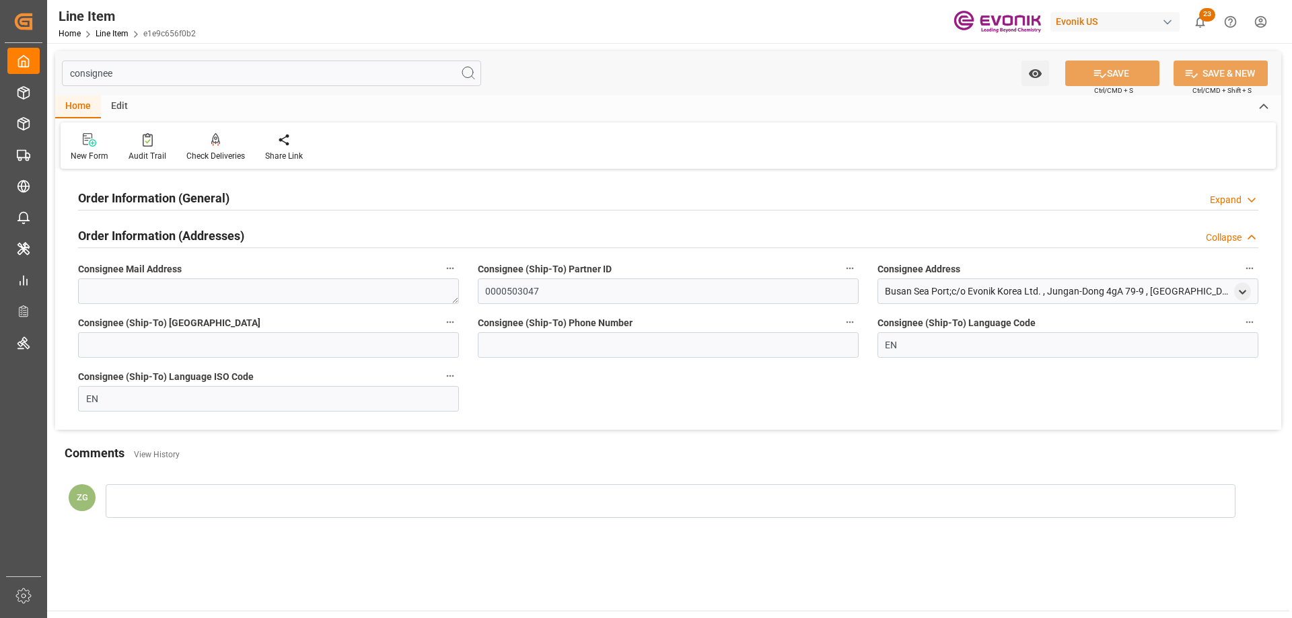
click at [151, 207] on h2 "Order Information (General)" at bounding box center [153, 198] width 151 height 18
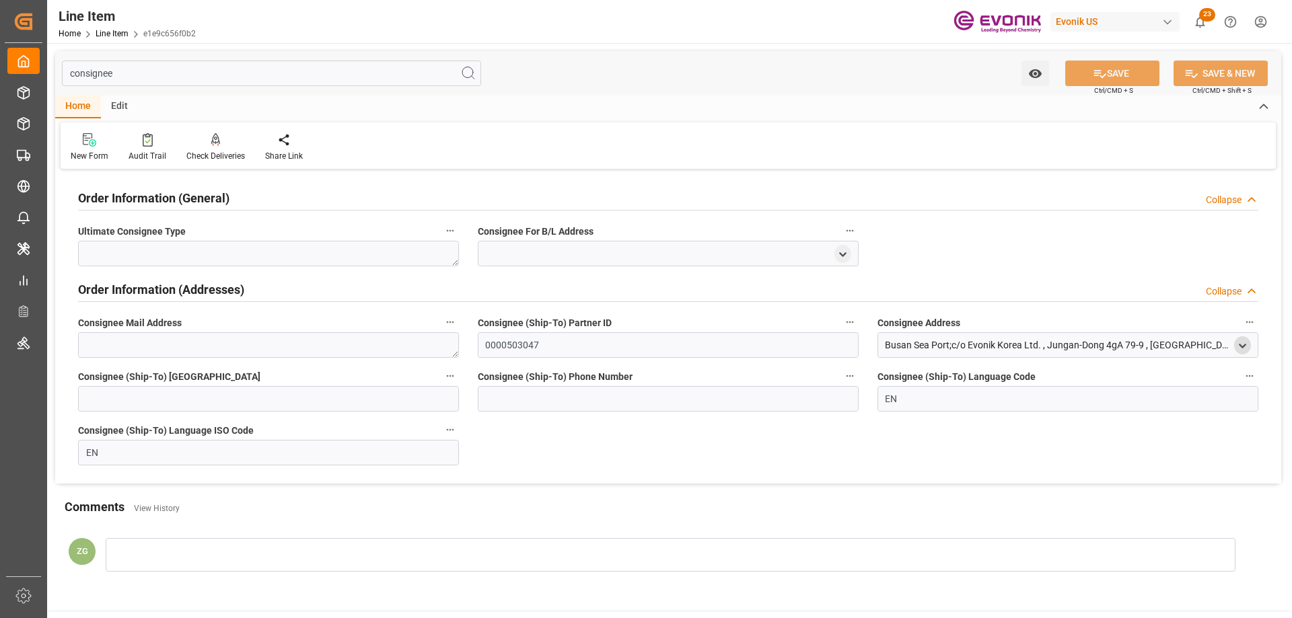
click at [1243, 346] on icon "open menu" at bounding box center [1242, 345] width 11 height 11
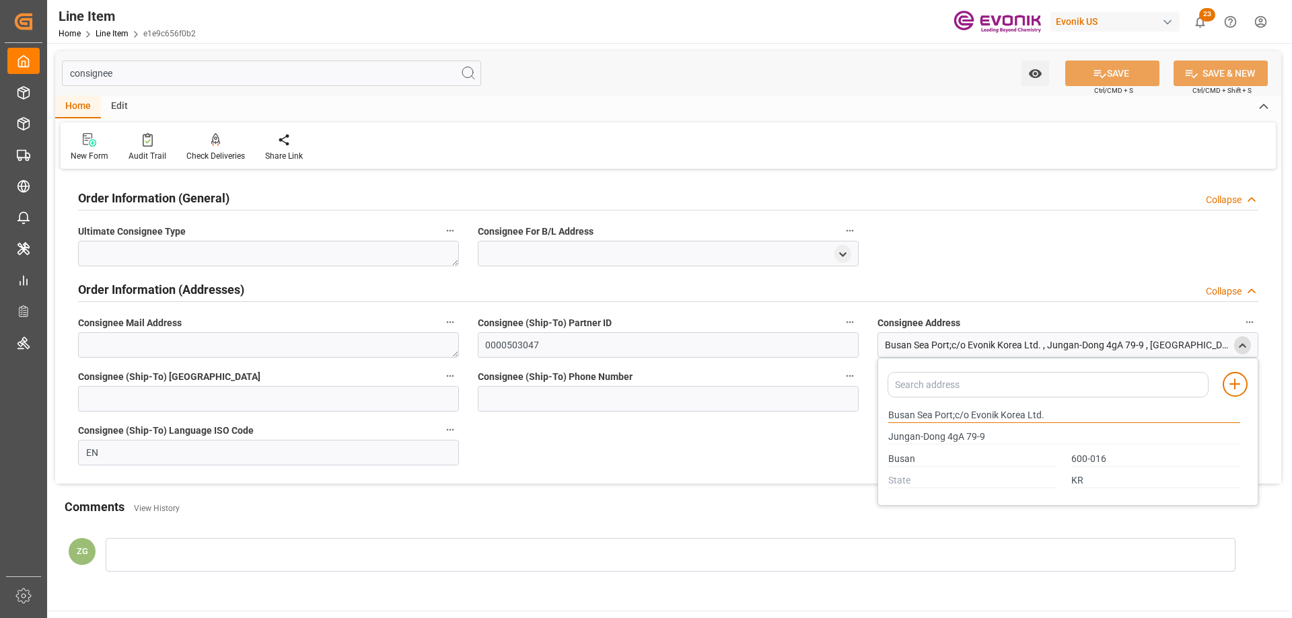
drag, startPoint x: 889, startPoint y: 413, endPoint x: 933, endPoint y: 410, distance: 43.8
click at [933, 410] on input "Busan Sea Port;c/o Evonik Korea Ltd." at bounding box center [1064, 415] width 352 height 15
